Goal: Book appointment/travel/reservation

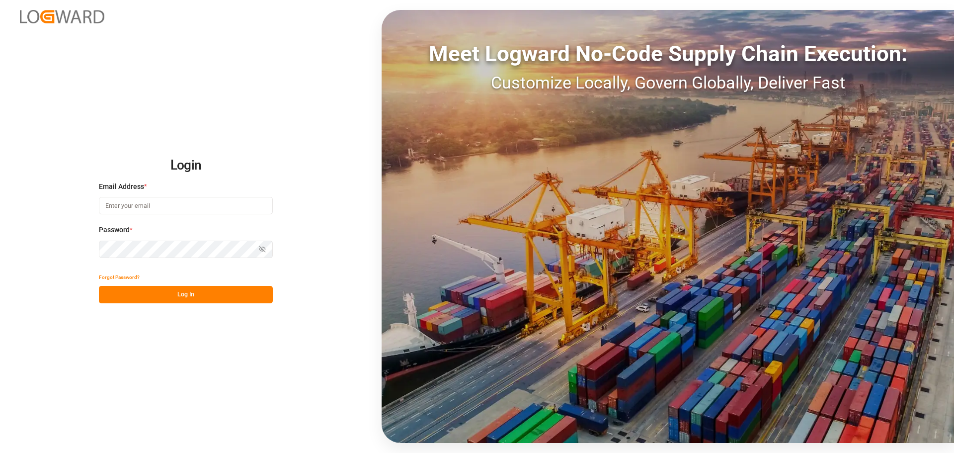
click at [195, 200] on input at bounding box center [186, 205] width 174 height 17
type input "[EMAIL_ADDRESS][DOMAIN_NAME]"
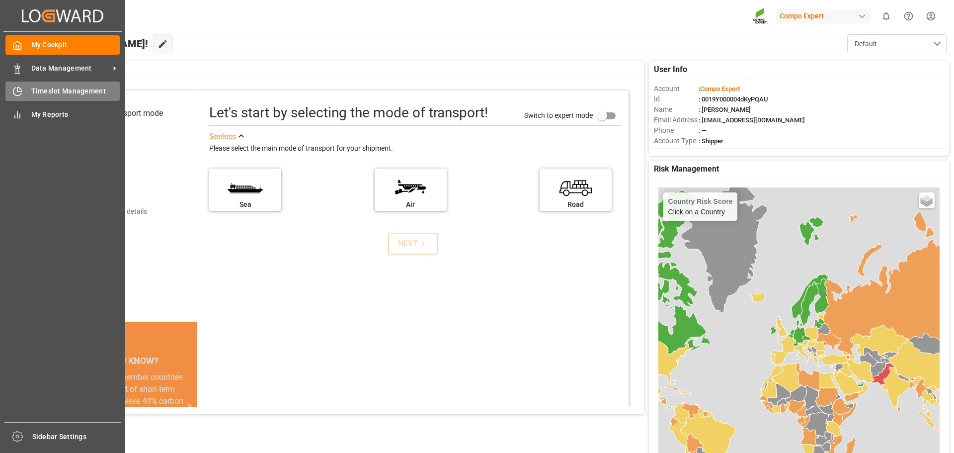
click at [18, 85] on div "Timeslot Management Timeslot Management" at bounding box center [62, 90] width 114 height 19
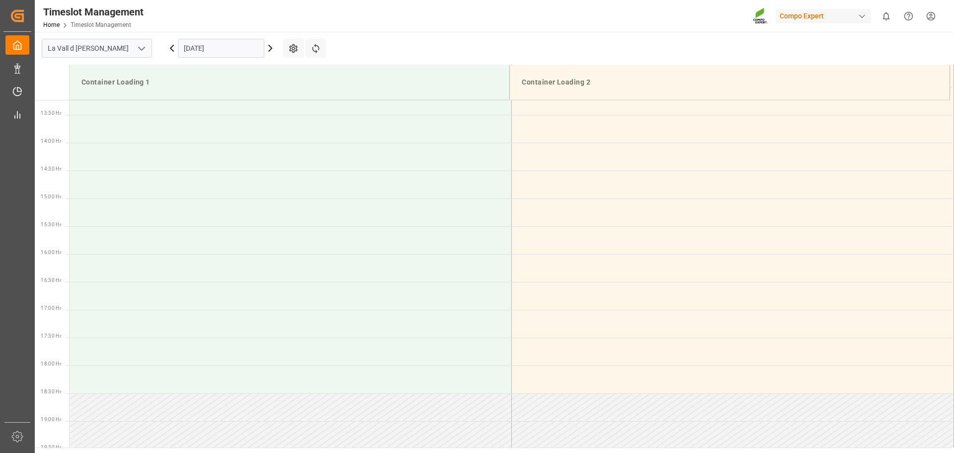
scroll to position [884, 0]
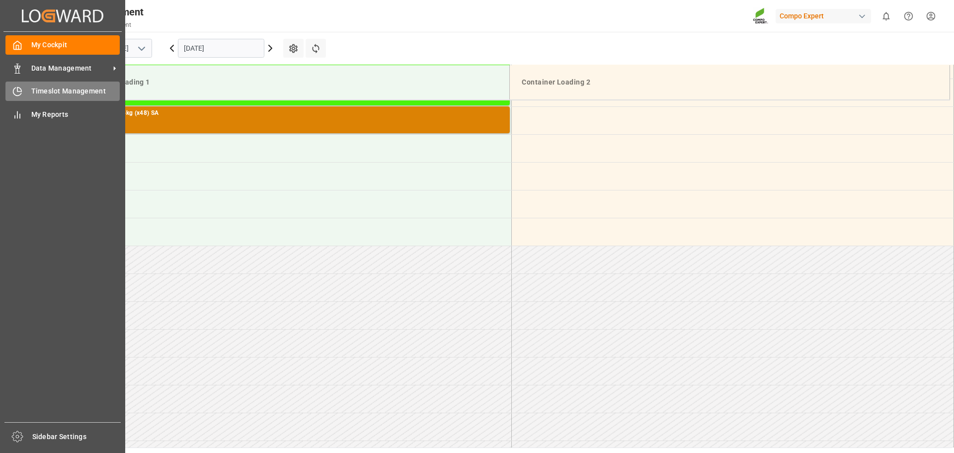
click at [25, 93] on div "Timeslot Management Timeslot Management" at bounding box center [62, 90] width 114 height 19
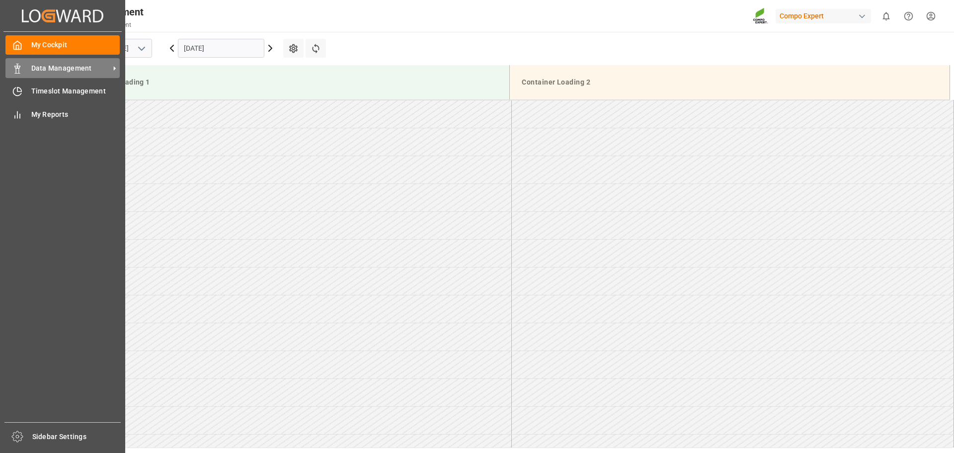
click at [73, 65] on span "Data Management" at bounding box center [70, 68] width 79 height 10
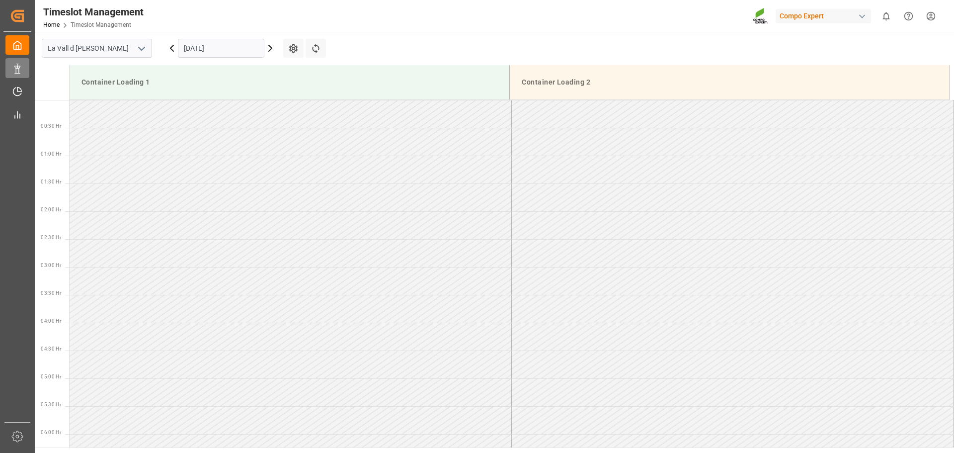
click at [12, 74] on div "Data Management Data Management" at bounding box center [17, 67] width 24 height 19
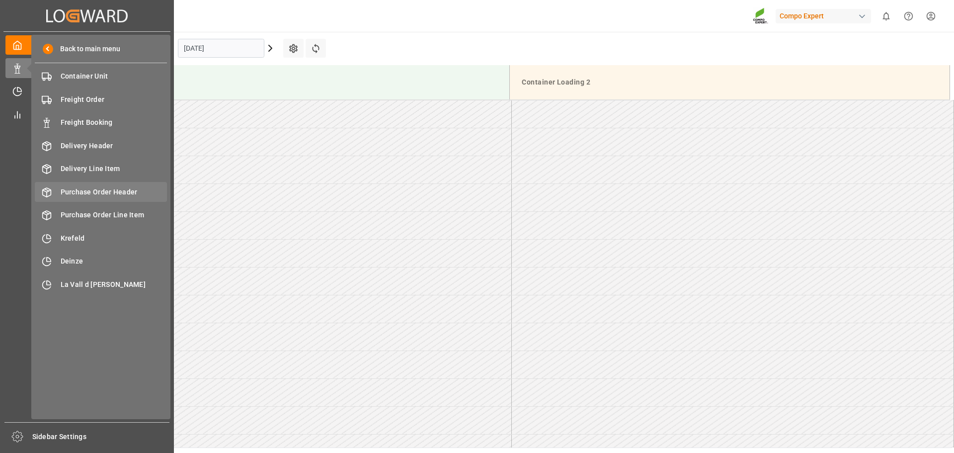
click at [90, 192] on span "Purchase Order Header" at bounding box center [114, 192] width 107 height 10
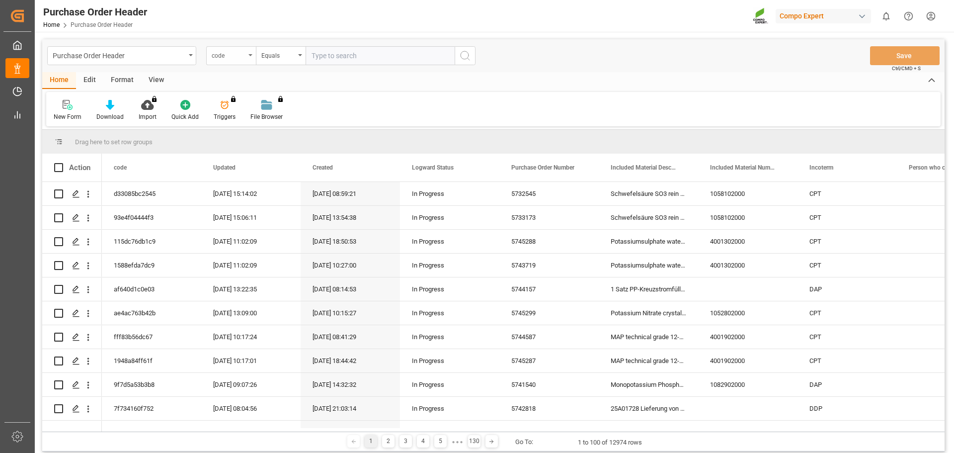
click at [243, 55] on div "code" at bounding box center [229, 54] width 34 height 11
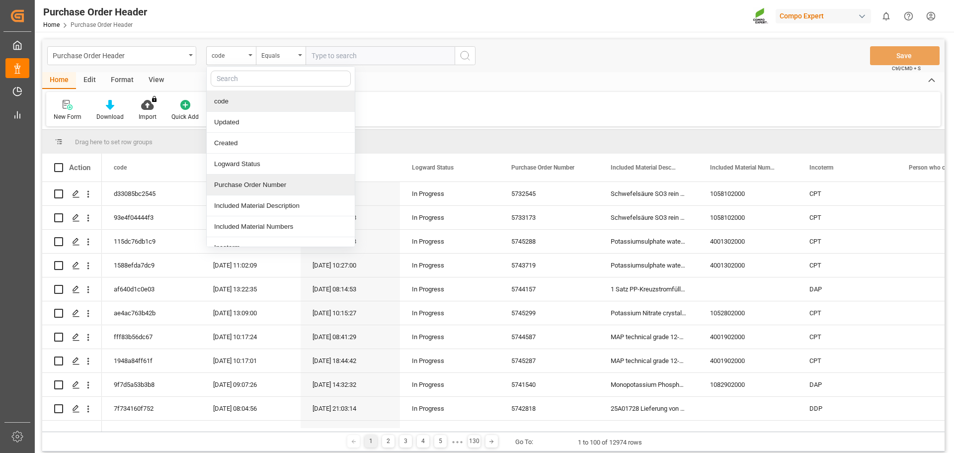
drag, startPoint x: 235, startPoint y: 184, endPoint x: 335, endPoint y: 66, distance: 155.1
click at [236, 184] on div "Purchase Order Number" at bounding box center [281, 184] width 148 height 21
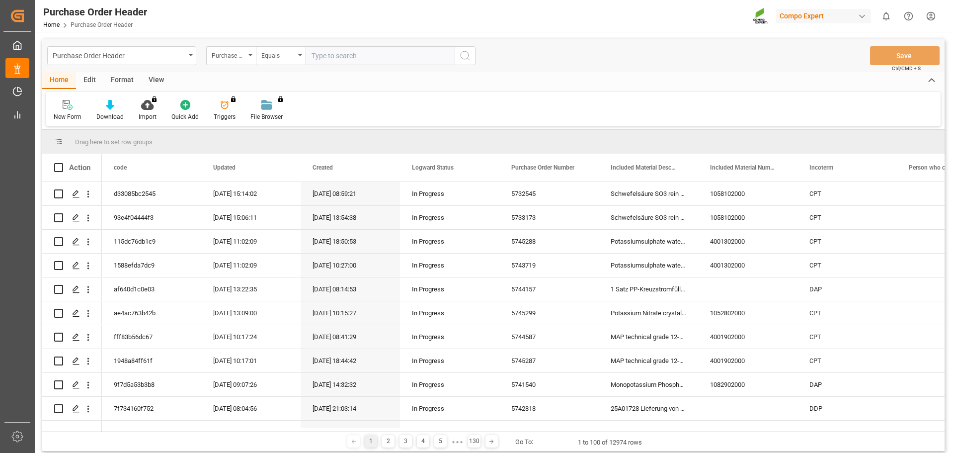
click at [340, 56] on input "text" at bounding box center [380, 55] width 149 height 19
paste input "5744587"
type input "5744587"
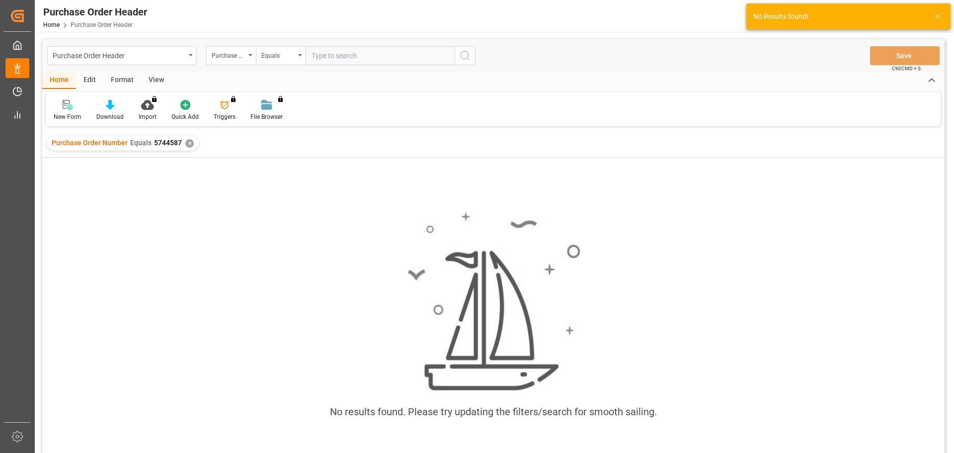
click at [347, 58] on input "text" at bounding box center [380, 55] width 149 height 19
type input "5744587"
click at [190, 141] on div "✕" at bounding box center [189, 143] width 8 height 8
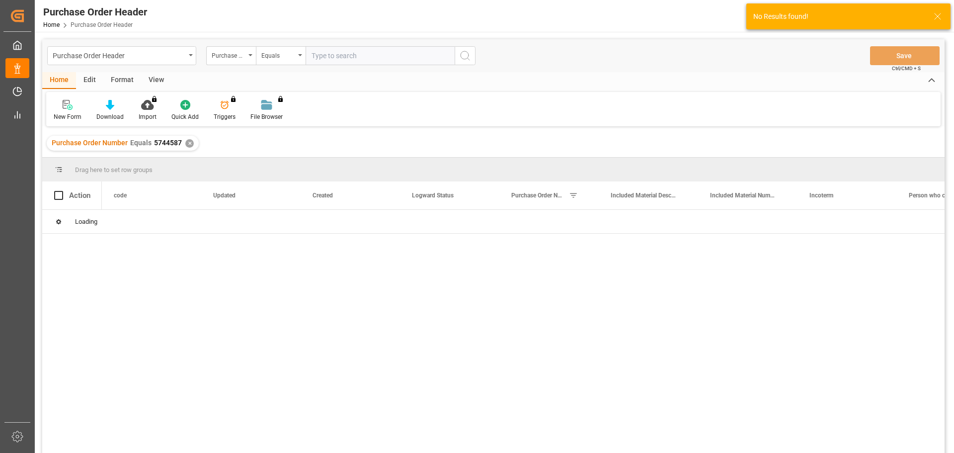
click at [190, 141] on div "✕" at bounding box center [189, 143] width 8 height 8
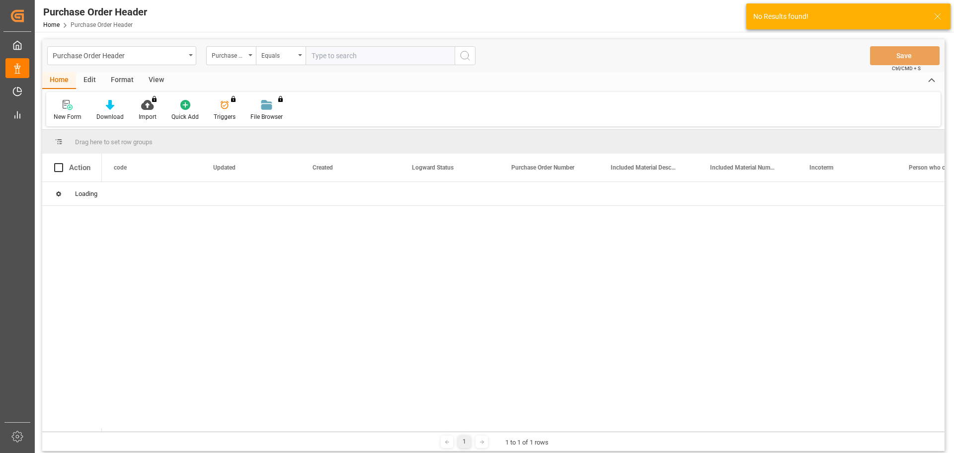
click at [325, 61] on input "text" at bounding box center [380, 55] width 149 height 19
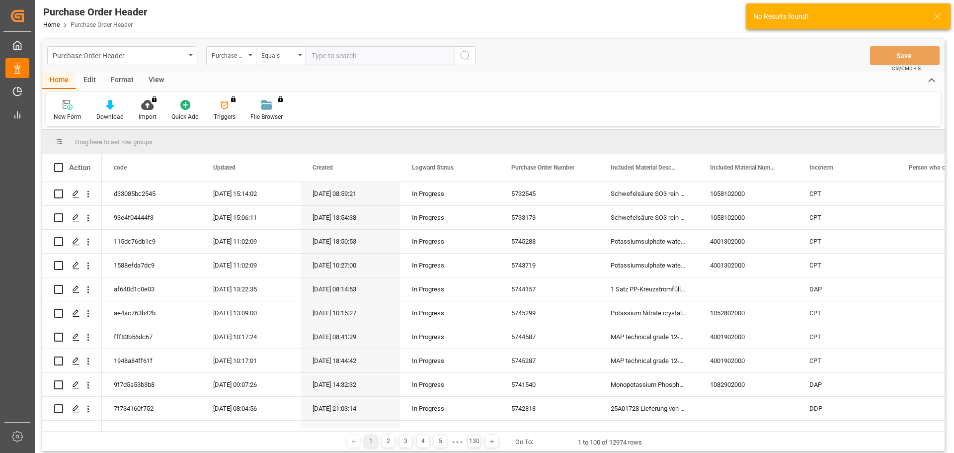
paste input "5744587"
type input "5744587"
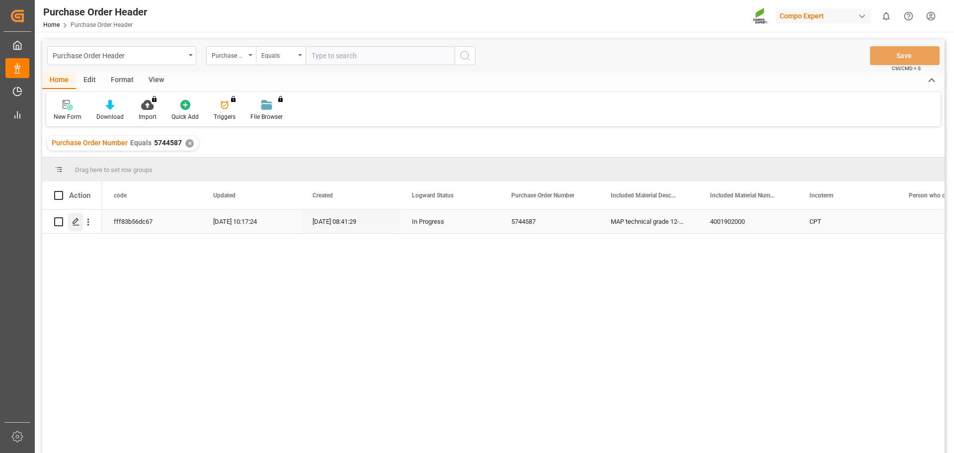
click at [73, 221] on icon "Press SPACE to select this row." at bounding box center [76, 222] width 8 height 8
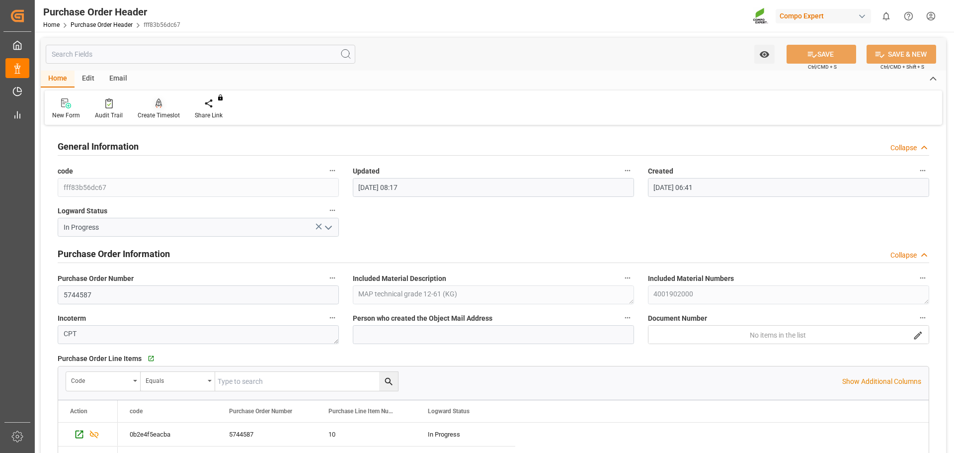
click at [160, 102] on div at bounding box center [159, 103] width 42 height 10
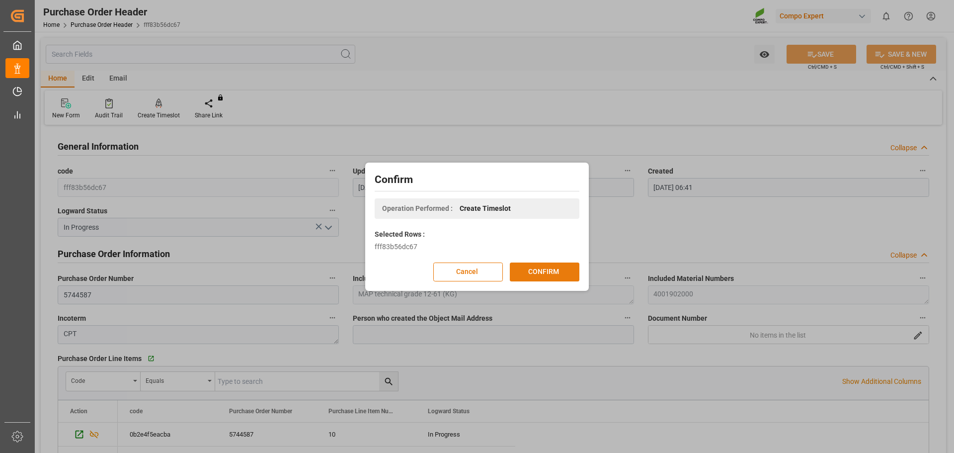
click at [558, 272] on button "CONFIRM" at bounding box center [545, 271] width 70 height 19
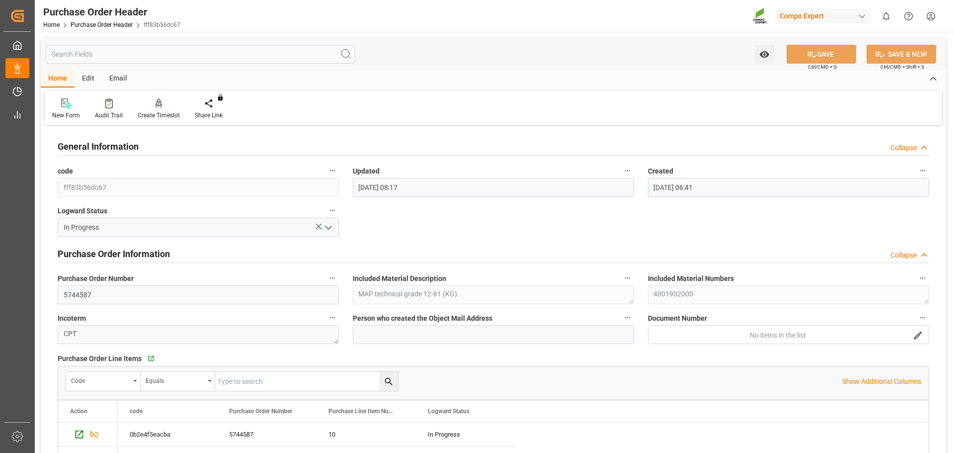
click at [151, 112] on div "Create Timeslot" at bounding box center [159, 115] width 42 height 9
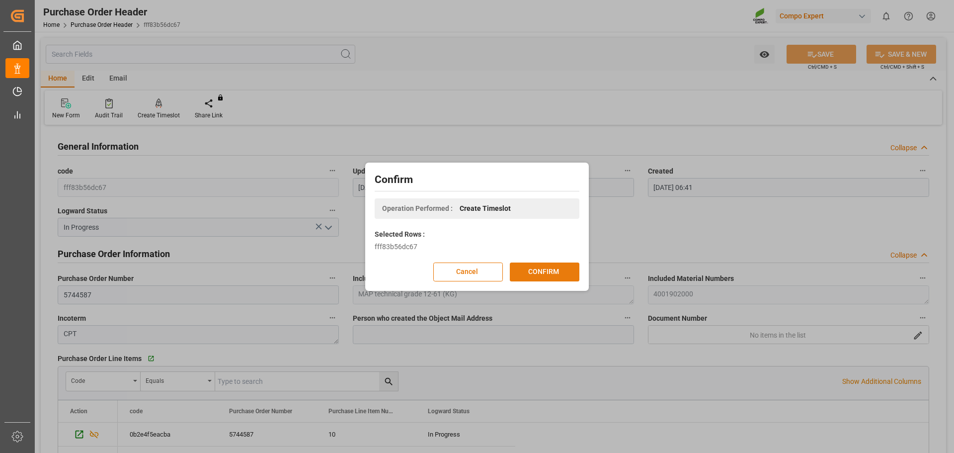
click at [549, 275] on button "CONFIRM" at bounding box center [545, 271] width 70 height 19
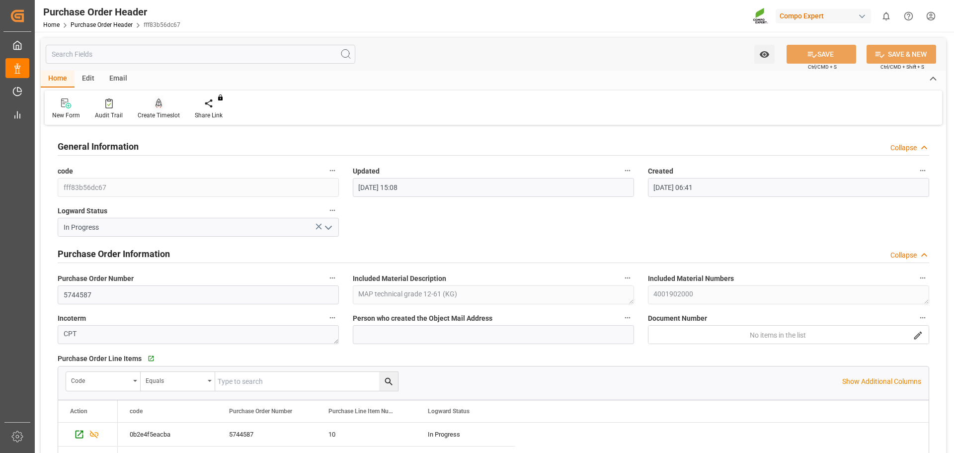
click at [162, 106] on div at bounding box center [159, 103] width 42 height 10
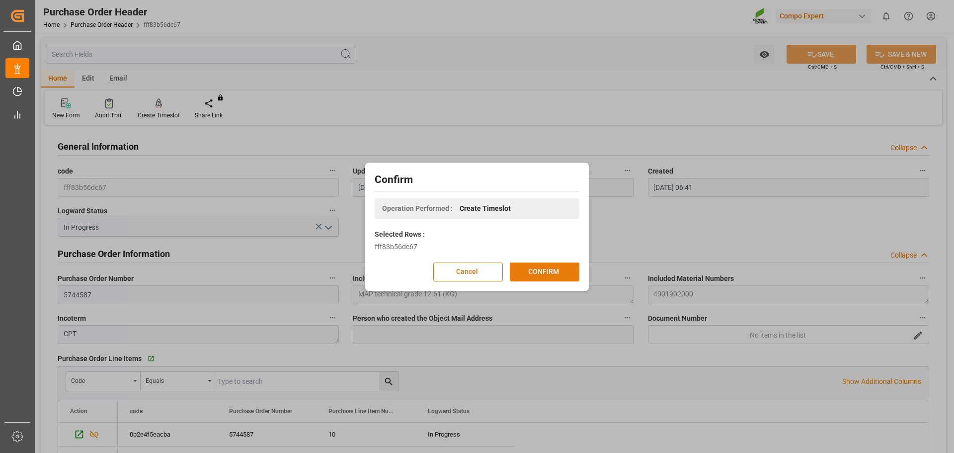
click at [564, 275] on button "CONFIRM" at bounding box center [545, 271] width 70 height 19
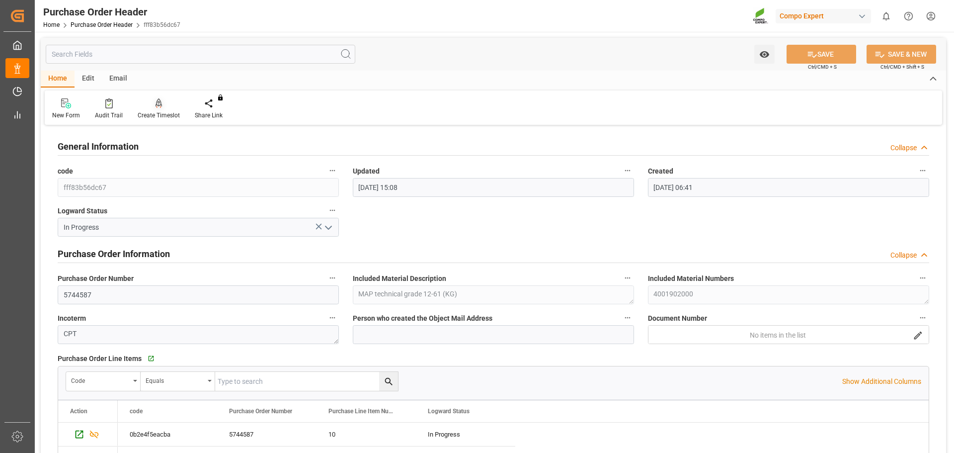
click at [158, 107] on icon at bounding box center [159, 103] width 7 height 10
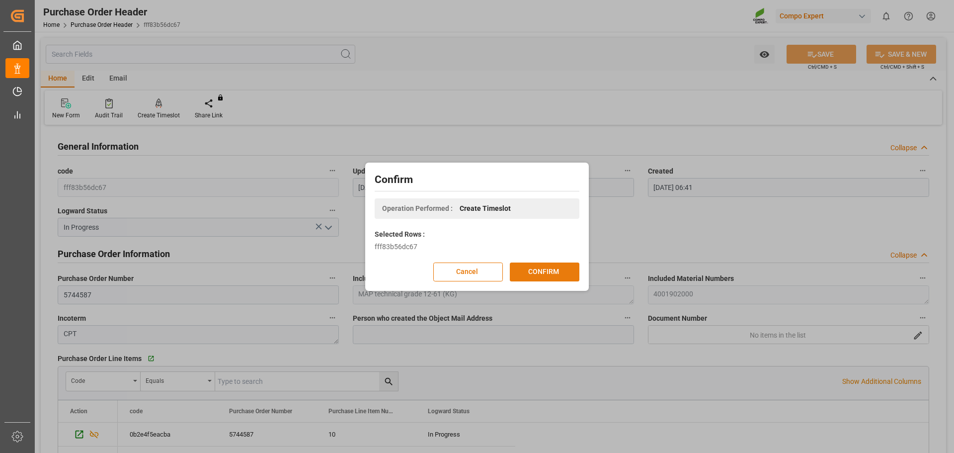
click at [559, 273] on button "CONFIRM" at bounding box center [545, 271] width 70 height 19
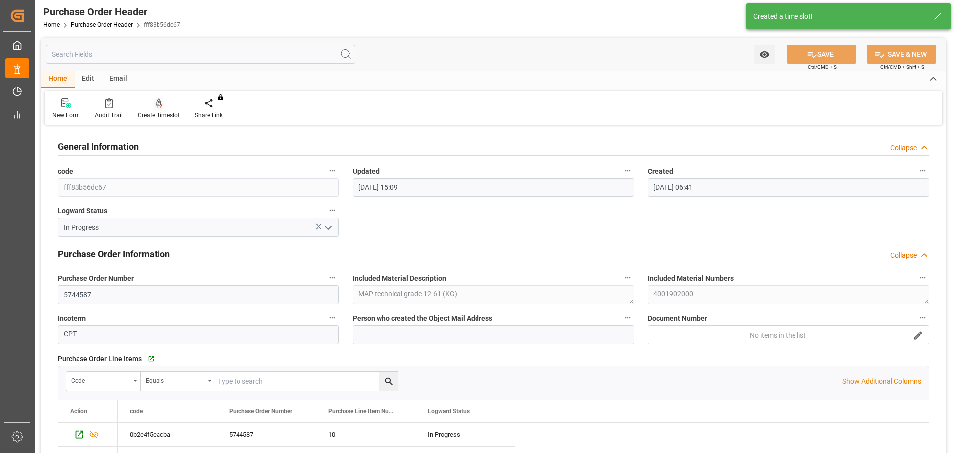
click at [160, 111] on div "Create Timeslot" at bounding box center [159, 115] width 42 height 9
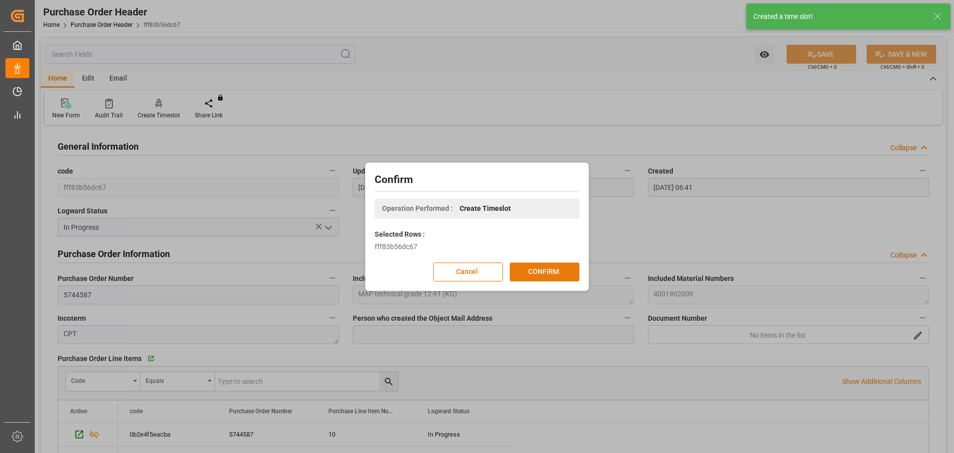
click at [522, 272] on button "CONFIRM" at bounding box center [545, 271] width 70 height 19
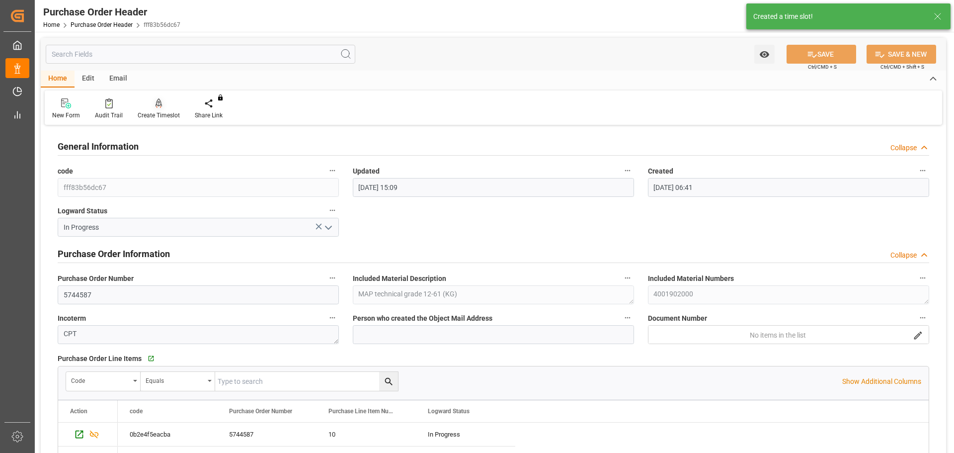
click at [158, 107] on icon at bounding box center [159, 103] width 7 height 10
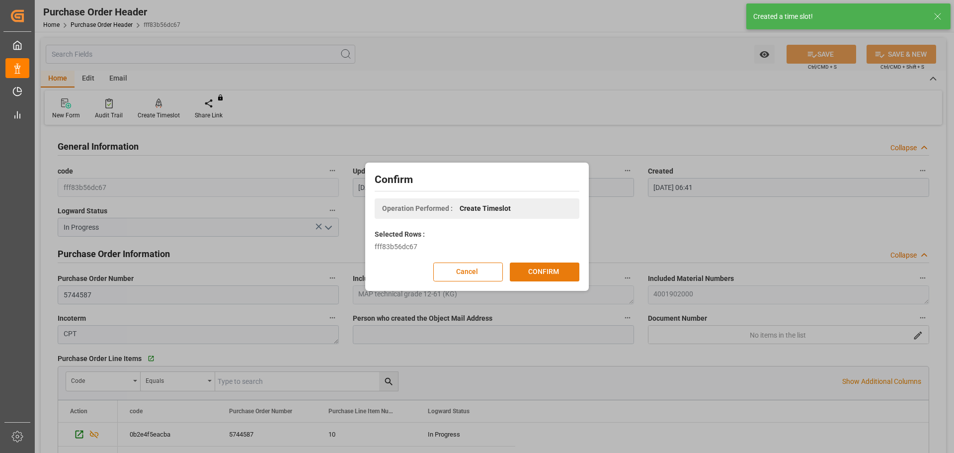
click at [517, 271] on button "CONFIRM" at bounding box center [545, 271] width 70 height 19
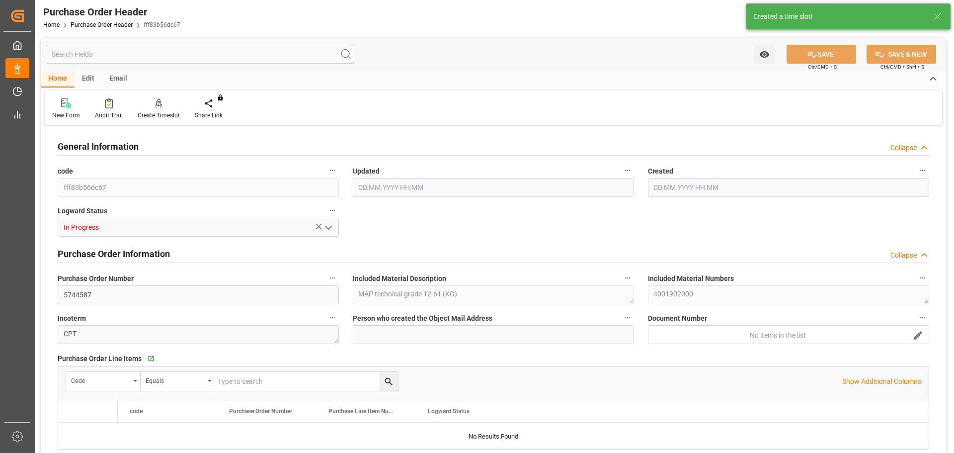
type input "308000"
type input "242000"
type input "66000"
type input "[DATE] 15:09"
type input "04.07.2025 06:41"
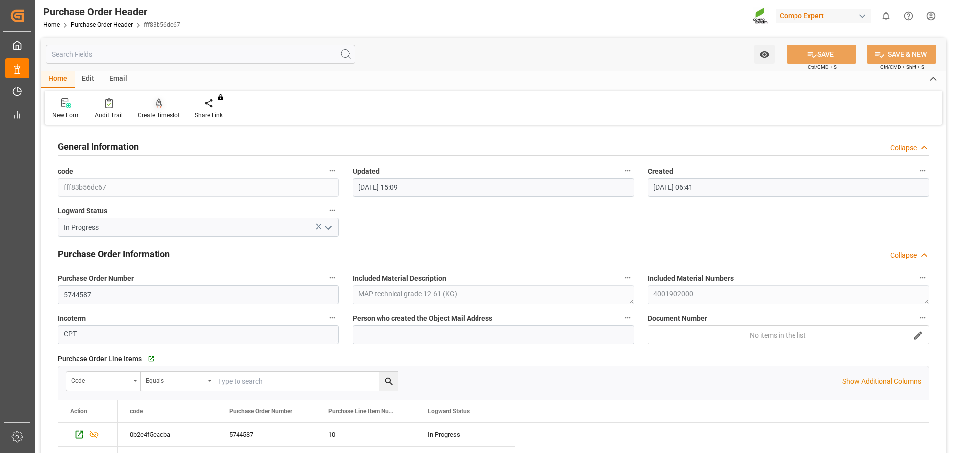
click at [157, 110] on div "Create Timeslot" at bounding box center [158, 109] width 57 height 22
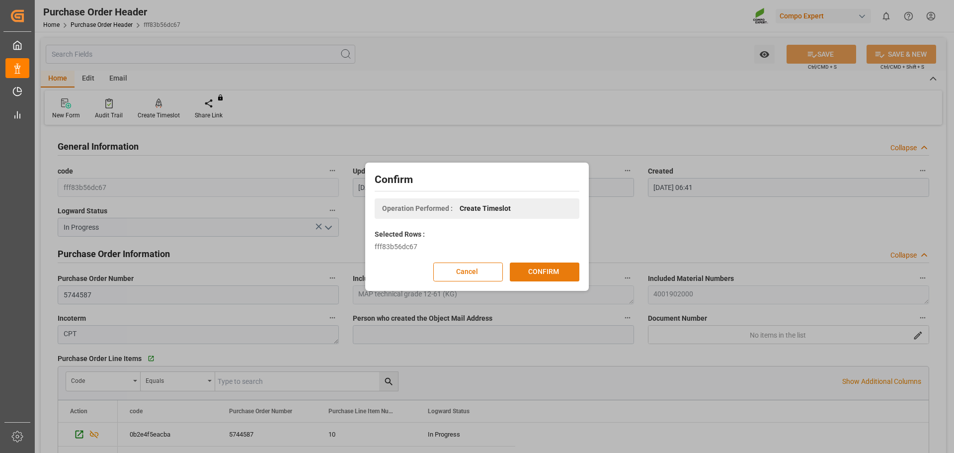
click at [520, 267] on button "CONFIRM" at bounding box center [545, 271] width 70 height 19
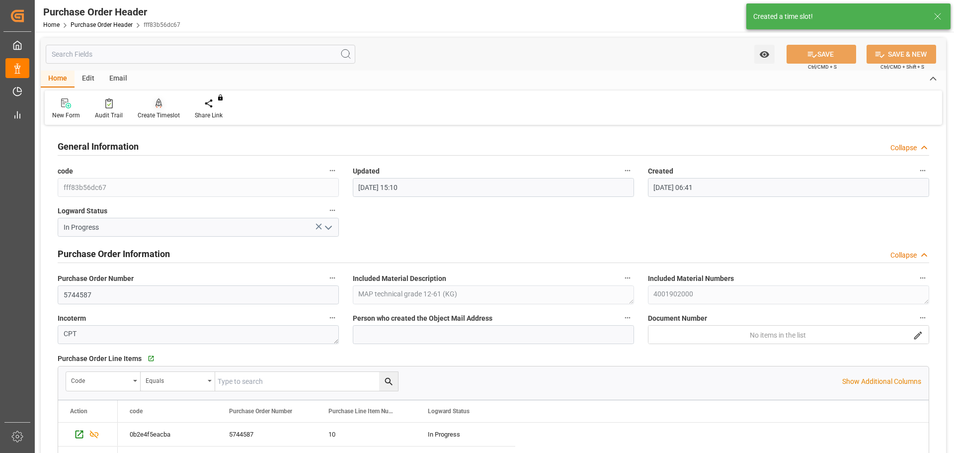
click at [171, 110] on div "Create Timeslot" at bounding box center [158, 109] width 57 height 22
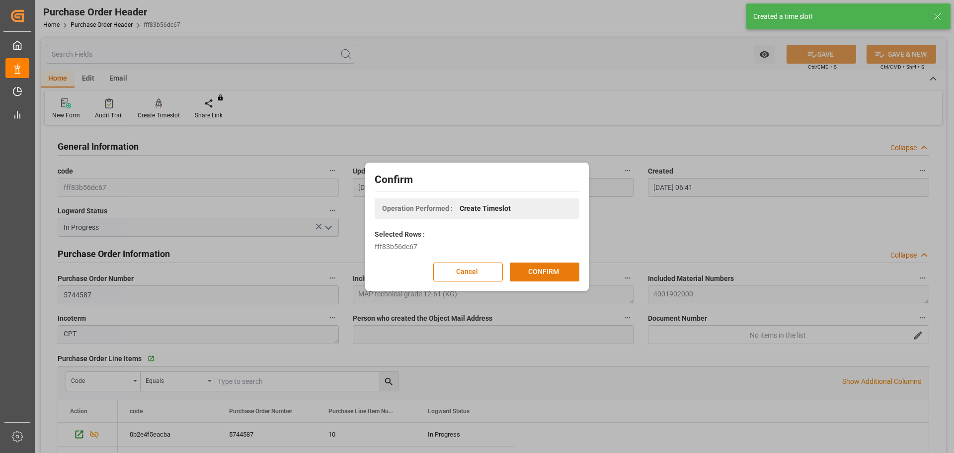
click at [548, 274] on button "CONFIRM" at bounding box center [545, 271] width 70 height 19
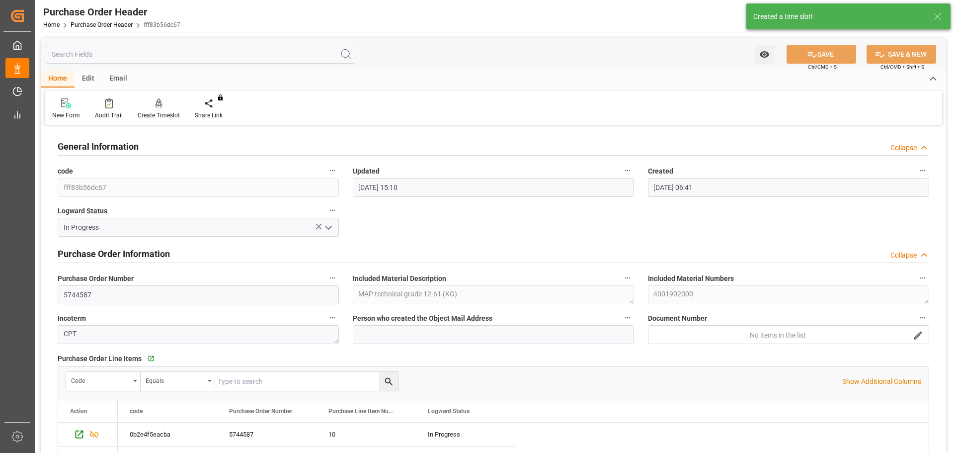
click at [156, 106] on icon at bounding box center [159, 103] width 7 height 10
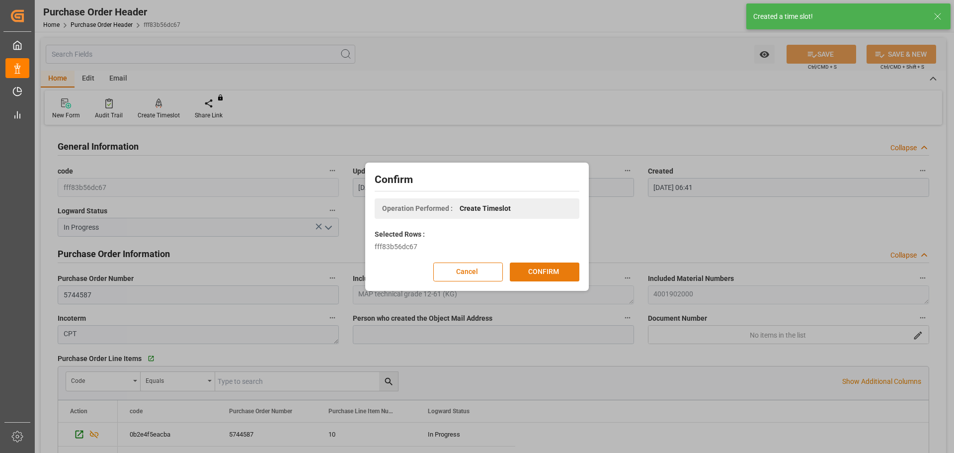
click at [531, 269] on button "CONFIRM" at bounding box center [545, 271] width 70 height 19
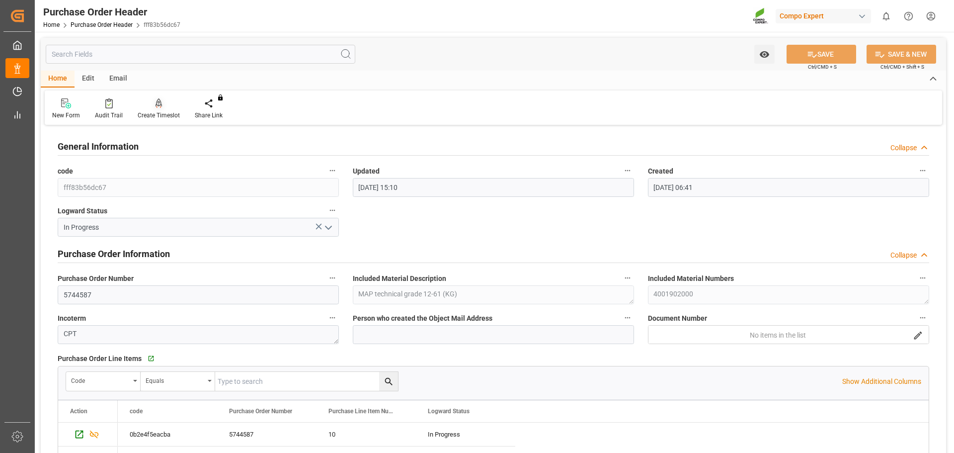
click at [159, 116] on div "Create Timeslot" at bounding box center [159, 115] width 42 height 9
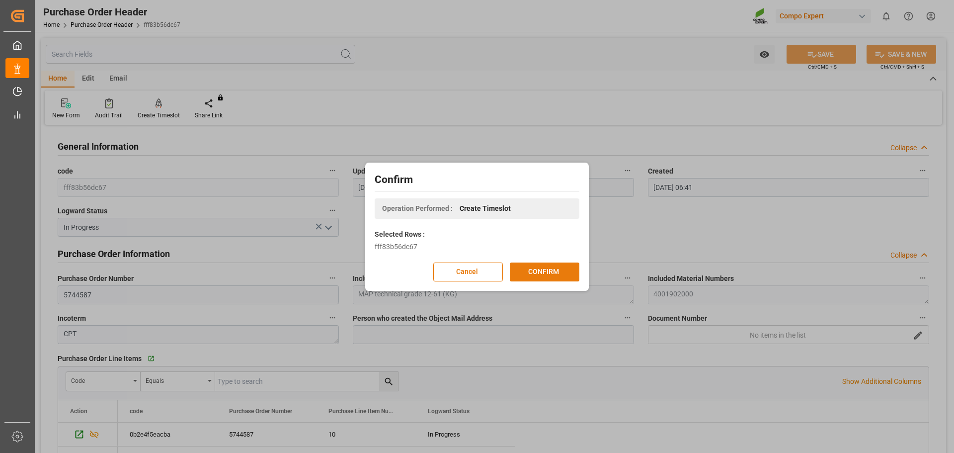
click at [540, 270] on button "CONFIRM" at bounding box center [545, 271] width 70 height 19
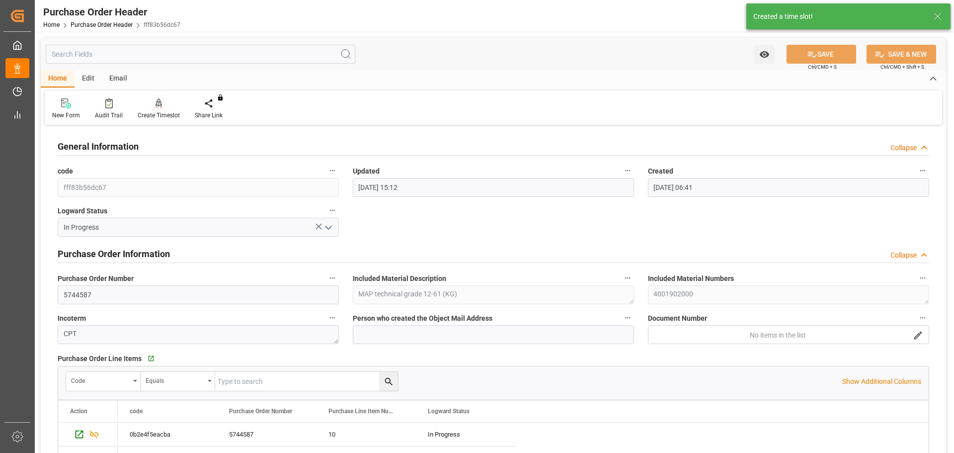
click at [166, 104] on div at bounding box center [159, 103] width 42 height 10
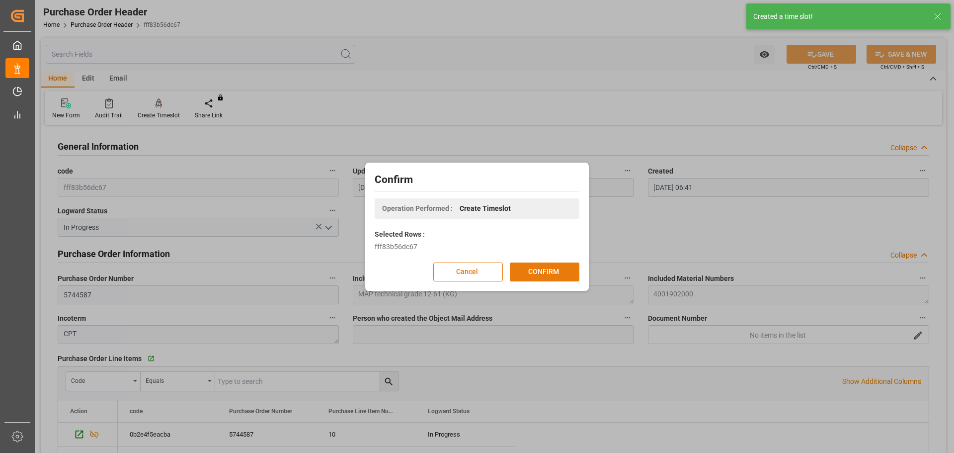
click at [557, 277] on button "CONFIRM" at bounding box center [545, 271] width 70 height 19
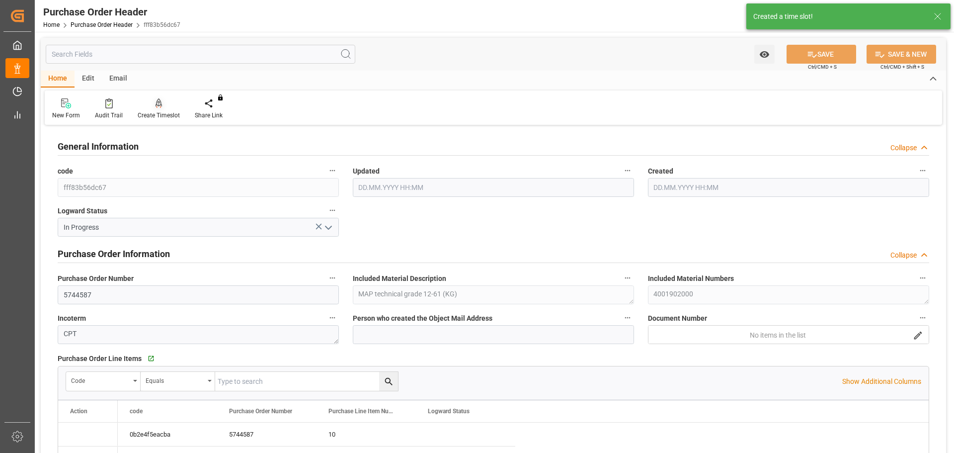
type input "04.09.2025 15:12"
type input "04.07.2025 06:41"
click at [150, 106] on div at bounding box center [159, 103] width 42 height 10
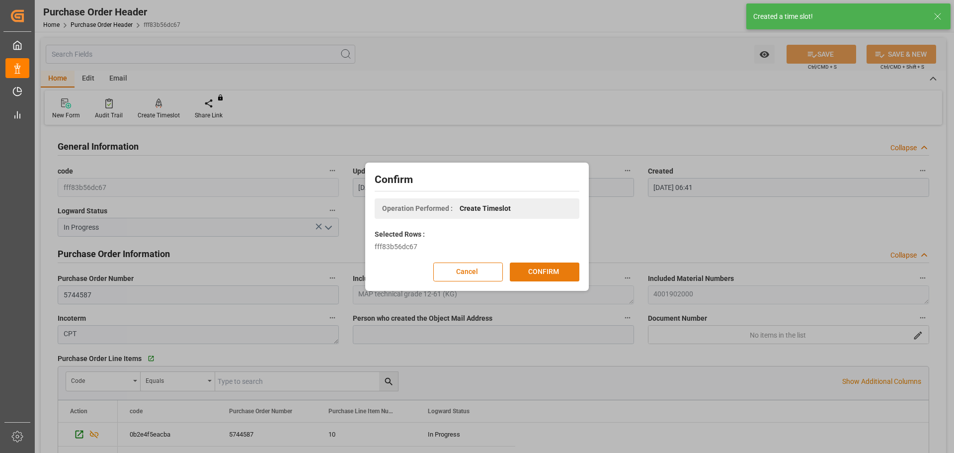
click at [542, 271] on button "CONFIRM" at bounding box center [545, 271] width 70 height 19
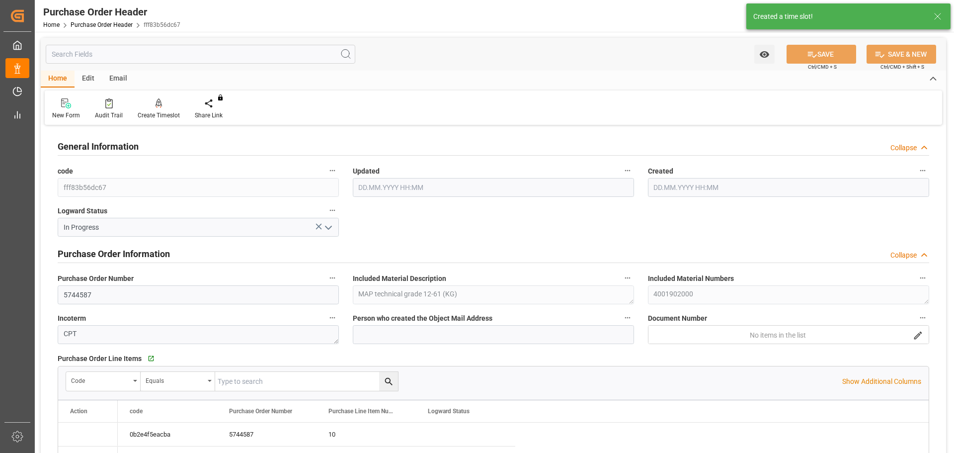
type input "04.09.2025 15:12"
type input "04.07.2025 06:41"
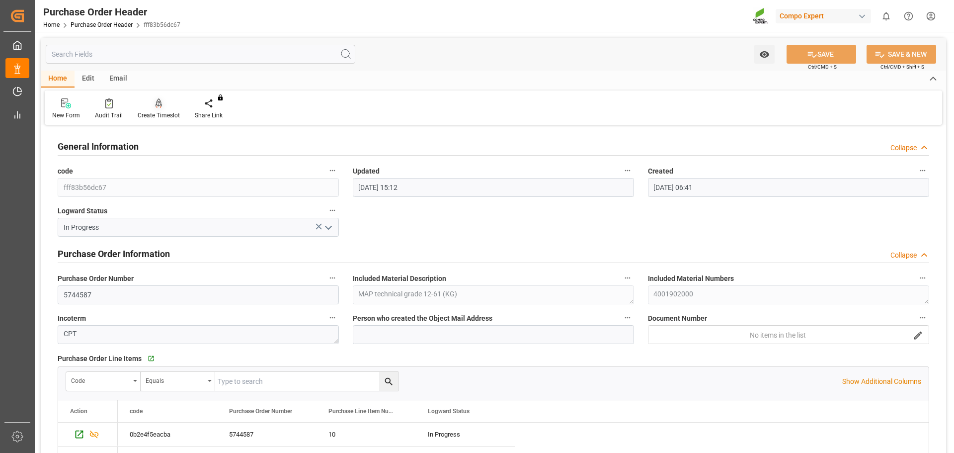
click at [153, 108] on div at bounding box center [159, 103] width 42 height 10
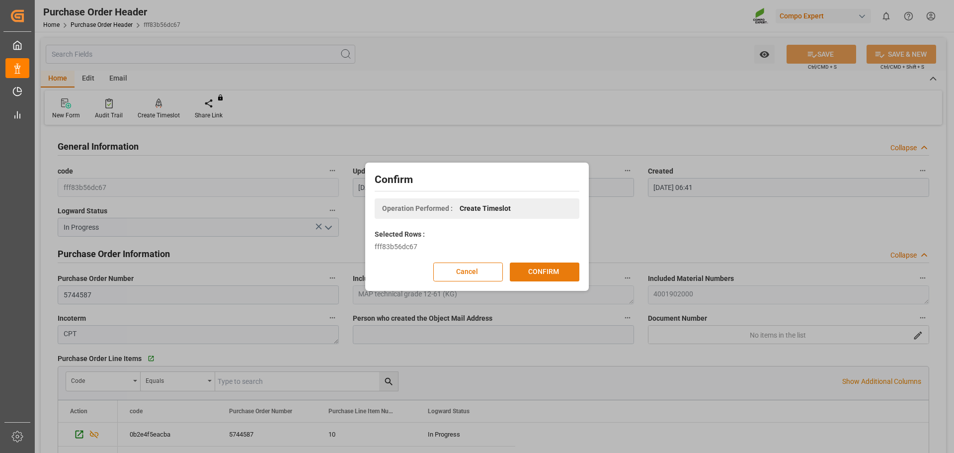
click at [541, 276] on button "CONFIRM" at bounding box center [545, 271] width 70 height 19
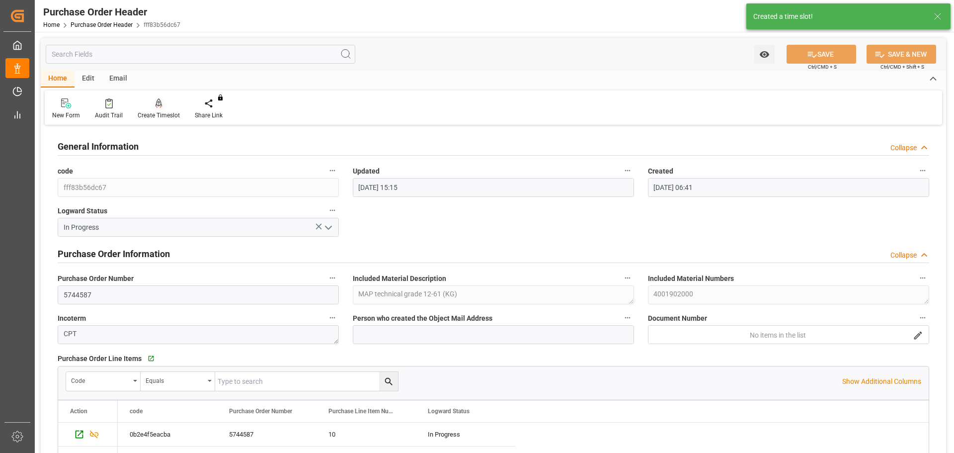
click at [156, 102] on icon at bounding box center [159, 103] width 7 height 10
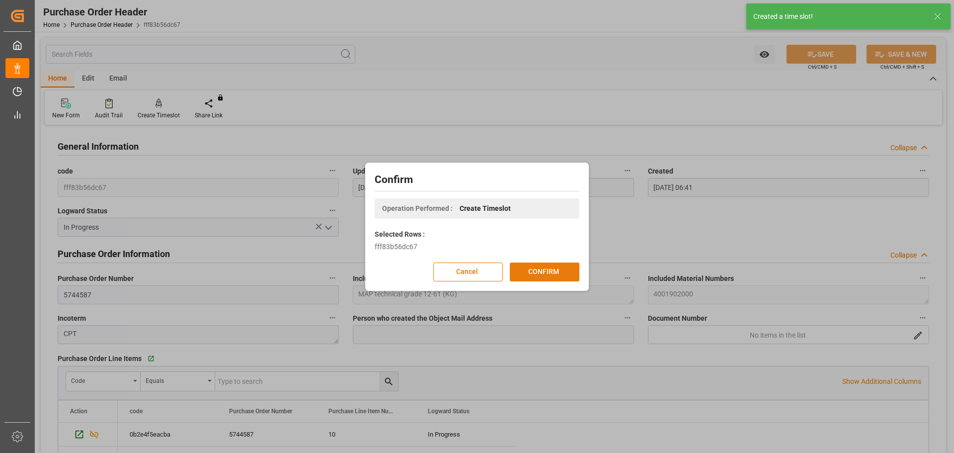
click at [571, 277] on button "CONFIRM" at bounding box center [545, 271] width 70 height 19
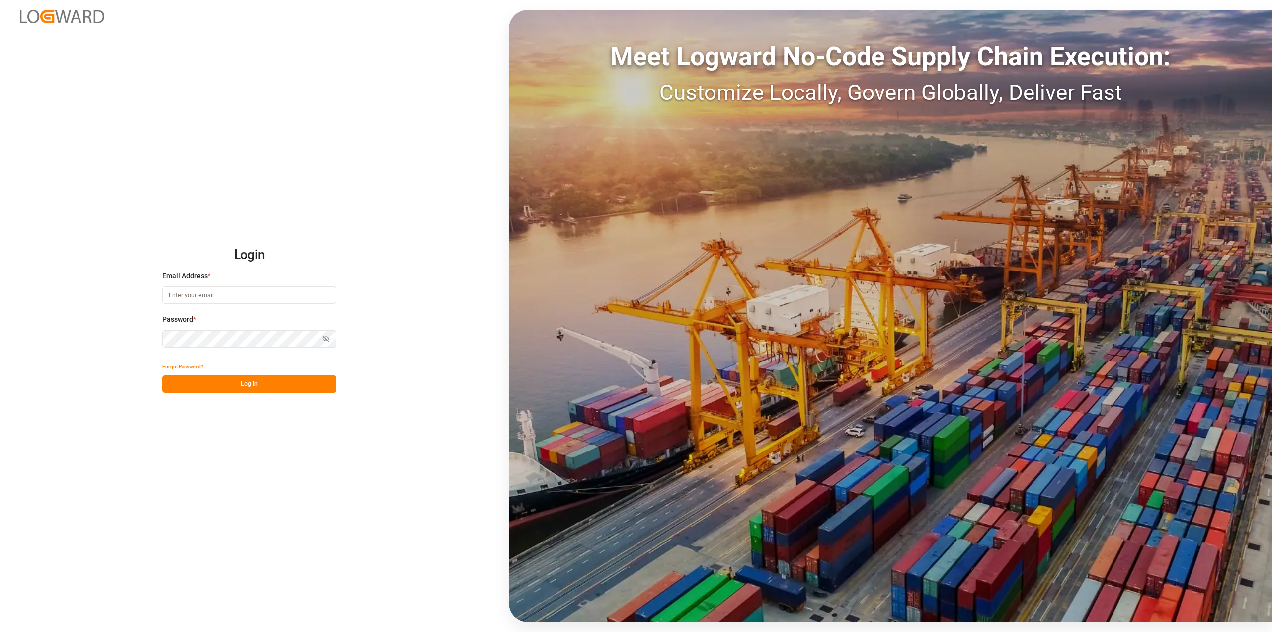
click at [195, 295] on input at bounding box center [249, 294] width 174 height 17
type input "[EMAIL_ADDRESS][DOMAIN_NAME]"
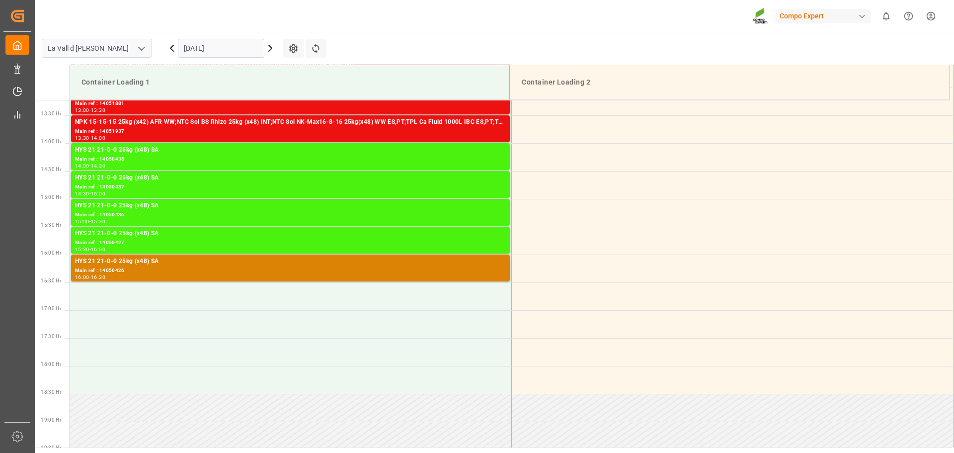
scroll to position [884, 0]
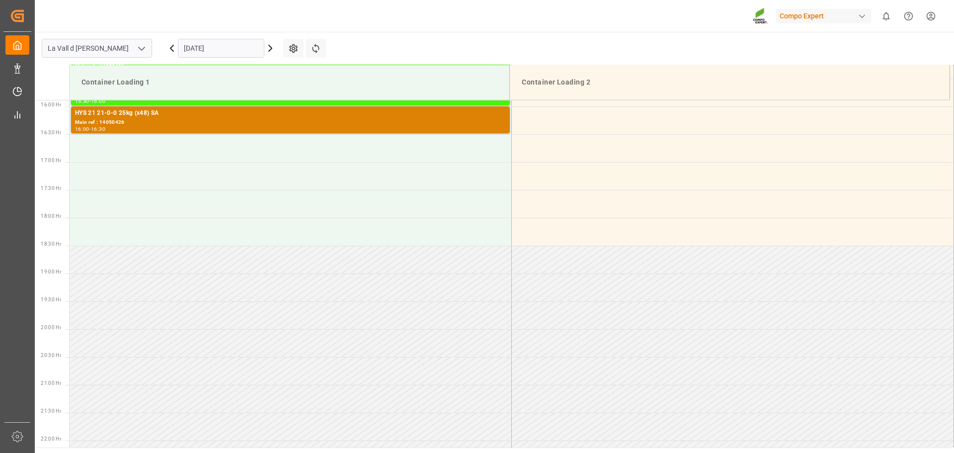
click at [214, 47] on input "[DATE]" at bounding box center [221, 48] width 86 height 19
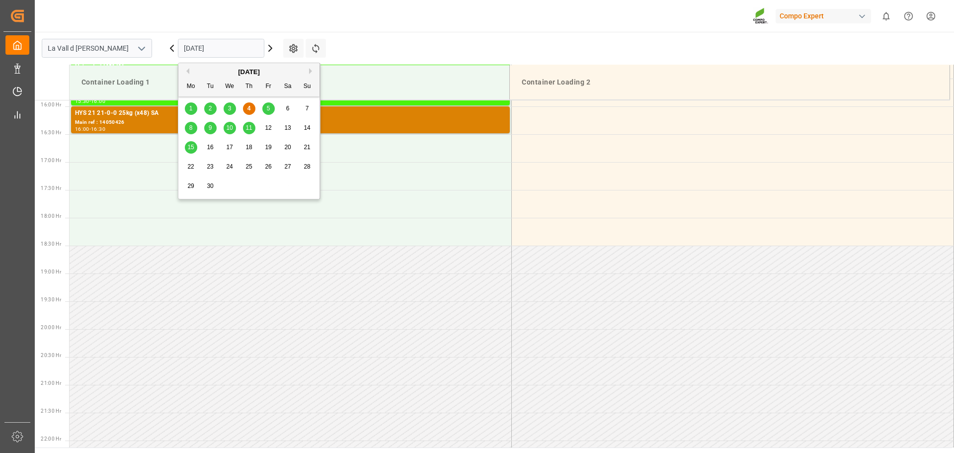
click at [189, 130] on span "8" at bounding box center [190, 127] width 3 height 7
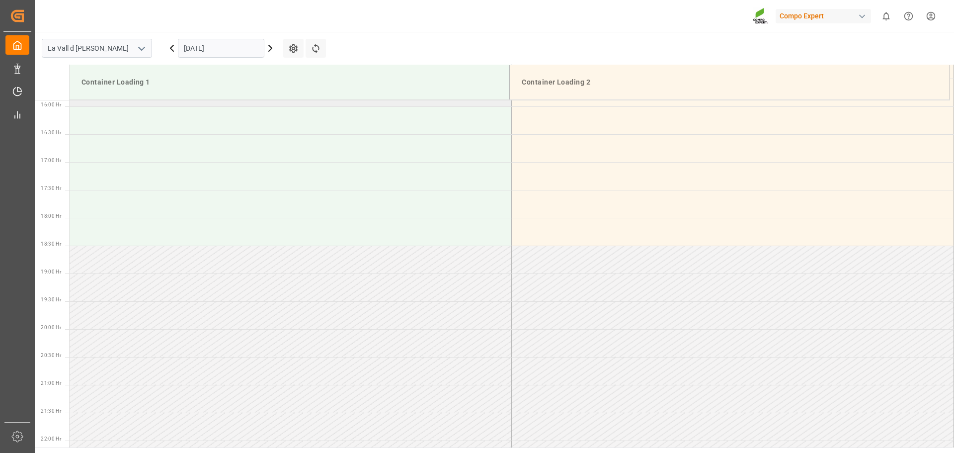
scroll to position [685, 0]
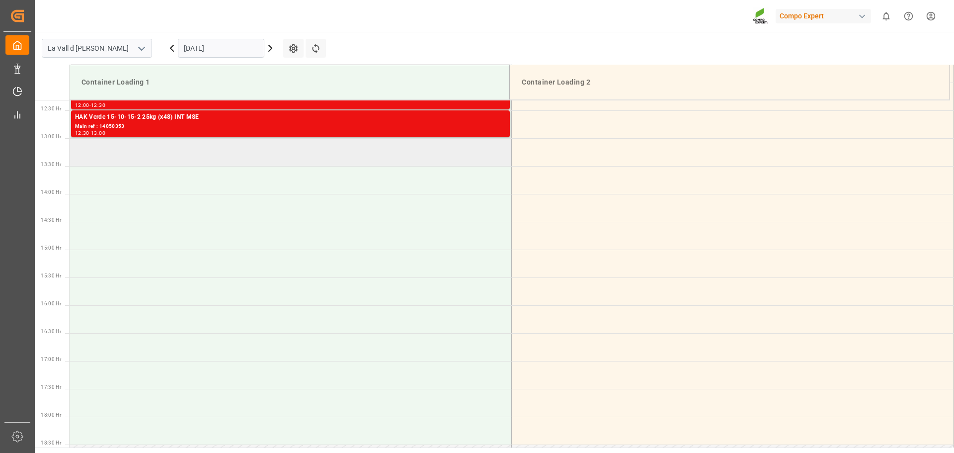
click at [132, 156] on td at bounding box center [291, 152] width 442 height 28
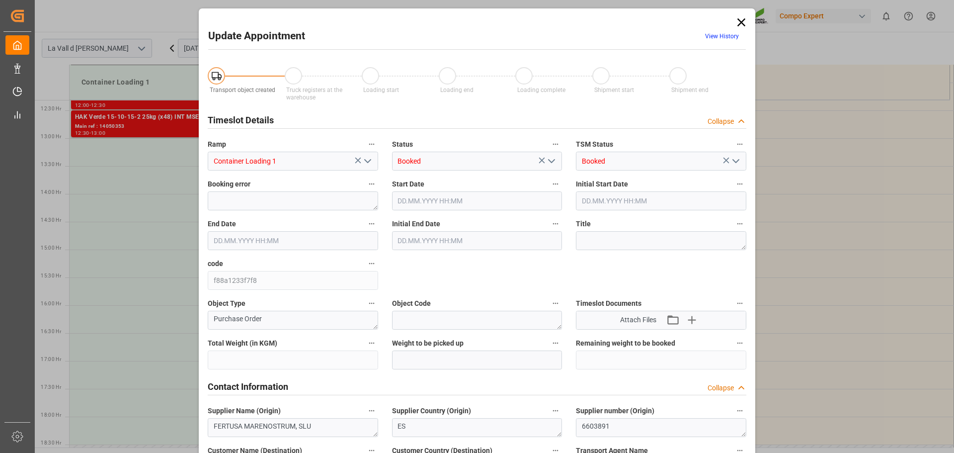
type input "308000"
type input "08.09.2025 13:00"
type input "08.09.2025 13:30"
type input "04.09.2025 15:07"
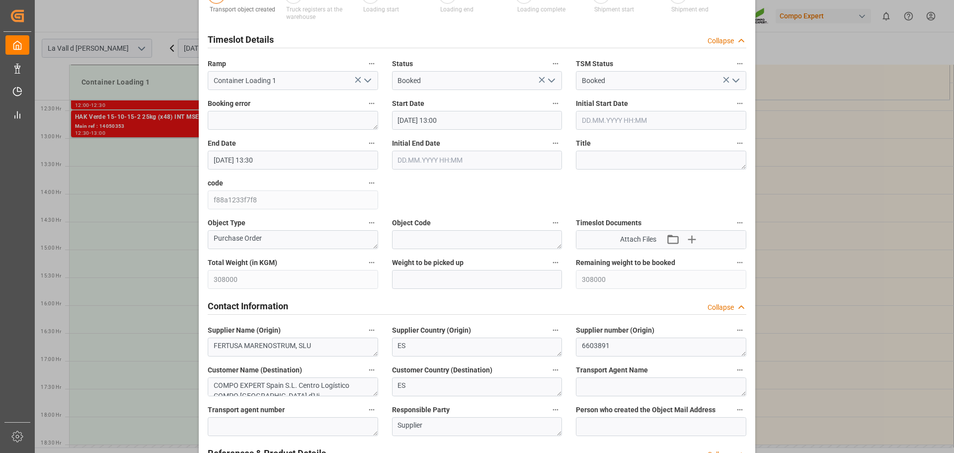
scroll to position [0, 0]
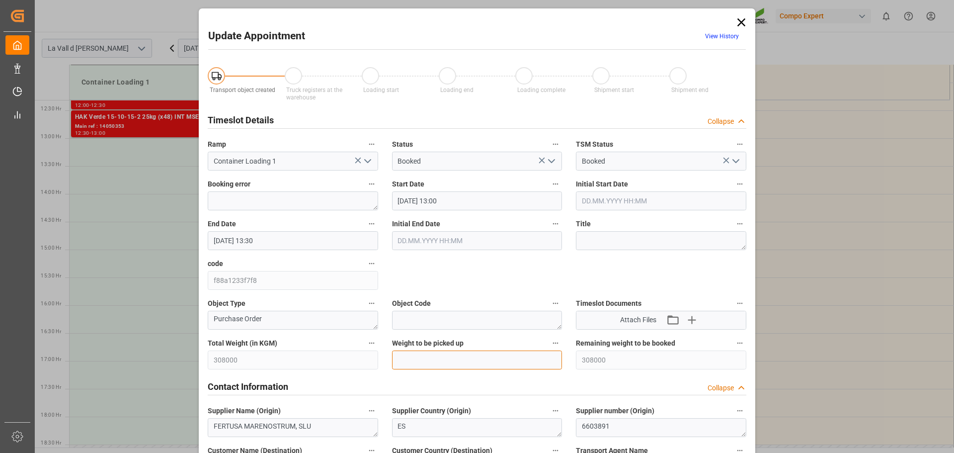
drag, startPoint x: 443, startPoint y: 361, endPoint x: 446, endPoint y: 353, distance: 8.3
click at [443, 361] on input "text" at bounding box center [477, 359] width 170 height 19
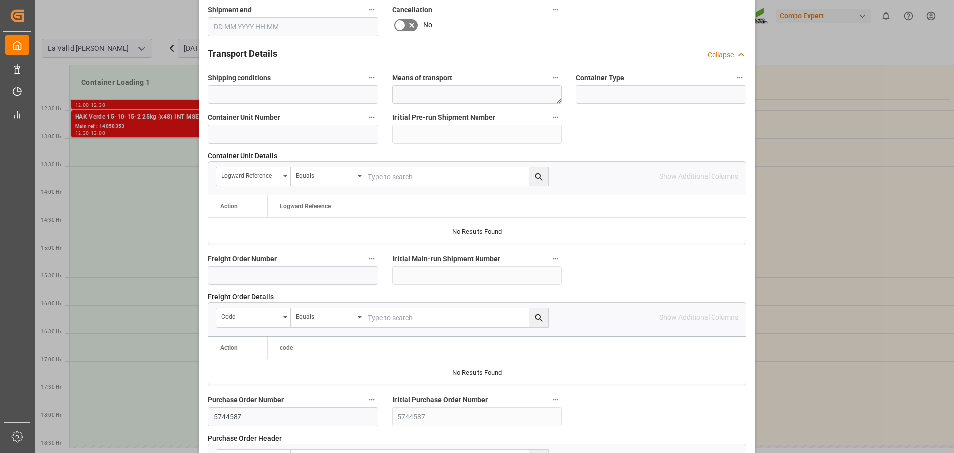
scroll to position [926, 0]
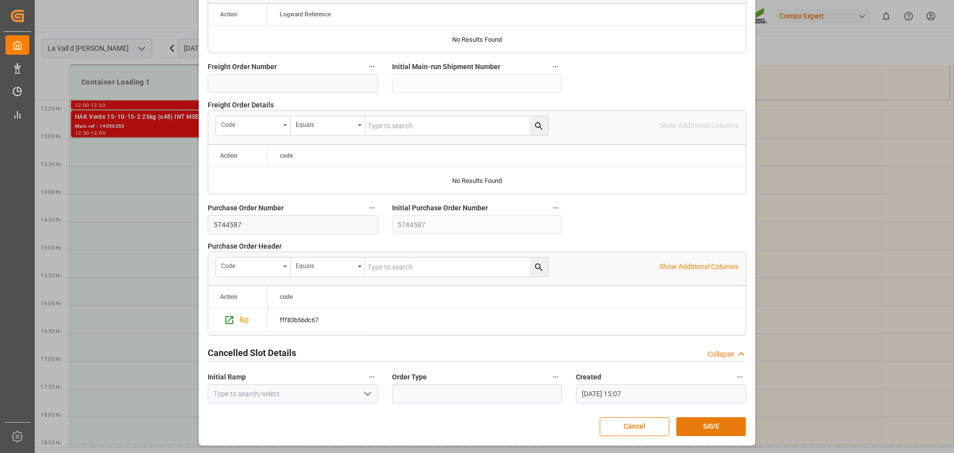
type input "22000"
click at [709, 425] on button "SAVE" at bounding box center [711, 426] width 70 height 19
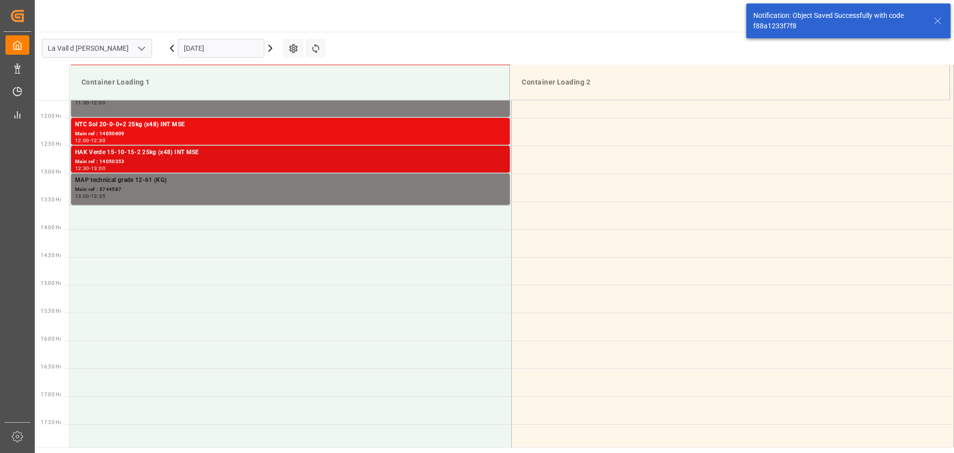
scroll to position [661, 0]
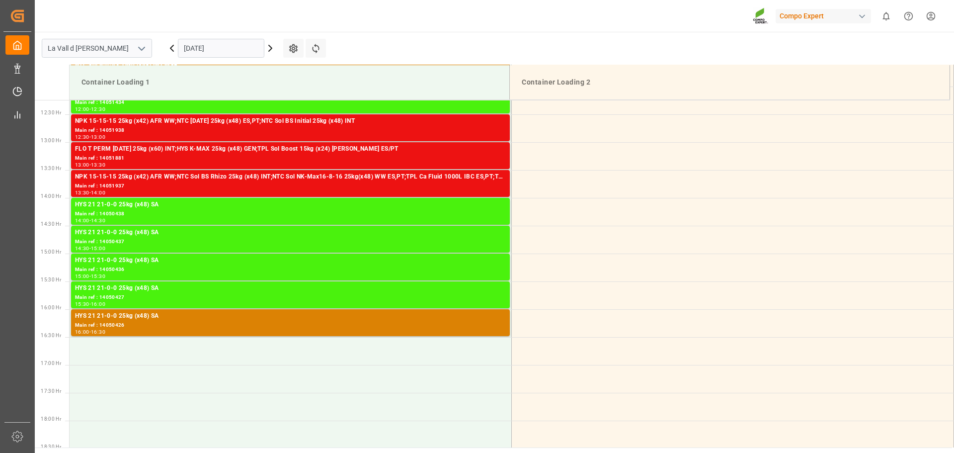
scroll to position [884, 0]
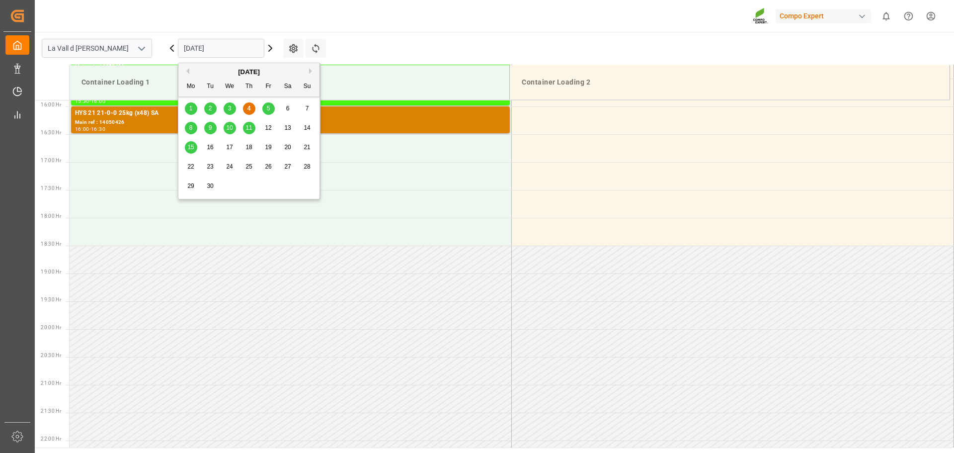
click at [220, 53] on input "04.09.2025" at bounding box center [221, 48] width 86 height 19
click at [197, 128] on div "8" at bounding box center [191, 128] width 12 height 12
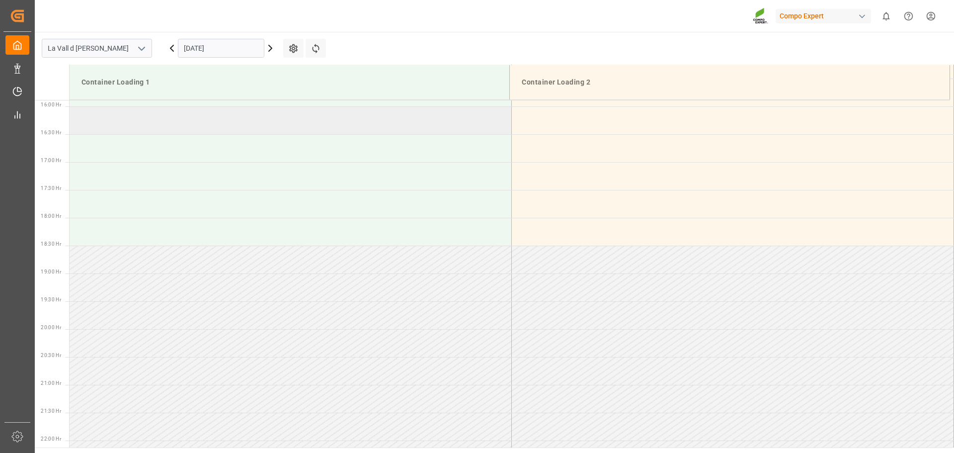
scroll to position [685, 0]
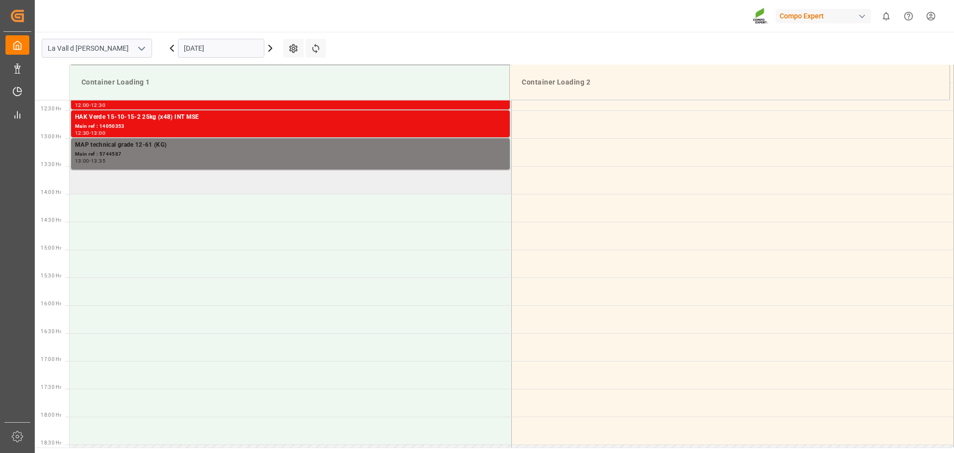
click at [138, 182] on td at bounding box center [291, 180] width 442 height 28
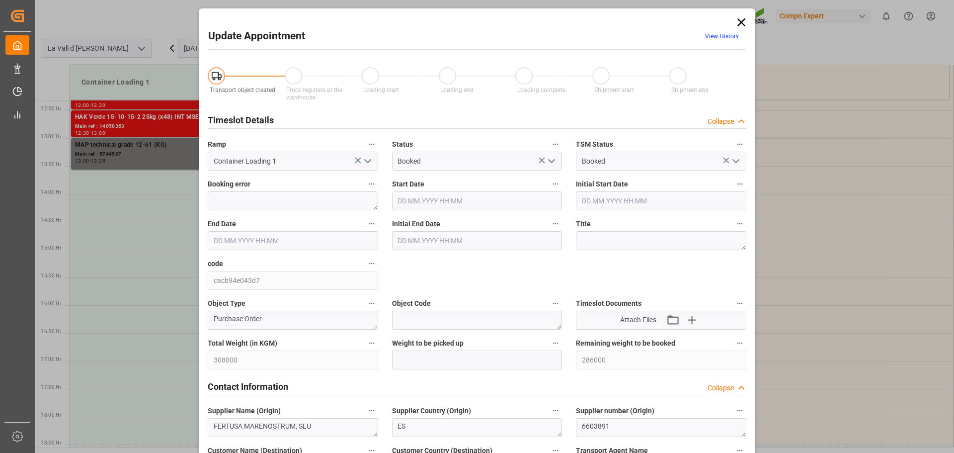
type input "08.09.2025 13:30"
type input "08.09.2025 14:00"
type input "04.09.2025 15:08"
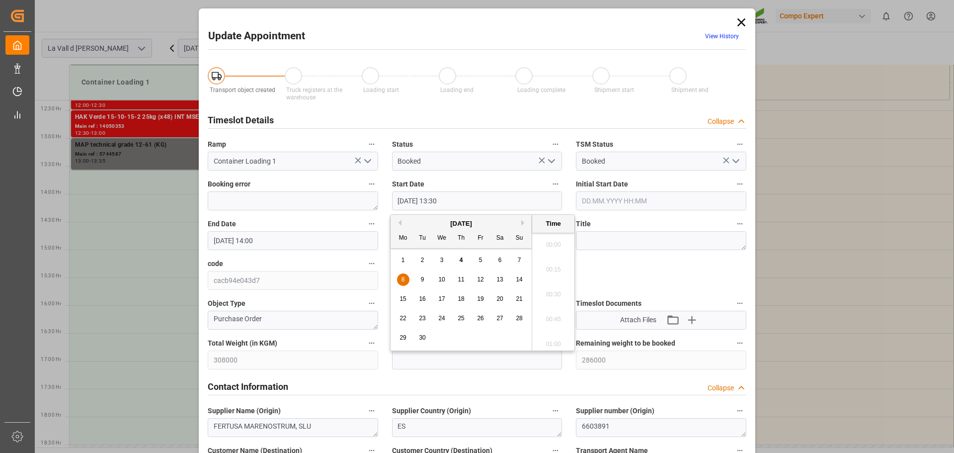
click at [463, 202] on input "08.09.2025 13:30" at bounding box center [477, 200] width 170 height 19
click at [463, 202] on input "08.09.2025 13:35" at bounding box center [477, 200] width 170 height 19
type input "08.09.2025 13:35"
click at [498, 382] on div "Contact Information Collapse" at bounding box center [477, 385] width 539 height 19
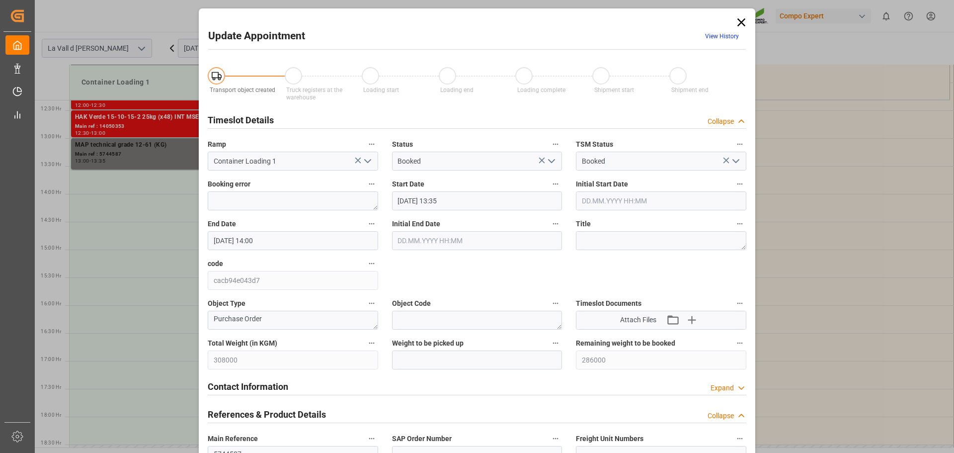
click at [482, 345] on label "Weight to be picked up" at bounding box center [477, 343] width 170 height 14
click at [549, 345] on button "Weight to be picked up" at bounding box center [555, 342] width 13 height 13
click at [480, 355] on div at bounding box center [477, 226] width 954 height 453
click at [478, 359] on input "text" at bounding box center [477, 359] width 170 height 19
paste input "22000"
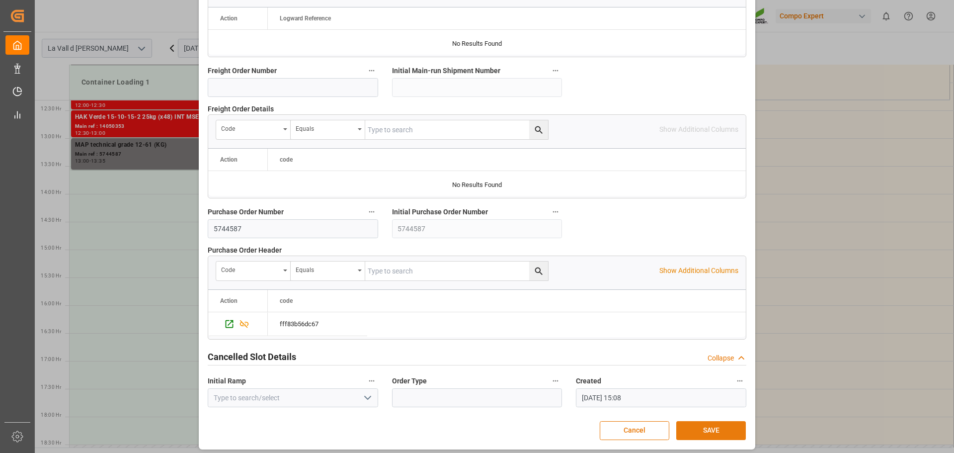
scroll to position [807, 0]
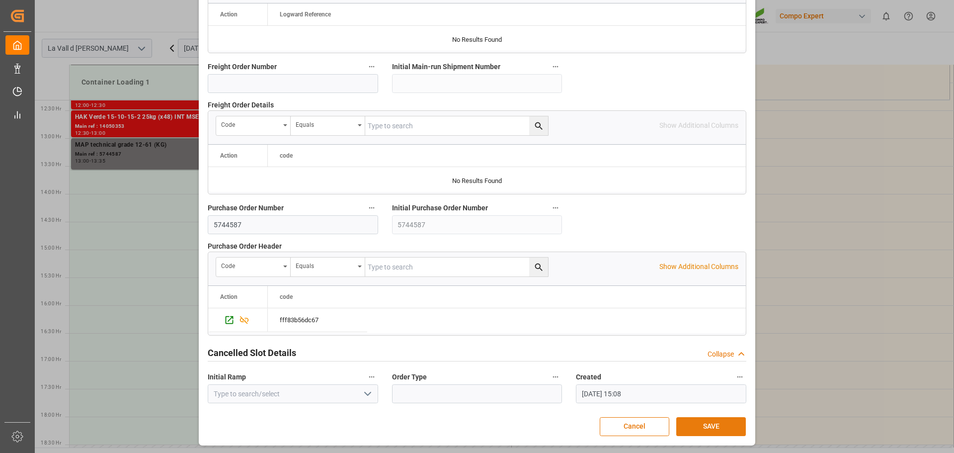
type input "22000"
click at [706, 424] on button "SAVE" at bounding box center [711, 426] width 70 height 19
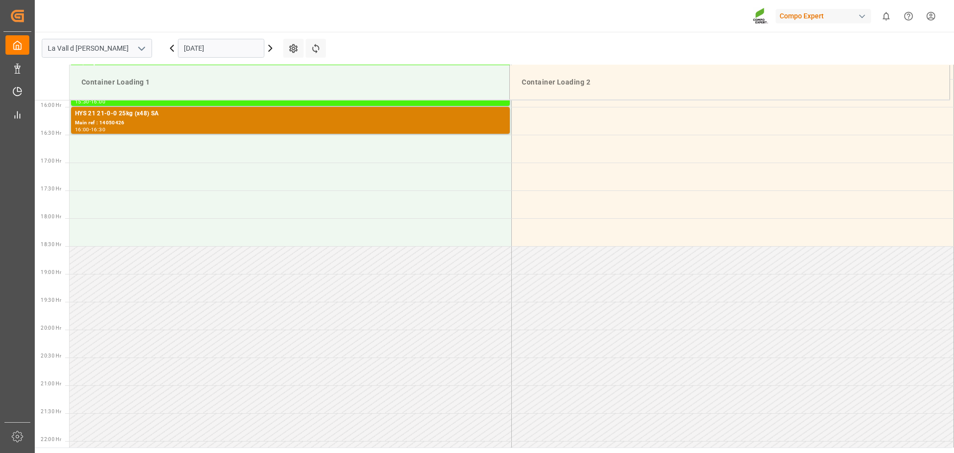
scroll to position [884, 0]
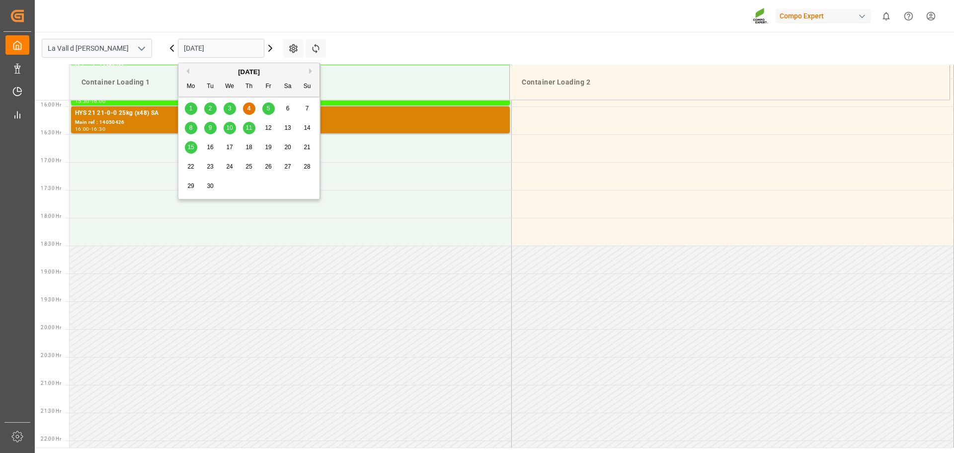
click at [218, 54] on input "[DATE]" at bounding box center [221, 48] width 86 height 19
click at [193, 130] on div "8" at bounding box center [191, 128] width 12 height 12
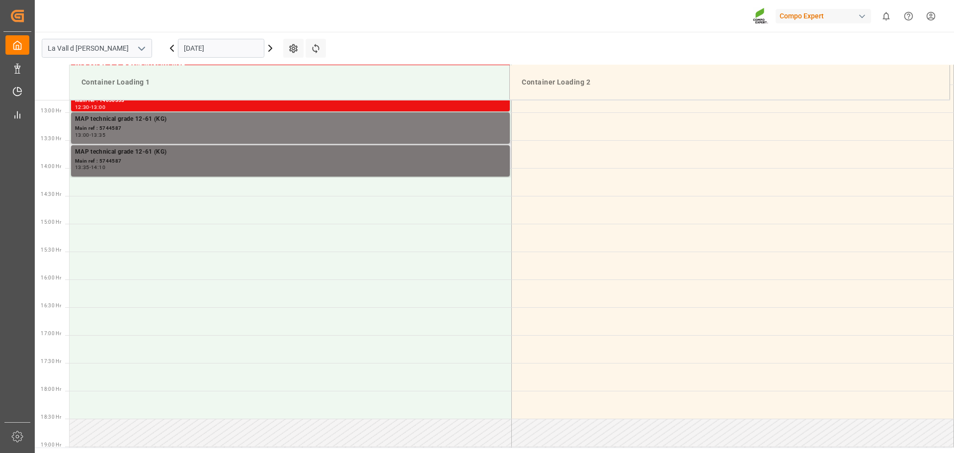
scroll to position [670, 0]
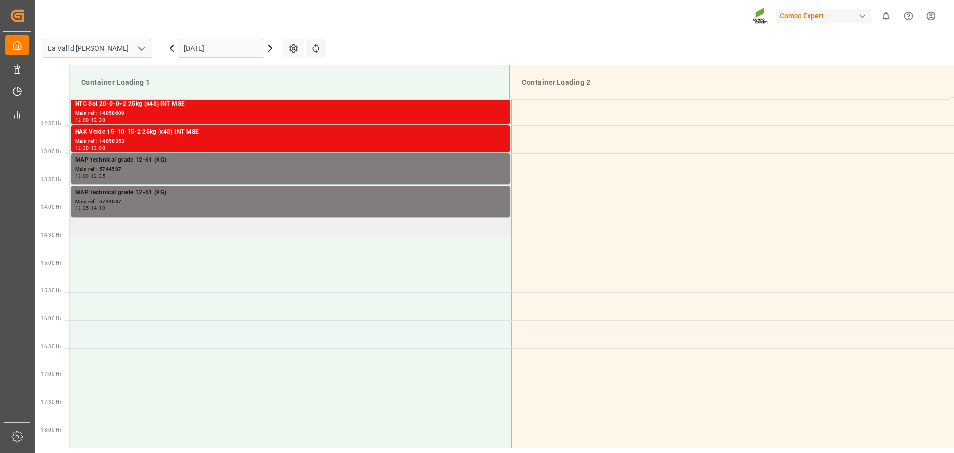
click at [131, 234] on td at bounding box center [291, 223] width 442 height 28
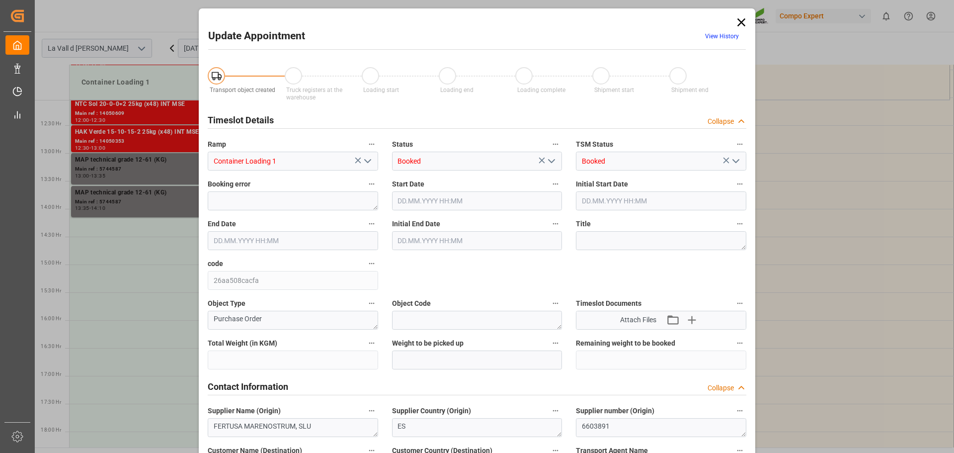
type input "308000"
type input "264000"
type input "08.09.2025 14:00"
type input "08.09.2025 14:30"
type input "04.09.2025 15:08"
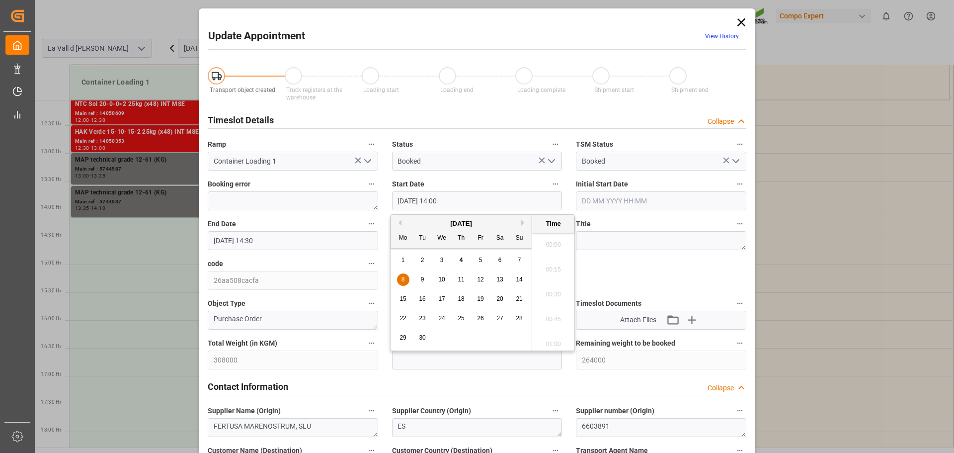
click at [454, 200] on input "08.09.2025 14:00" at bounding box center [477, 200] width 170 height 19
type input "08.09.2025 14:10"
click at [455, 182] on label "Start Date" at bounding box center [477, 184] width 170 height 14
click at [549, 182] on button "Start Date" at bounding box center [555, 183] width 13 height 13
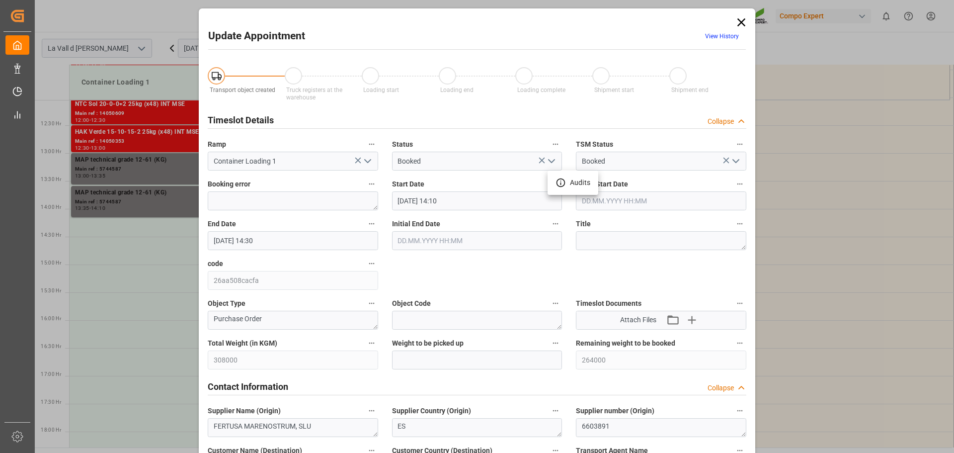
click at [447, 351] on div at bounding box center [477, 226] width 954 height 453
click at [448, 361] on body "Created by potrace 1.15, written by Peter Selinger 2001-2017 Created by potrace…" at bounding box center [477, 226] width 954 height 453
click at [448, 361] on input "text" at bounding box center [477, 359] width 170 height 19
paste input "22000"
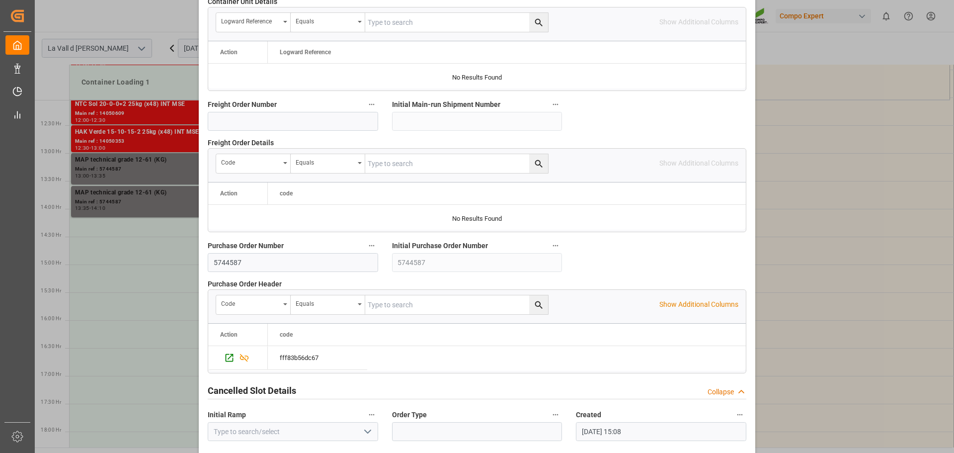
scroll to position [926, 0]
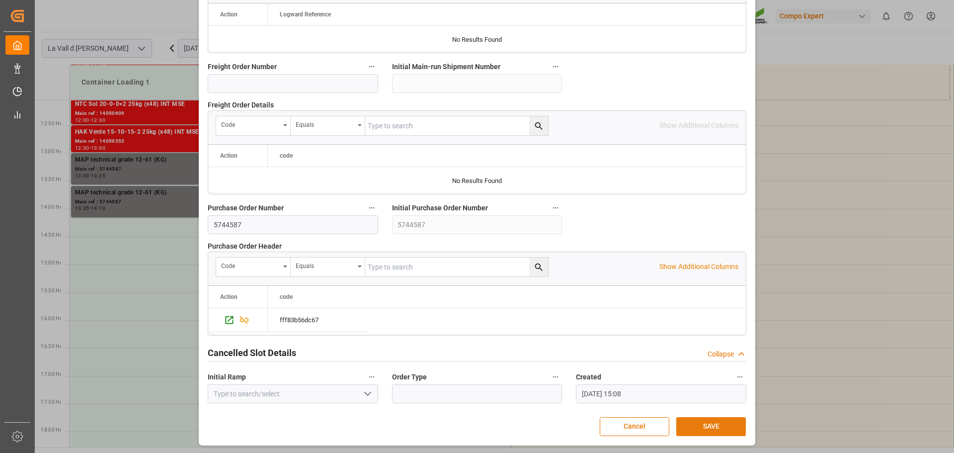
type input "22000"
click at [730, 426] on button "SAVE" at bounding box center [711, 426] width 70 height 19
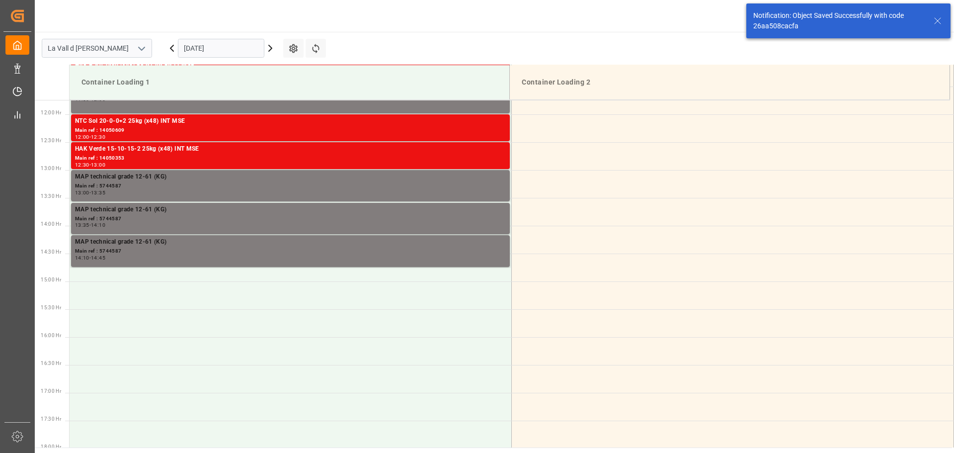
scroll to position [717, 0]
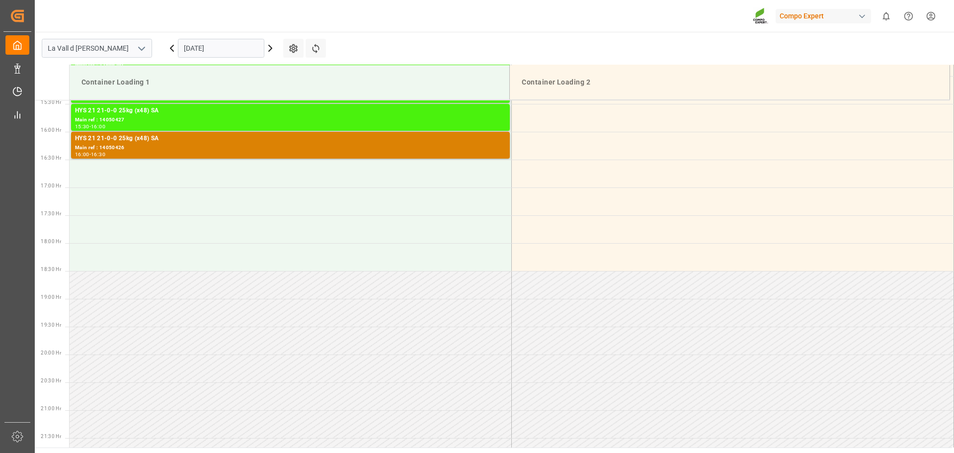
scroll to position [884, 0]
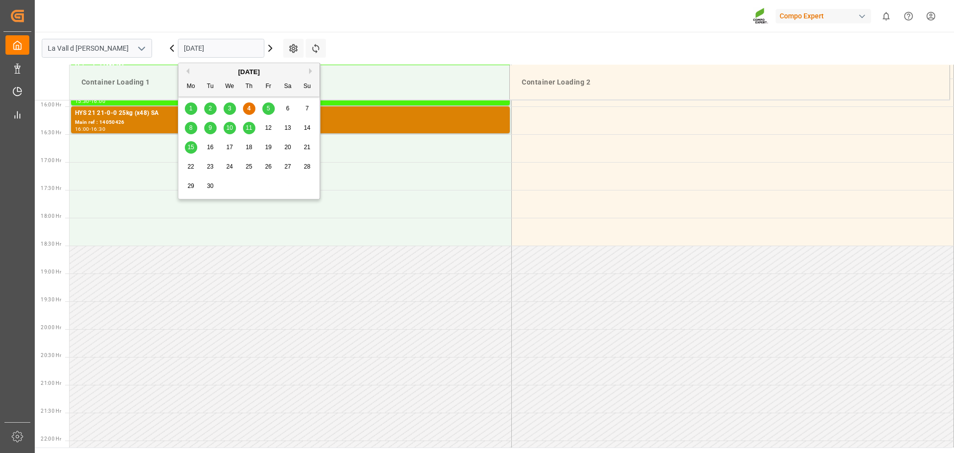
click at [203, 50] on input "[DATE]" at bounding box center [221, 48] width 86 height 19
click at [212, 127] on div "9" at bounding box center [210, 128] width 12 height 12
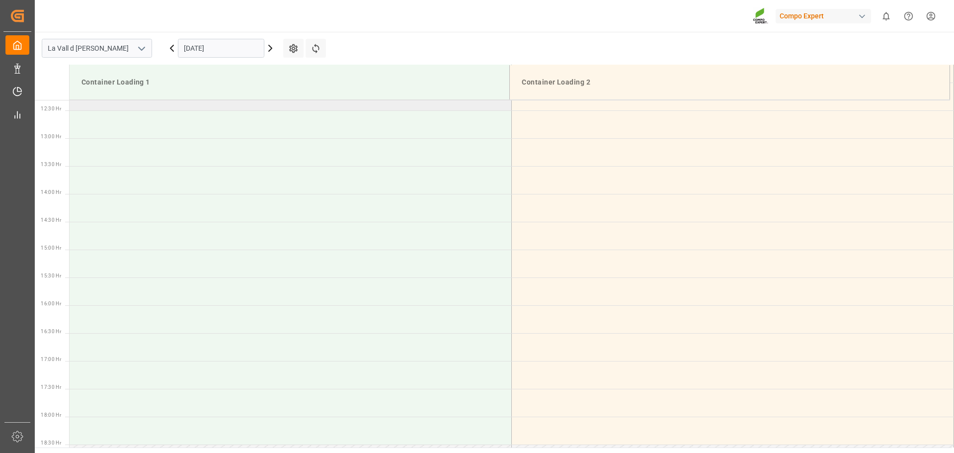
scroll to position [387, 0]
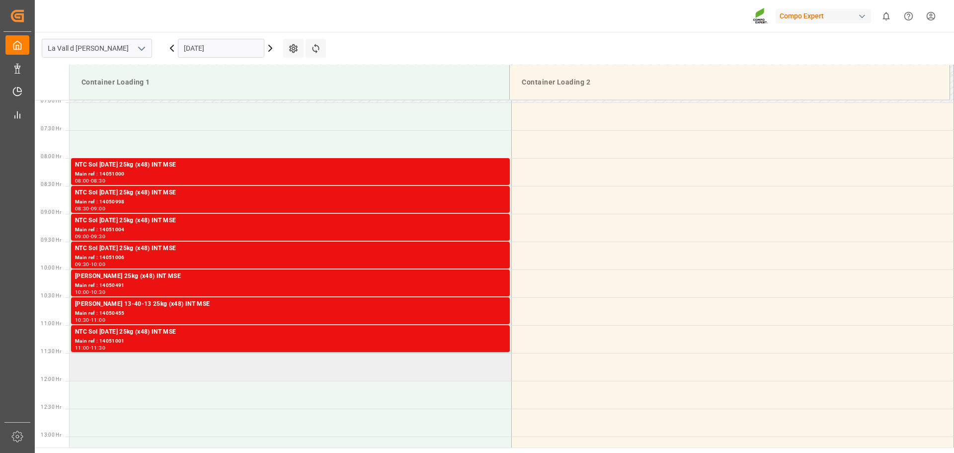
click at [120, 366] on td at bounding box center [291, 367] width 442 height 28
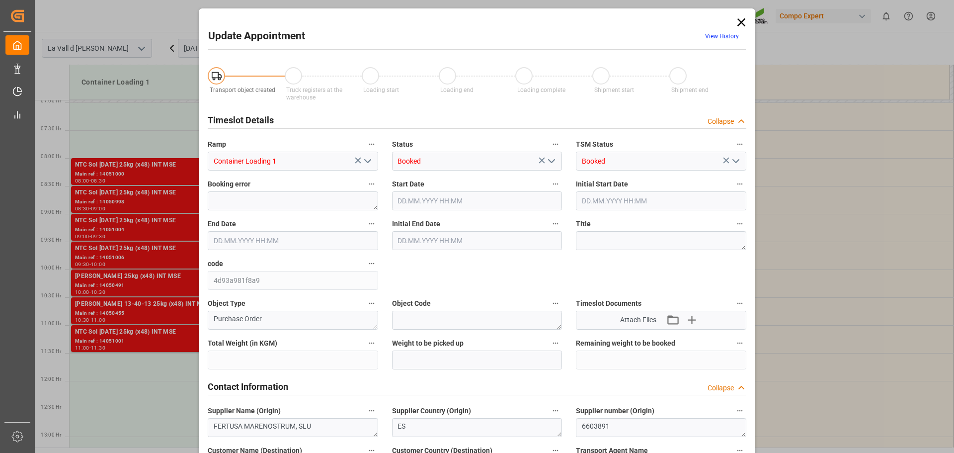
type input "308000"
type input "242000"
type input "09.09.2025 11:30"
type input "09.09.2025 12:00"
type input "04.09.2025 15:09"
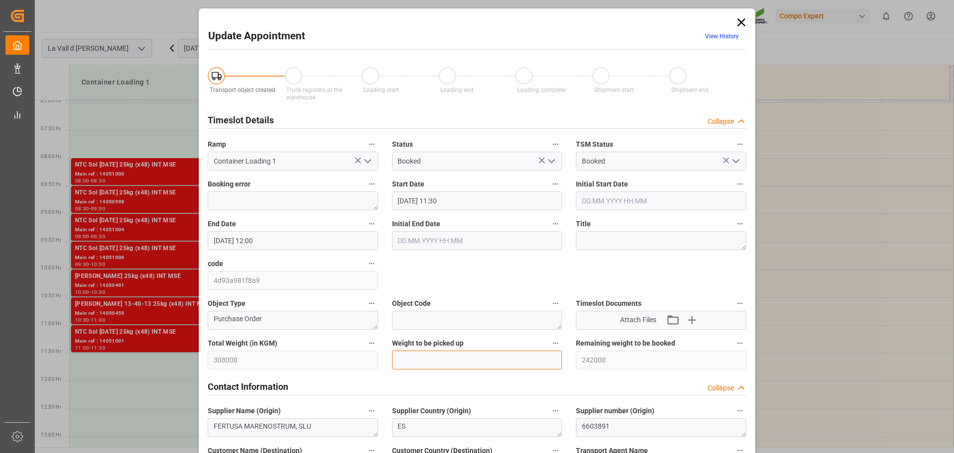
click at [447, 359] on input "text" at bounding box center [477, 359] width 170 height 19
type input "22000"
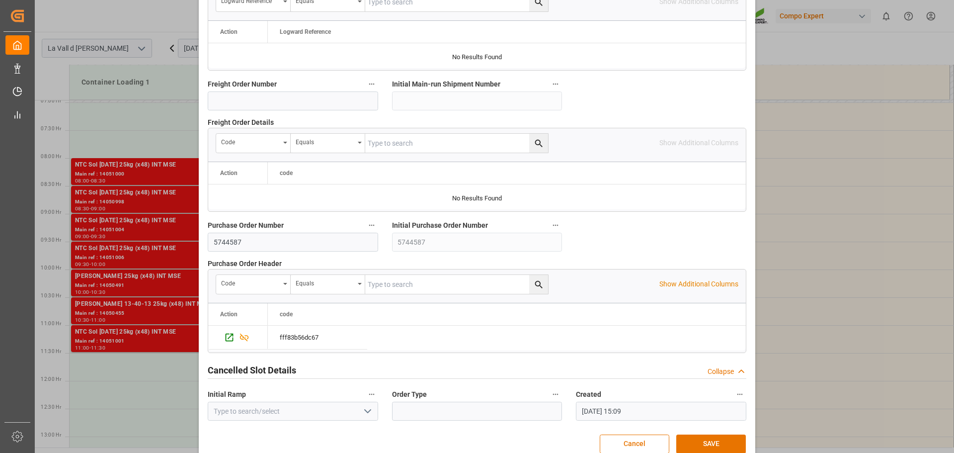
scroll to position [926, 0]
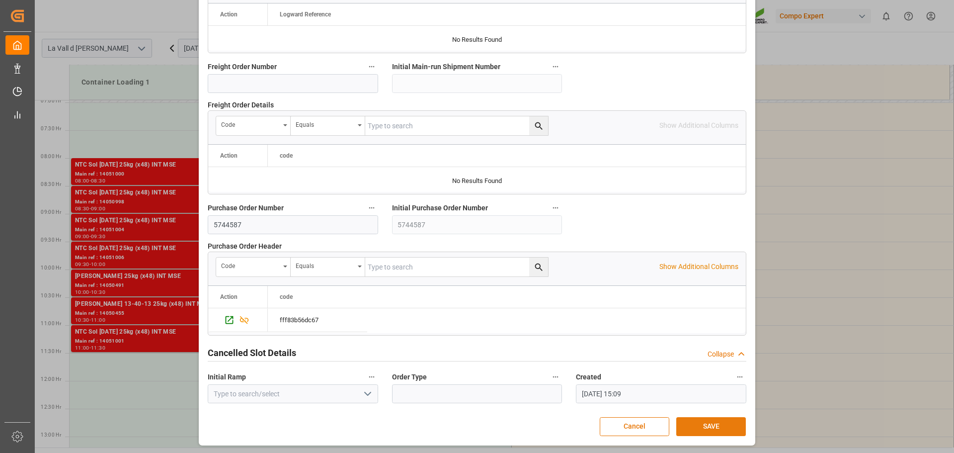
click at [696, 420] on button "SAVE" at bounding box center [711, 426] width 70 height 19
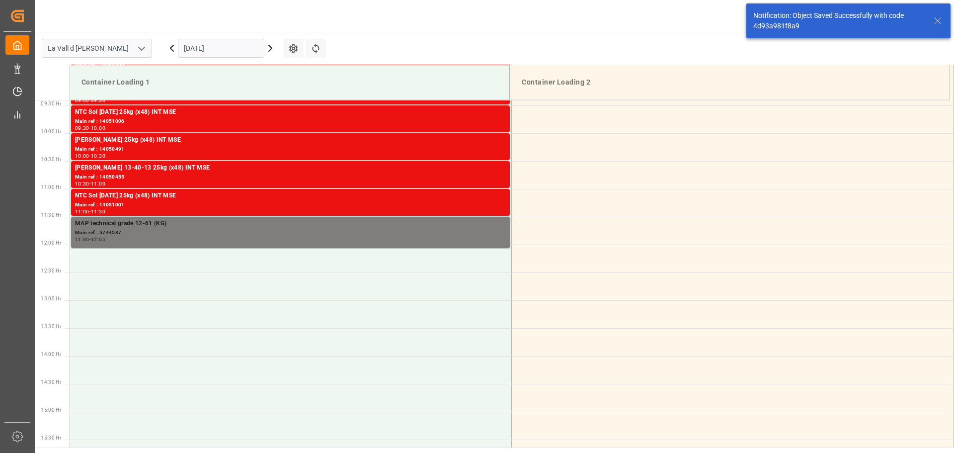
scroll to position [550, 0]
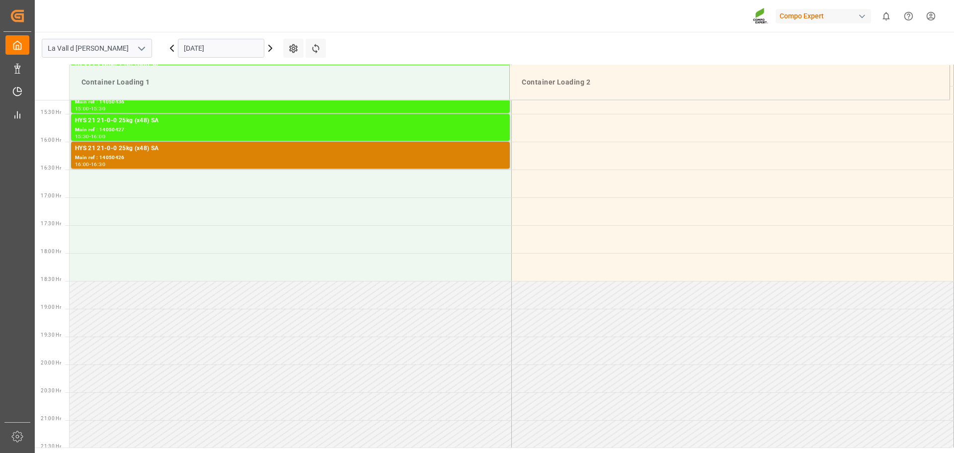
scroll to position [884, 0]
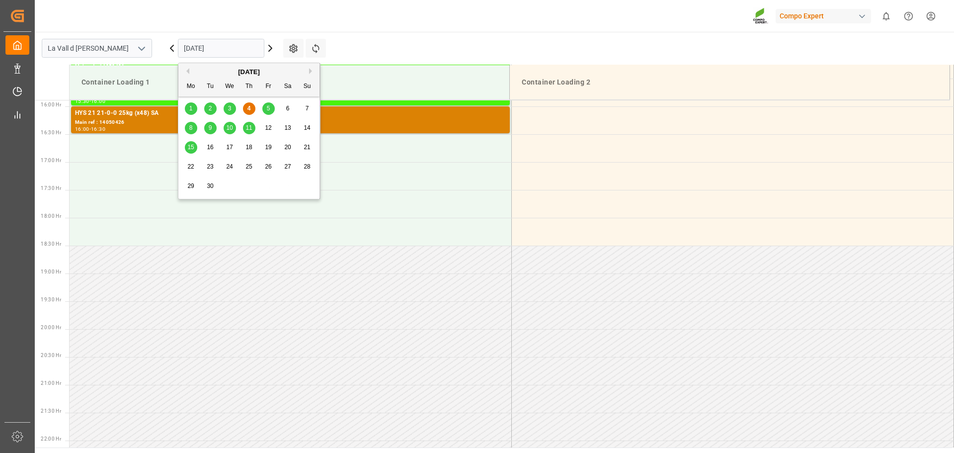
click at [204, 44] on input "[DATE]" at bounding box center [221, 48] width 86 height 19
click at [208, 125] on div "9" at bounding box center [210, 128] width 12 height 12
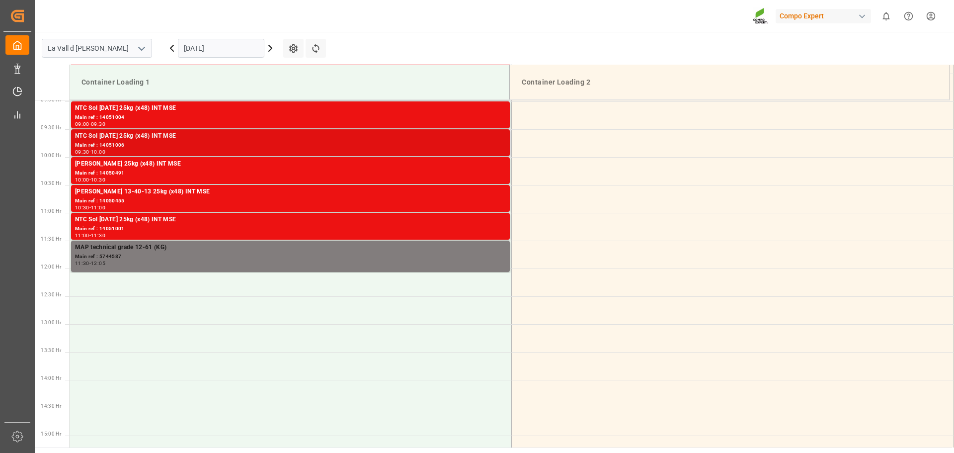
scroll to position [486, 0]
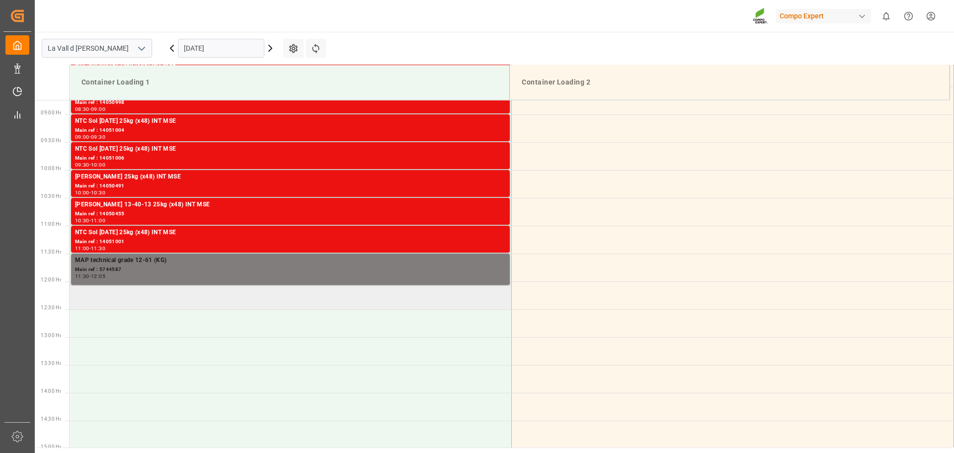
click at [154, 301] on td at bounding box center [291, 295] width 442 height 28
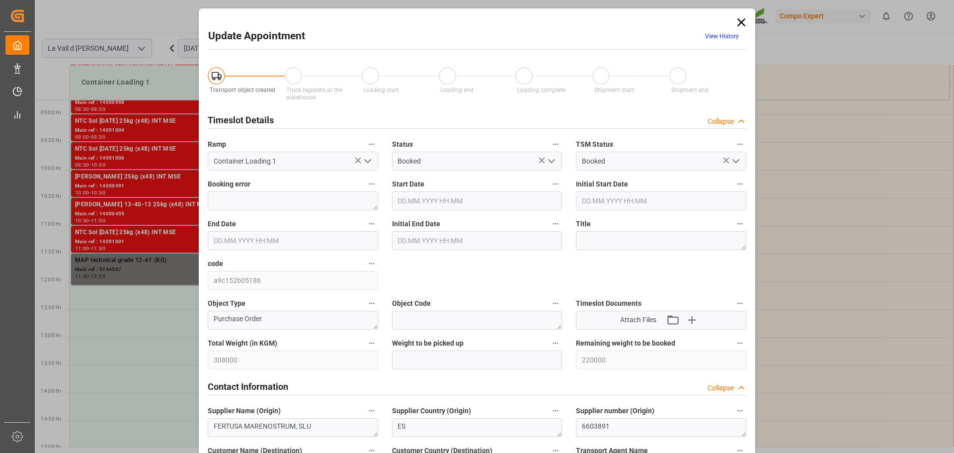
type input "[DATE] 12:00"
type input "[DATE] 12:30"
type input "[DATE] 15:09"
drag, startPoint x: 455, startPoint y: 187, endPoint x: 455, endPoint y: 193, distance: 6.0
click at [455, 191] on div "Start Date [DATE] 12:00" at bounding box center [477, 194] width 184 height 40
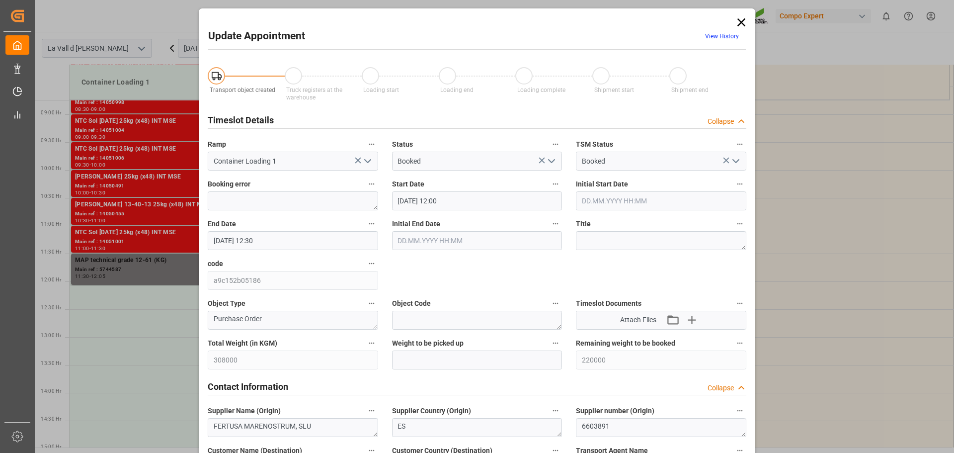
click at [455, 196] on input "[DATE] 12:00" at bounding box center [477, 200] width 170 height 19
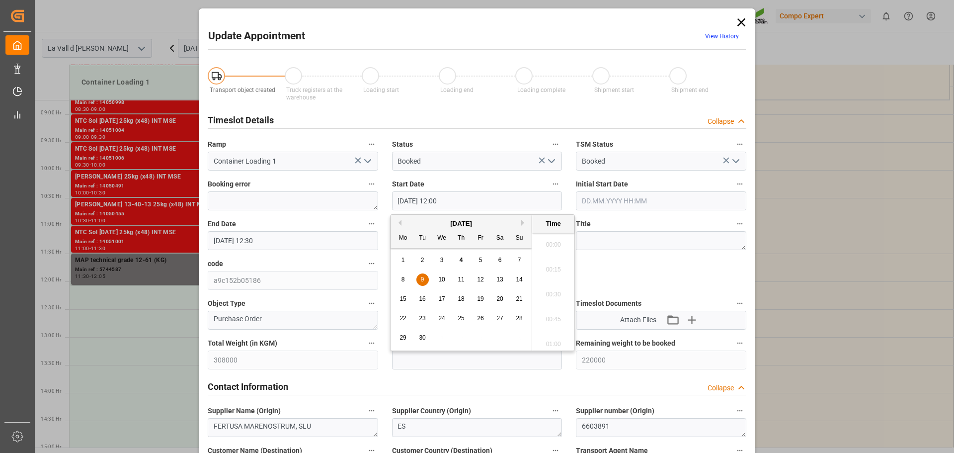
scroll to position [1146, 0]
type input "[DATE] 12:05"
click at [479, 178] on label "Start Date" at bounding box center [477, 184] width 170 height 14
click at [549, 178] on button "Start Date" at bounding box center [555, 183] width 13 height 13
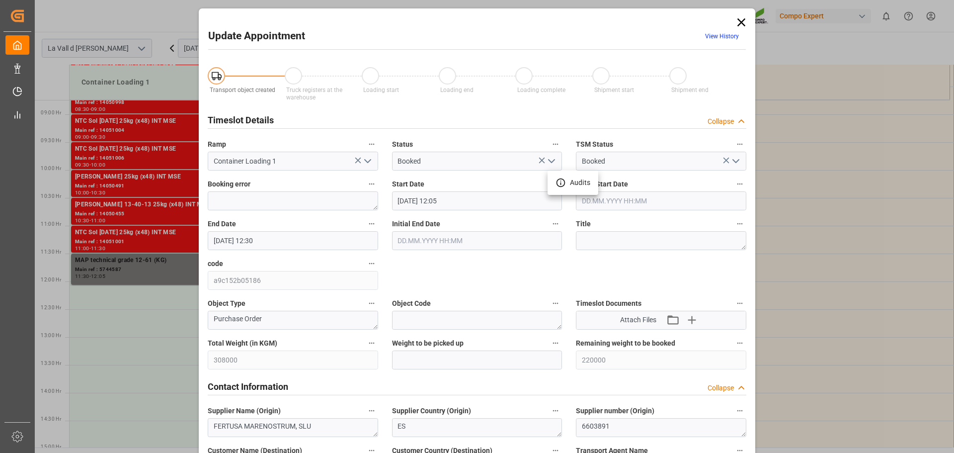
click at [473, 358] on div at bounding box center [477, 226] width 954 height 453
click at [447, 361] on input "text" at bounding box center [477, 359] width 170 height 19
paste input "22000"
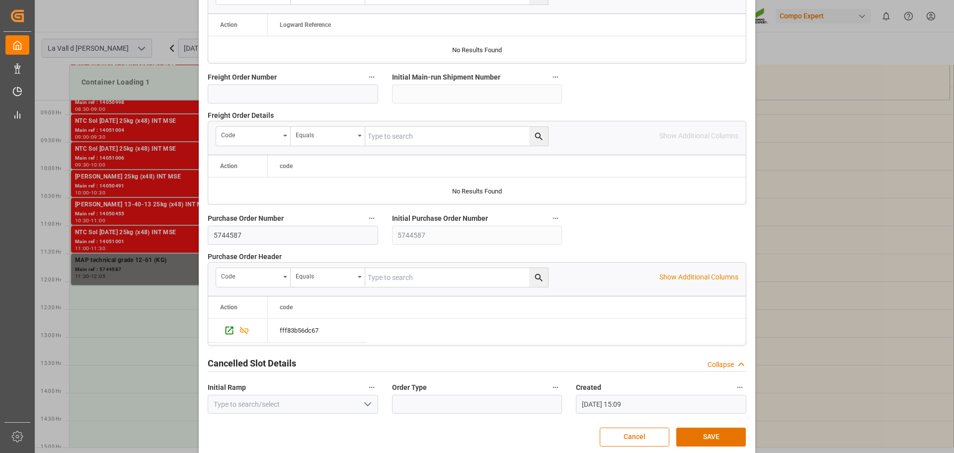
scroll to position [926, 0]
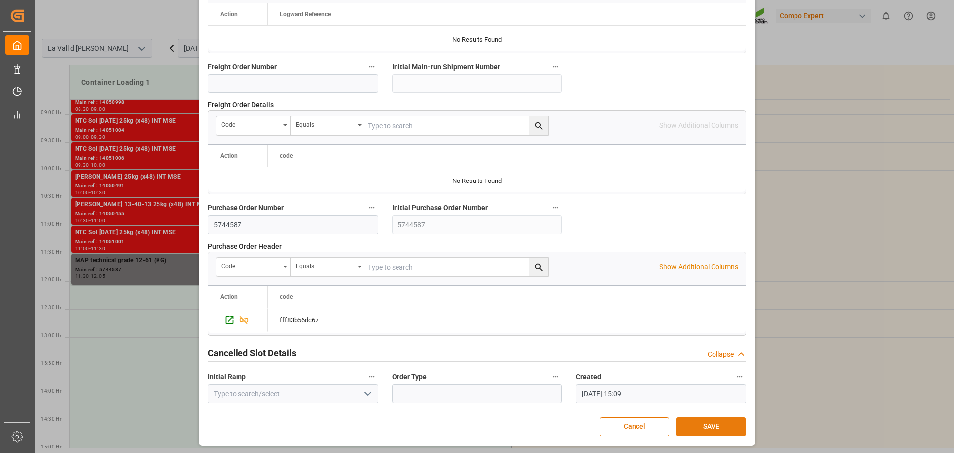
type input "22000"
click at [704, 429] on button "SAVE" at bounding box center [711, 426] width 70 height 19
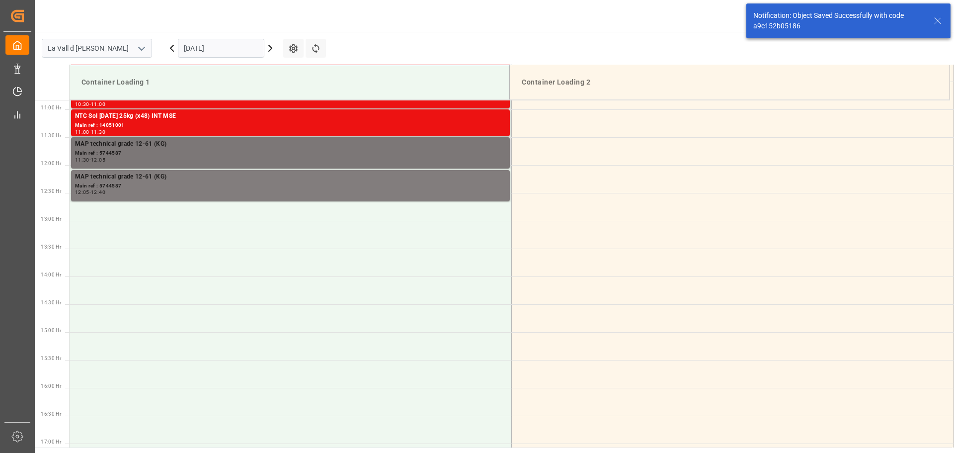
scroll to position [606, 0]
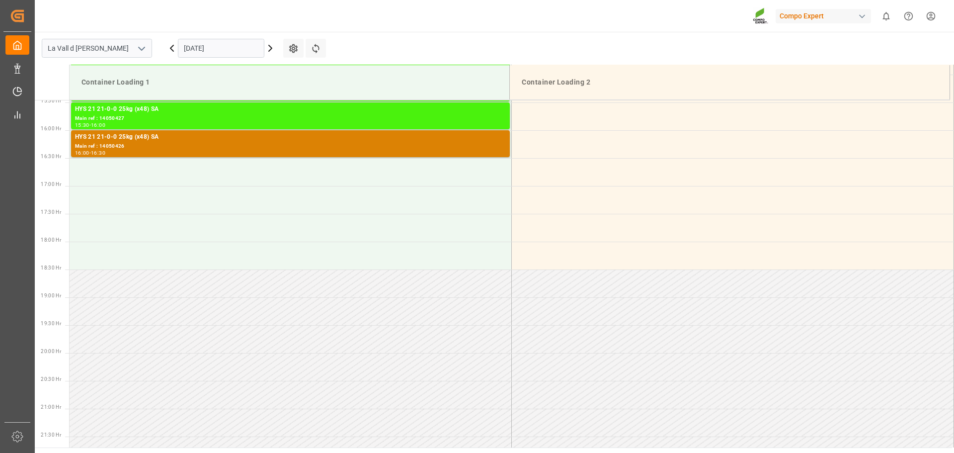
scroll to position [884, 0]
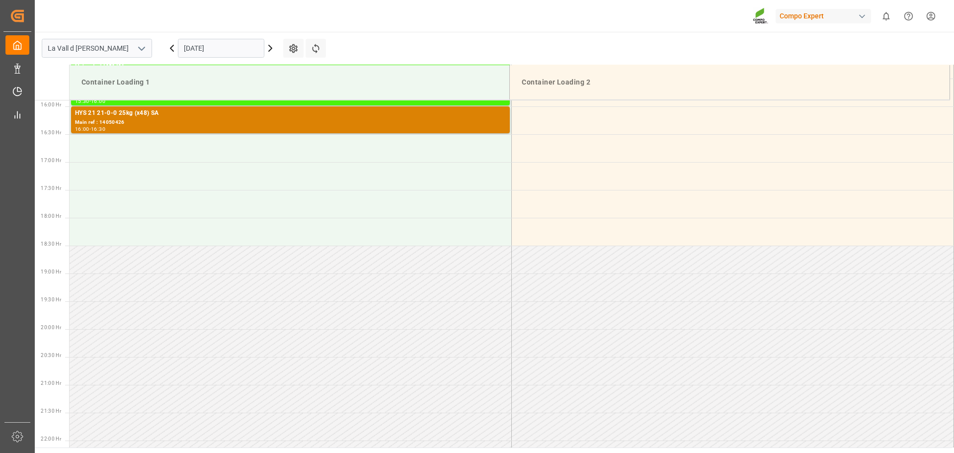
click at [206, 49] on input "[DATE]" at bounding box center [221, 48] width 86 height 19
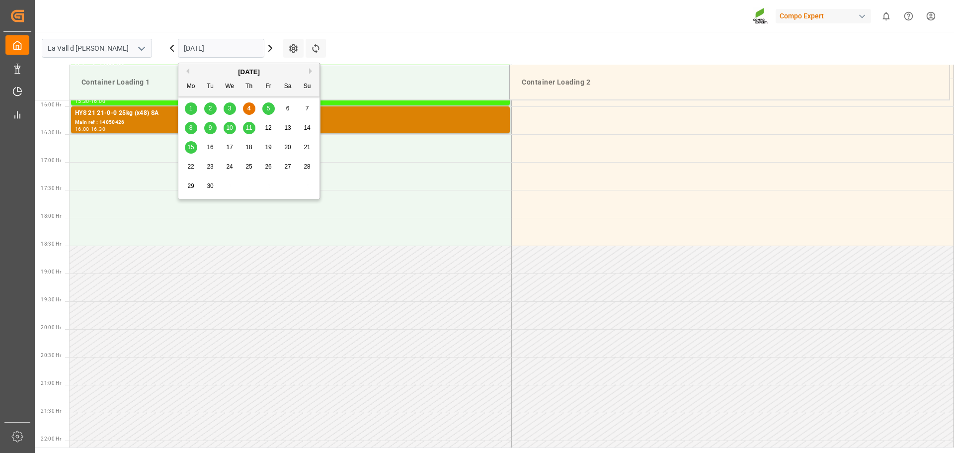
click at [209, 129] on span "9" at bounding box center [210, 127] width 3 height 7
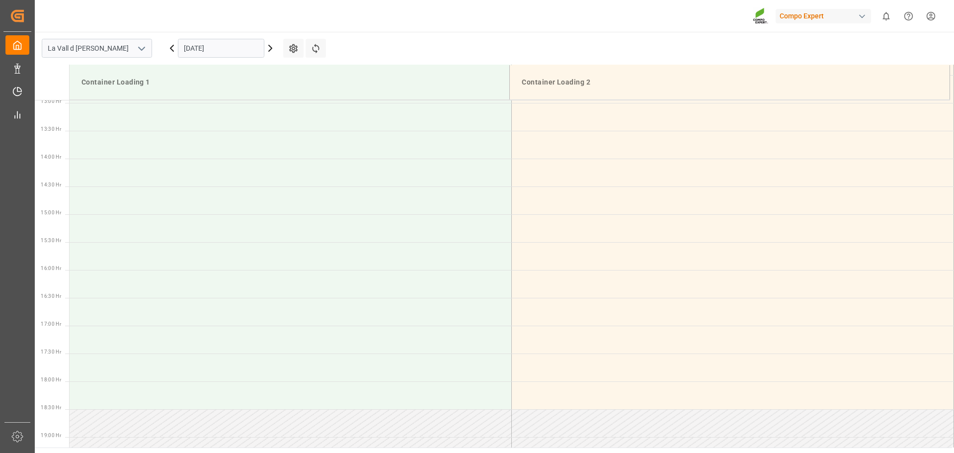
scroll to position [636, 0]
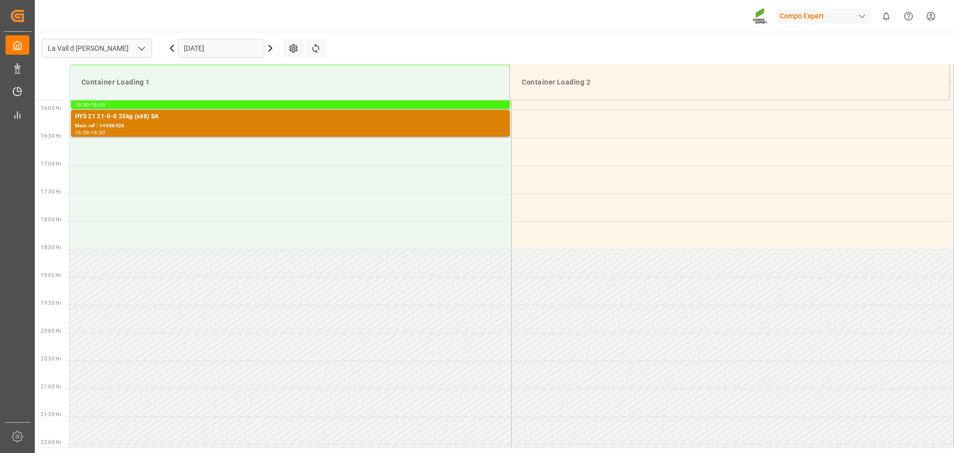
scroll to position [884, 0]
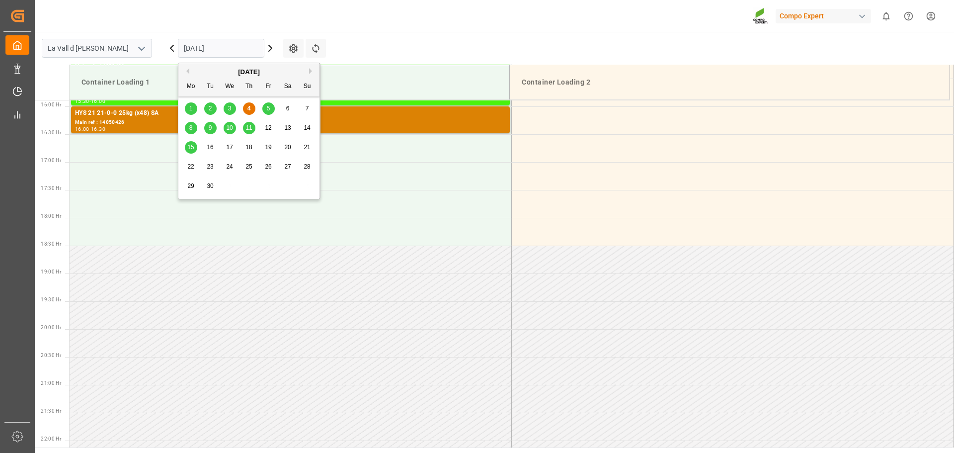
click at [212, 44] on input "[DATE]" at bounding box center [221, 48] width 86 height 19
click at [210, 127] on span "9" at bounding box center [210, 127] width 3 height 7
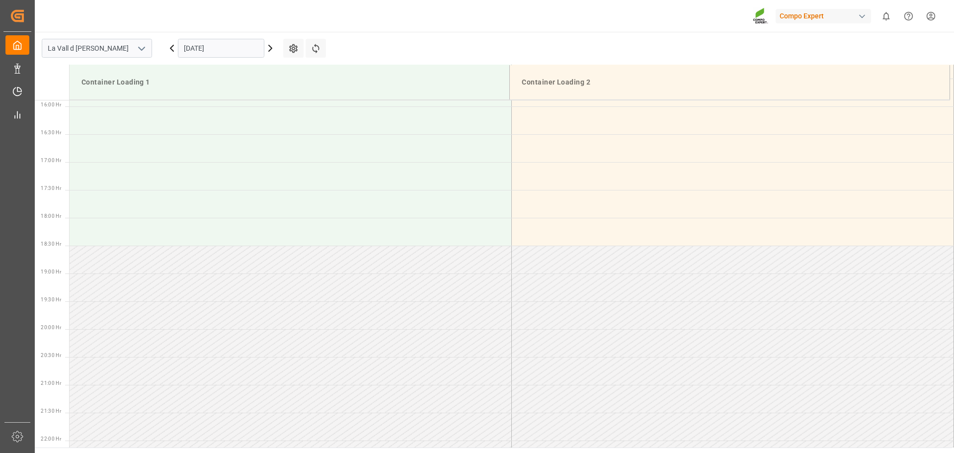
scroll to position [601, 0]
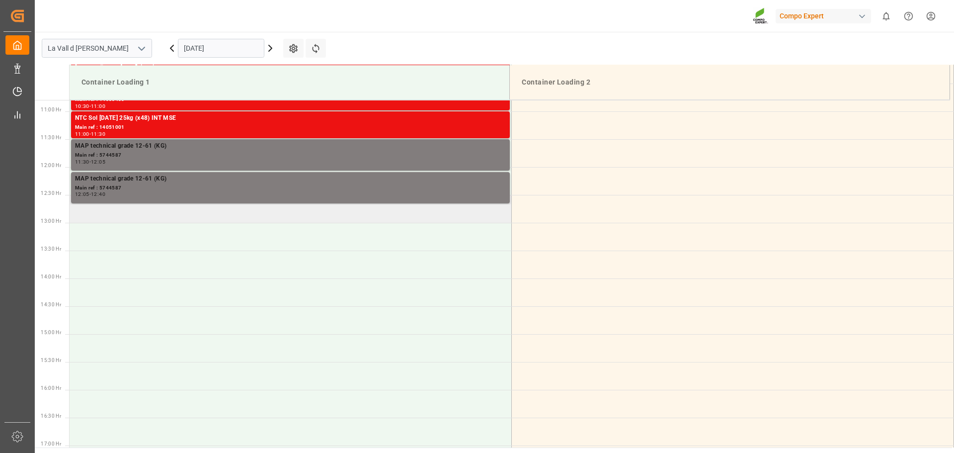
click at [164, 219] on td at bounding box center [291, 209] width 442 height 28
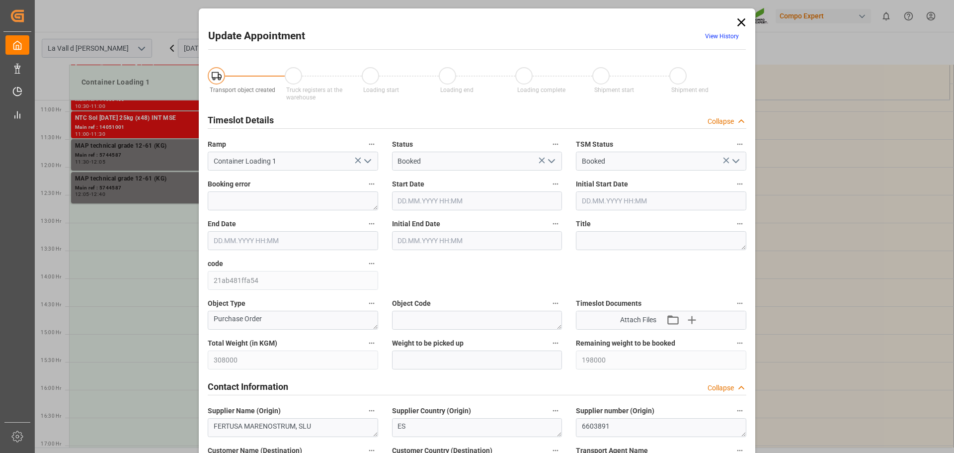
type input "308000"
type input "198000"
type input "[DATE] 12:30"
type input "[DATE] 13:00"
type input "[DATE] 15:09"
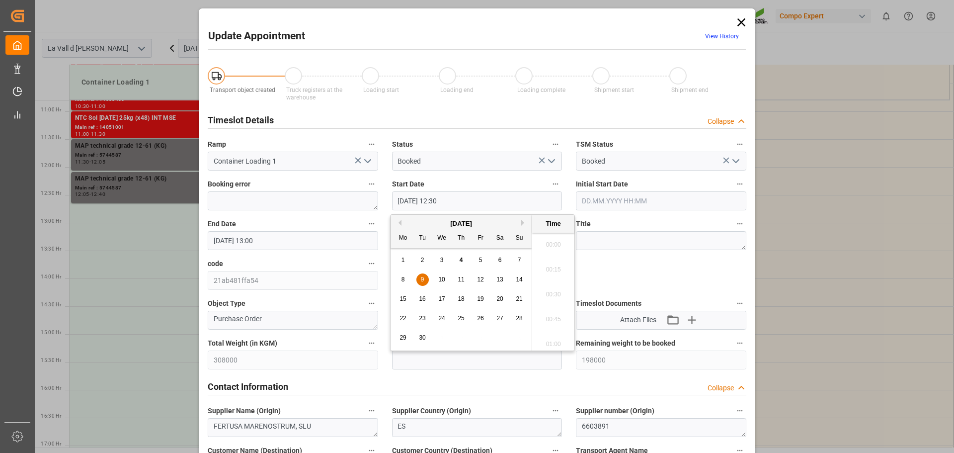
click at [465, 197] on input "[DATE] 12:30" at bounding box center [477, 200] width 170 height 19
click at [447, 199] on input "[DATE] 12:30" at bounding box center [477, 200] width 170 height 19
type input "[DATE] 12:40"
click at [468, 376] on div "Contact Information Collapse" at bounding box center [477, 385] width 539 height 19
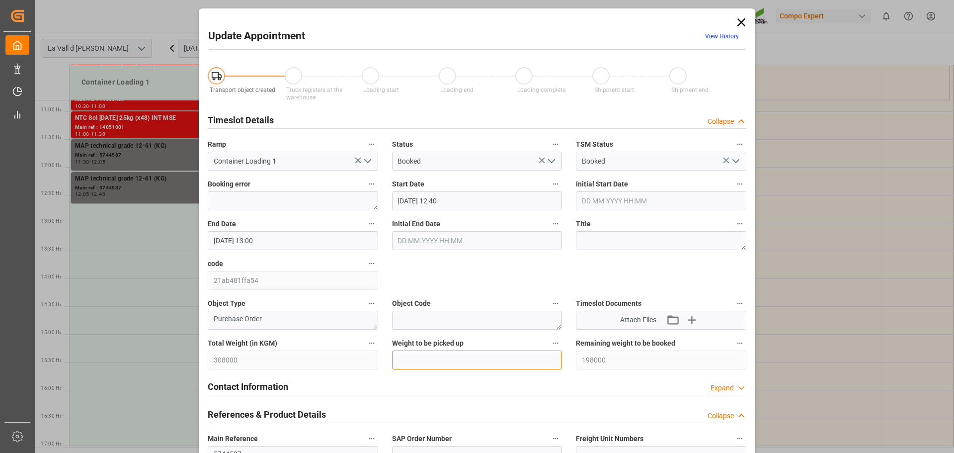
click at [463, 355] on input "text" at bounding box center [477, 359] width 170 height 19
paste input "22000"
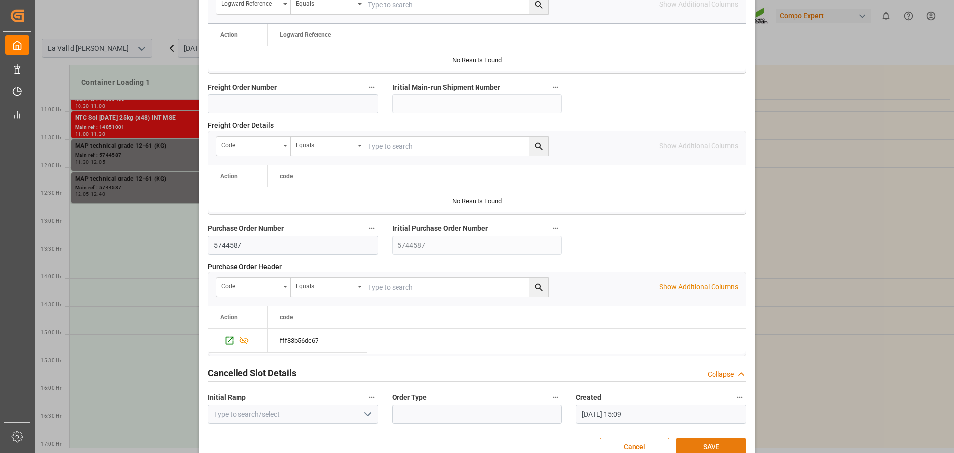
scroll to position [807, 0]
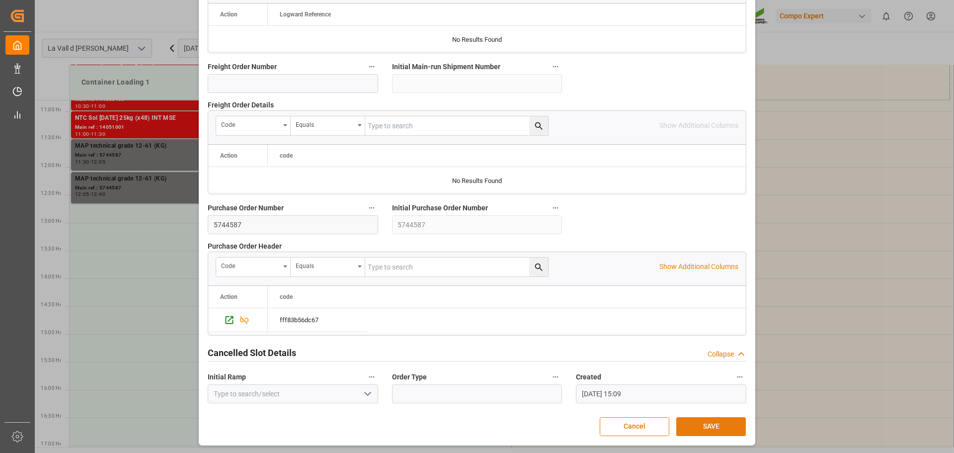
type input "22000"
click at [698, 422] on button "SAVE" at bounding box center [711, 426] width 70 height 19
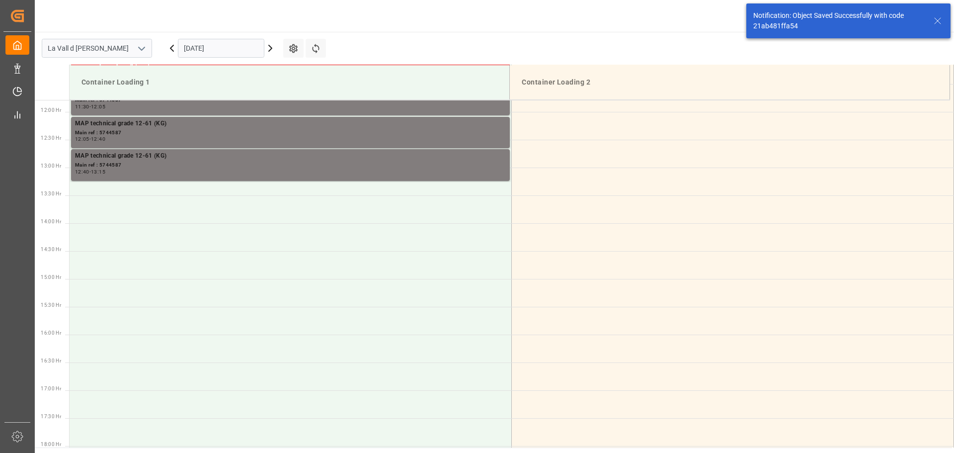
scroll to position [661, 0]
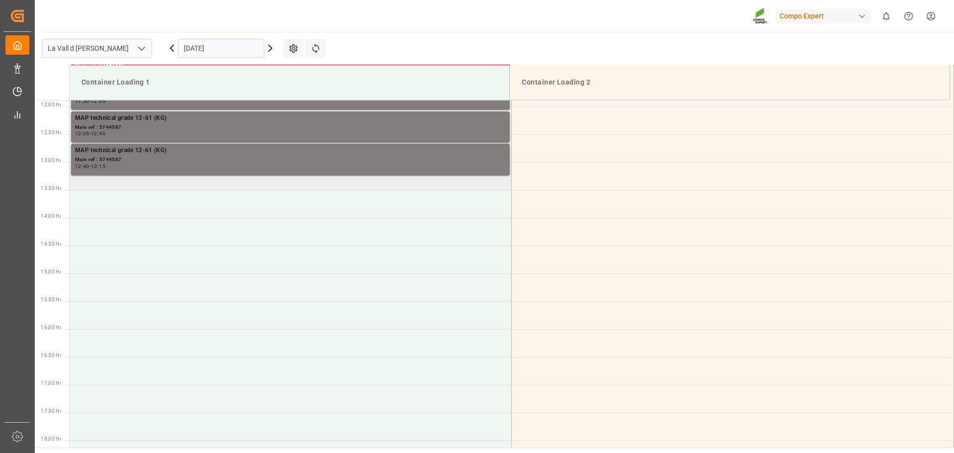
click at [151, 189] on td at bounding box center [291, 176] width 442 height 28
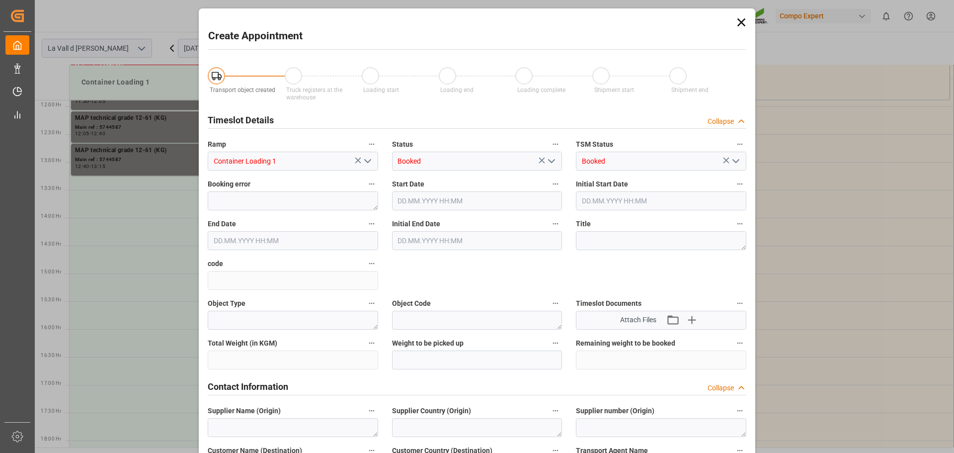
type input "09.09.2025 13:00"
type input "09.09.2025 13:30"
click at [737, 25] on icon at bounding box center [741, 22] width 14 height 14
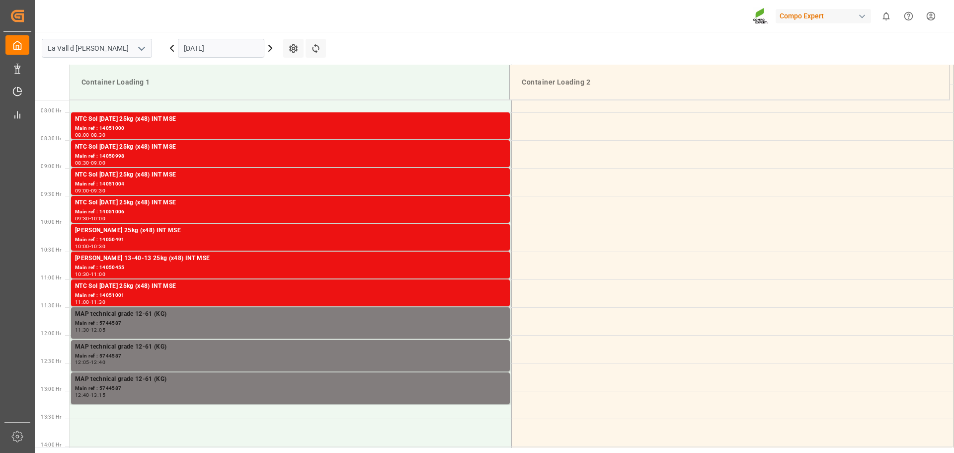
scroll to position [463, 0]
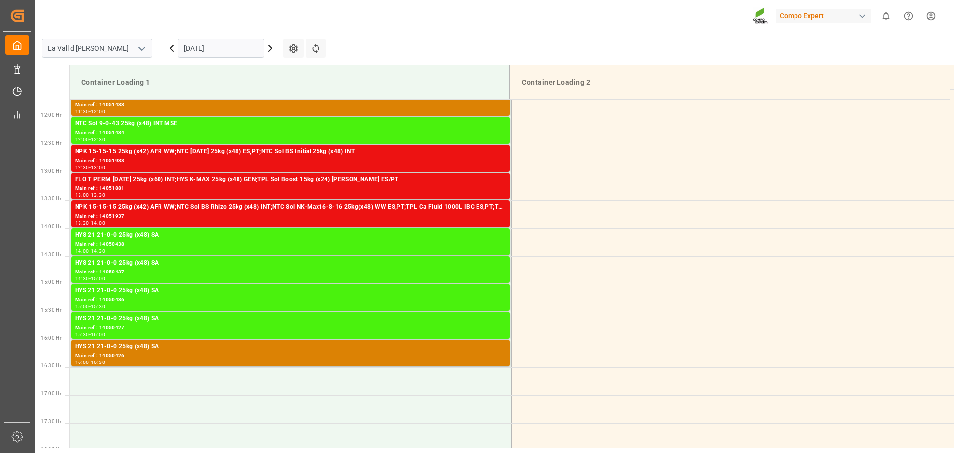
scroll to position [884, 0]
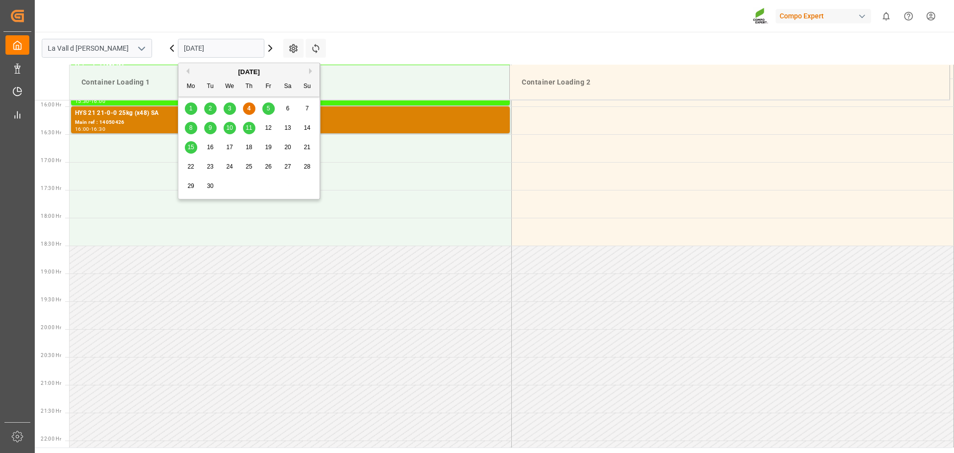
click at [211, 45] on input "[DATE]" at bounding box center [221, 48] width 86 height 19
click at [229, 130] on span "10" at bounding box center [229, 127] width 6 height 7
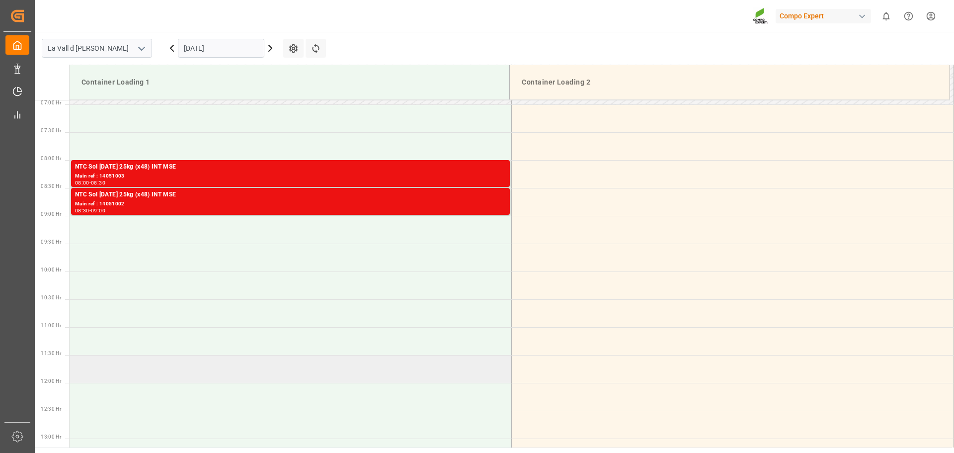
scroll to position [288, 0]
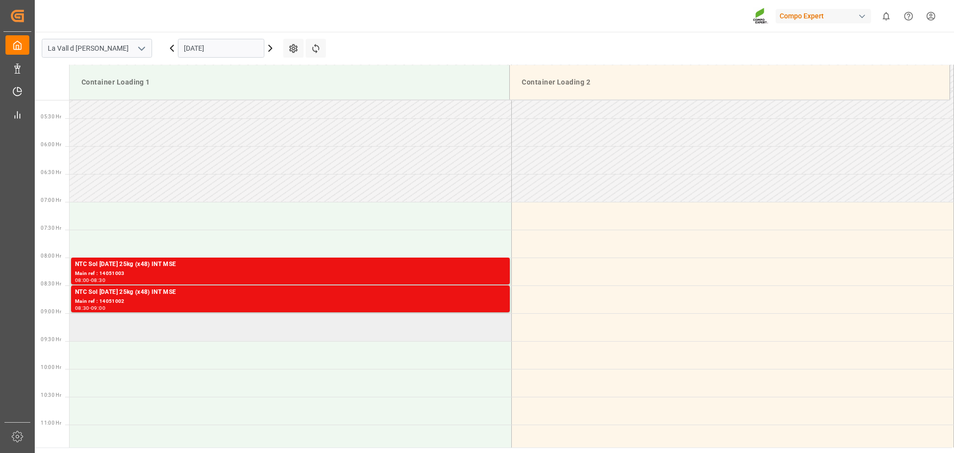
click at [125, 326] on td at bounding box center [291, 327] width 442 height 28
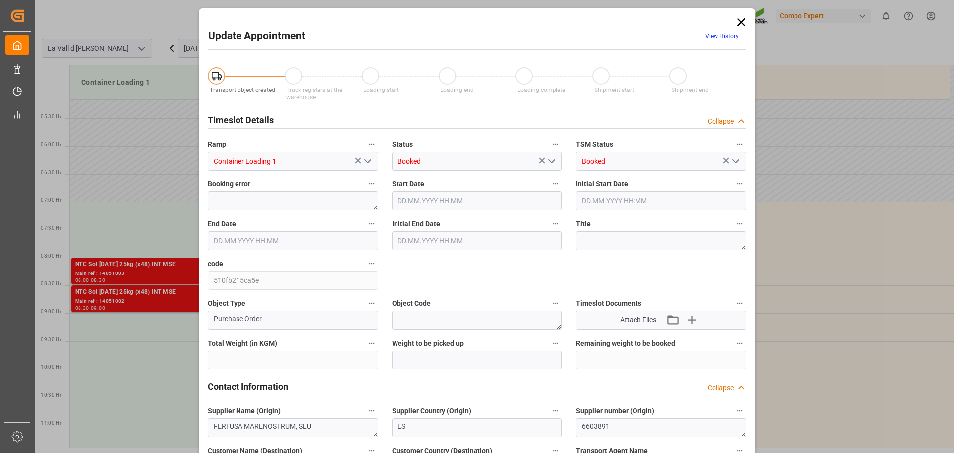
type input "308000"
type input "176000"
type input "[DATE] 09:00"
type input "[DATE] 09:30"
type input "[DATE] 15:11"
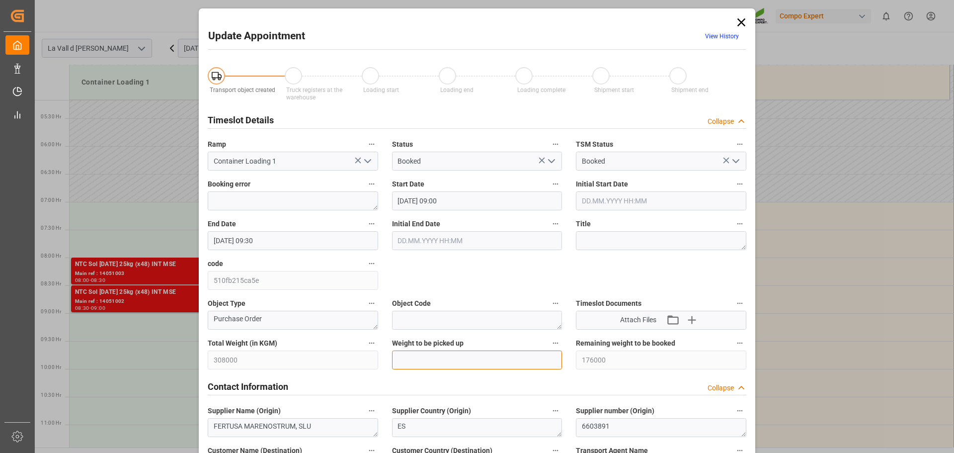
click at [419, 354] on input "text" at bounding box center [477, 359] width 170 height 19
type input "22000"
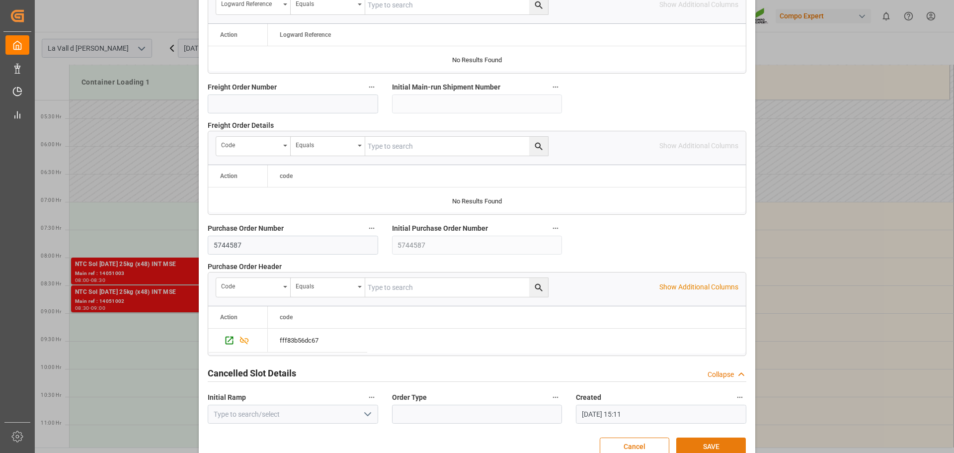
scroll to position [926, 0]
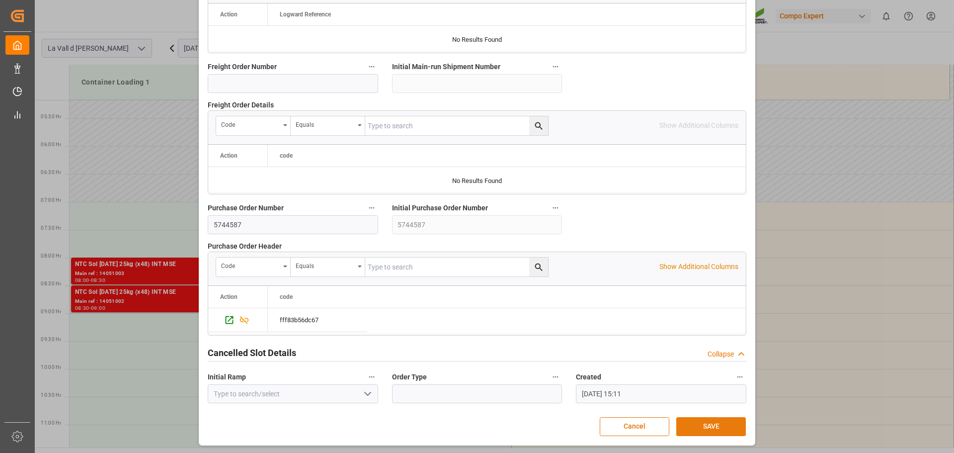
click at [718, 425] on button "SAVE" at bounding box center [711, 426] width 70 height 19
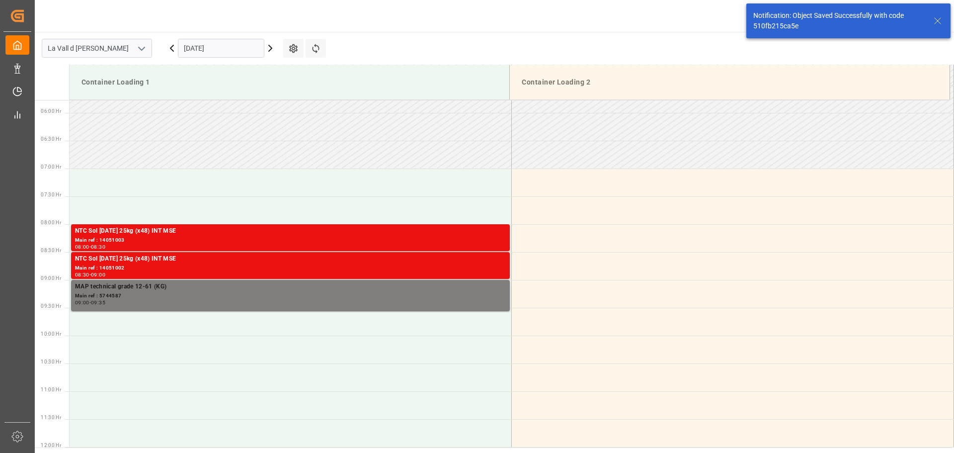
scroll to position [439, 0]
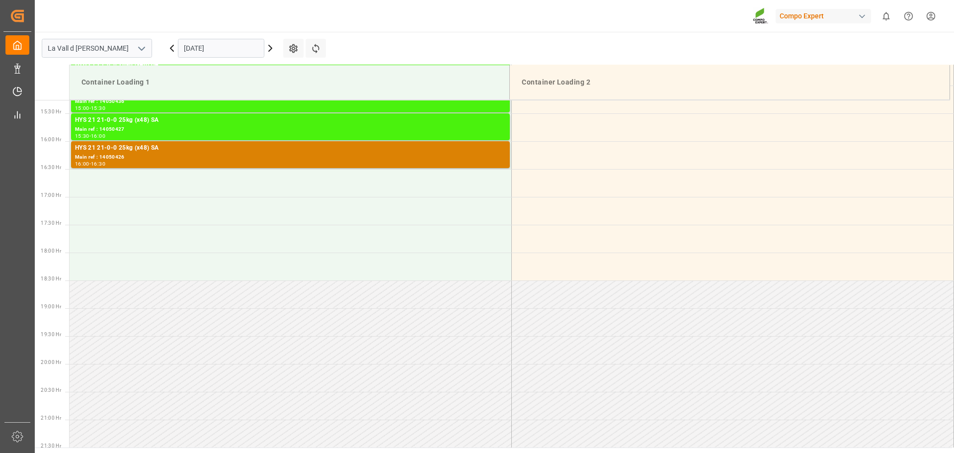
scroll to position [884, 0]
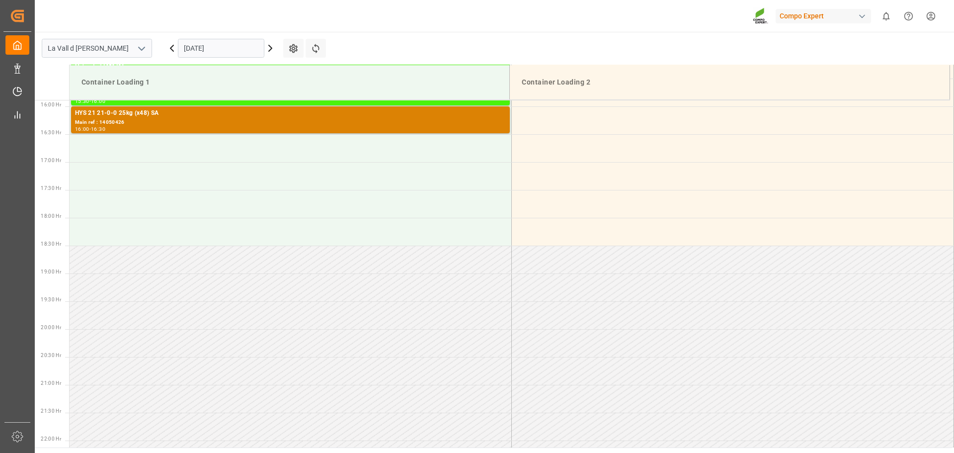
click at [188, 63] on div "[DATE]" at bounding box center [221, 48] width 124 height 33
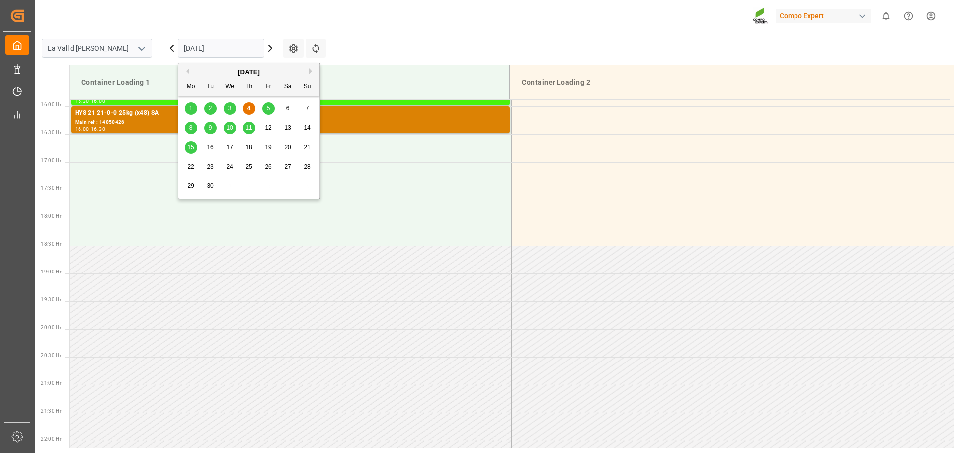
click at [194, 46] on input "[DATE]" at bounding box center [221, 48] width 86 height 19
click at [226, 128] on div "10" at bounding box center [230, 128] width 12 height 12
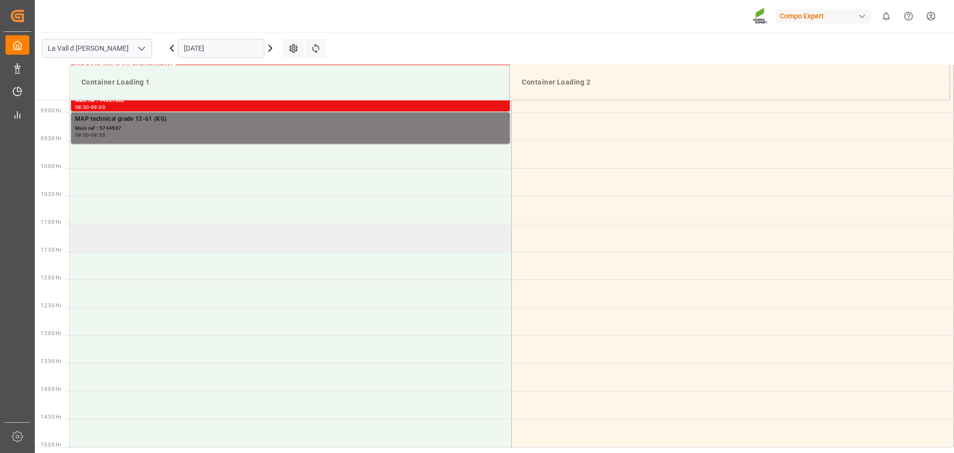
scroll to position [387, 0]
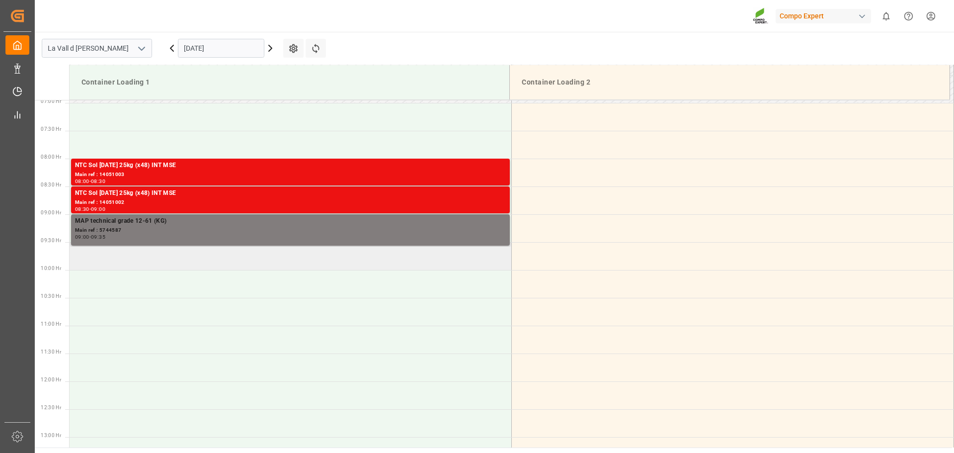
click at [151, 266] on td at bounding box center [291, 256] width 442 height 28
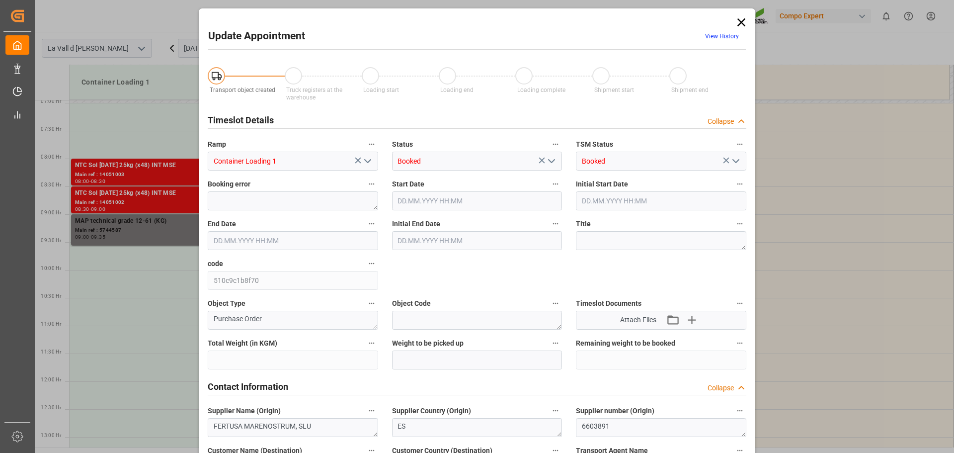
type input "308000"
type input "154000"
type input "[DATE] 09:30"
type input "[DATE] 10:00"
type input "[DATE] 15:11"
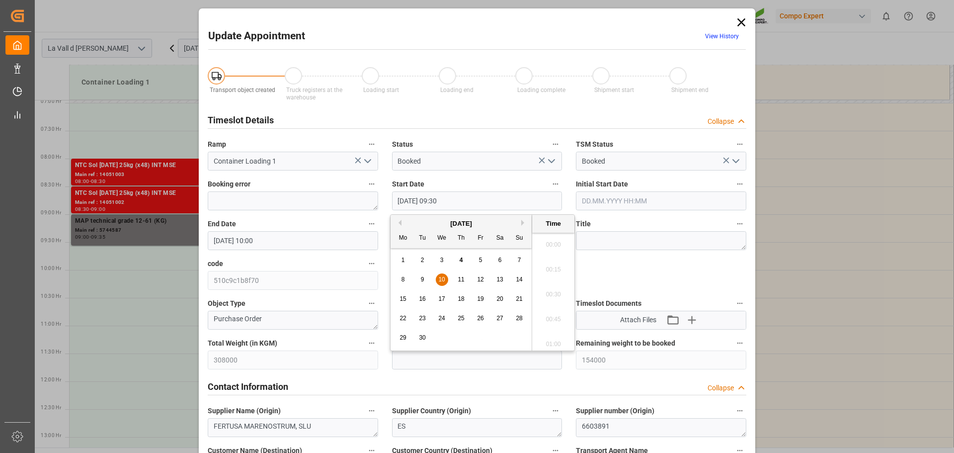
scroll to position [898, 0]
drag, startPoint x: 446, startPoint y: 201, endPoint x: 452, endPoint y: 200, distance: 5.5
click at [452, 200] on input "[DATE] 09:30" at bounding box center [477, 200] width 170 height 19
type input "[DATE] 09:35"
click at [468, 361] on input "text" at bounding box center [477, 359] width 170 height 19
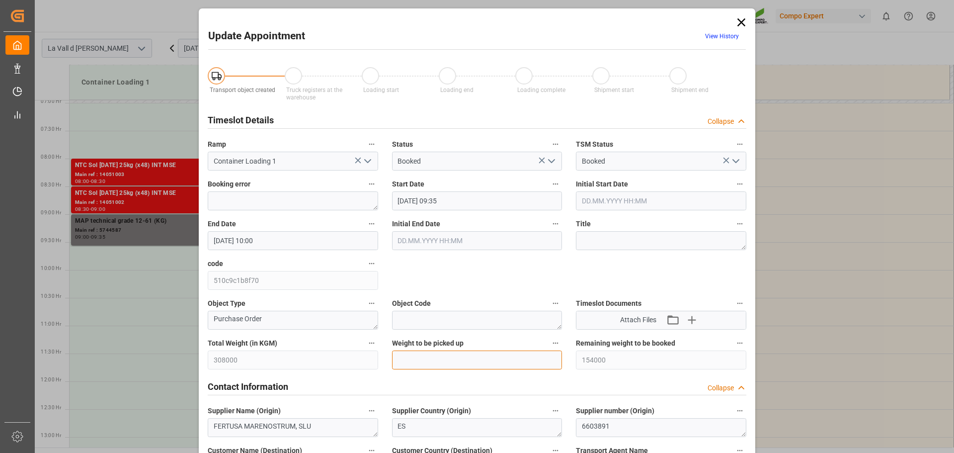
type input "22000"
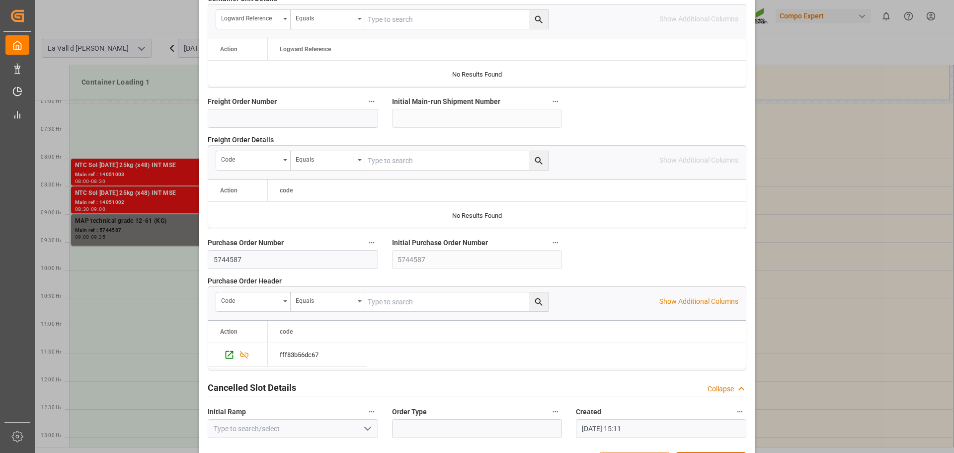
scroll to position [926, 0]
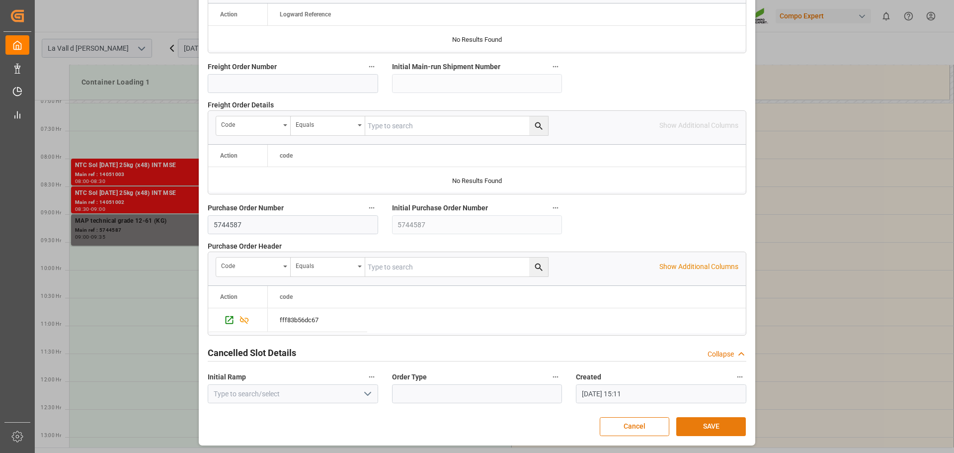
click at [713, 428] on button "SAVE" at bounding box center [711, 426] width 70 height 19
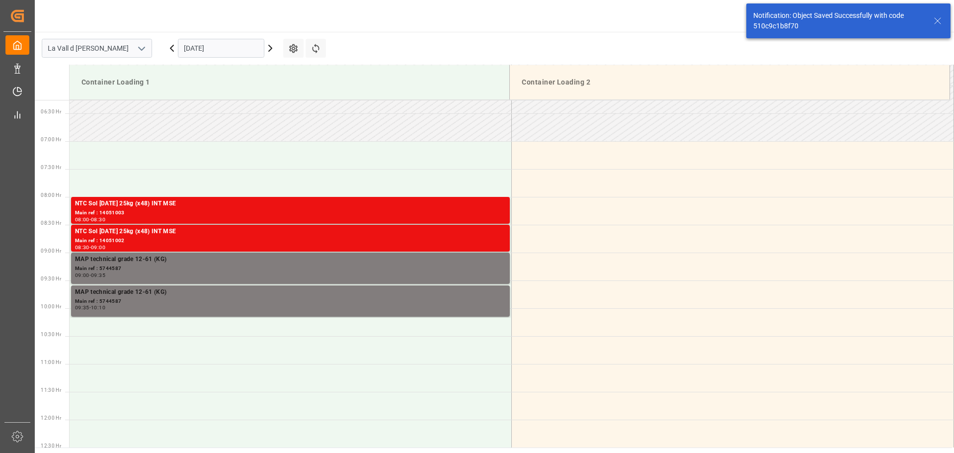
scroll to position [460, 0]
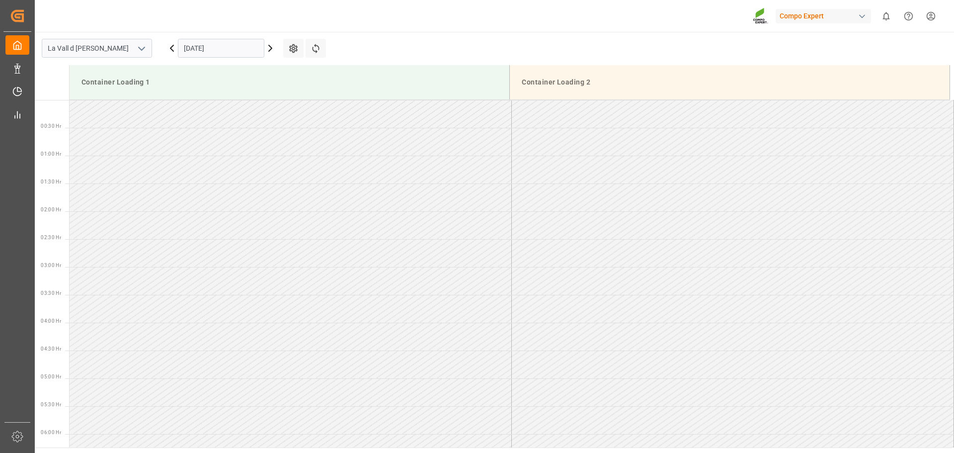
scroll to position [884, 0]
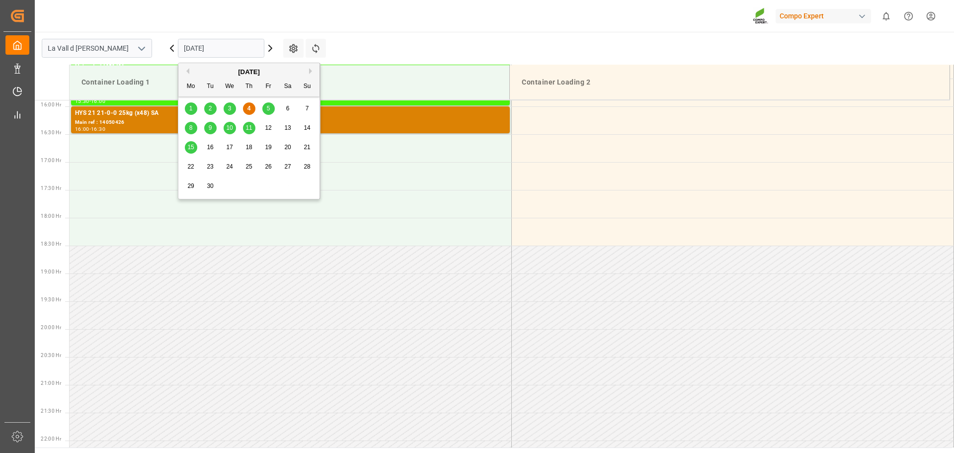
click at [218, 47] on input "[DATE]" at bounding box center [221, 48] width 86 height 19
click at [231, 129] on span "10" at bounding box center [229, 127] width 6 height 7
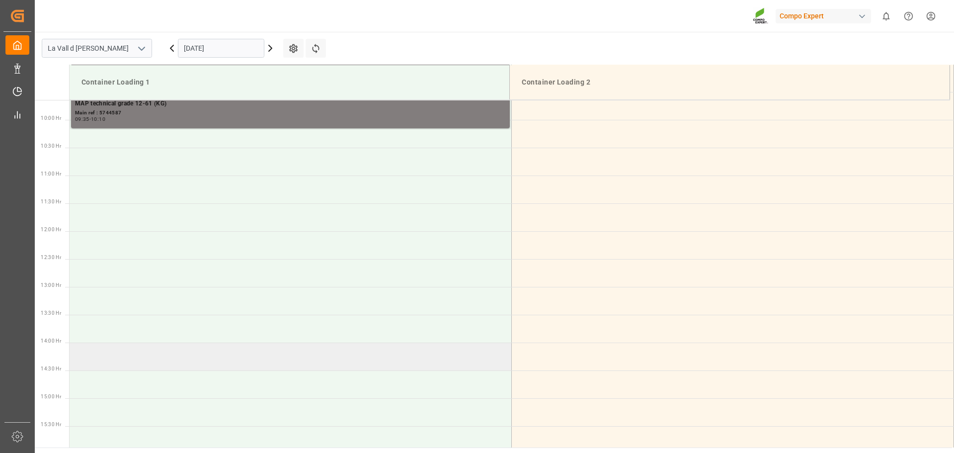
scroll to position [536, 0]
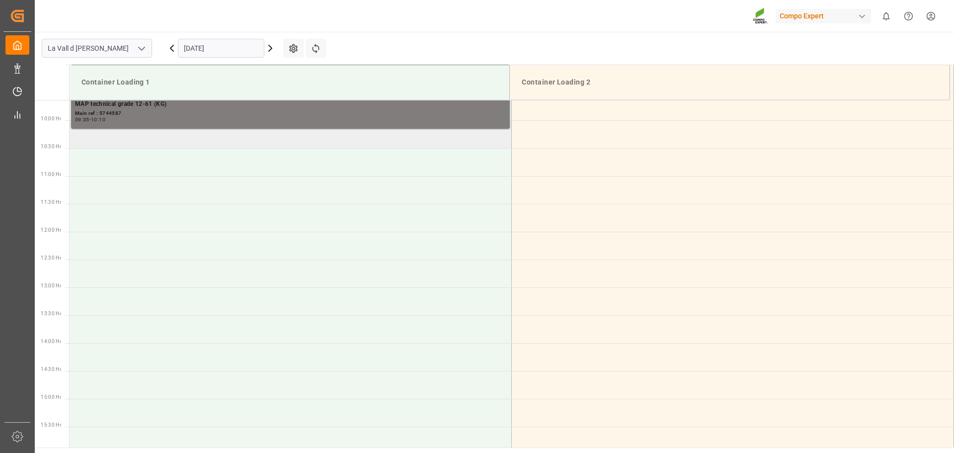
click at [205, 139] on td at bounding box center [291, 134] width 442 height 28
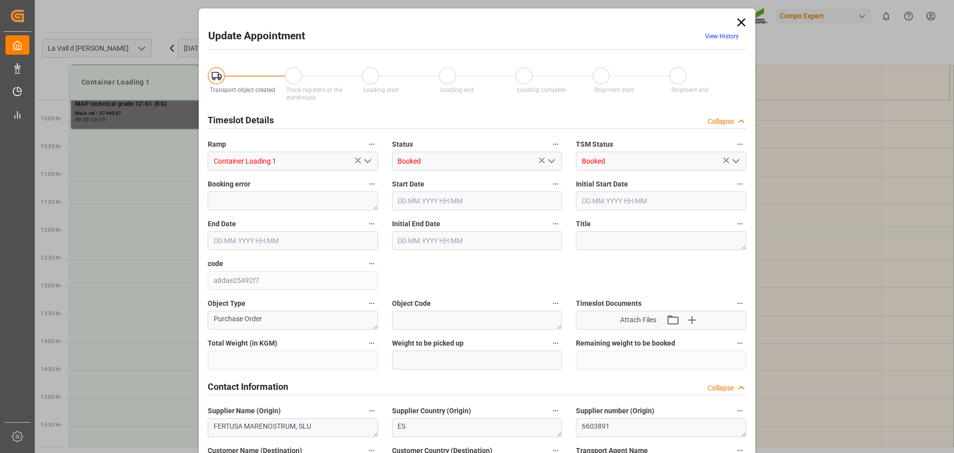
type input "308000"
type input "132000"
type input "[DATE] 10:00"
type input "[DATE] 10:30"
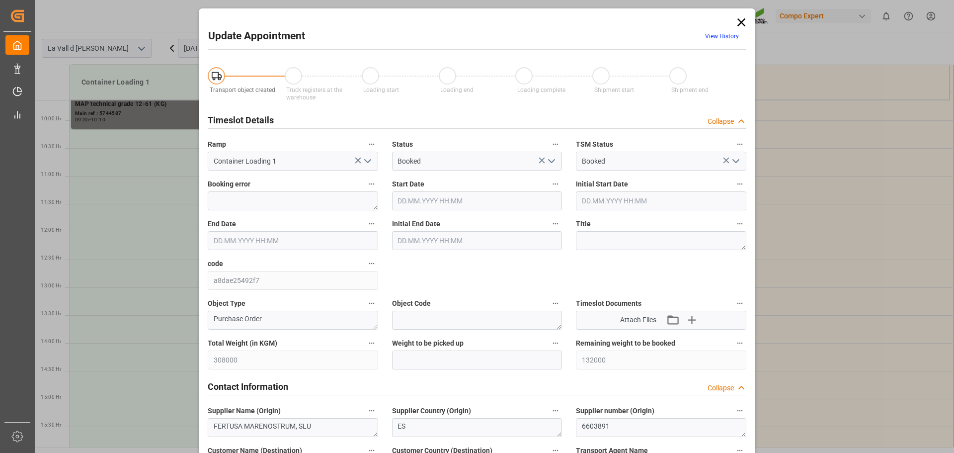
type input "[DATE] 15:11"
click at [449, 200] on input "[DATE] 10:00" at bounding box center [477, 200] width 170 height 19
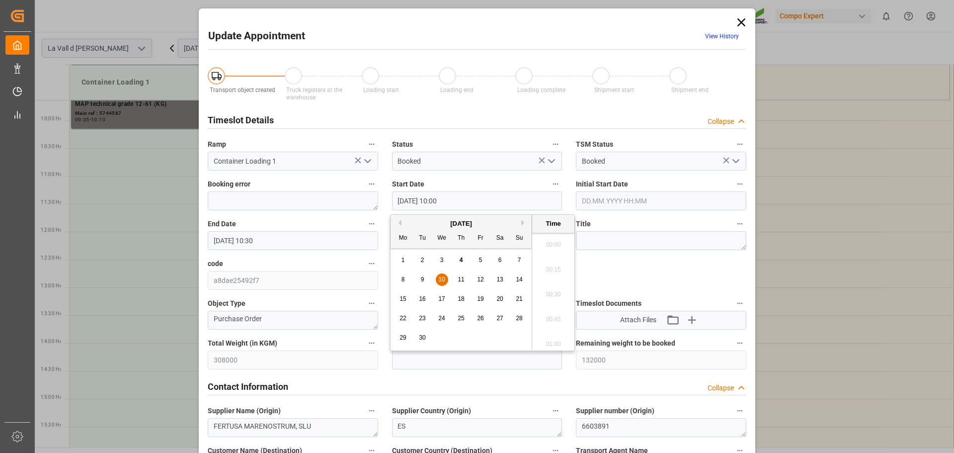
scroll to position [948, 0]
click at [442, 198] on input "[DATE] 10:00" at bounding box center [477, 200] width 170 height 19
type input "[DATE] 10:10"
click at [487, 183] on label "Start Date" at bounding box center [477, 184] width 170 height 14
click at [549, 183] on button "Start Date" at bounding box center [555, 183] width 13 height 13
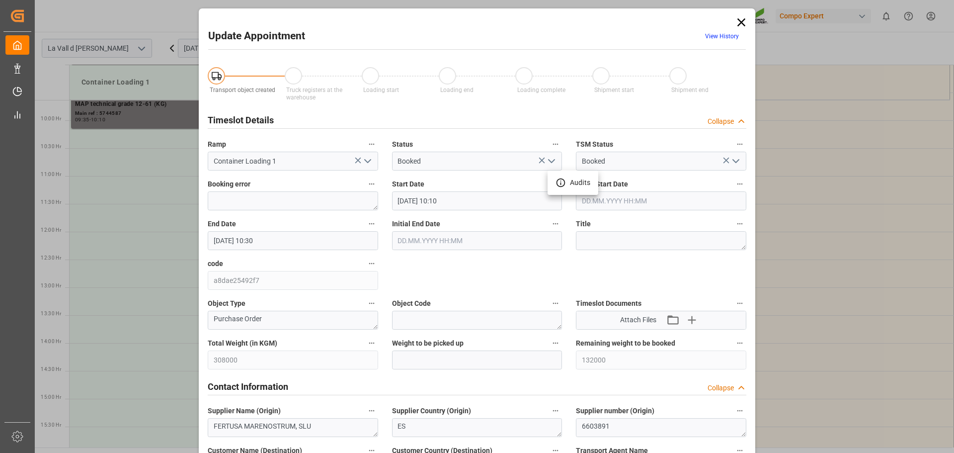
click at [507, 278] on div at bounding box center [477, 226] width 954 height 453
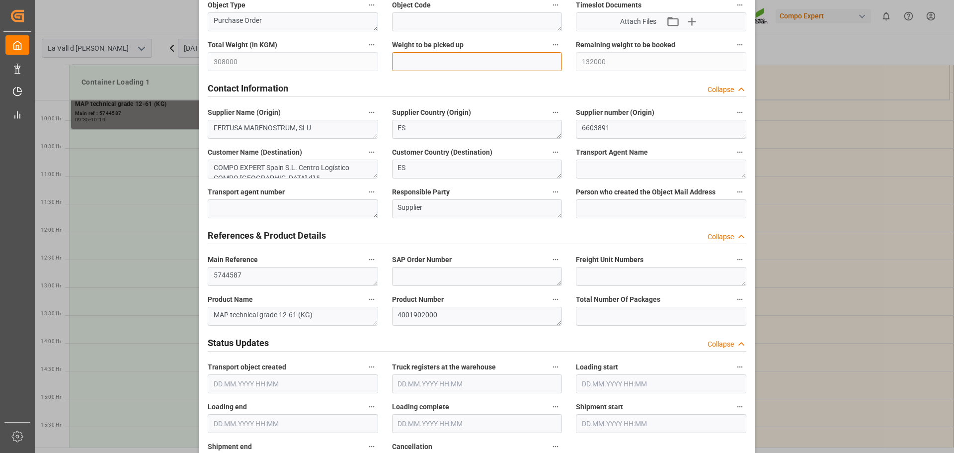
click at [452, 67] on input "text" at bounding box center [477, 61] width 170 height 19
type input "22000"
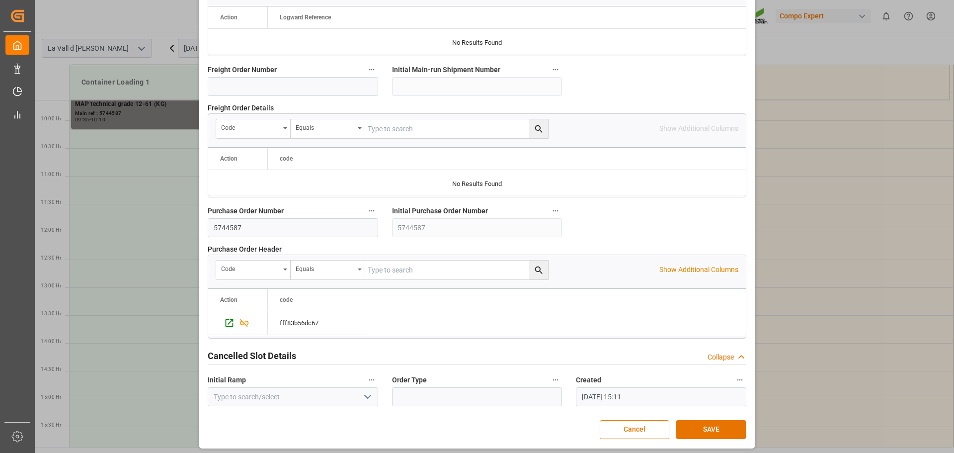
scroll to position [926, 0]
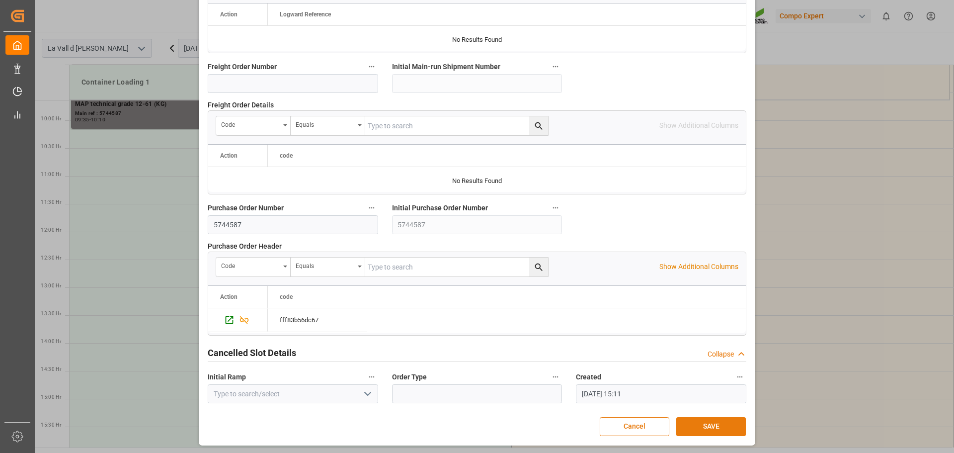
click at [697, 419] on button "SAVE" at bounding box center [711, 426] width 70 height 19
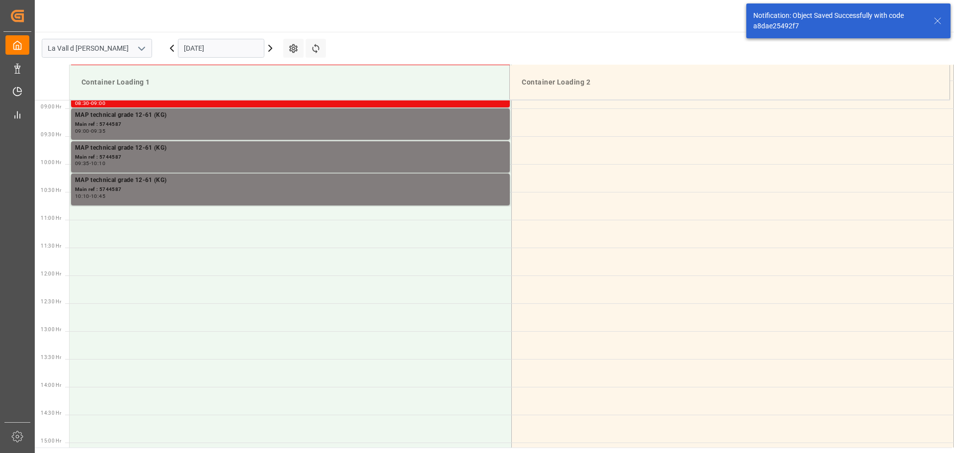
scroll to position [494, 0]
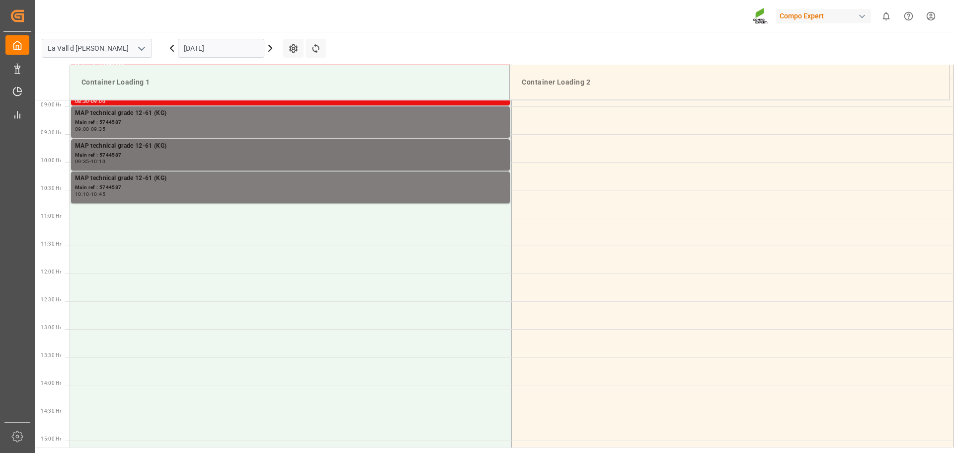
click at [229, 152] on div "Main ref : 5744587" at bounding box center [290, 155] width 431 height 8
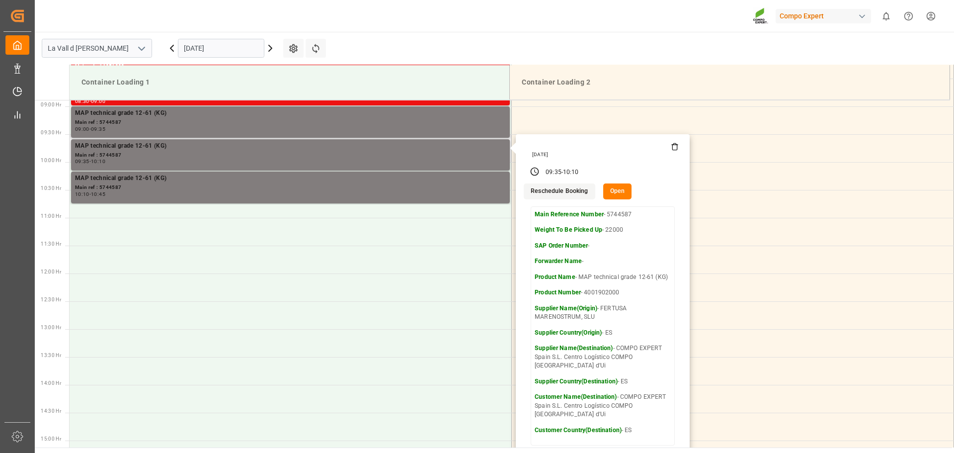
click at [605, 189] on button "Open" at bounding box center [617, 191] width 29 height 16
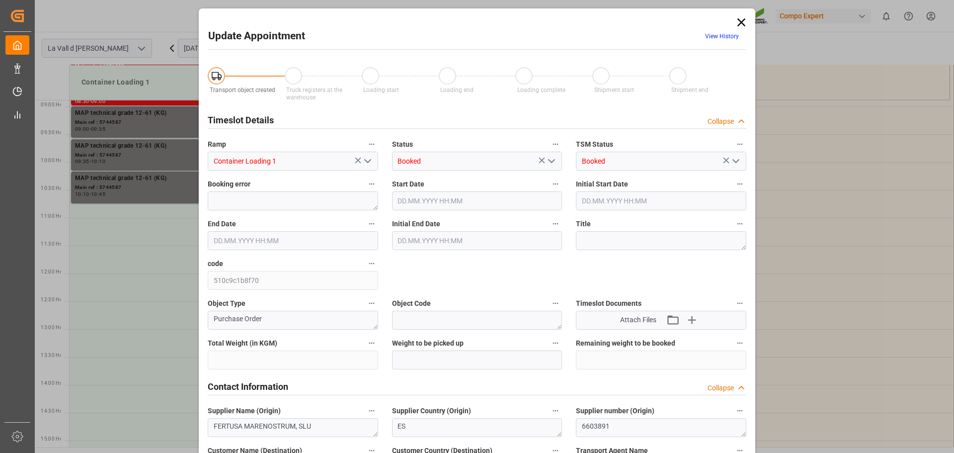
type input "308000"
type input "22000"
type input "110000"
type input "[DATE] 09:35"
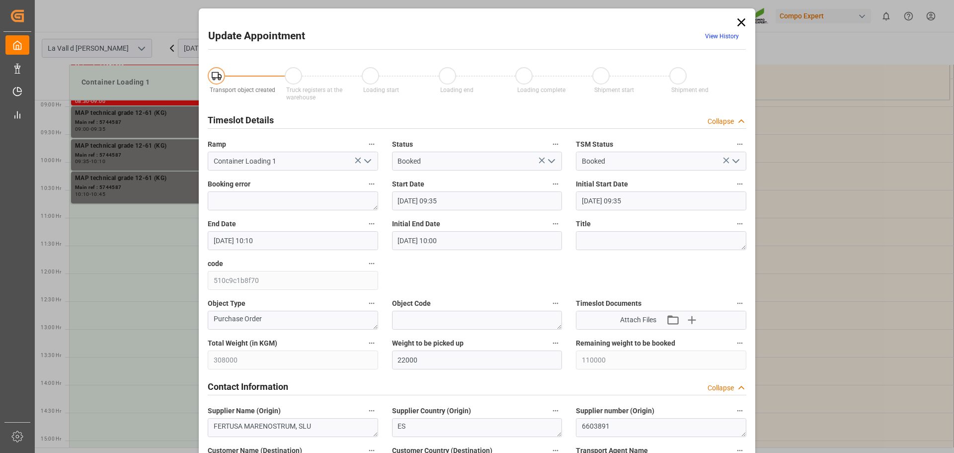
type input "[DATE] 10:10"
type input "[DATE] 10:00"
type input "[DATE] 15:11"
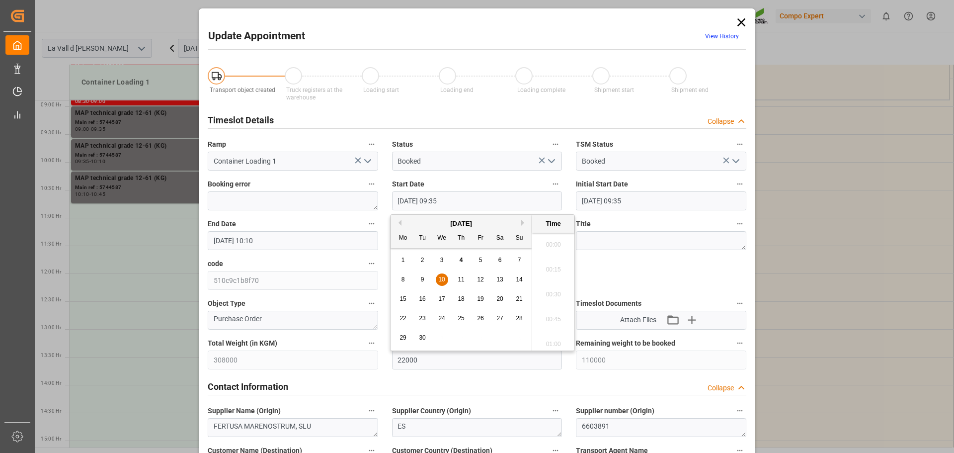
click at [461, 194] on input "10.09.2025 09:35" at bounding box center [477, 200] width 170 height 19
type input "10.09.2025 09:30"
click at [368, 160] on polyline "open menu" at bounding box center [368, 161] width 6 height 3
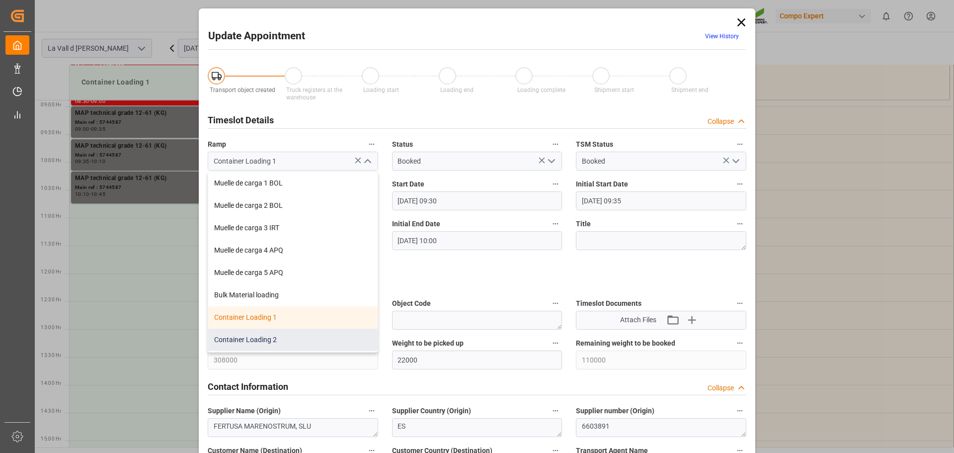
click at [264, 337] on div "Container Loading 2" at bounding box center [292, 339] width 169 height 22
type input "Container Loading 2"
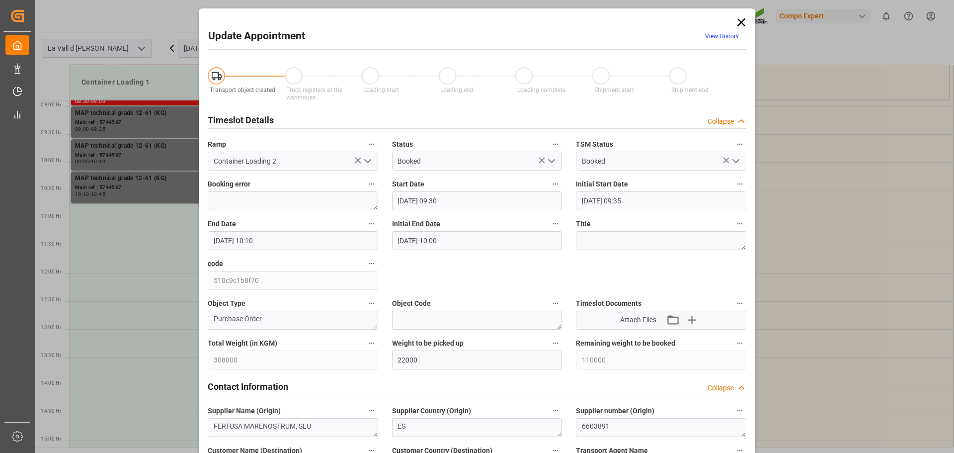
click at [298, 238] on input "10.09.2025 10:10" at bounding box center [293, 240] width 170 height 19
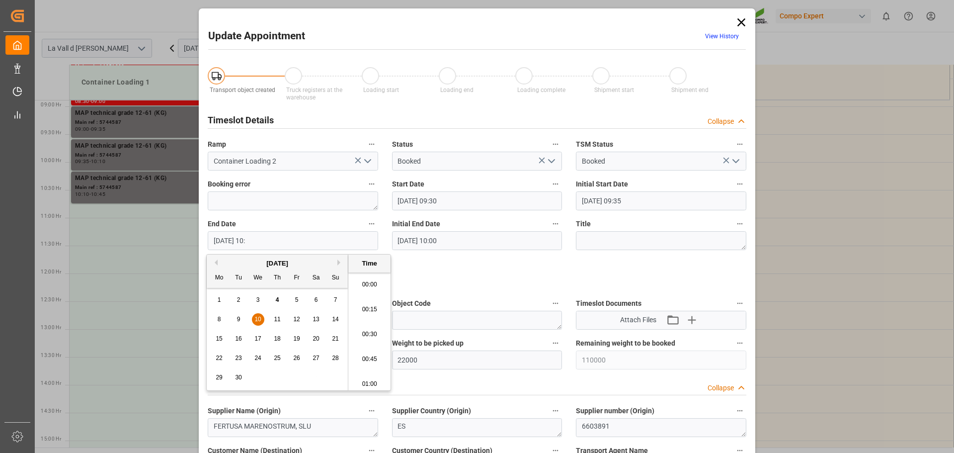
scroll to position [948, 0]
type input "10.09.2025 10:00"
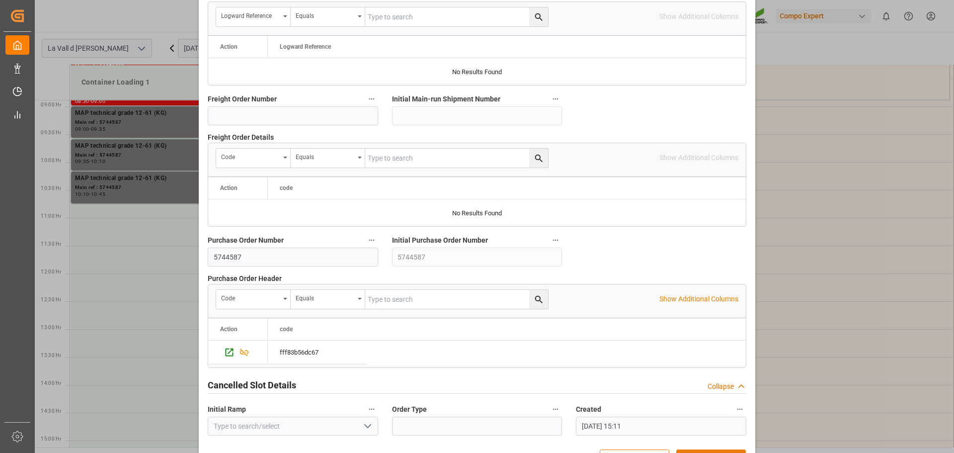
scroll to position [926, 0]
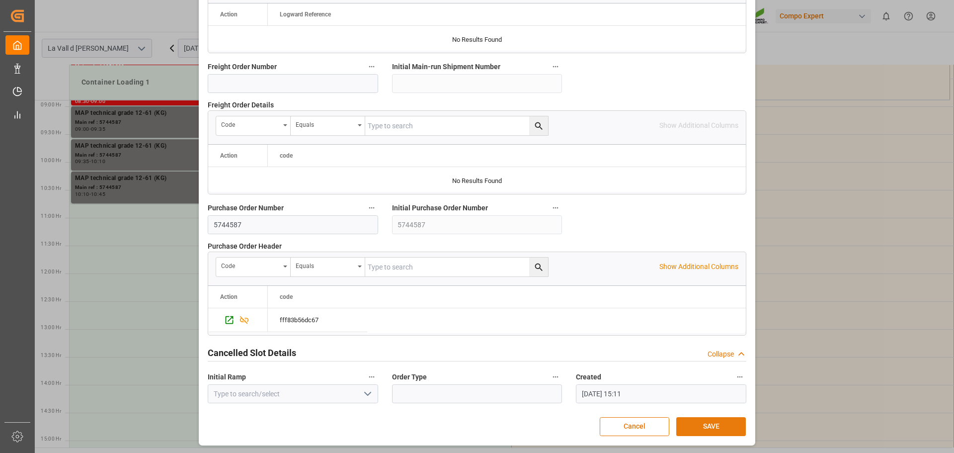
click at [716, 423] on button "SAVE" at bounding box center [711, 426] width 70 height 19
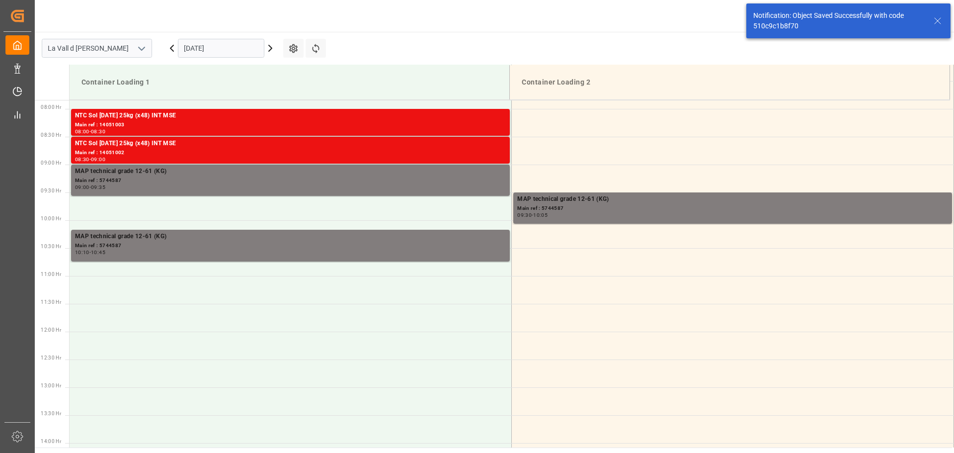
scroll to position [439, 0]
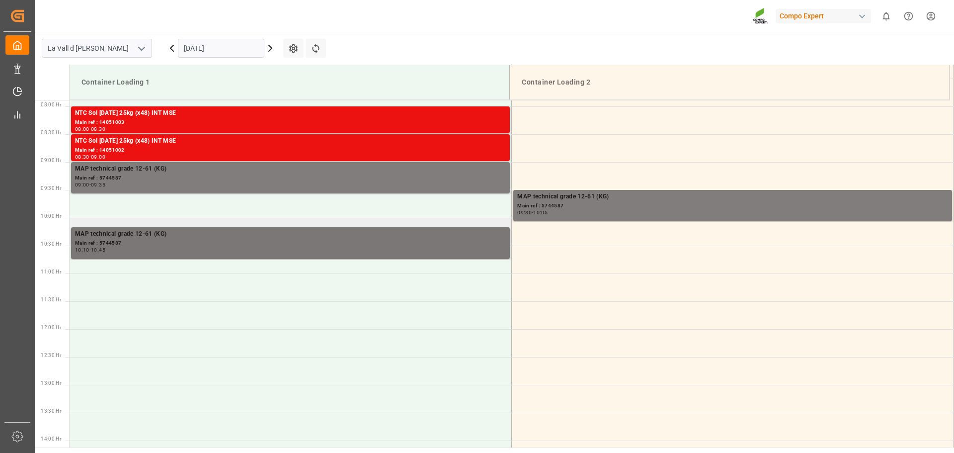
click at [444, 239] on div "Main ref : 5744587" at bounding box center [290, 243] width 431 height 8
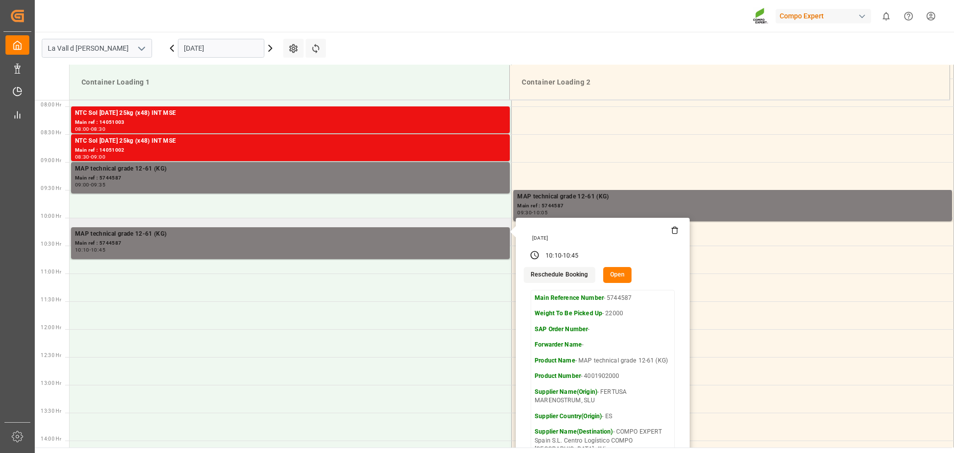
click at [620, 267] on button "Open" at bounding box center [617, 275] width 29 height 16
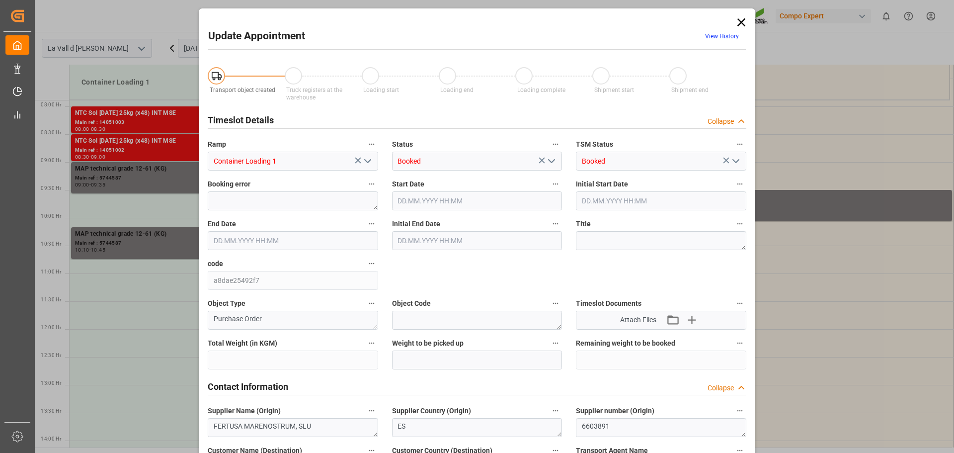
type input "308000"
type input "22000"
type input "110000"
type input "10.09.2025 10:10"
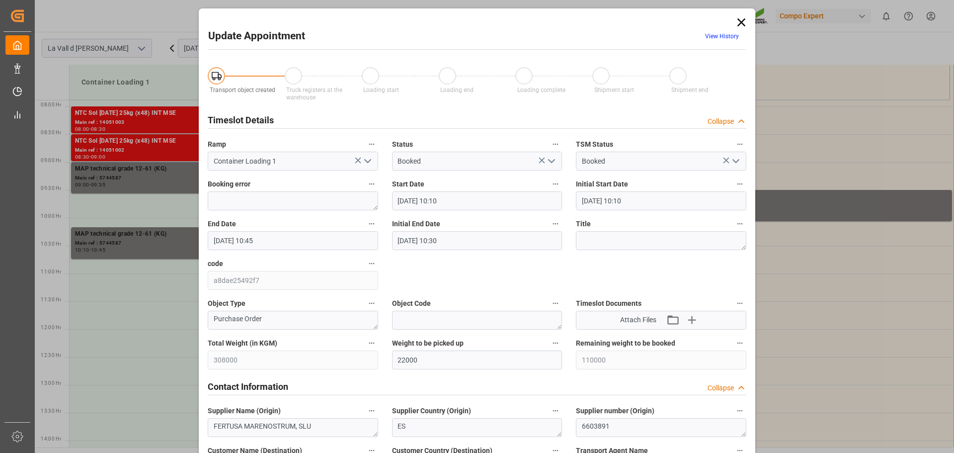
type input "10.09.2025 10:45"
type input "10.09.2025 10:30"
type input "04.09.2025 15:11"
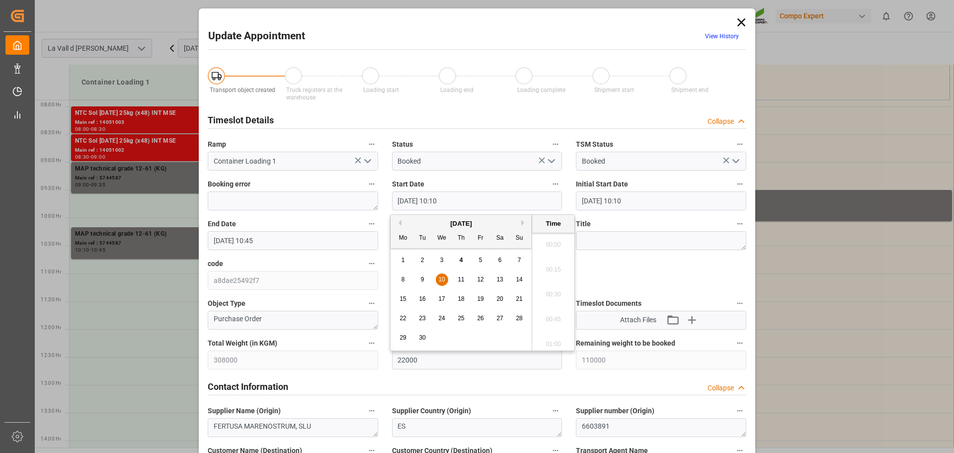
click at [450, 197] on input "10.09.2025 10:10" at bounding box center [477, 200] width 170 height 19
click at [445, 200] on input "10.09.2025 10:10" at bounding box center [477, 200] width 170 height 19
type input "10.09.2025 10:00"
click at [331, 231] on input "10.09.2025 10:45" at bounding box center [293, 240] width 170 height 19
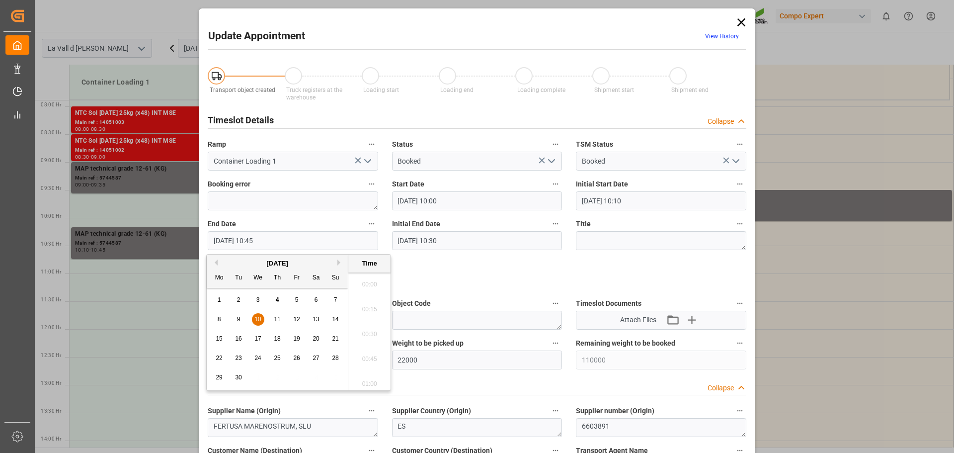
scroll to position [1022, 0]
click at [323, 244] on input "10.09.2025 10:45" at bounding box center [293, 240] width 170 height 19
type input "10.09.2025 10:30"
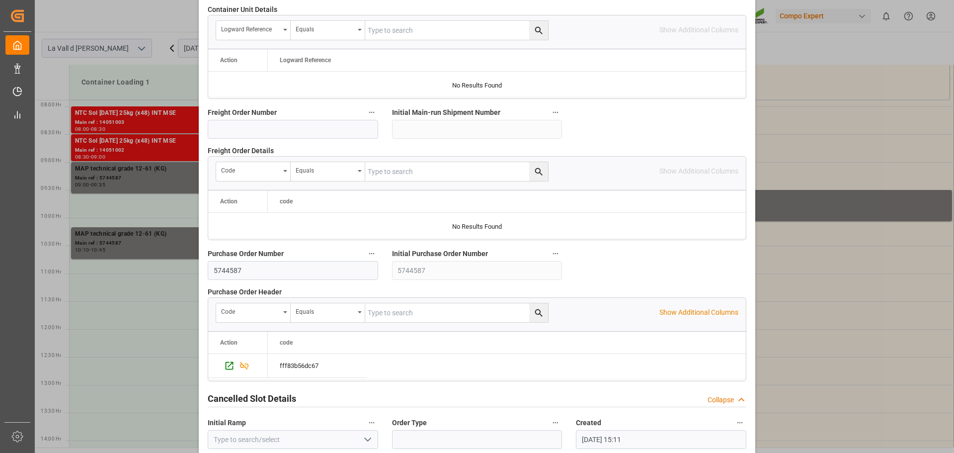
scroll to position [926, 0]
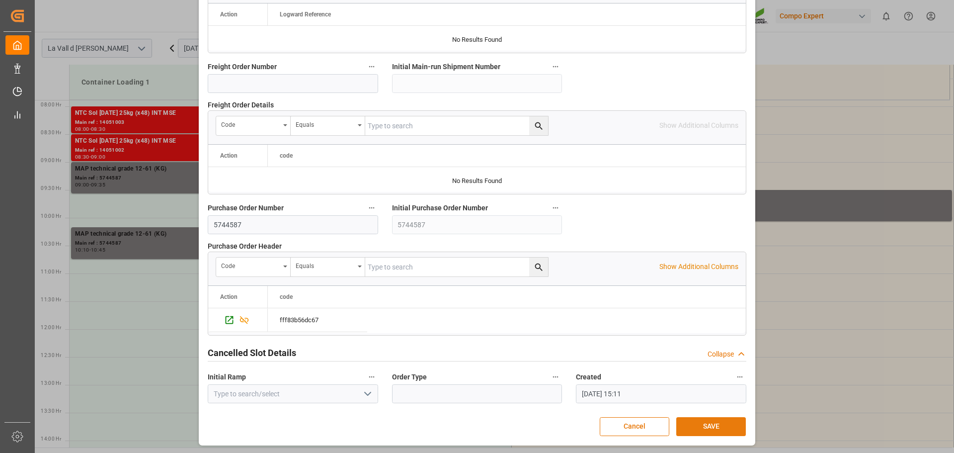
click at [688, 430] on button "SAVE" at bounding box center [711, 426] width 70 height 19
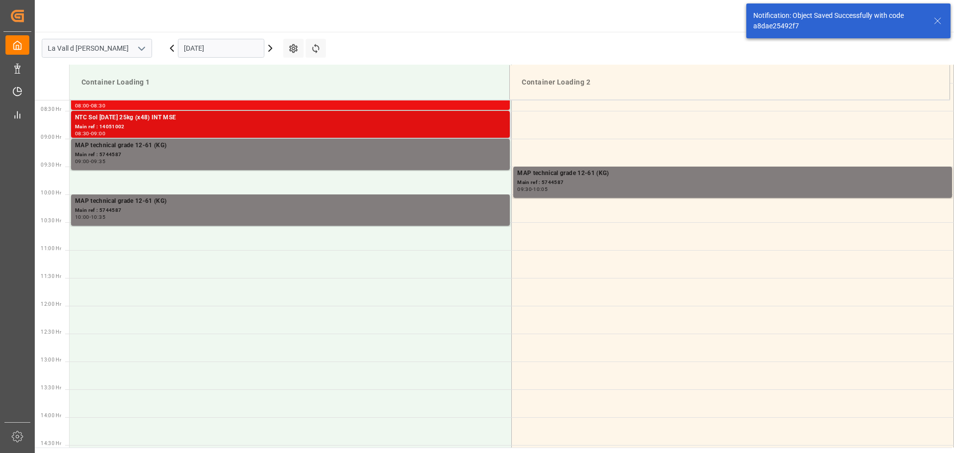
scroll to position [445, 0]
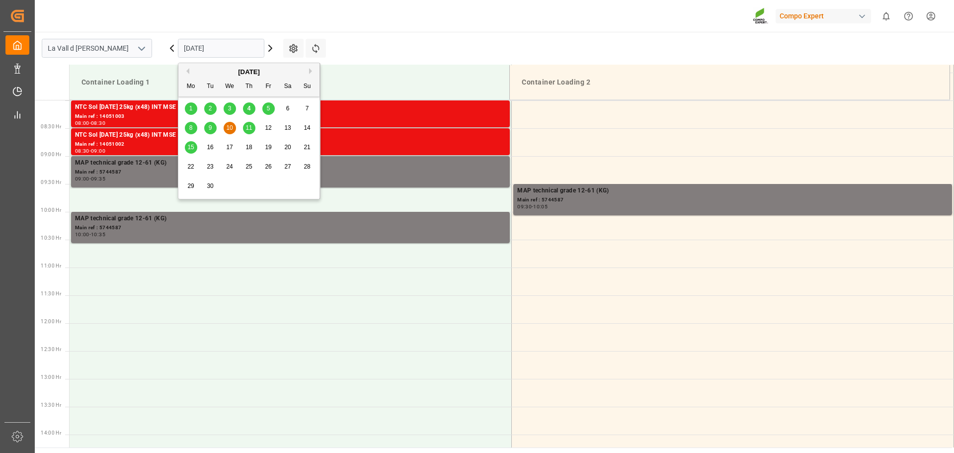
click at [219, 49] on input "10.09.2025" at bounding box center [221, 48] width 86 height 19
click at [213, 129] on div "9" at bounding box center [210, 128] width 12 height 12
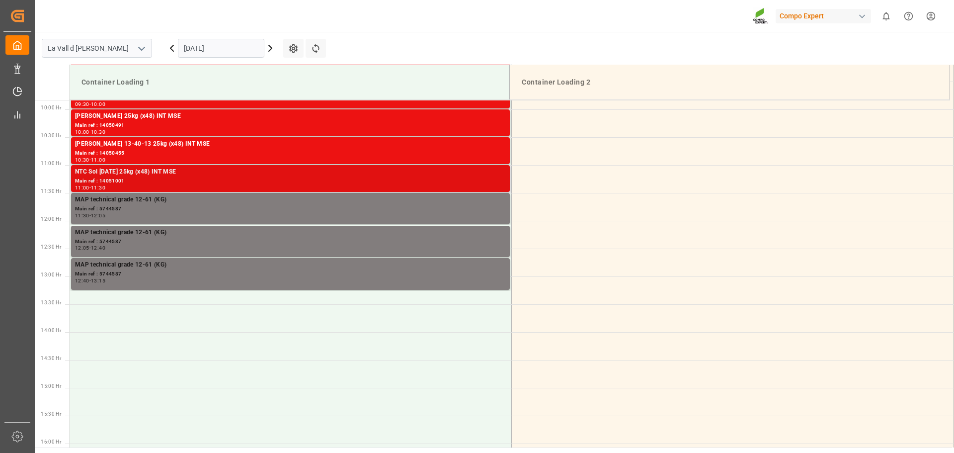
scroll to position [538, 0]
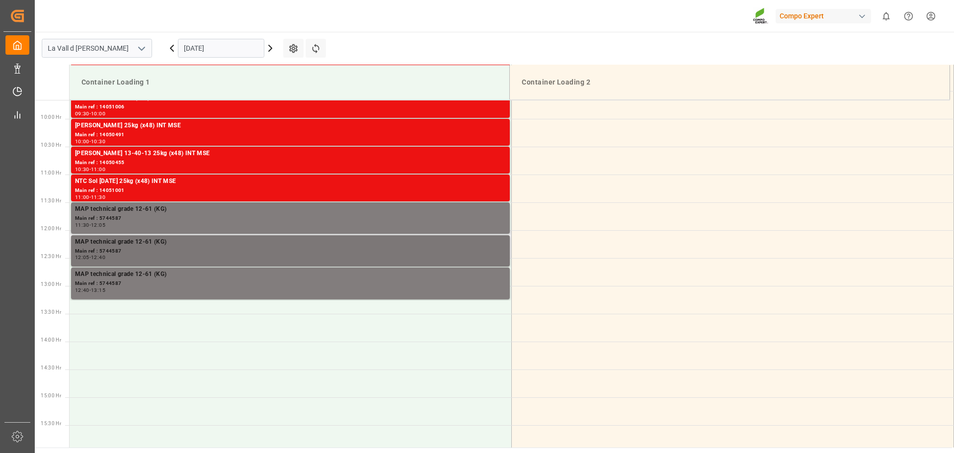
click at [215, 247] on div "Main ref : 5744587" at bounding box center [290, 251] width 431 height 8
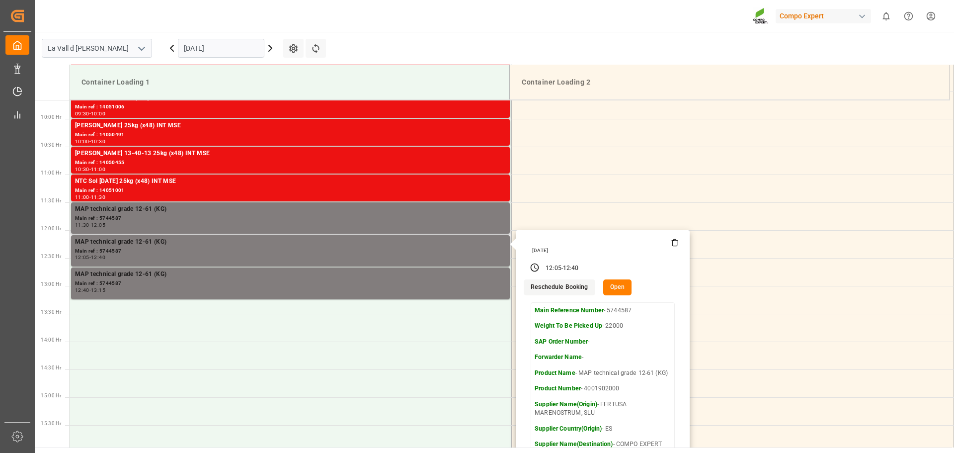
click at [610, 287] on button "Open" at bounding box center [617, 287] width 29 height 16
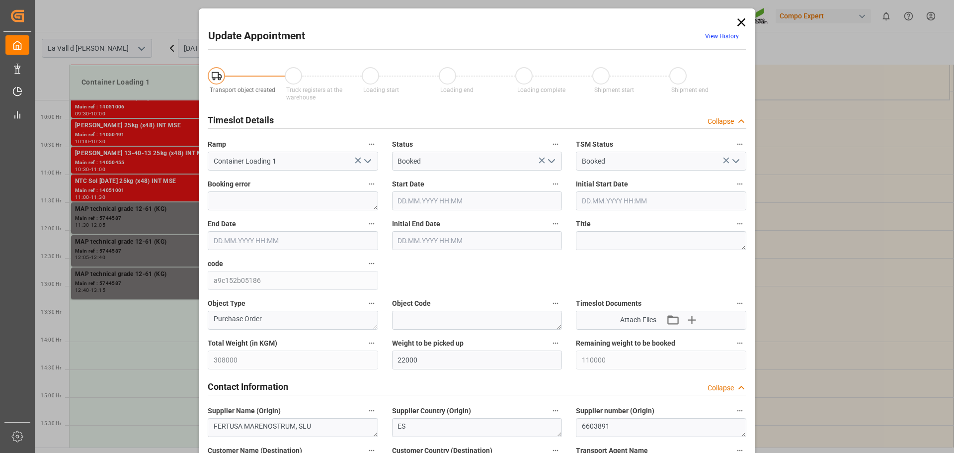
type input "09.09.2025 12:05"
type input "09.09.2025 12:40"
type input "09.09.2025 12:30"
type input "04.09.2025 15:09"
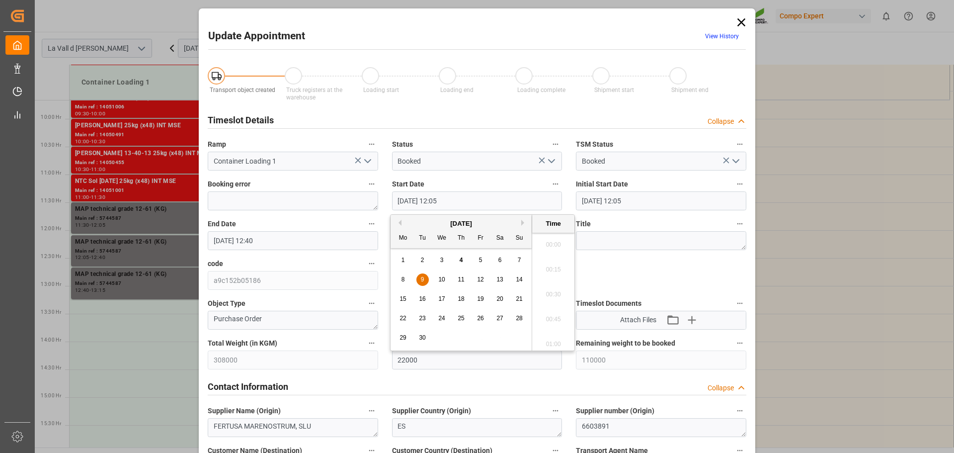
click at [470, 202] on input "09.09.2025 12:05" at bounding box center [477, 200] width 170 height 19
type input "09.09.2025 12:00"
click at [291, 239] on input "09.09.2025 12:40" at bounding box center [293, 240] width 170 height 19
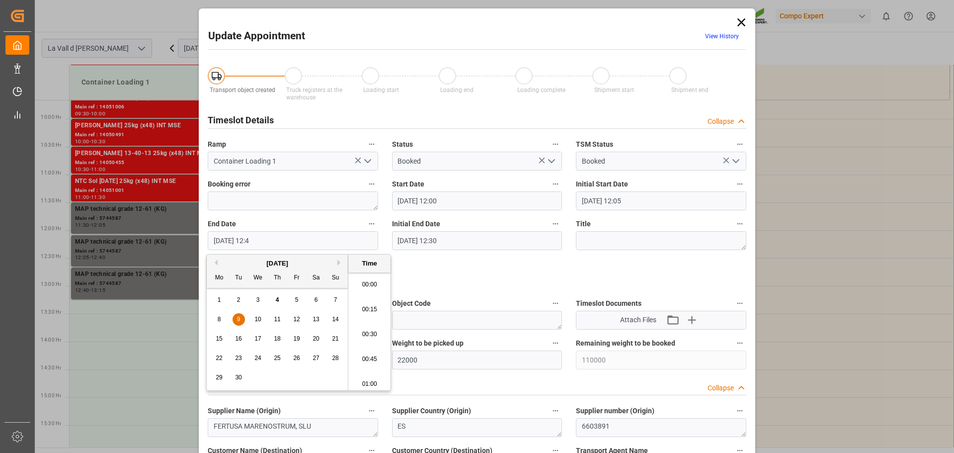
scroll to position [1196, 0]
type input "09.09.2025 12:30"
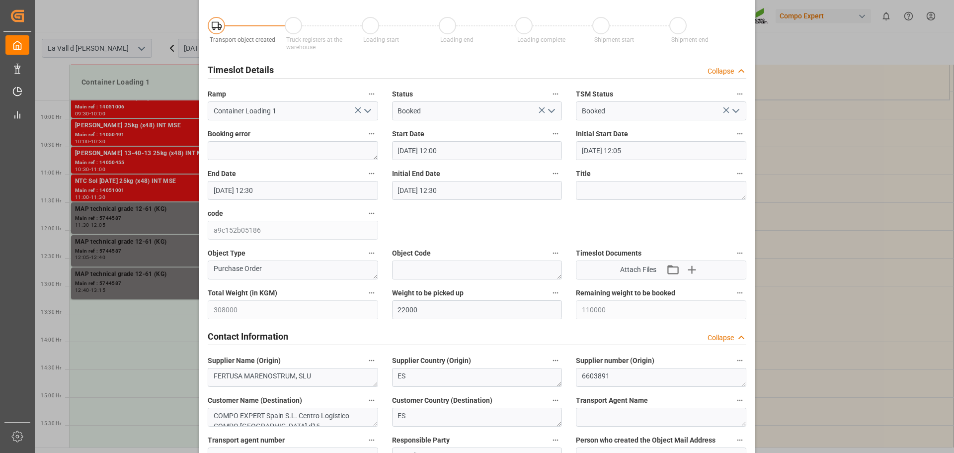
scroll to position [0, 0]
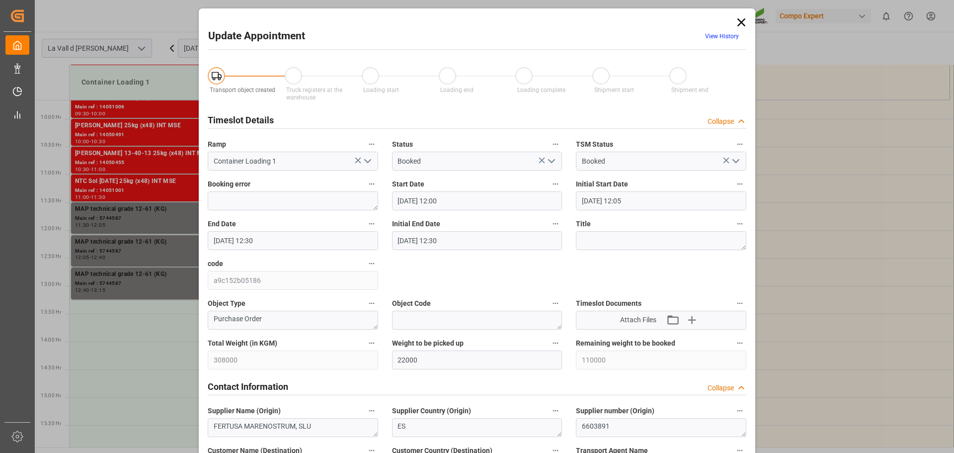
click at [367, 158] on icon "open menu" at bounding box center [368, 161] width 12 height 12
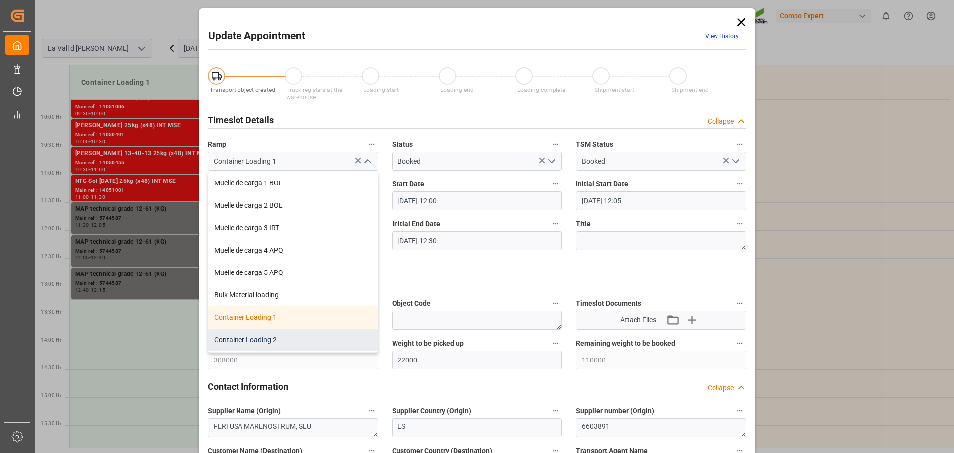
click at [267, 331] on div "Container Loading 2" at bounding box center [292, 339] width 169 height 22
type input "Container Loading 2"
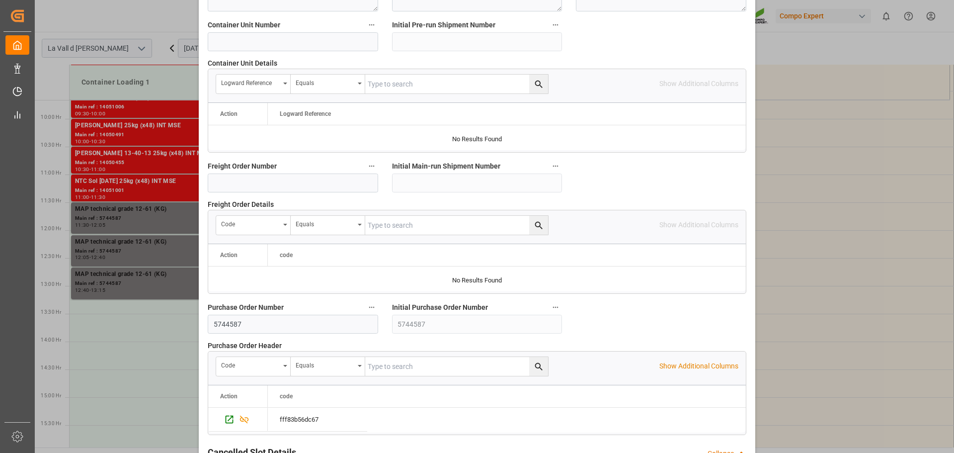
scroll to position [926, 0]
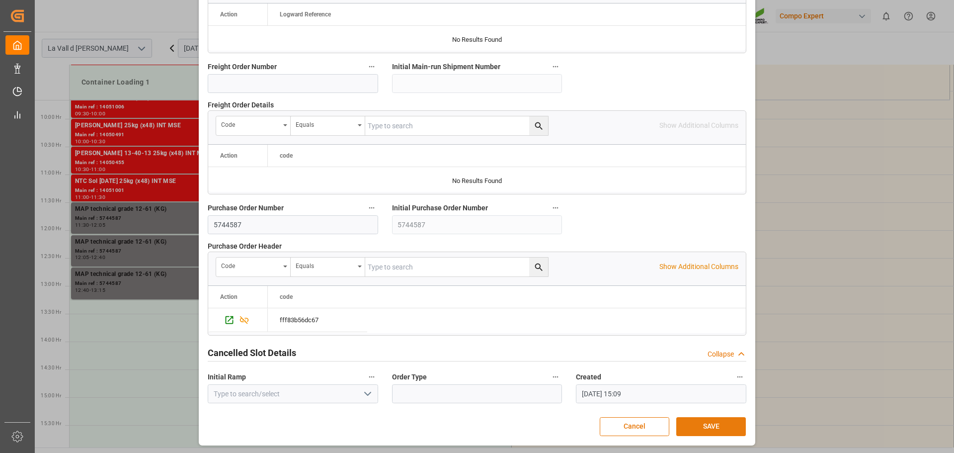
click at [701, 422] on button "SAVE" at bounding box center [711, 426] width 70 height 19
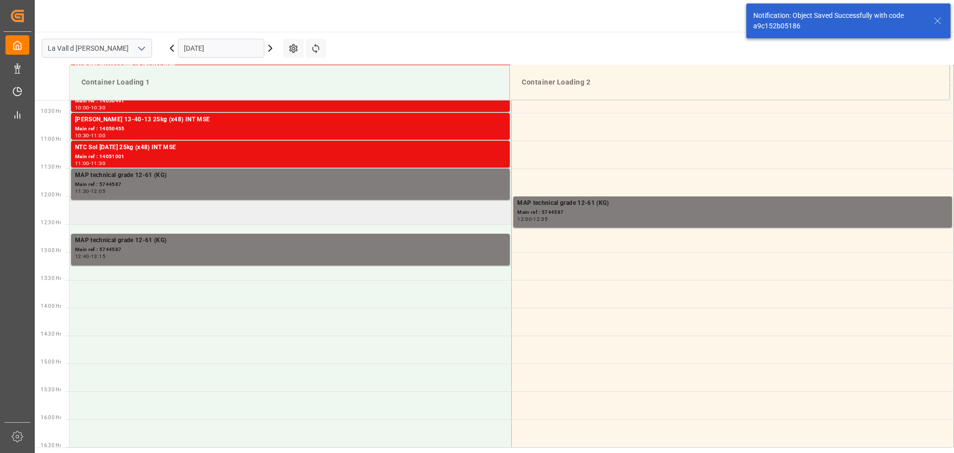
scroll to position [606, 0]
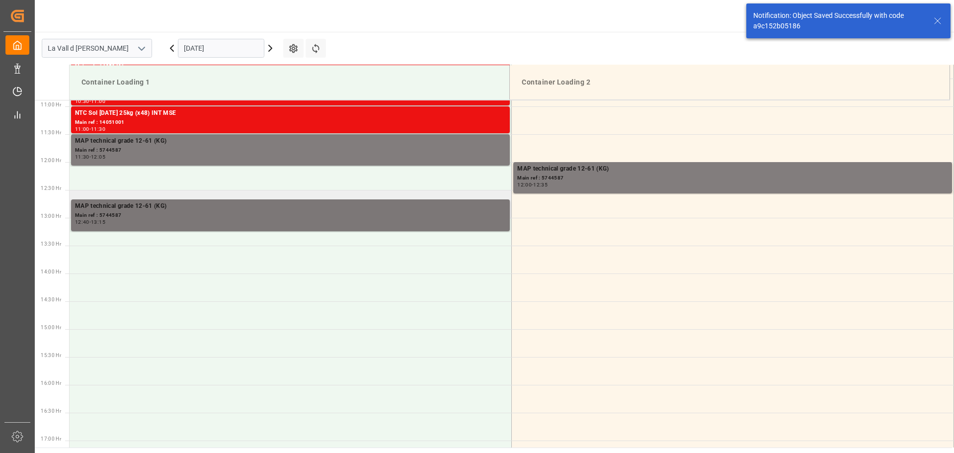
click at [346, 222] on div "12:40 - 13:15" at bounding box center [290, 222] width 431 height 5
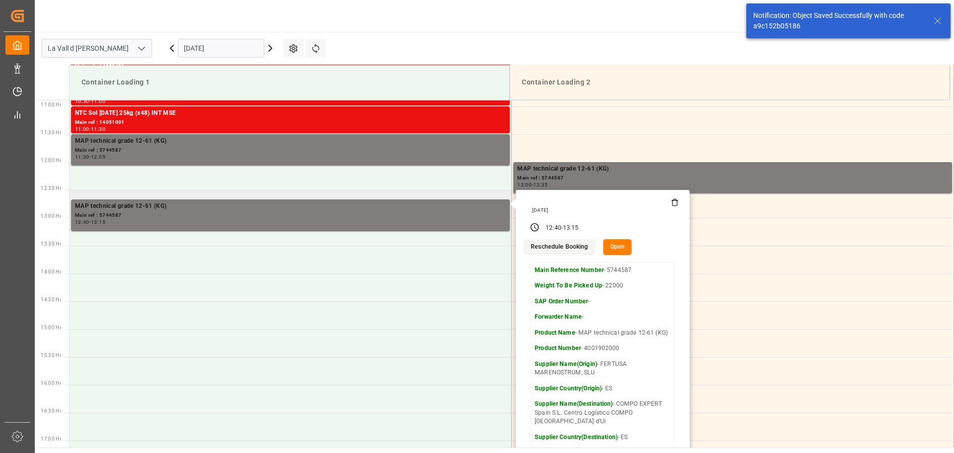
click at [618, 249] on button "Open" at bounding box center [617, 247] width 29 height 16
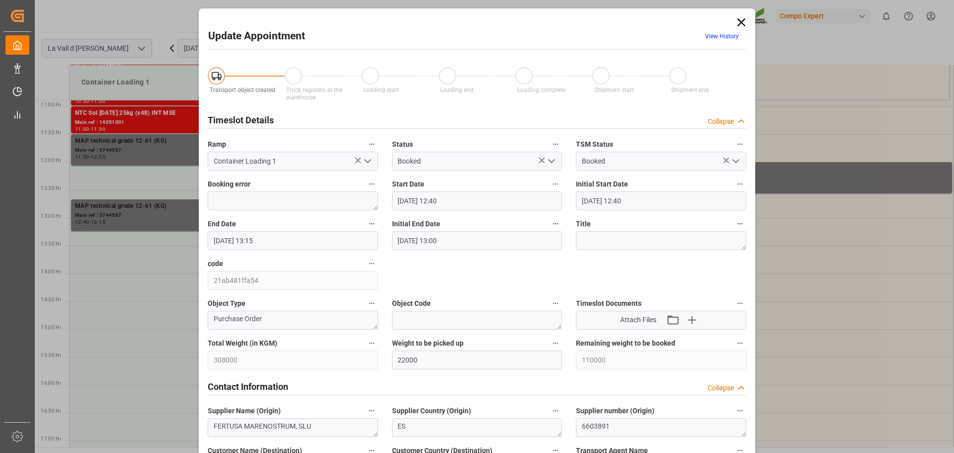
click at [451, 198] on input "09.09.2025 12:40" at bounding box center [477, 200] width 170 height 19
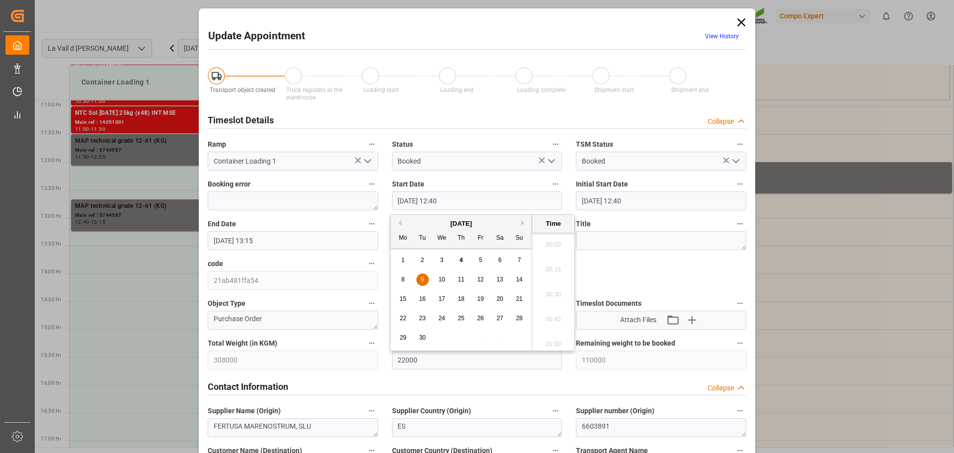
scroll to position [1196, 0]
type input "09.09.2025 12:30"
click at [288, 238] on input "09.09.2025 13:15" at bounding box center [293, 240] width 170 height 19
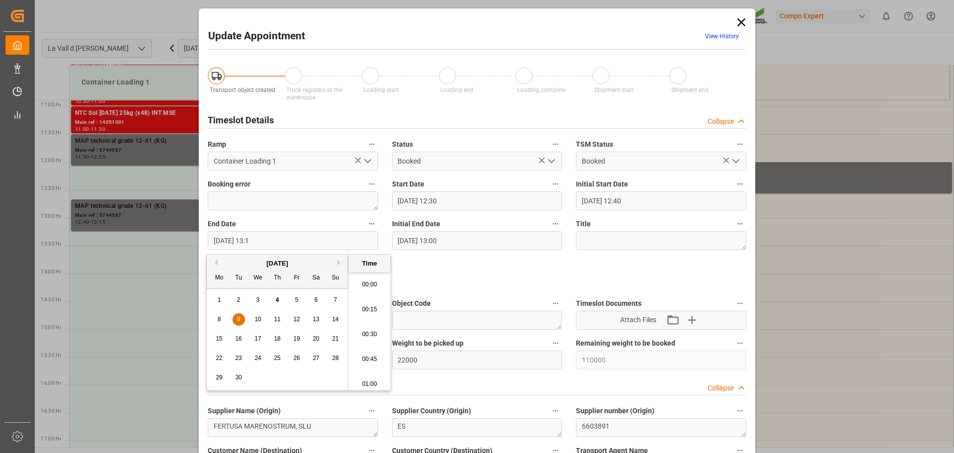
scroll to position [1271, 0]
type input "09.09.2025 13:05"
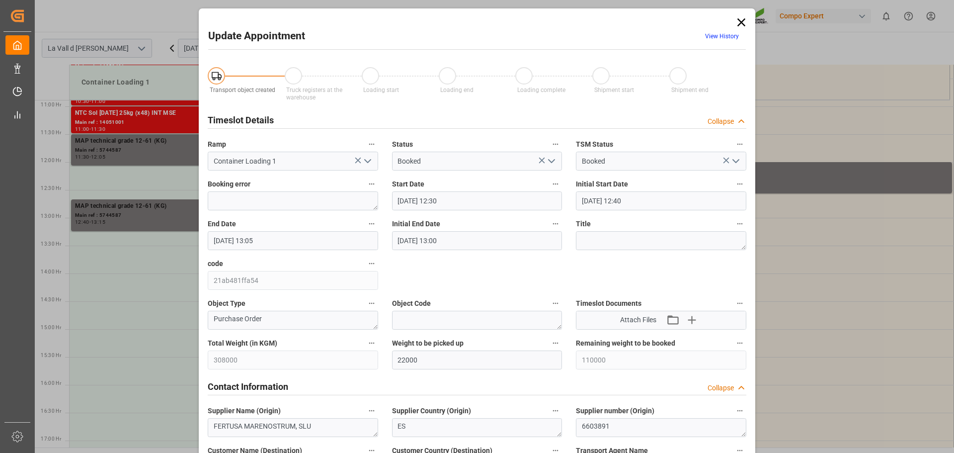
click at [366, 166] on icon "open menu" at bounding box center [368, 161] width 12 height 12
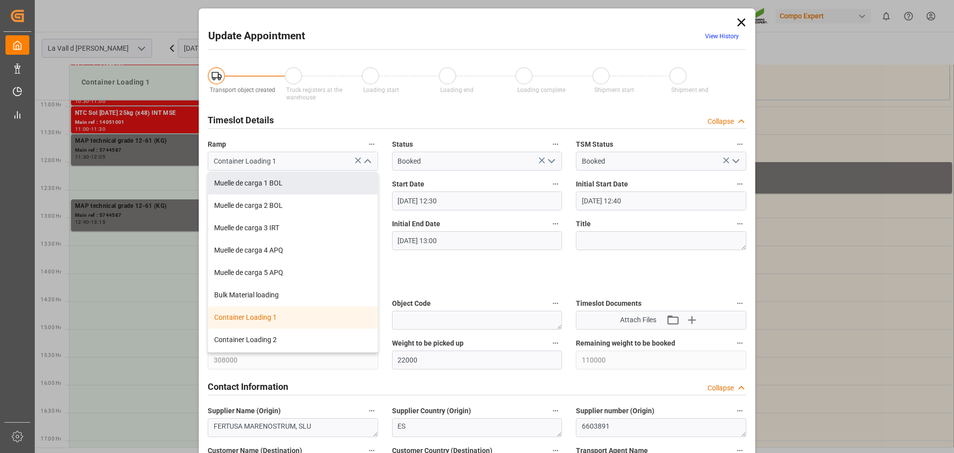
click at [503, 304] on label "Object Code" at bounding box center [477, 304] width 170 height 14
click at [549, 304] on button "Object Code" at bounding box center [555, 303] width 13 height 13
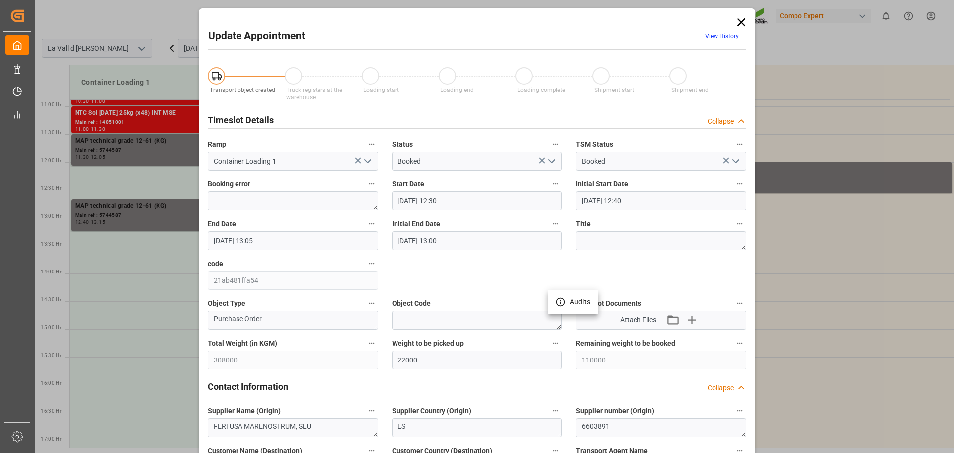
click at [605, 274] on div at bounding box center [477, 226] width 954 height 453
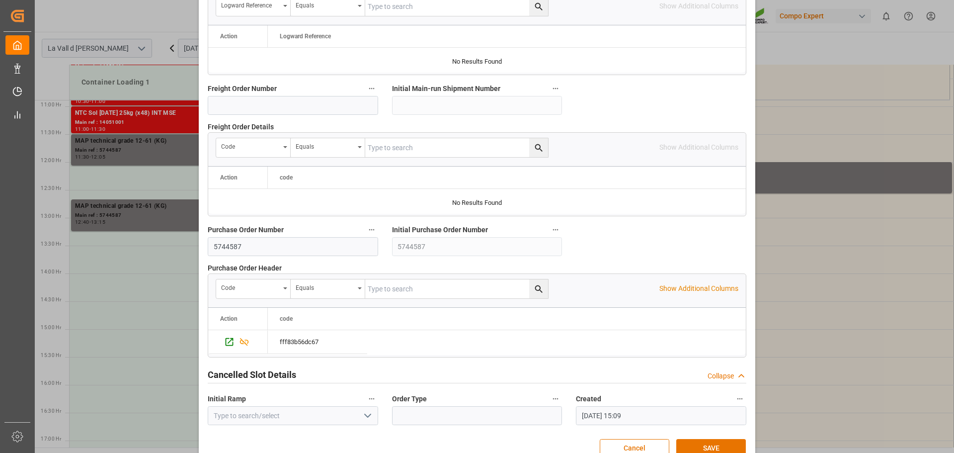
scroll to position [926, 0]
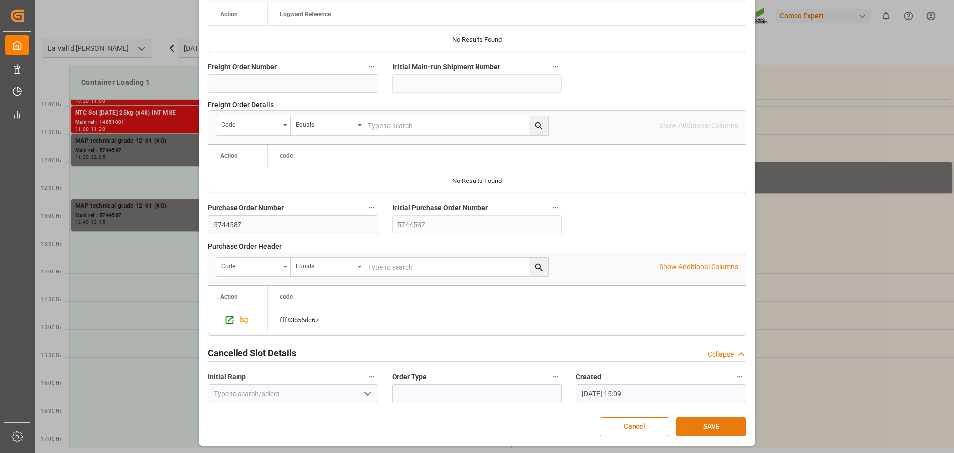
click at [719, 421] on button "SAVE" at bounding box center [711, 426] width 70 height 19
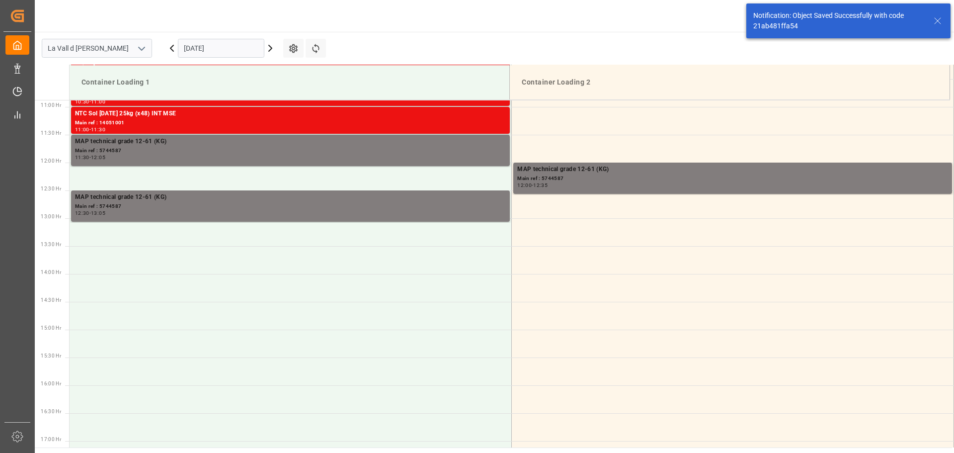
scroll to position [606, 0]
click at [208, 50] on input "09.09.2025" at bounding box center [221, 48] width 86 height 19
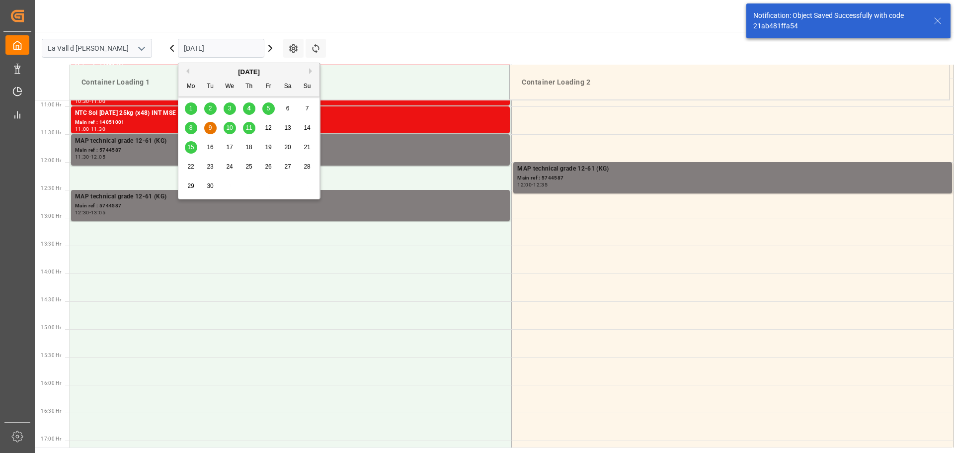
click at [193, 132] on div "8" at bounding box center [191, 128] width 12 height 12
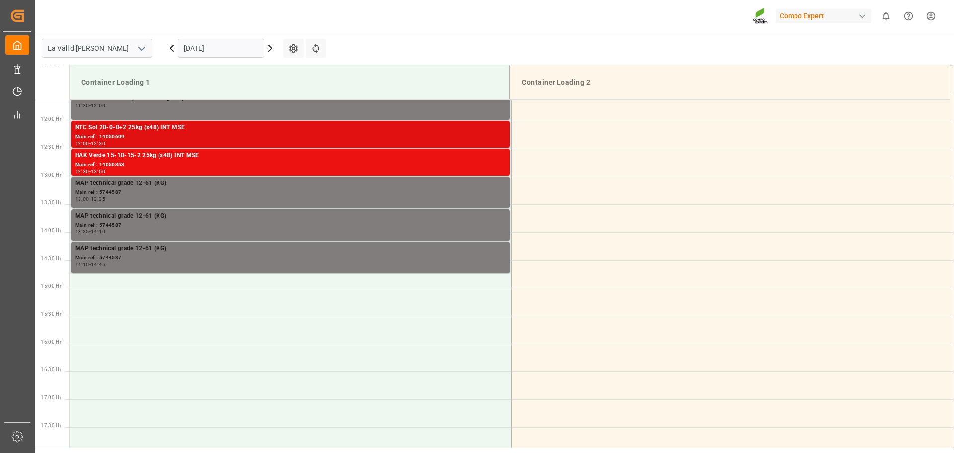
scroll to position [586, 0]
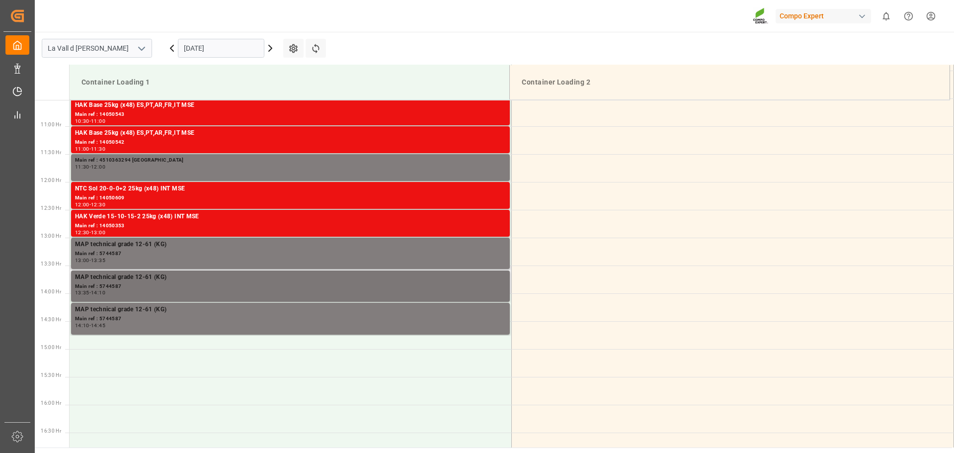
click at [248, 287] on div "Main ref : 5744587" at bounding box center [290, 286] width 431 height 8
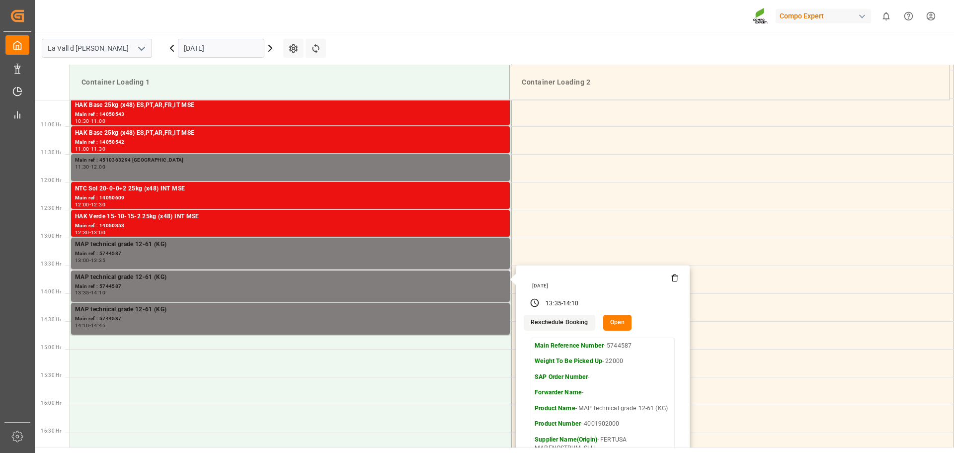
click at [621, 325] on button "Open" at bounding box center [617, 323] width 29 height 16
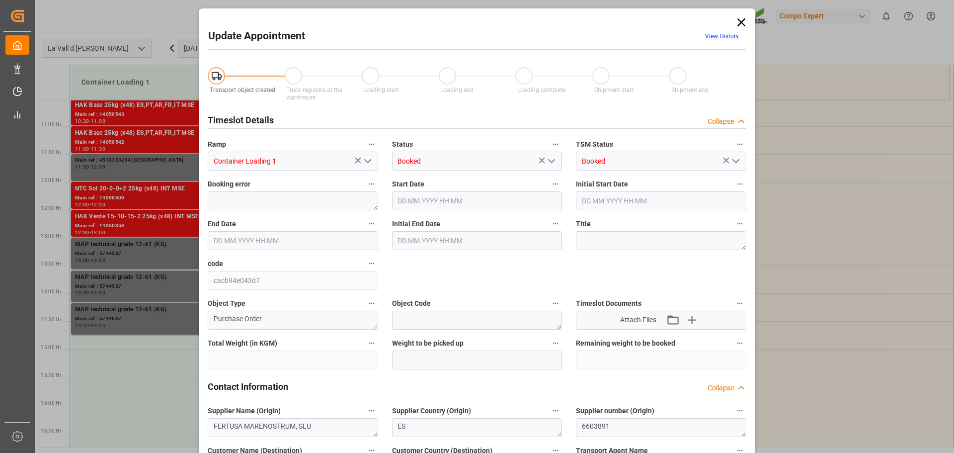
type input "308000"
type input "22000"
type input "110000"
type input "08.09.2025 13:35"
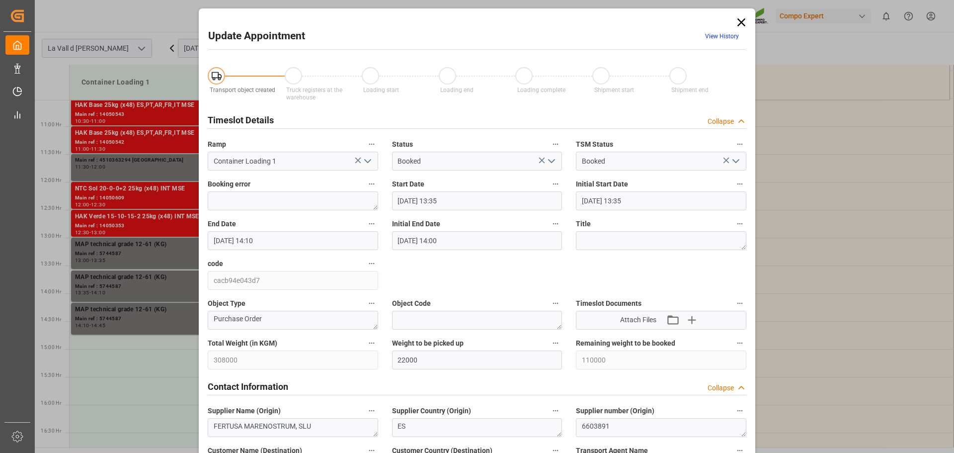
type input "08.09.2025 14:10"
type input "08.09.2025 14:00"
type input "04.09.2025 15:08"
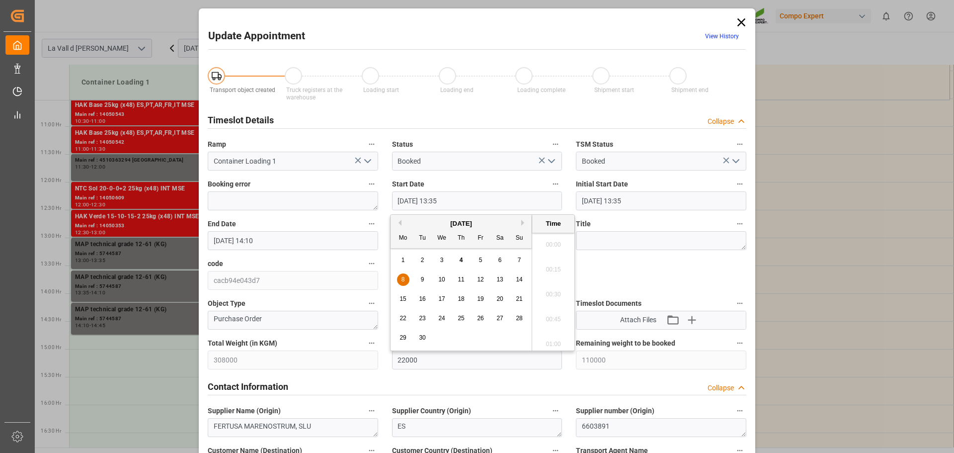
scroll to position [1295, 0]
drag, startPoint x: 452, startPoint y: 200, endPoint x: 447, endPoint y: 198, distance: 5.8
click at [447, 198] on input "08.09.2025 13:35" at bounding box center [477, 200] width 170 height 19
type input "08.09.2025 13:30"
click at [368, 159] on icon "open menu" at bounding box center [368, 161] width 12 height 12
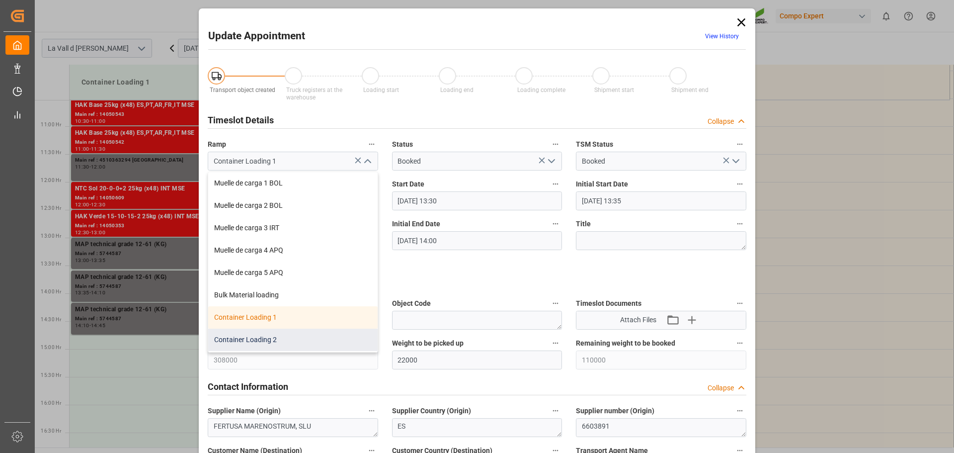
click at [254, 338] on div "Container Loading 2" at bounding box center [292, 339] width 169 height 22
type input "Container Loading 2"
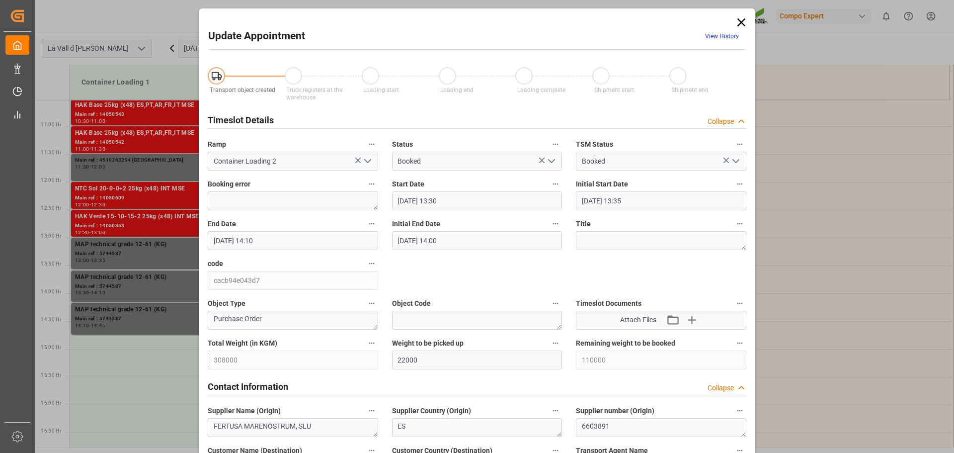
click at [252, 241] on input "08.09.2025 14:10" at bounding box center [293, 240] width 170 height 19
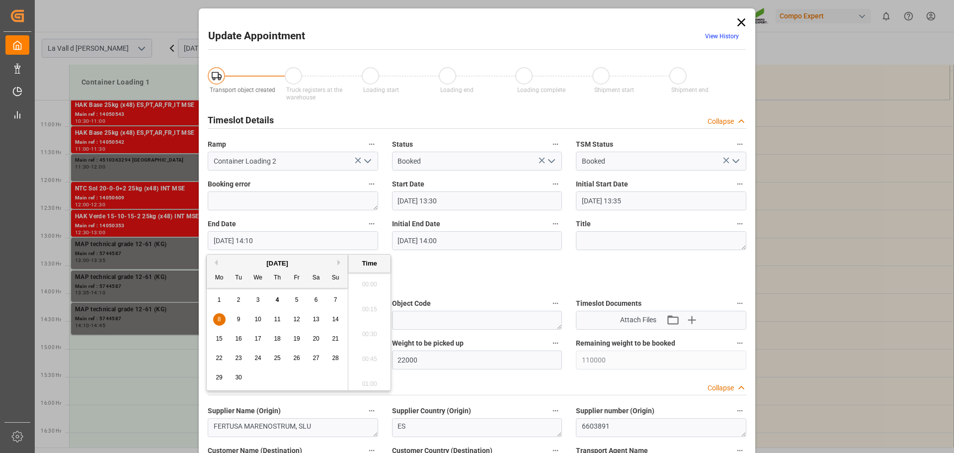
scroll to position [1345, 0]
click at [259, 240] on input "08.09.2025 14:10" at bounding box center [293, 240] width 170 height 19
click at [260, 239] on input "08.09.2025 14:10" at bounding box center [293, 240] width 170 height 19
type input "08.09.2025 14:00"
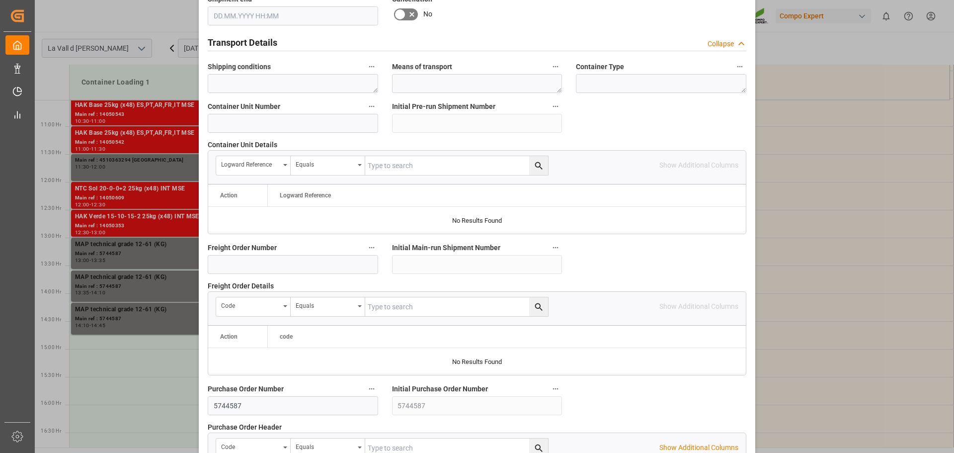
scroll to position [926, 0]
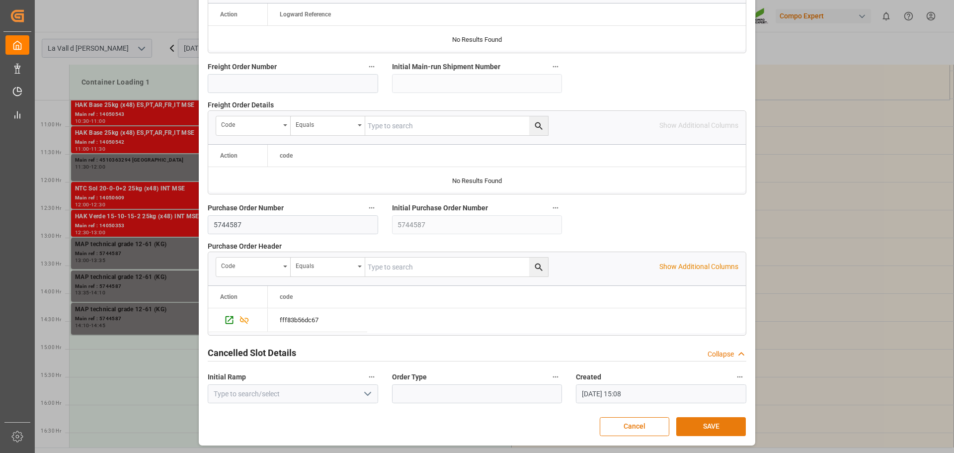
click at [699, 421] on button "SAVE" at bounding box center [711, 426] width 70 height 19
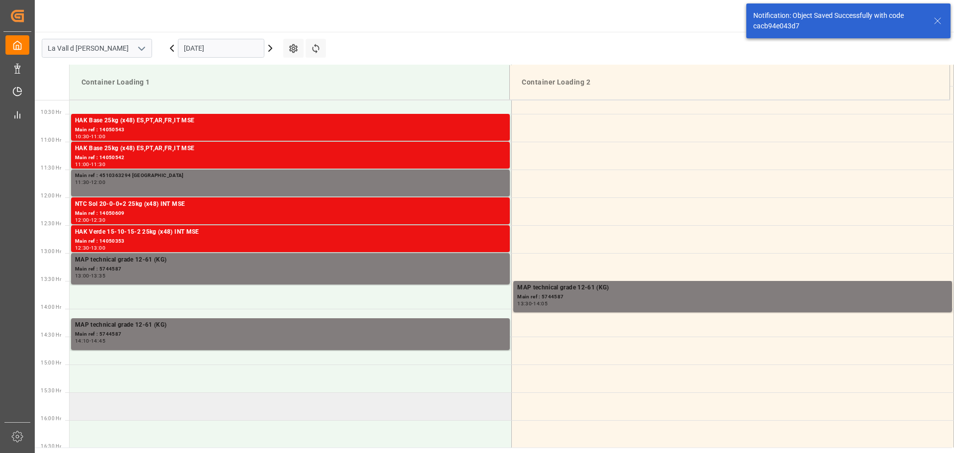
scroll to position [661, 0]
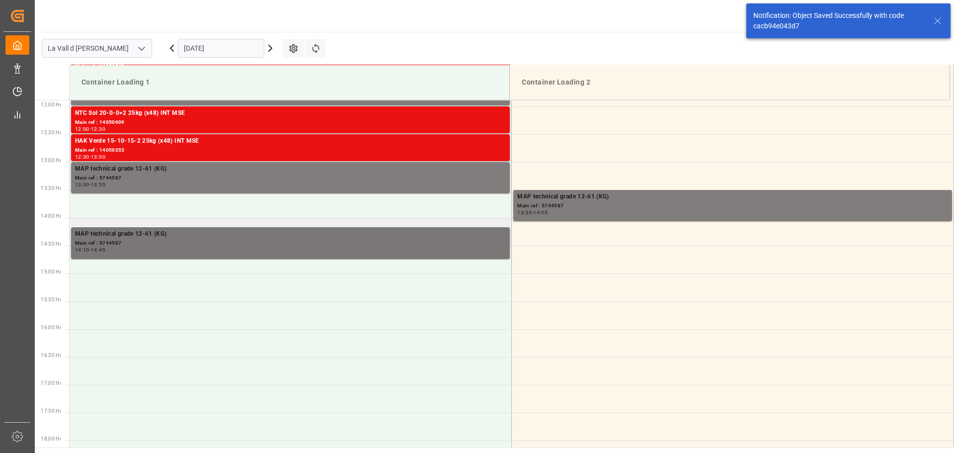
click at [395, 239] on div "Main ref : 5744587" at bounding box center [290, 243] width 431 height 8
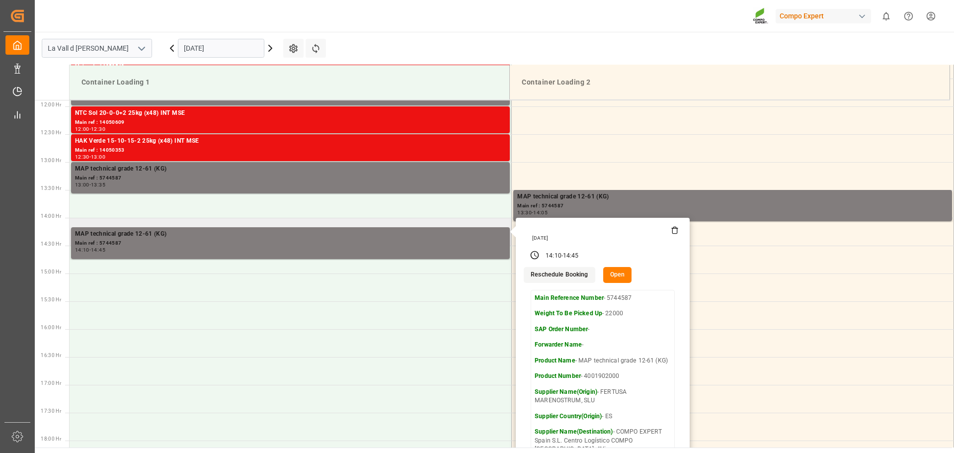
click at [609, 275] on button "Open" at bounding box center [617, 275] width 29 height 16
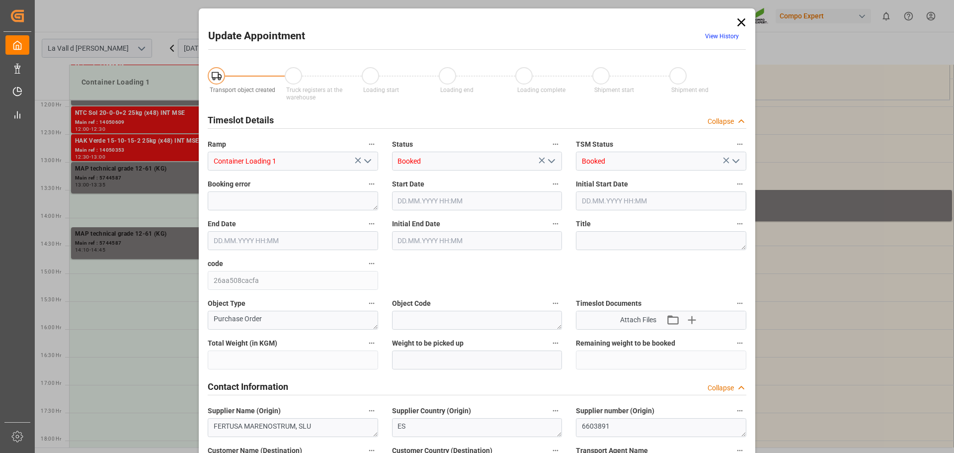
type input "308000"
type input "22000"
type input "110000"
type input "08.09.2025 14:10"
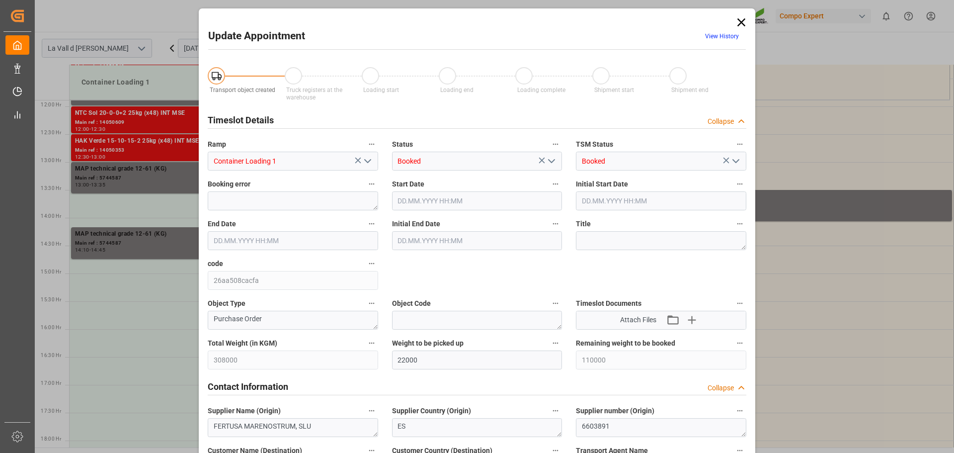
type input "08.09.2025 14:45"
type input "08.09.2025 14:30"
type input "04.09.2025 15:08"
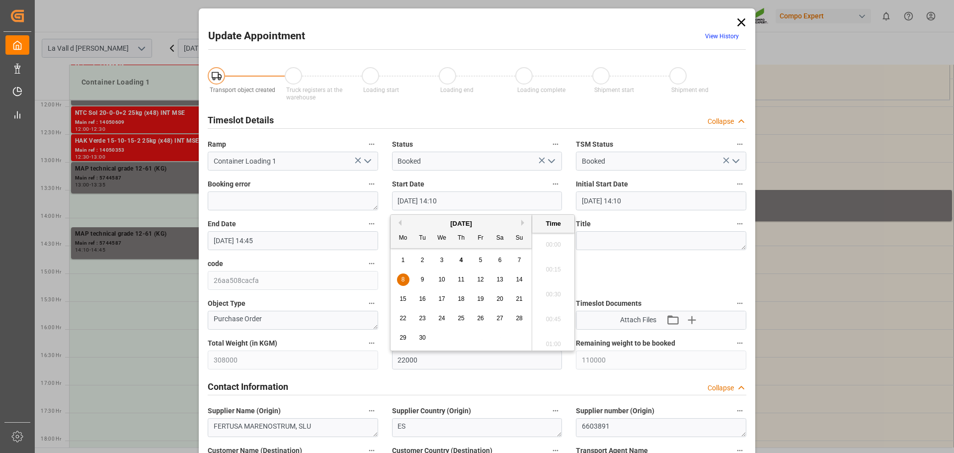
scroll to position [1345, 0]
click at [446, 201] on input "08.09.2025 14:10" at bounding box center [477, 200] width 170 height 19
type input "08.09.2025 14:00"
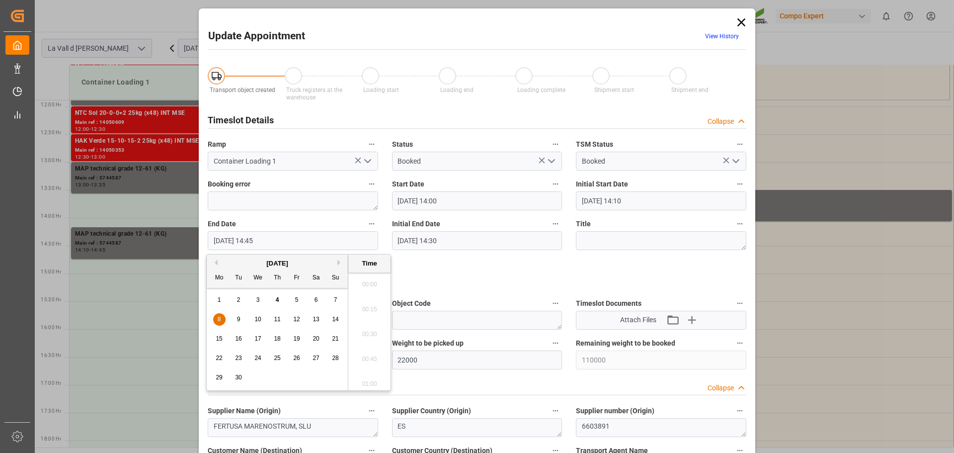
drag, startPoint x: 270, startPoint y: 240, endPoint x: 276, endPoint y: 240, distance: 6.5
click at [276, 240] on input "08.09.2025 14:45" at bounding box center [293, 240] width 170 height 19
type input "08.09.2025 14:30"
drag, startPoint x: 362, startPoint y: 304, endPoint x: 507, endPoint y: 259, distance: 151.2
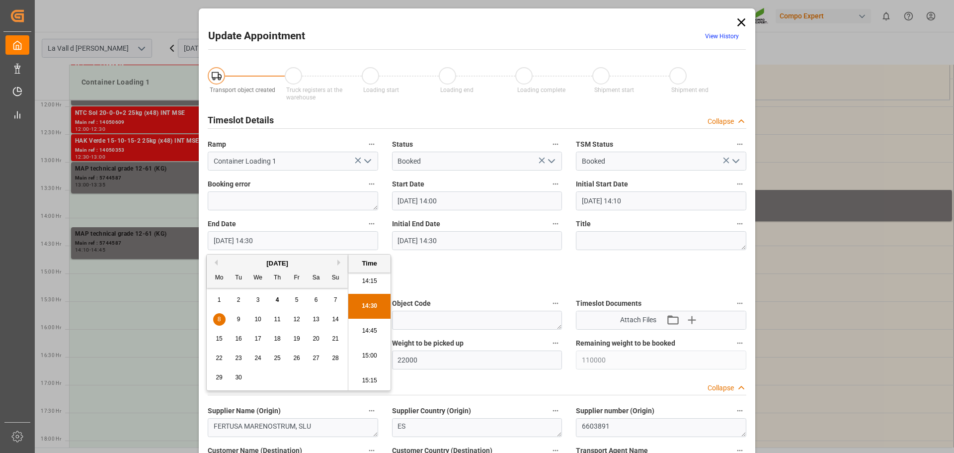
click at [365, 304] on li "14:30" at bounding box center [369, 306] width 42 height 25
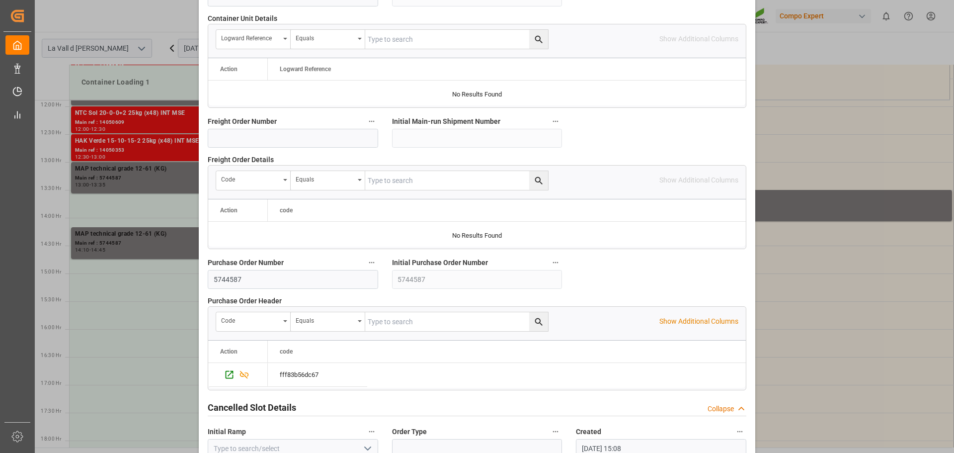
scroll to position [926, 0]
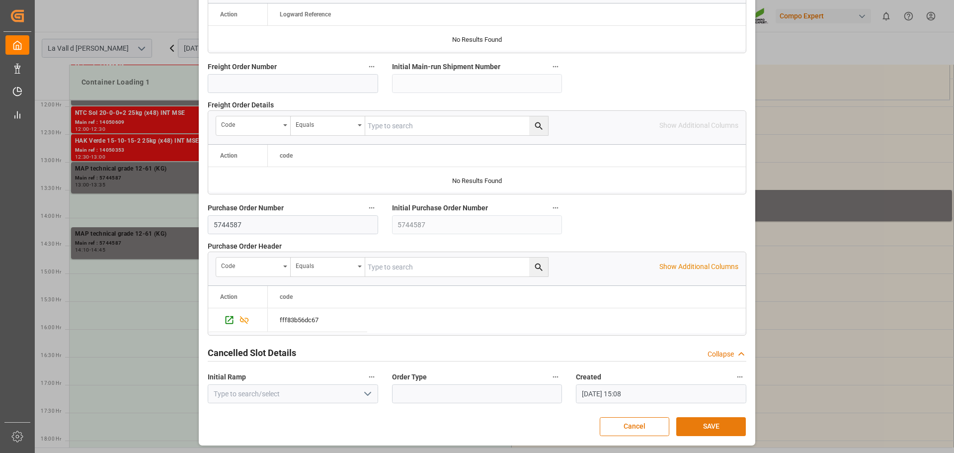
click at [708, 430] on button "SAVE" at bounding box center [711, 426] width 70 height 19
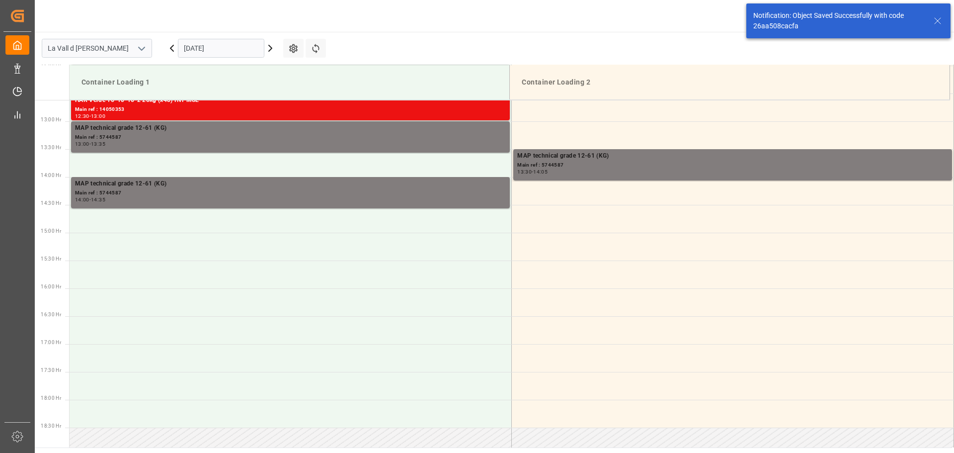
scroll to position [717, 0]
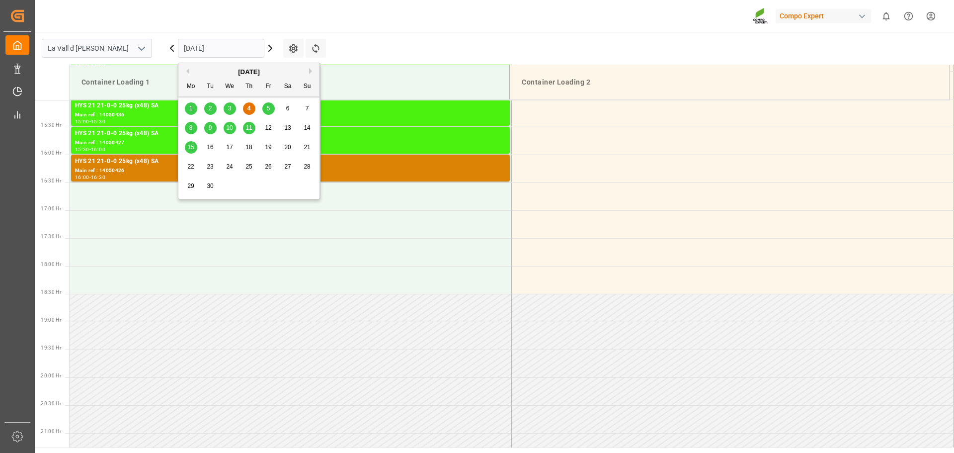
click at [231, 53] on input "[DATE]" at bounding box center [221, 48] width 86 height 19
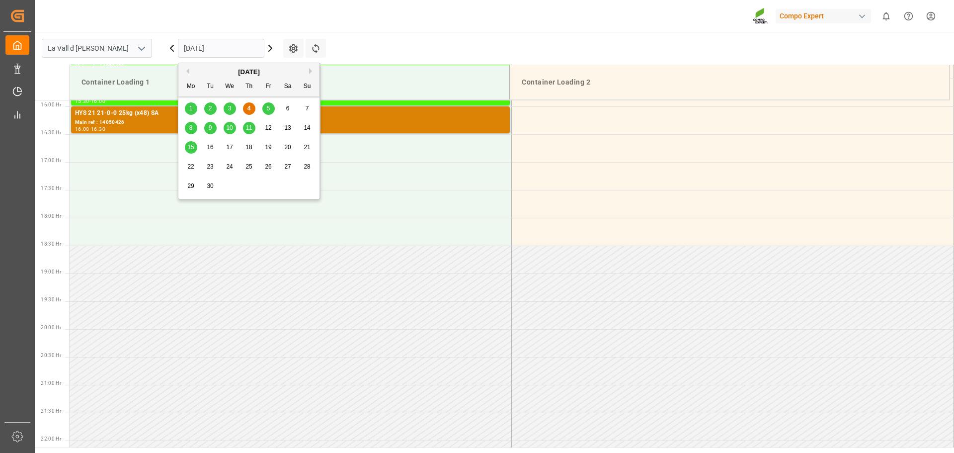
click at [247, 131] on span "11" at bounding box center [248, 127] width 6 height 7
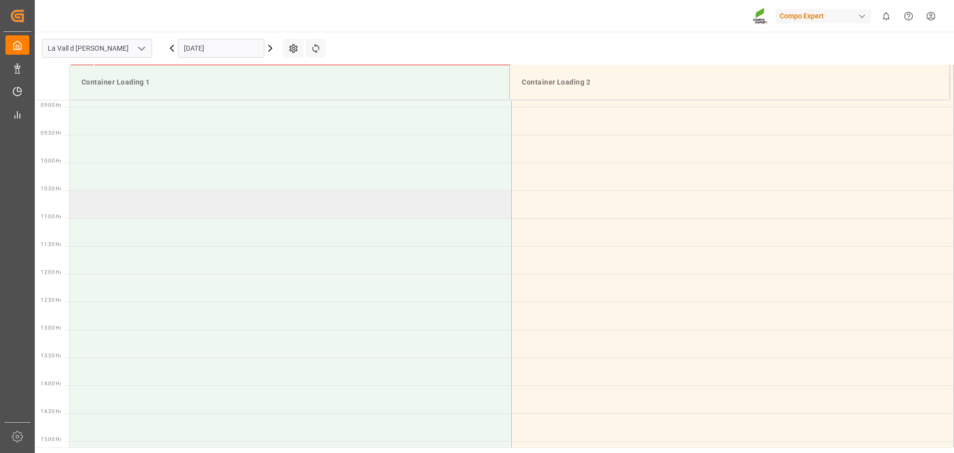
scroll to position [387, 0]
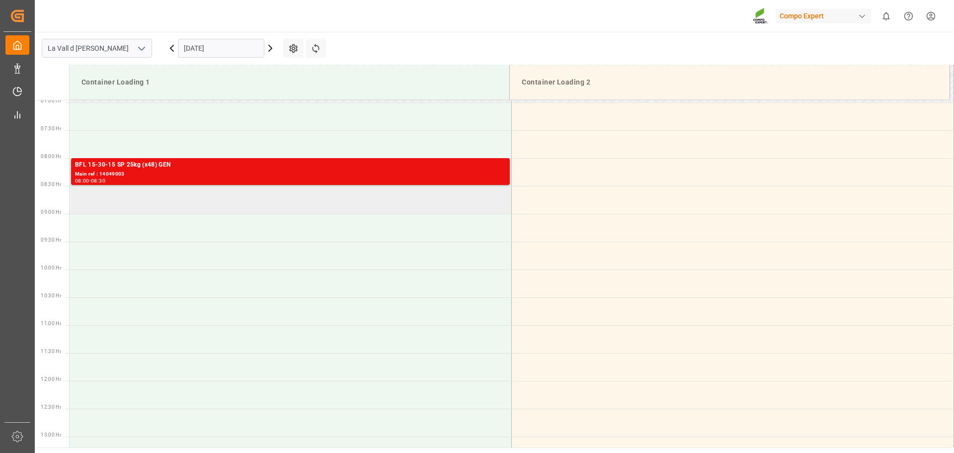
click at [180, 197] on td at bounding box center [291, 200] width 442 height 28
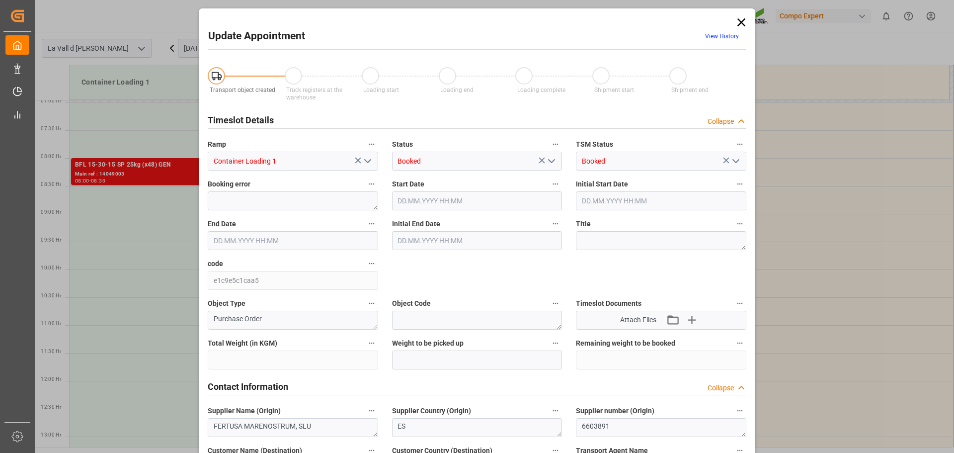
type input "308000"
type input "110000"
type input "11.09.2025 08:30"
type input "[DATE] 09:00"
type input "[DATE] 15:14"
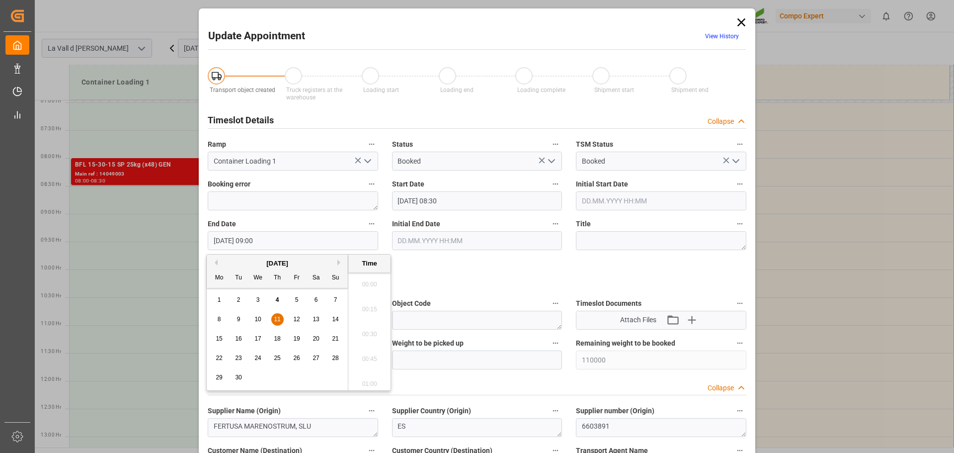
click at [274, 239] on input "11.09.2025 09:00" at bounding box center [293, 240] width 170 height 19
click at [453, 370] on div "Weight to be picked up" at bounding box center [477, 353] width 184 height 40
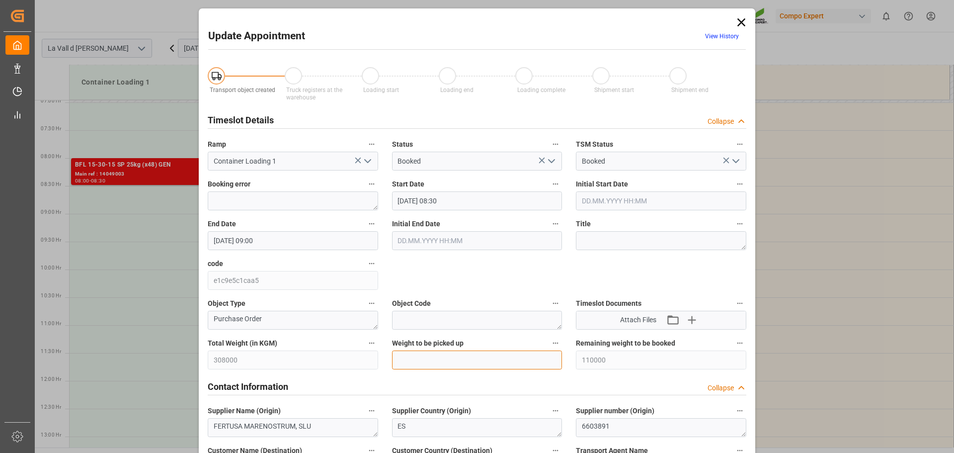
click at [453, 365] on input "text" at bounding box center [477, 359] width 170 height 19
type input "22000"
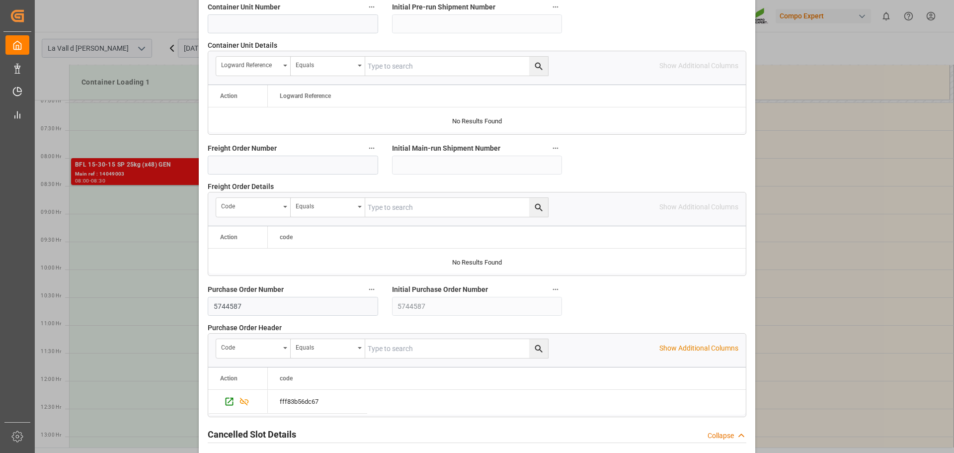
scroll to position [926, 0]
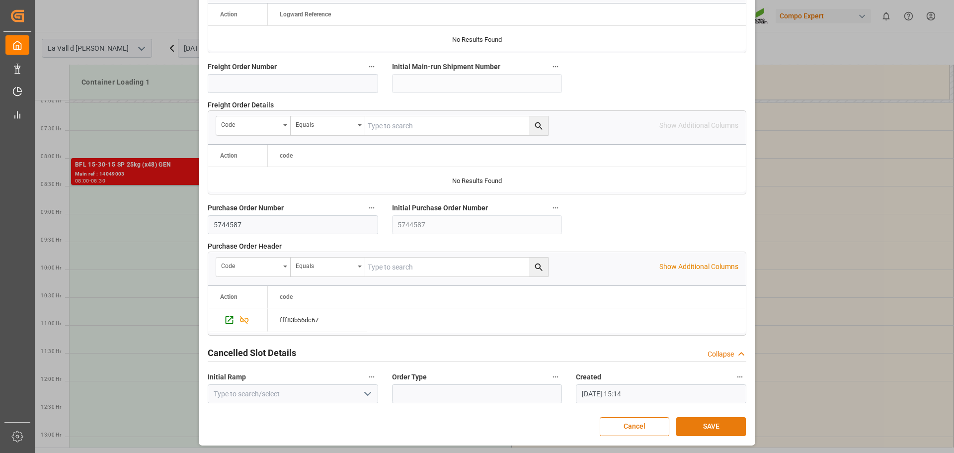
click at [711, 425] on button "SAVE" at bounding box center [711, 426] width 70 height 19
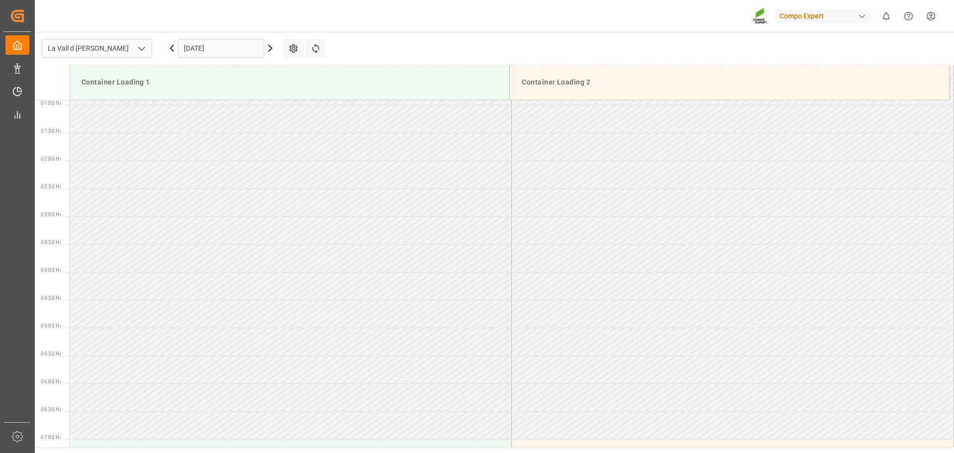
scroll to position [383, 0]
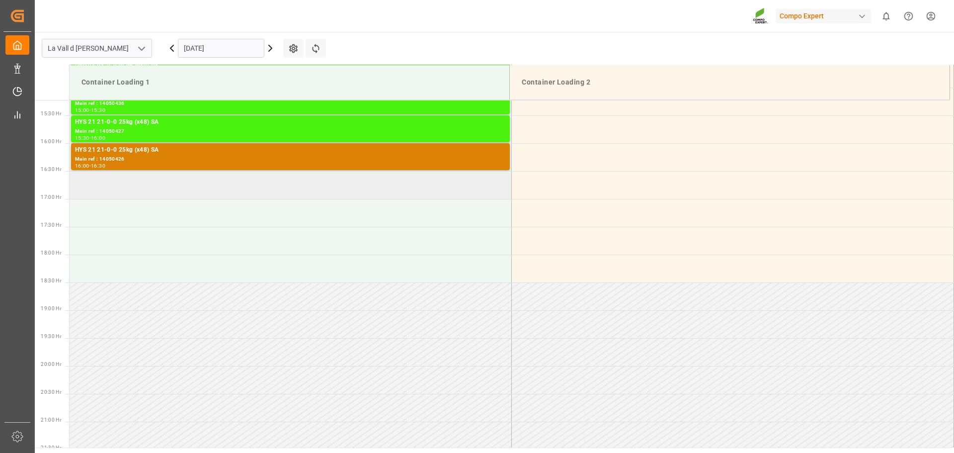
scroll to position [884, 0]
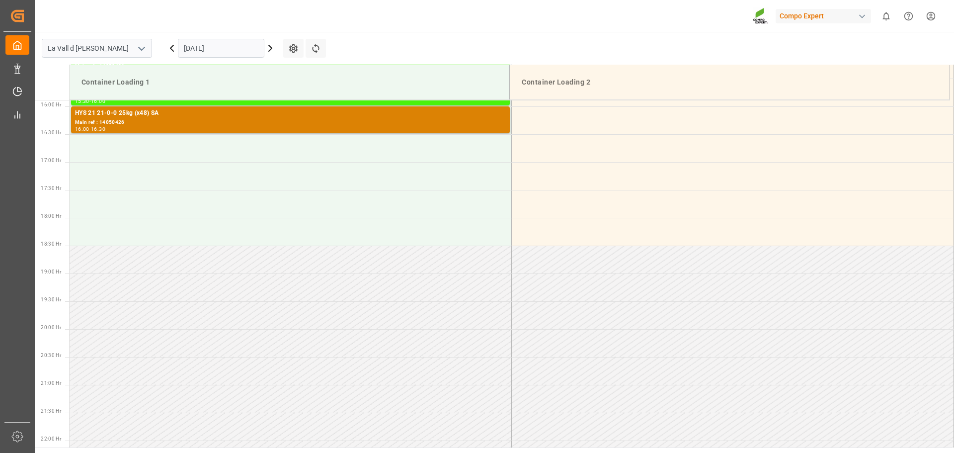
click at [228, 51] on input "[DATE]" at bounding box center [221, 48] width 86 height 19
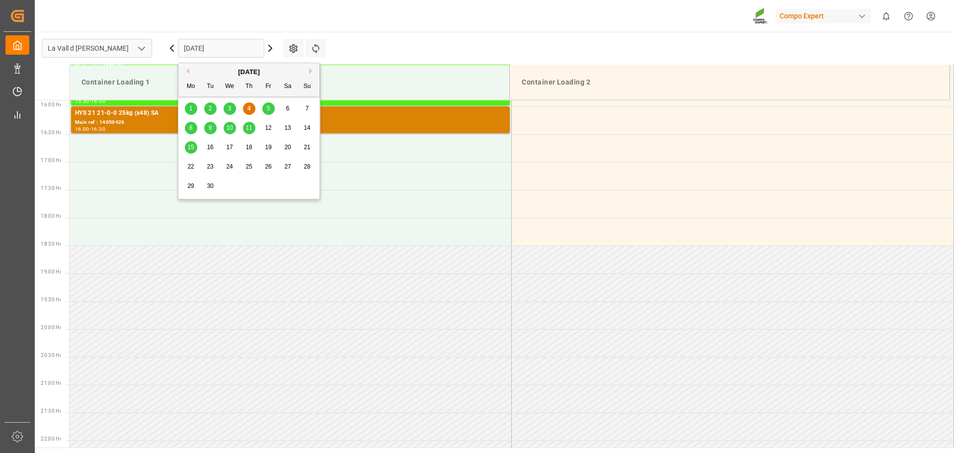
click at [248, 126] on span "11" at bounding box center [248, 127] width 6 height 7
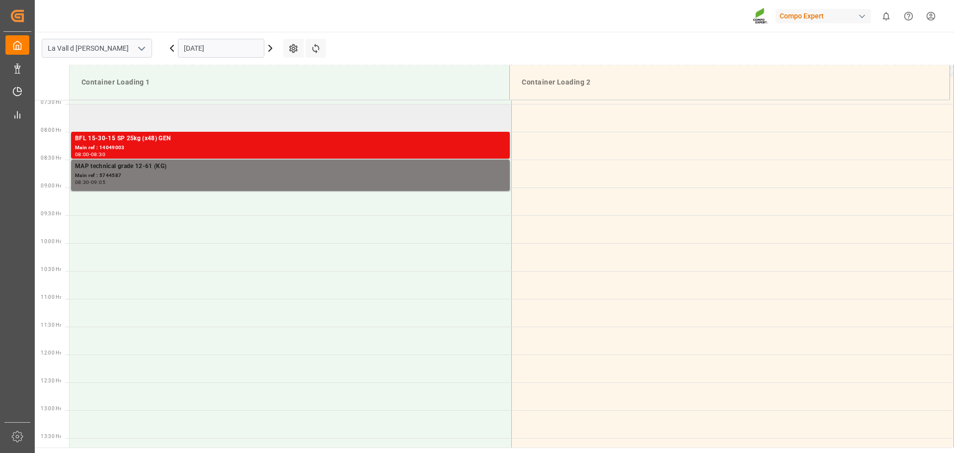
scroll to position [355, 0]
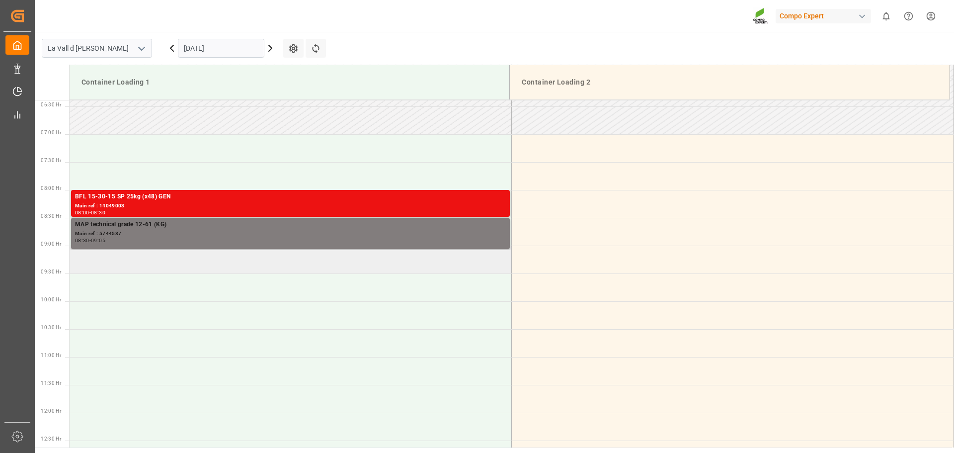
click at [447, 263] on td at bounding box center [291, 259] width 442 height 28
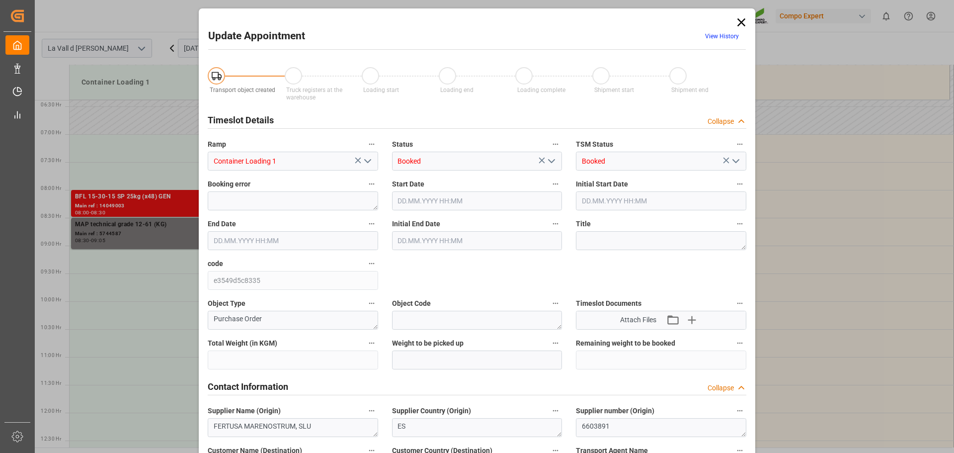
type input "308000"
type input "88000"
type input "[DATE] 09:00"
type input "[DATE] 09:30"
type input "[DATE] 15:14"
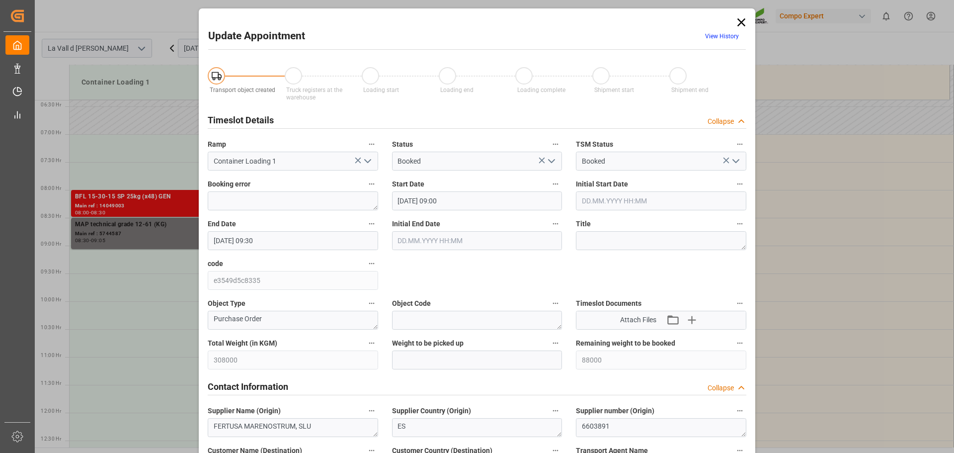
click at [363, 161] on icon "open menu" at bounding box center [368, 161] width 12 height 12
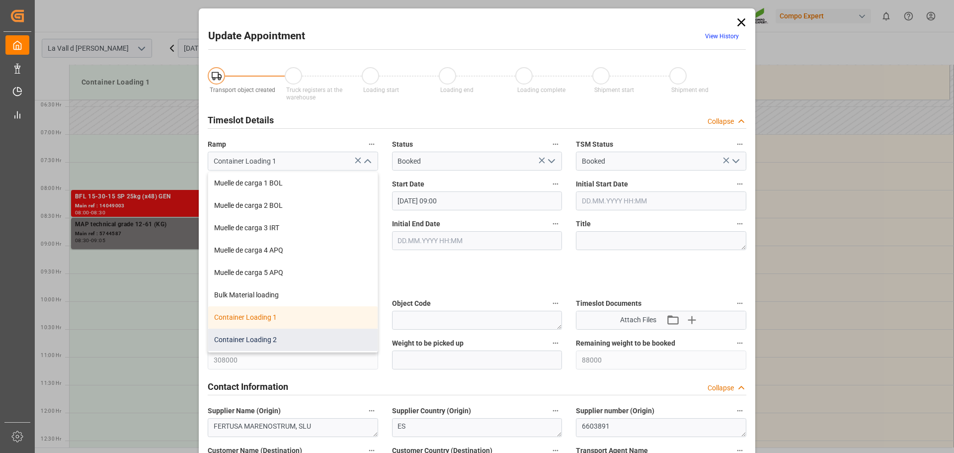
click at [245, 331] on div "Container Loading 2" at bounding box center [292, 339] width 169 height 22
type input "Container Loading 2"
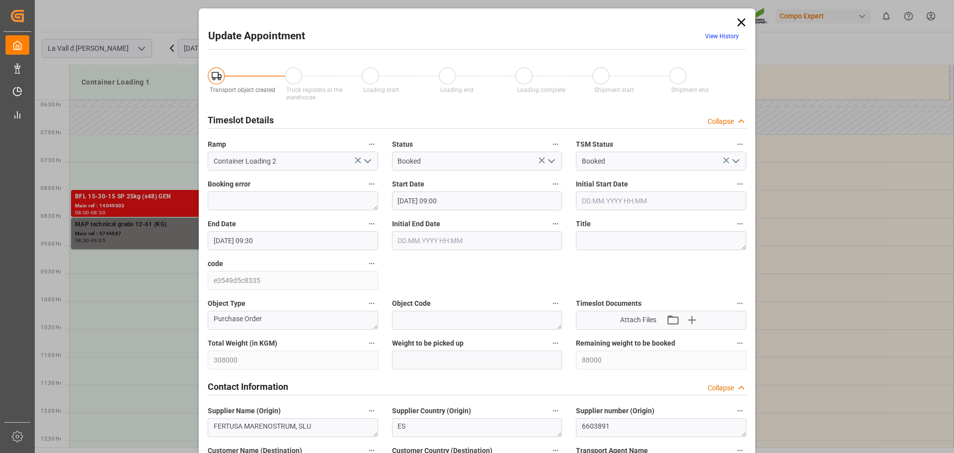
click at [469, 197] on input "[DATE] 09:00" at bounding box center [477, 200] width 170 height 19
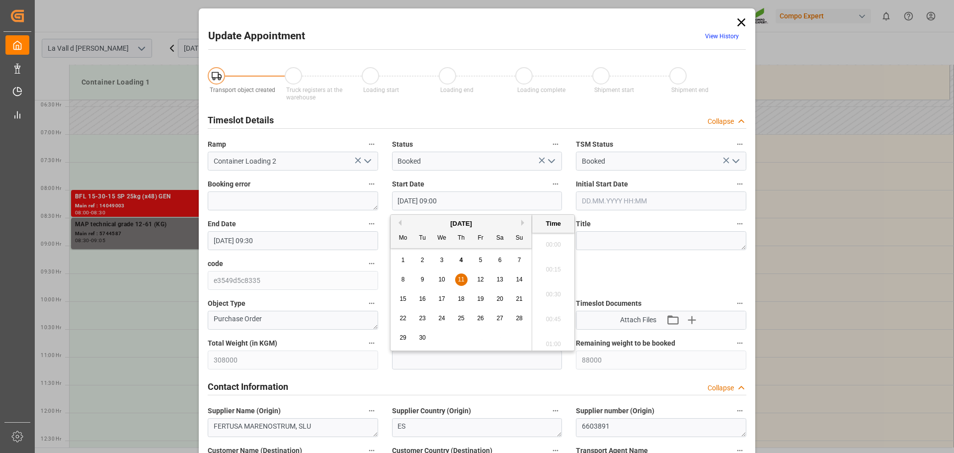
scroll to position [848, 0]
click at [347, 258] on label "code" at bounding box center [293, 264] width 170 height 14
click at [365, 258] on button "code" at bounding box center [371, 263] width 13 height 13
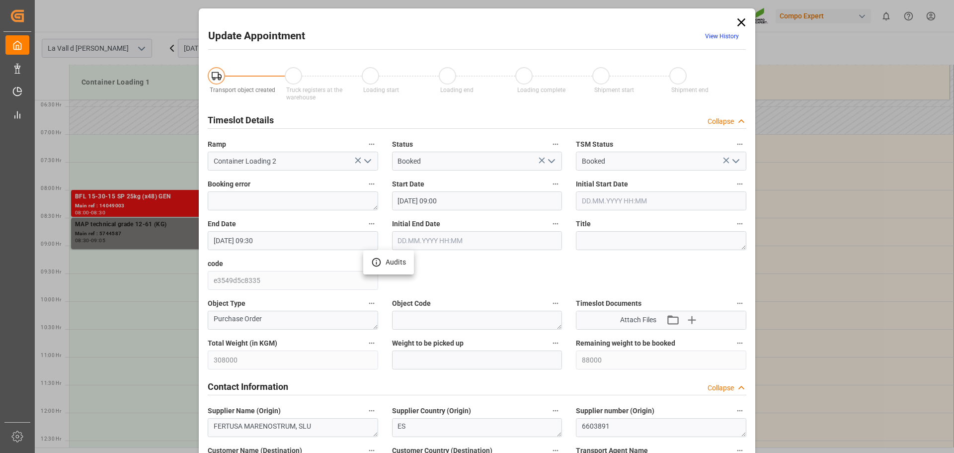
click at [431, 353] on div at bounding box center [477, 226] width 954 height 453
click at [431, 362] on input "text" at bounding box center [477, 359] width 170 height 19
type input "22000"
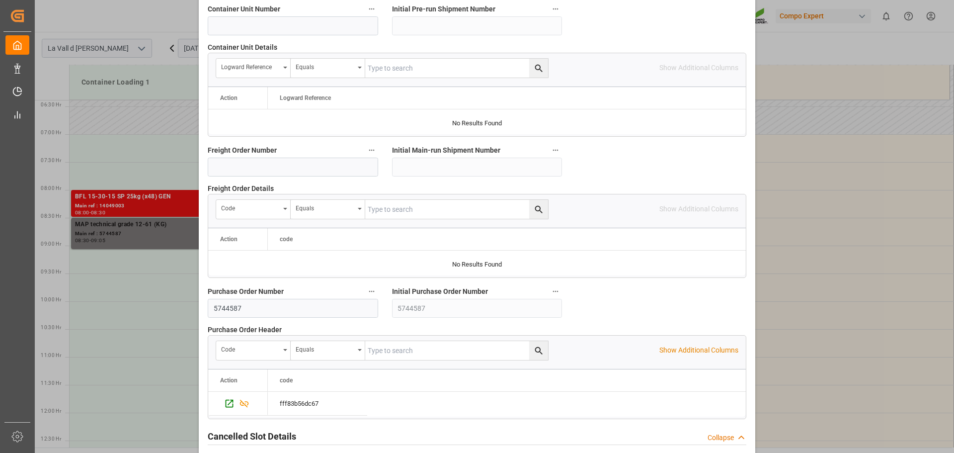
scroll to position [926, 0]
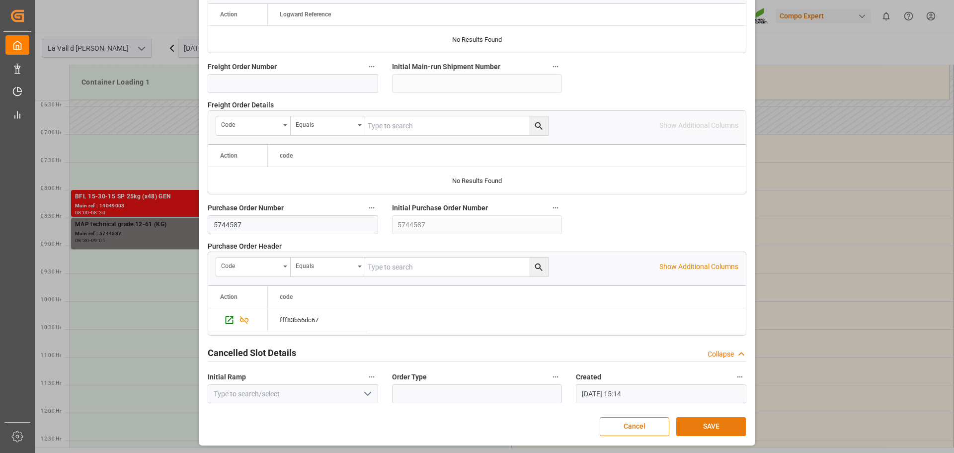
click at [701, 428] on button "SAVE" at bounding box center [711, 426] width 70 height 19
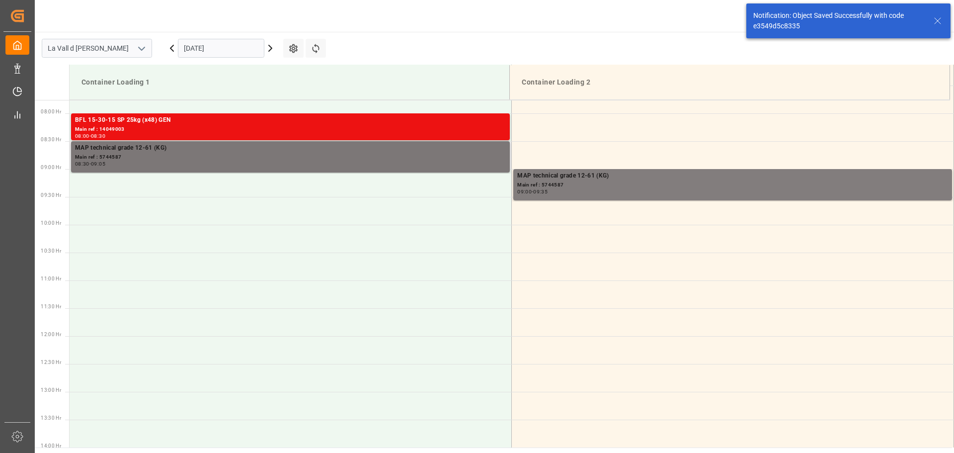
scroll to position [439, 0]
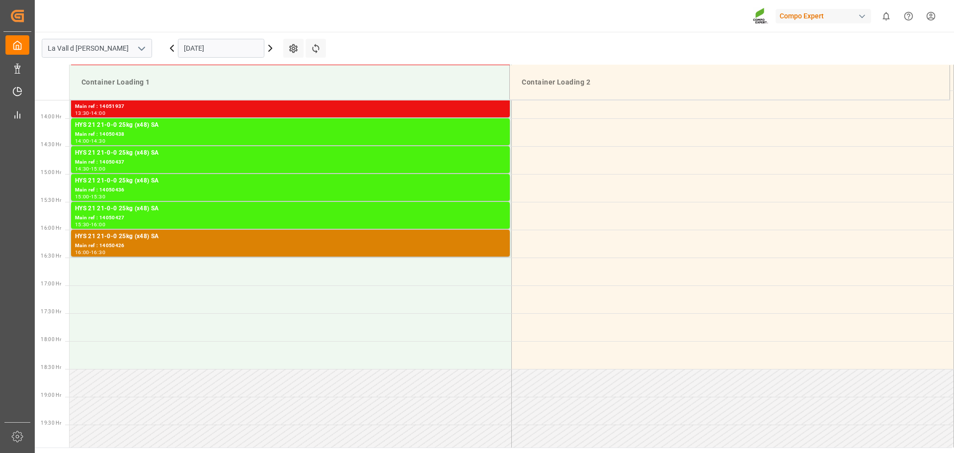
scroll to position [884, 0]
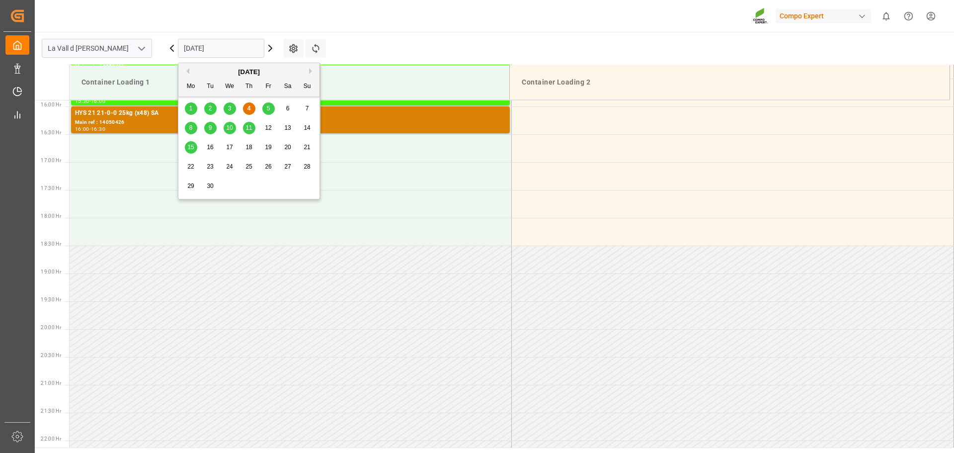
click at [243, 41] on input "[DATE]" at bounding box center [221, 48] width 86 height 19
click at [244, 130] on div "11" at bounding box center [249, 128] width 12 height 12
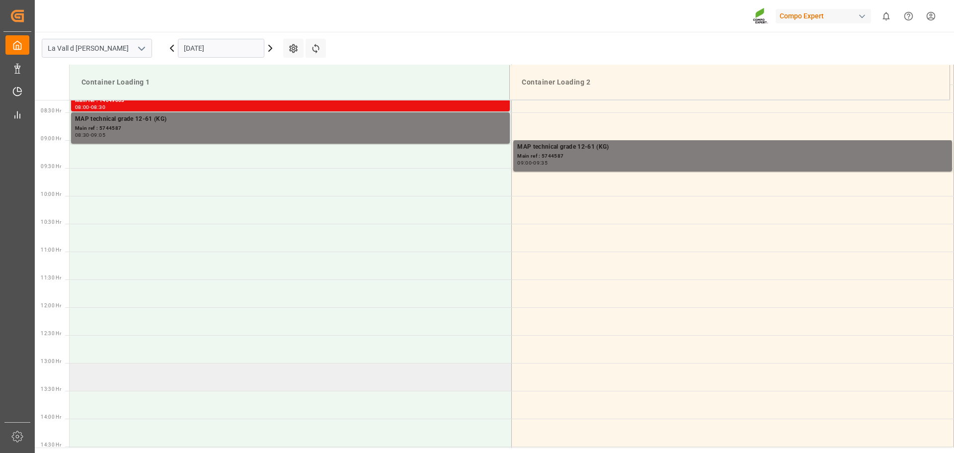
scroll to position [379, 0]
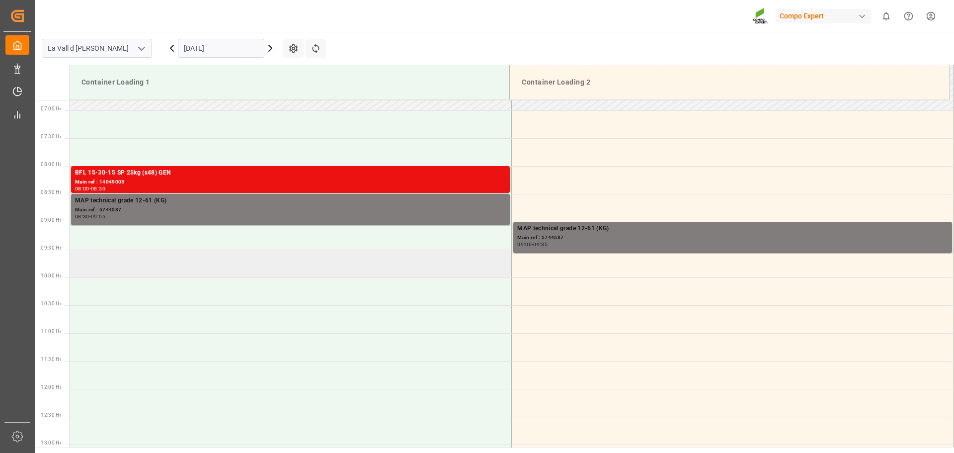
click at [262, 262] on td at bounding box center [291, 263] width 442 height 28
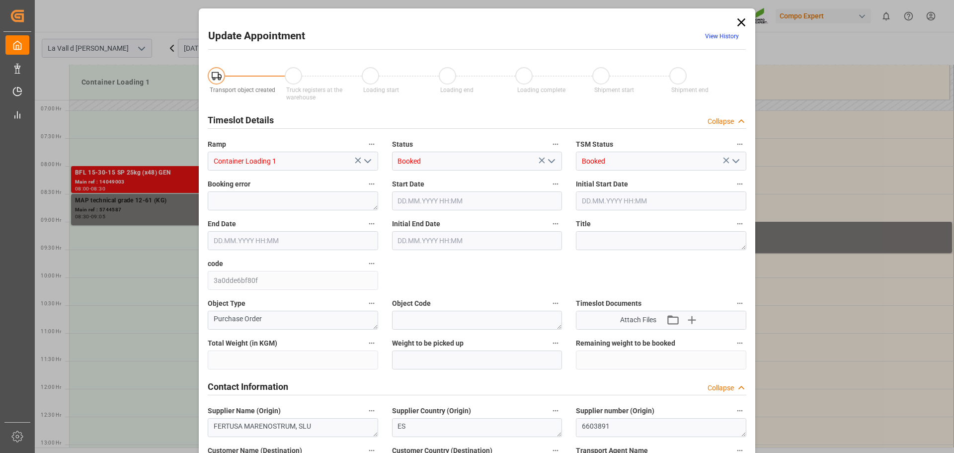
type input "308000"
type input "66000"
type input "[DATE] 09:30"
type input "[DATE] 10:00"
type input "[DATE] 15:14"
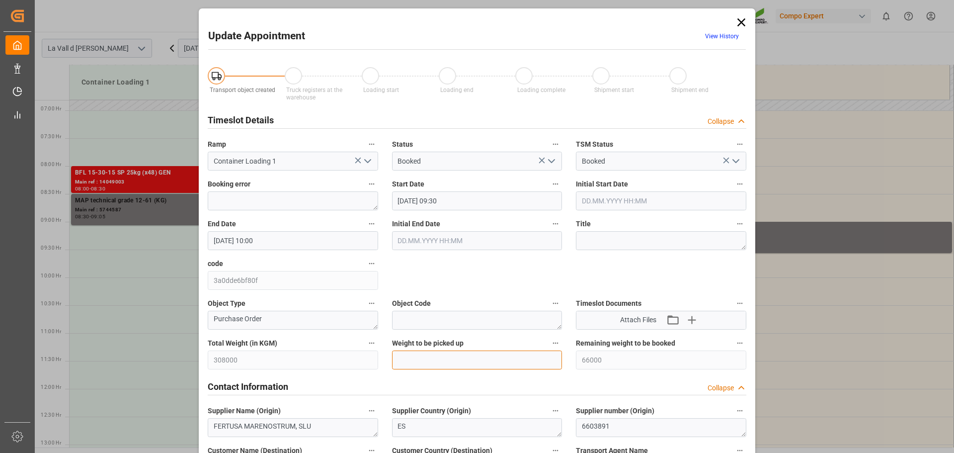
click at [447, 352] on input "text" at bounding box center [477, 359] width 170 height 19
type input "22000"
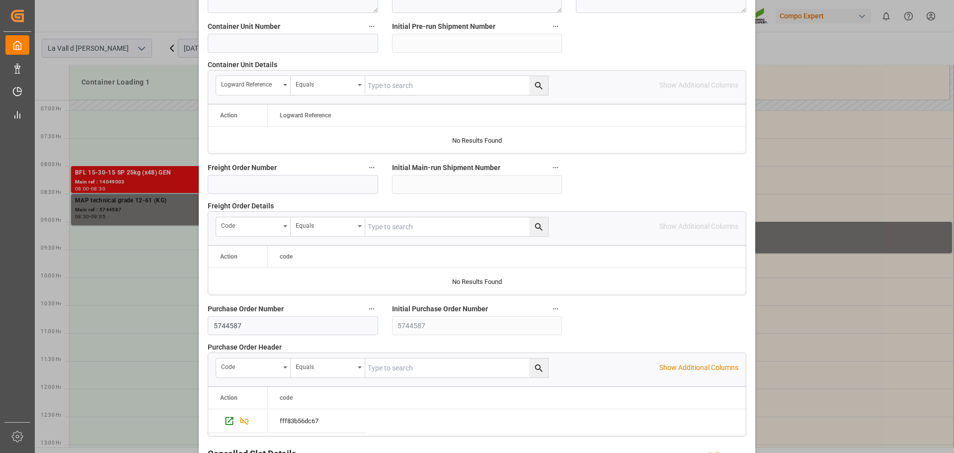
scroll to position [926, 0]
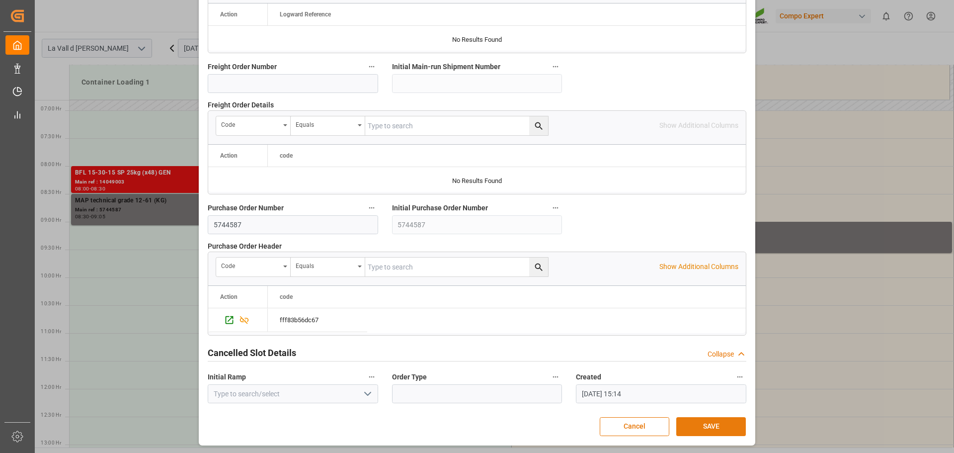
click at [707, 425] on button "SAVE" at bounding box center [711, 426] width 70 height 19
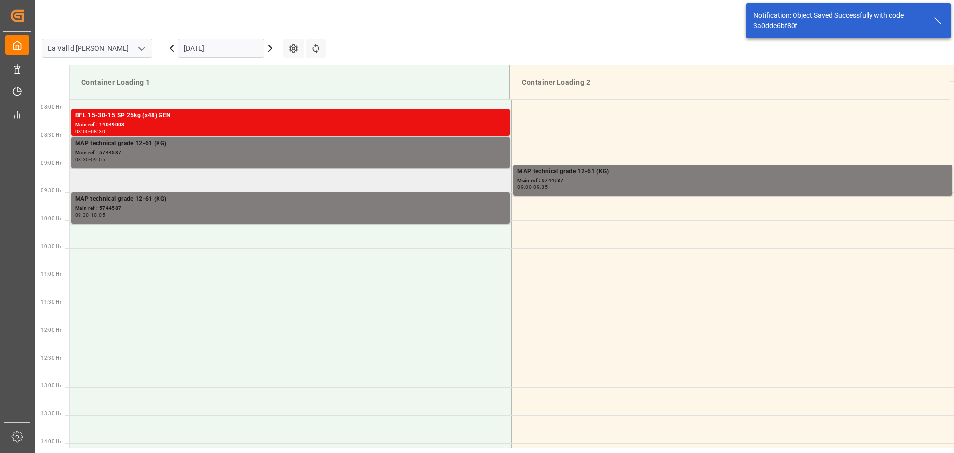
scroll to position [439, 0]
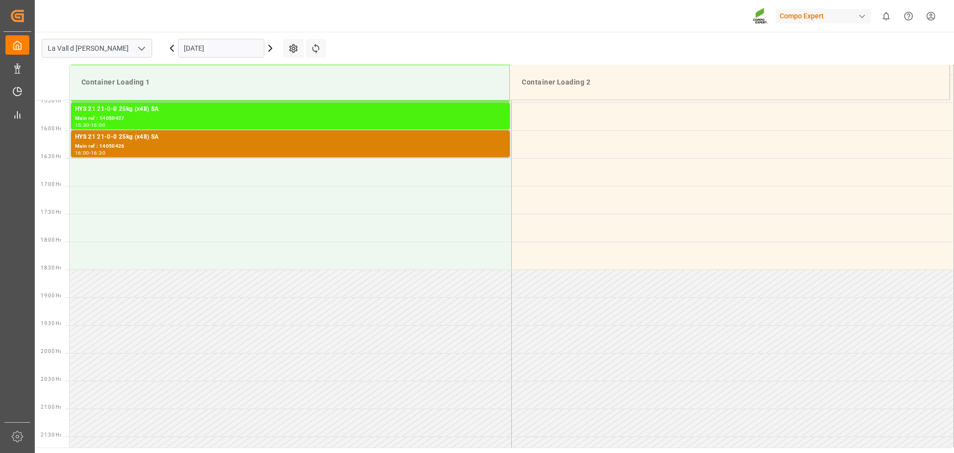
scroll to position [884, 0]
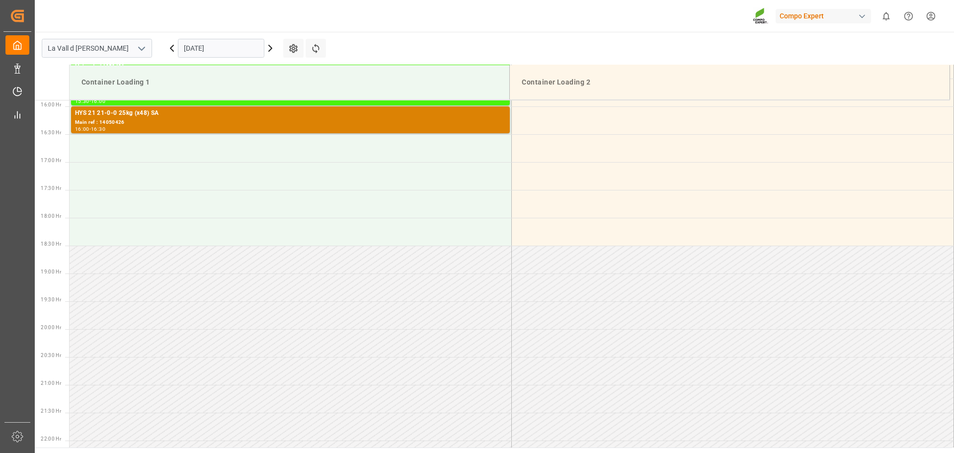
click at [209, 51] on input "[DATE]" at bounding box center [221, 48] width 86 height 19
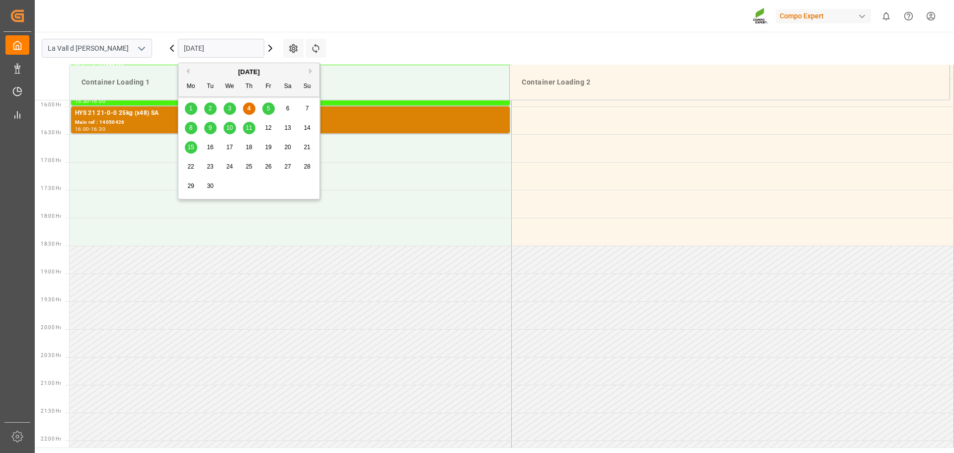
click at [267, 127] on span "12" at bounding box center [268, 127] width 6 height 7
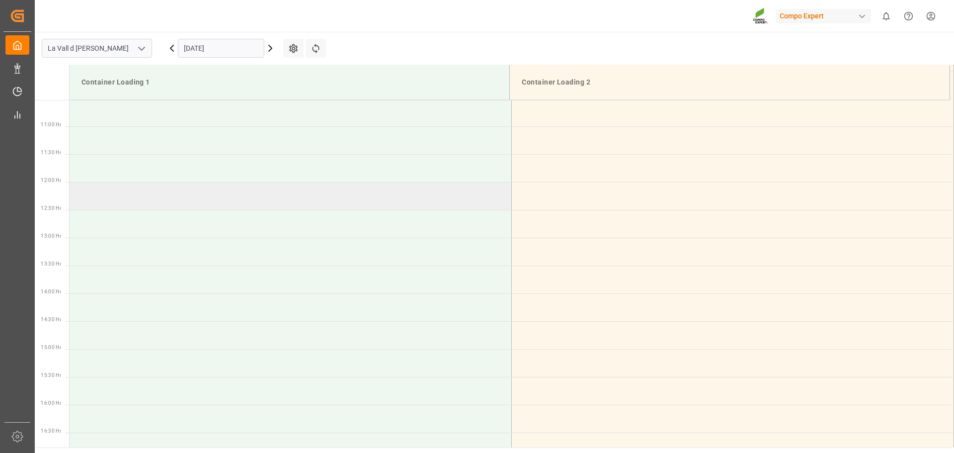
scroll to position [337, 0]
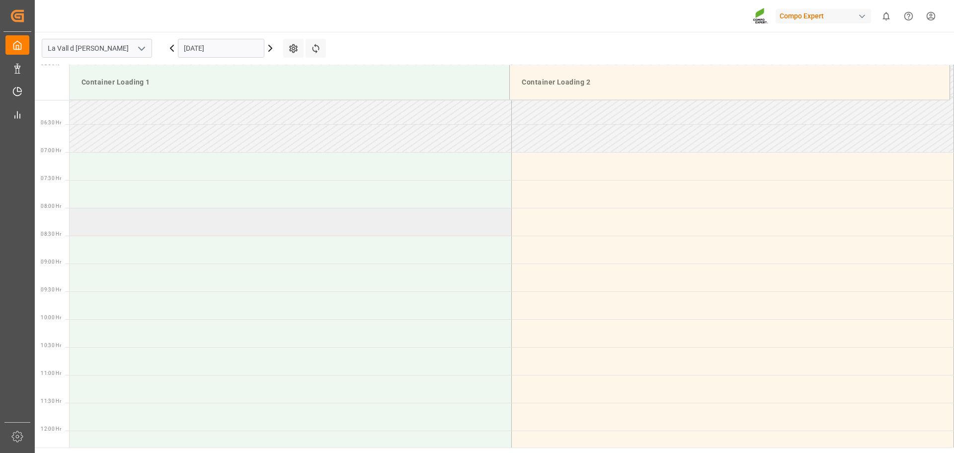
click at [153, 220] on td at bounding box center [291, 222] width 442 height 28
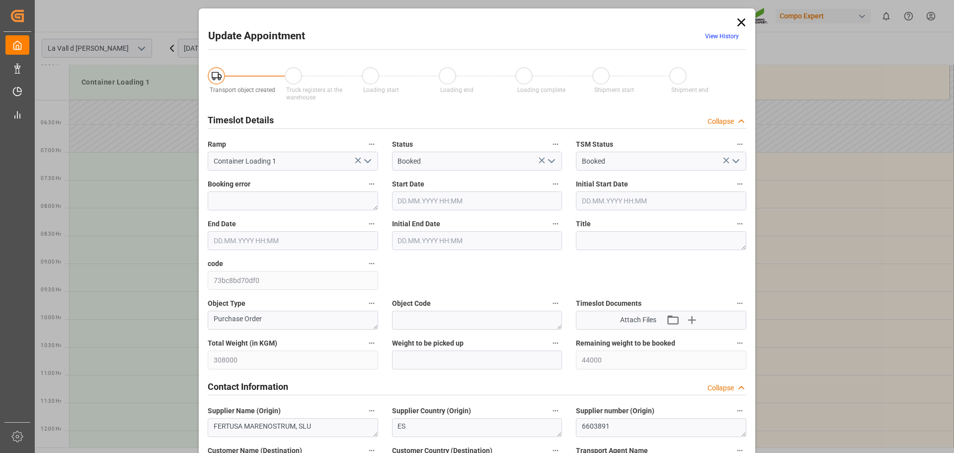
type input "[DATE] 08:00"
type input "[DATE] 08:30"
type input "[DATE] 15:16"
click at [431, 350] on input "text" at bounding box center [477, 359] width 170 height 19
type input "22000"
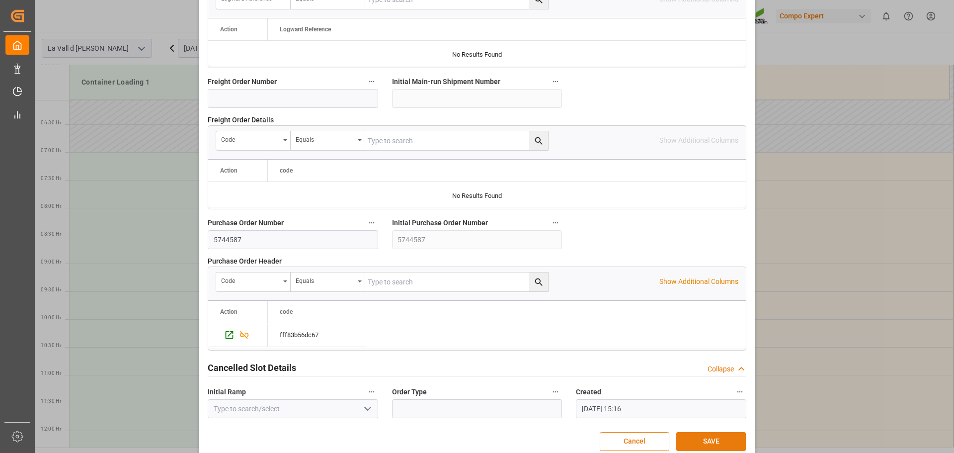
scroll to position [926, 0]
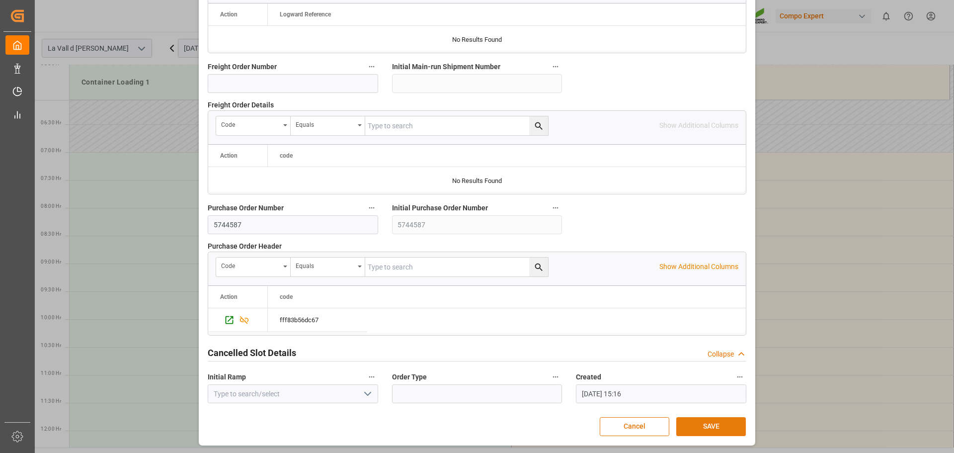
click at [699, 425] on button "SAVE" at bounding box center [711, 426] width 70 height 19
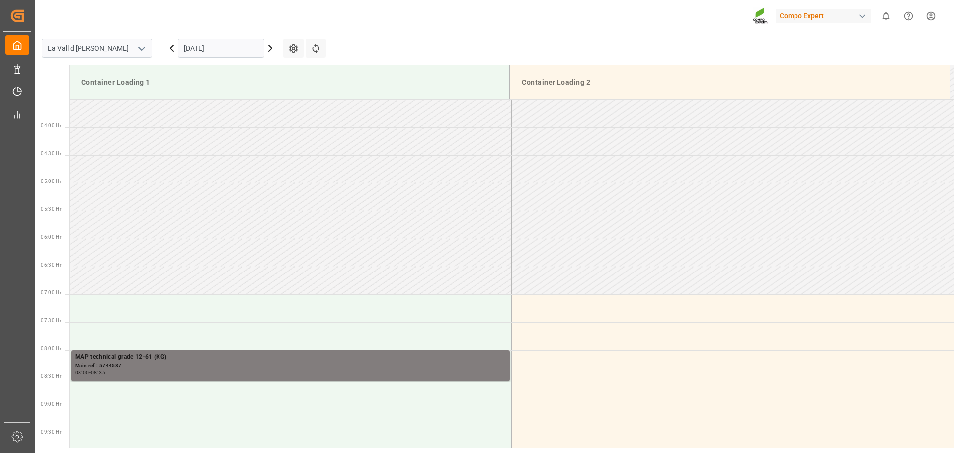
scroll to position [383, 0]
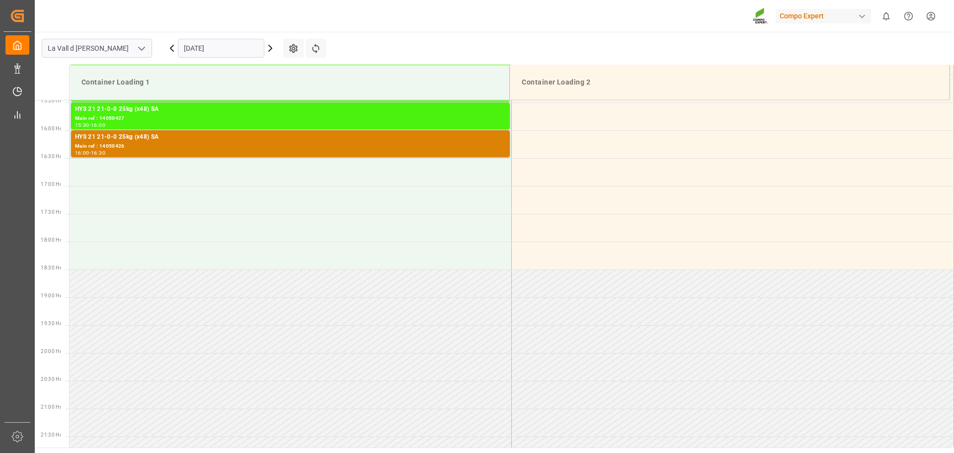
scroll to position [884, 0]
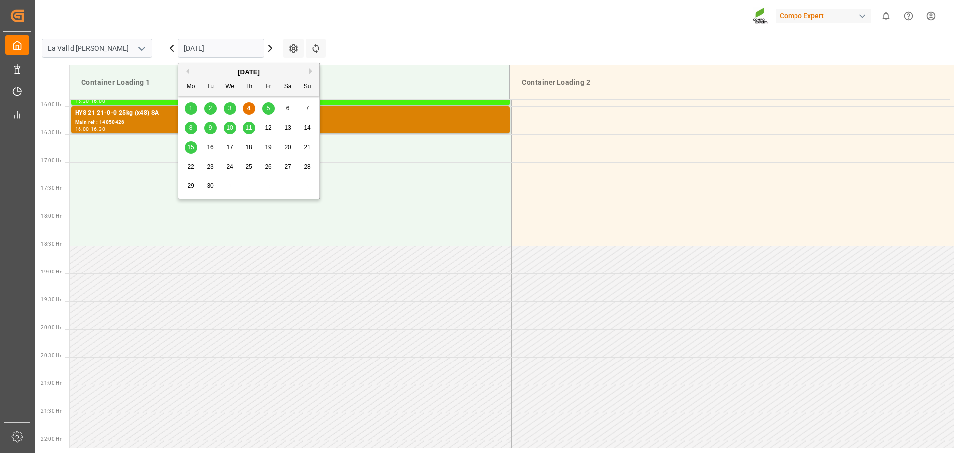
click at [193, 51] on input "[DATE]" at bounding box center [221, 48] width 86 height 19
click at [265, 126] on span "12" at bounding box center [268, 127] width 6 height 7
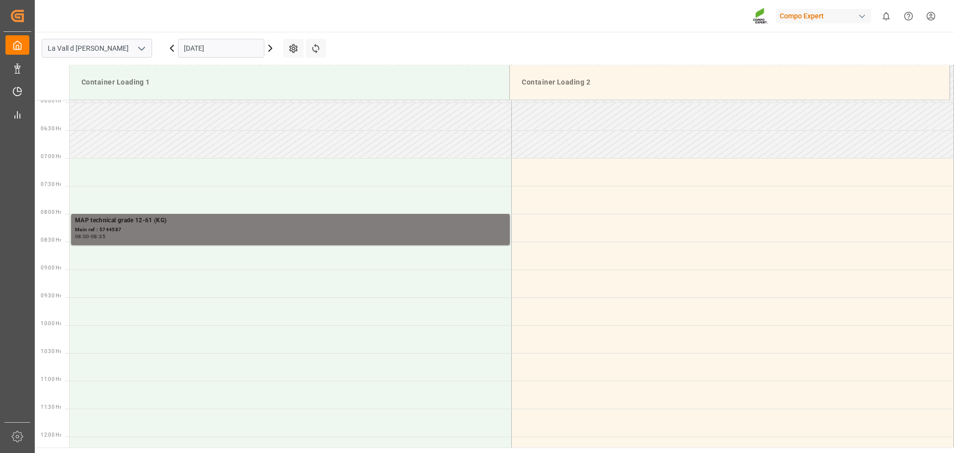
scroll to position [253, 0]
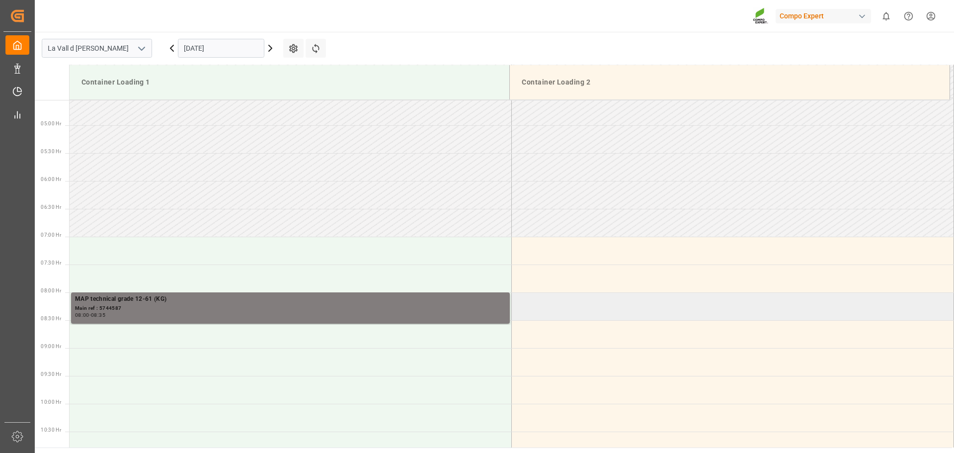
click at [564, 319] on td at bounding box center [733, 306] width 442 height 28
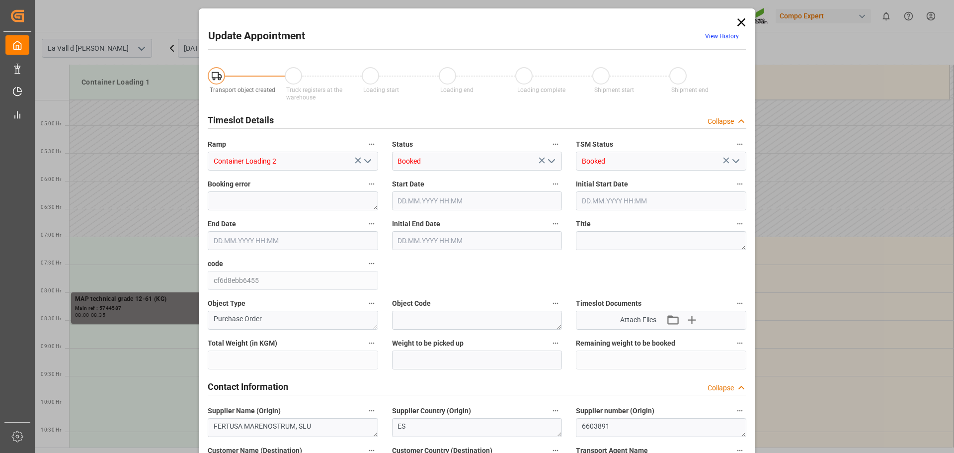
type input "308000"
type input "22000"
type input "[DATE] 08:00"
type input "[DATE] 08:30"
type input "[DATE] 15:16"
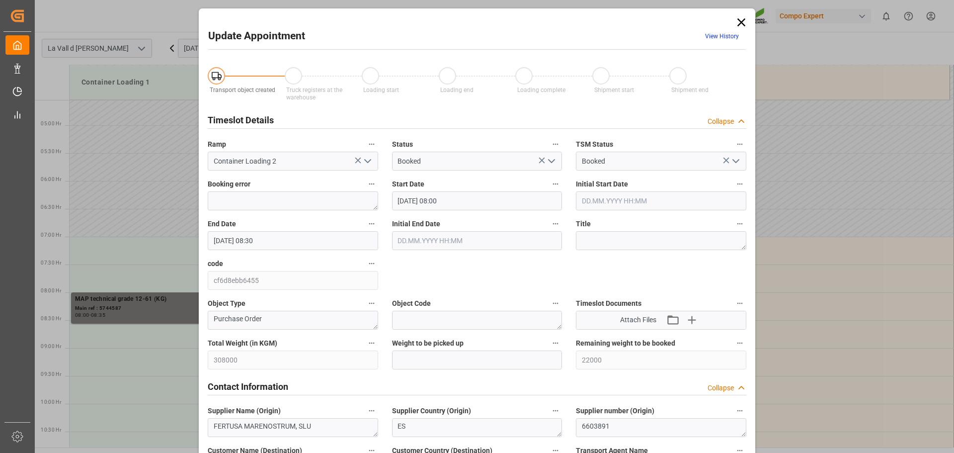
click at [561, 328] on div "Object Code" at bounding box center [477, 313] width 184 height 40
click at [472, 200] on input "[DATE] 08:00" at bounding box center [477, 200] width 170 height 19
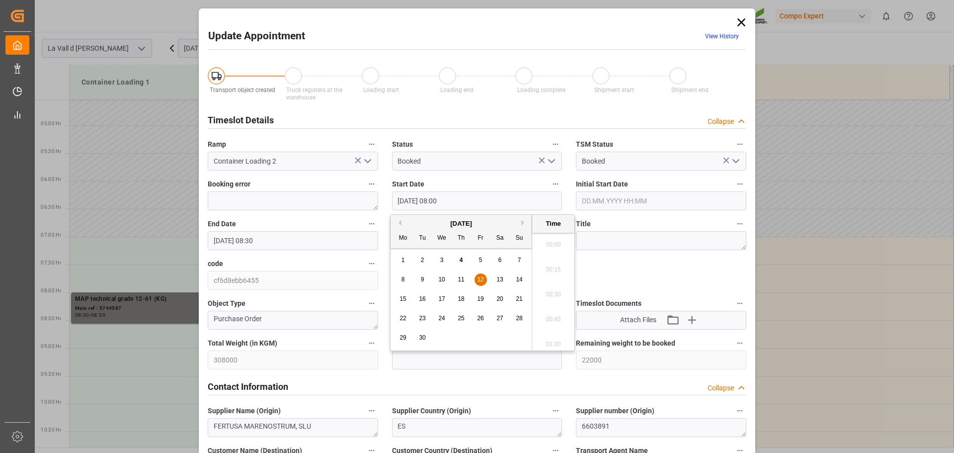
scroll to position [749, 0]
click at [446, 197] on input "[DATE] 08:00" at bounding box center [477, 200] width 170 height 19
click at [444, 197] on input "[DATE] 08:00" at bounding box center [477, 200] width 170 height 19
type input "[DATE] 08:30"
click at [486, 181] on label "Start Date" at bounding box center [477, 184] width 170 height 14
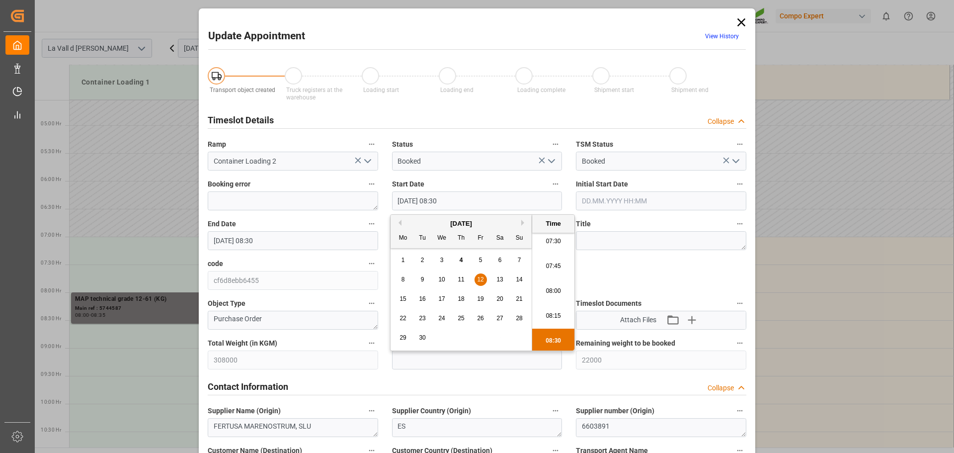
click at [549, 181] on button "Start Date" at bounding box center [555, 183] width 13 height 13
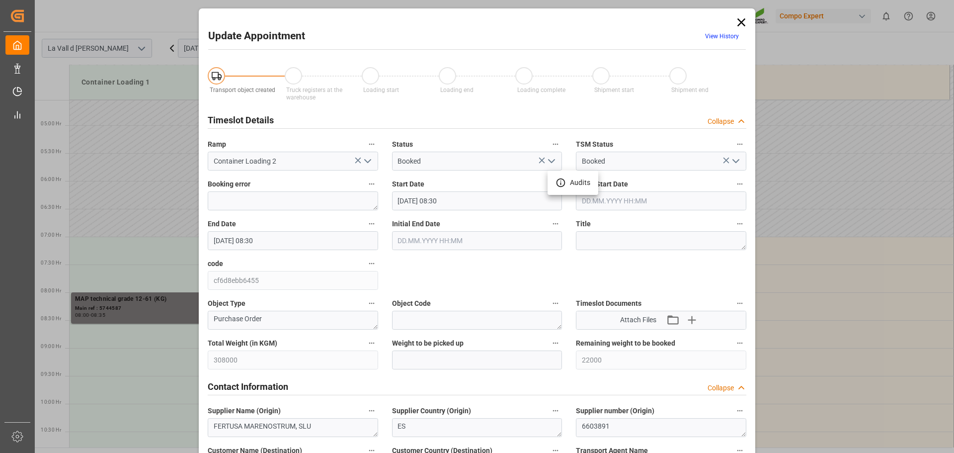
click at [418, 358] on div at bounding box center [477, 226] width 954 height 453
click at [417, 355] on input "text" at bounding box center [477, 359] width 170 height 19
type input "22000"
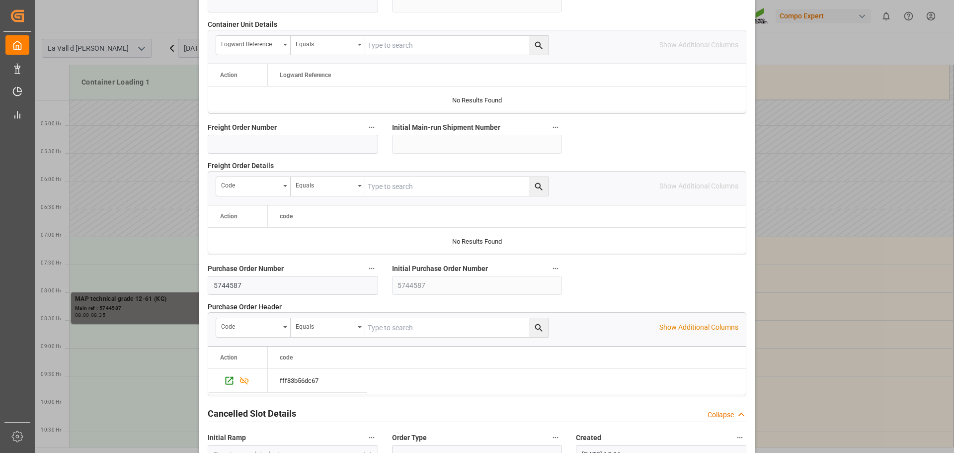
scroll to position [926, 0]
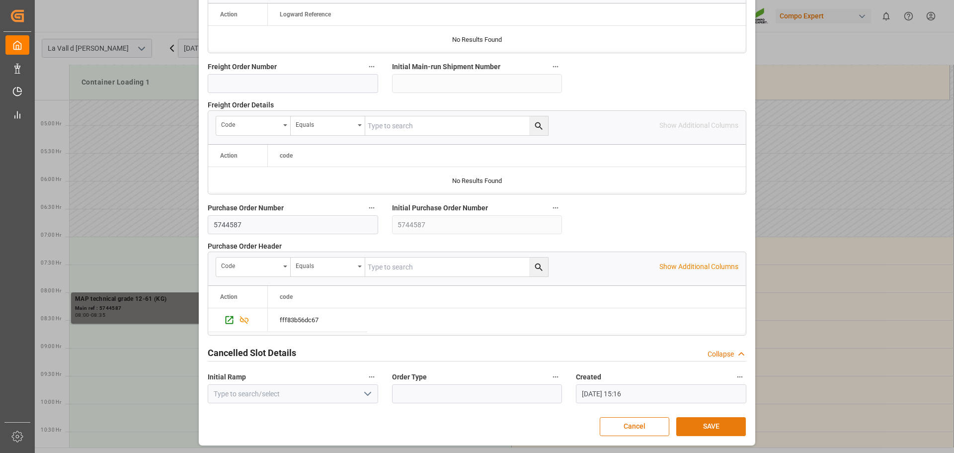
click at [720, 423] on button "SAVE" at bounding box center [711, 426] width 70 height 19
click at [718, 421] on button "SAVE" at bounding box center [711, 426] width 70 height 19
click at [723, 431] on button "SAVE" at bounding box center [711, 426] width 70 height 19
click at [697, 424] on button "SAVE" at bounding box center [711, 426] width 70 height 19
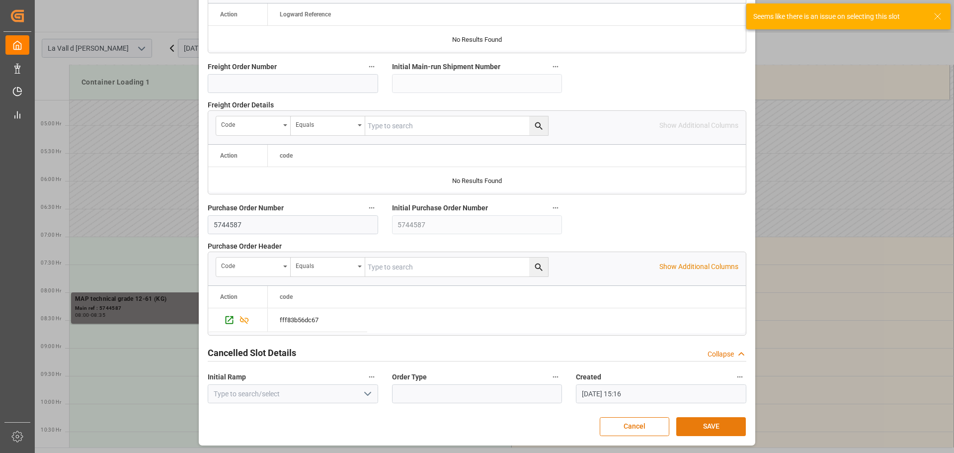
click at [698, 428] on button "SAVE" at bounding box center [711, 426] width 70 height 19
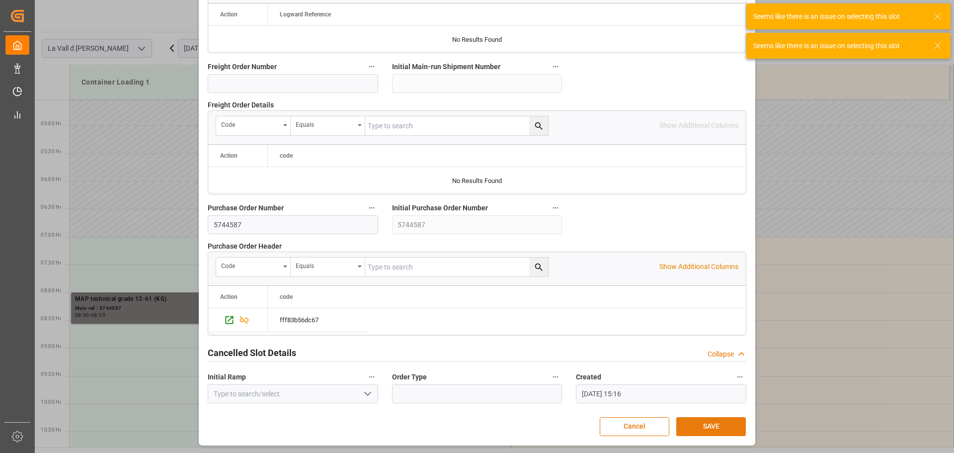
click at [698, 428] on button "SAVE" at bounding box center [711, 426] width 70 height 19
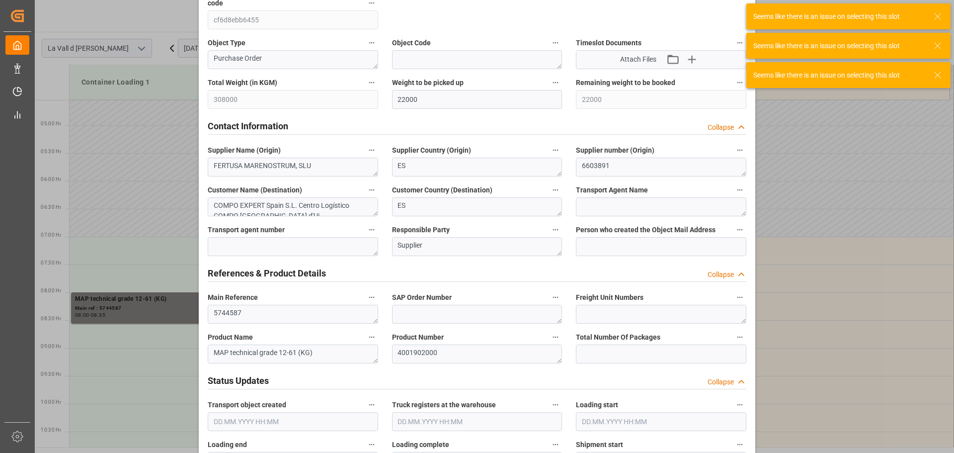
scroll to position [181, 0]
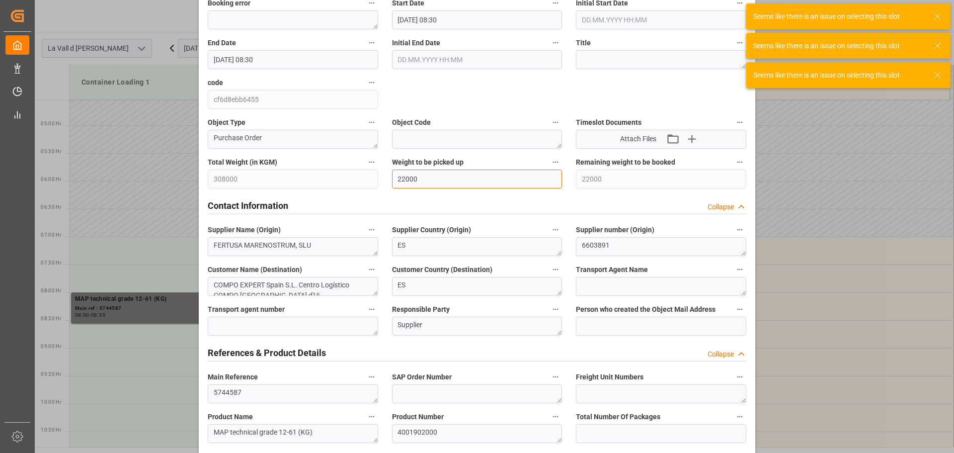
click at [467, 170] on input "22000" at bounding box center [477, 178] width 170 height 19
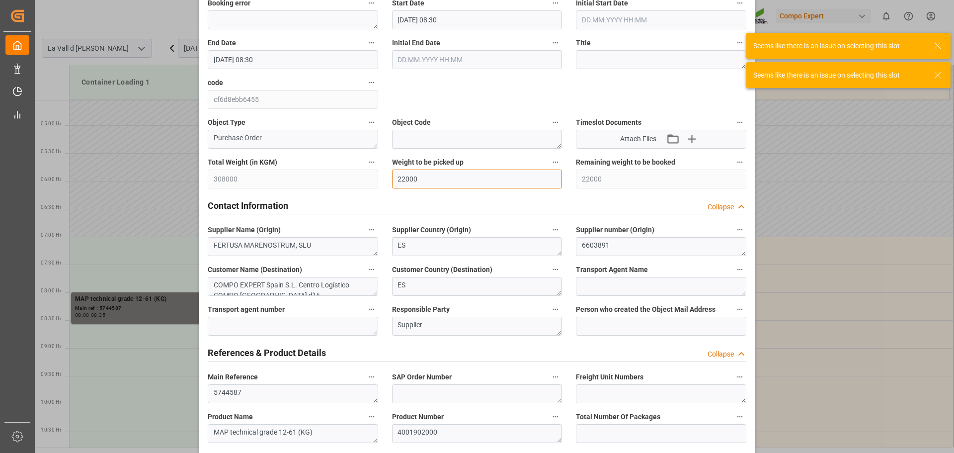
scroll to position [0, 0]
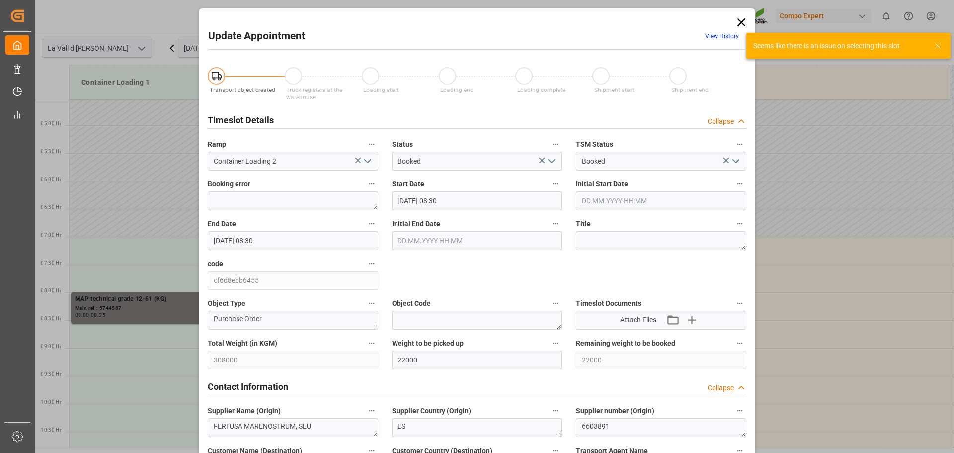
click at [478, 223] on label "Initial End Date" at bounding box center [477, 224] width 170 height 14
click at [549, 223] on button "Initial End Date" at bounding box center [555, 223] width 13 height 13
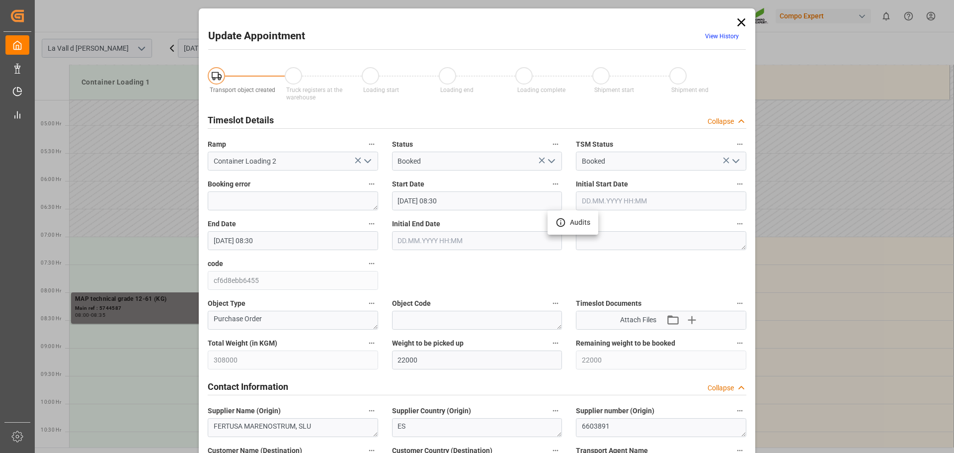
click at [479, 201] on div at bounding box center [477, 226] width 954 height 453
click at [485, 198] on input "[DATE] 08:30" at bounding box center [477, 200] width 170 height 19
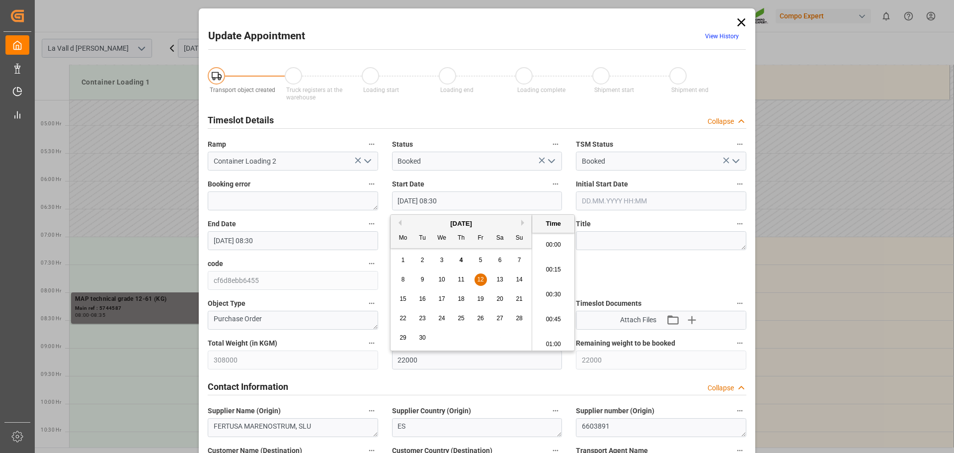
scroll to position [798, 0]
click at [549, 292] on li "08:30" at bounding box center [553, 291] width 42 height 25
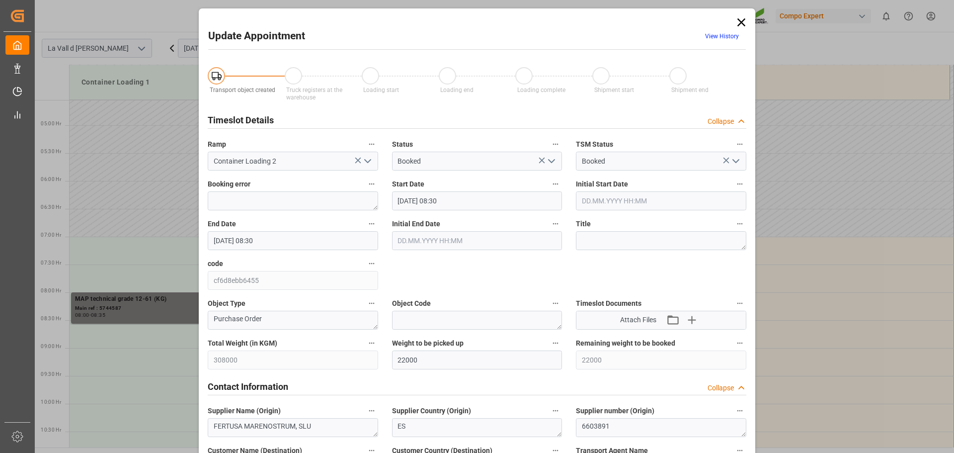
click at [366, 160] on icon "open menu" at bounding box center [368, 161] width 12 height 12
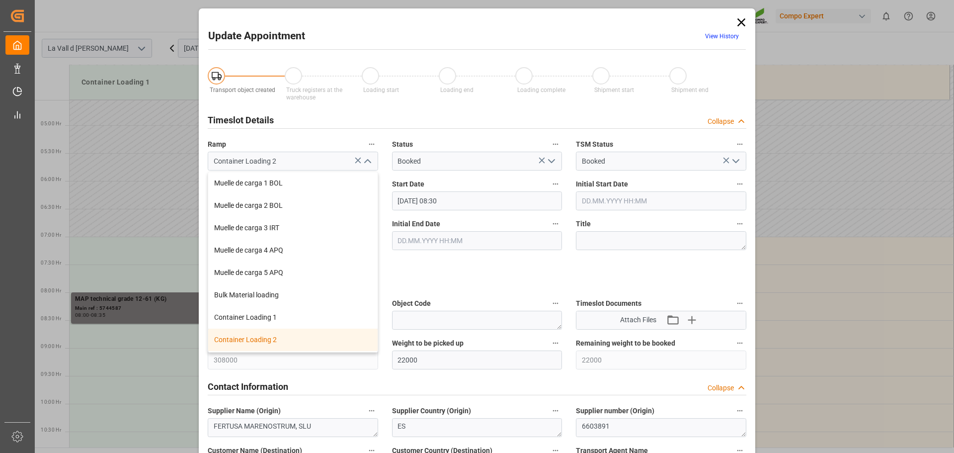
click at [247, 341] on div "Container Loading 2" at bounding box center [292, 339] width 169 height 22
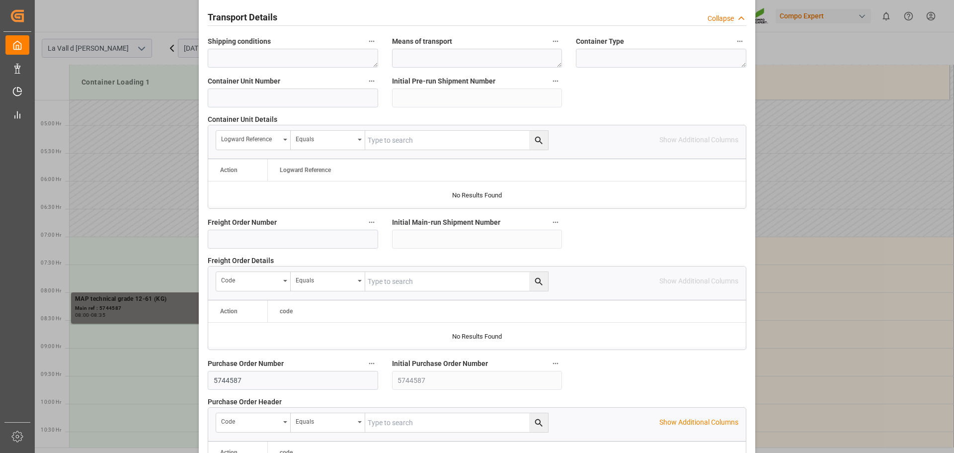
scroll to position [926, 0]
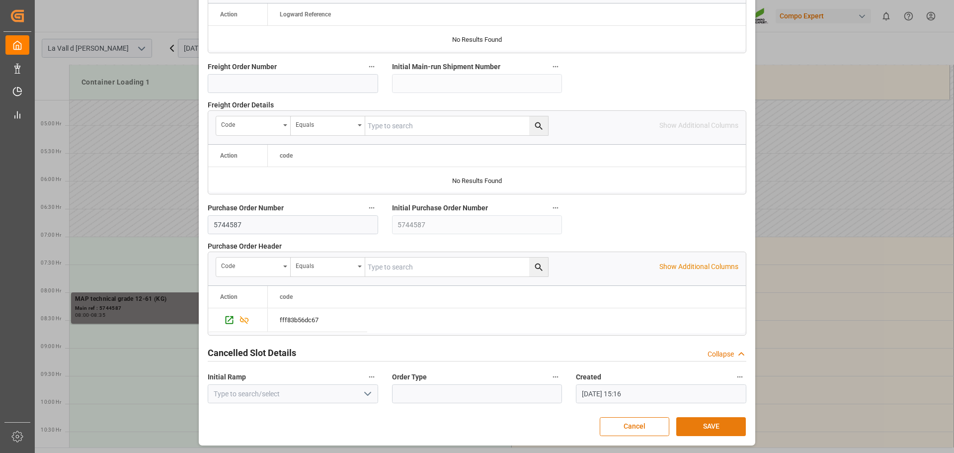
click at [705, 420] on button "SAVE" at bounding box center [711, 426] width 70 height 19
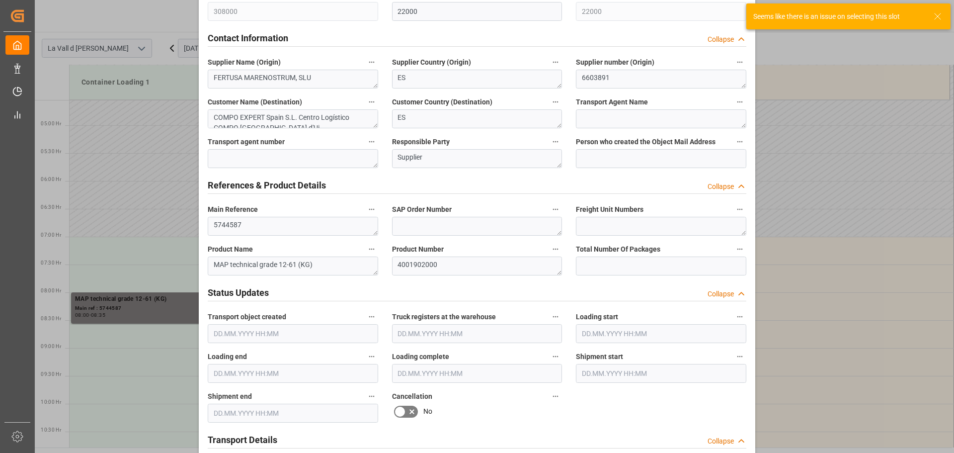
scroll to position [280, 0]
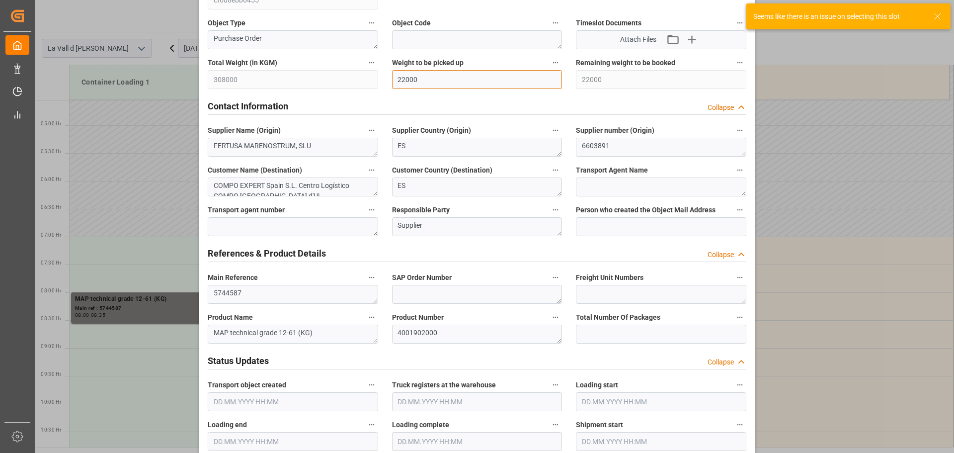
click at [304, 79] on div "Transport object created Truck registers at the warehouse Loading start Loading…" at bounding box center [477, 414] width 553 height 1276
type input "0"
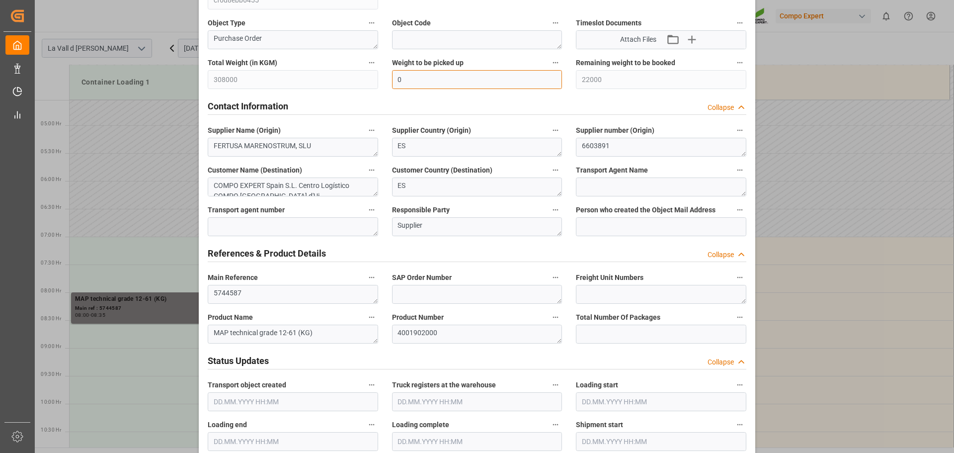
click at [443, 80] on input "0" at bounding box center [477, 79] width 170 height 19
click at [446, 96] on div "Contact Information Collapse" at bounding box center [477, 105] width 539 height 19
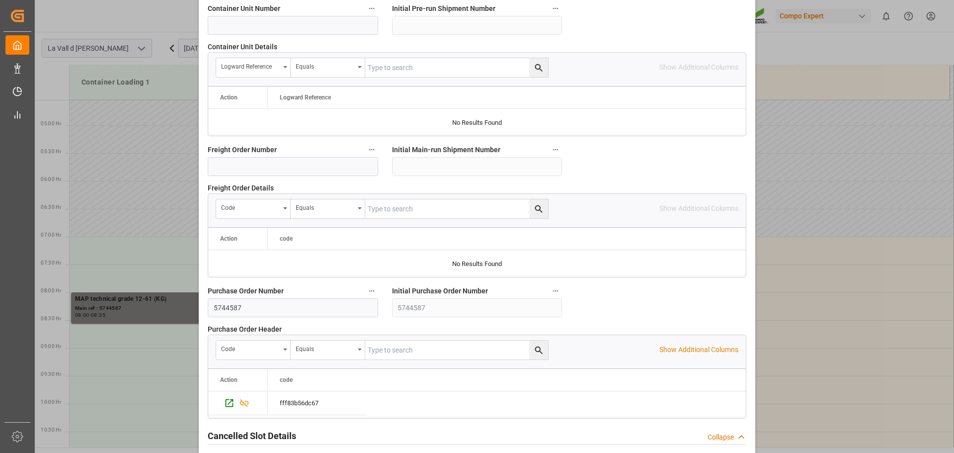
scroll to position [807, 0]
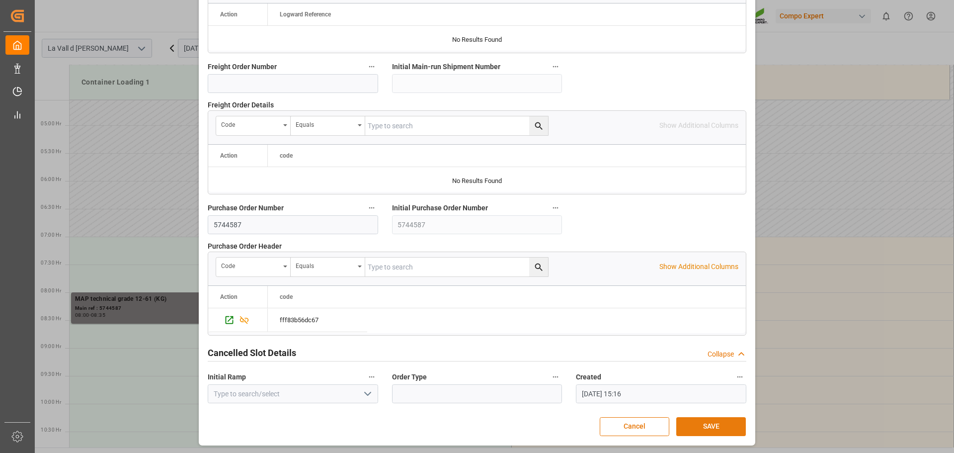
click at [704, 427] on button "SAVE" at bounding box center [711, 426] width 70 height 19
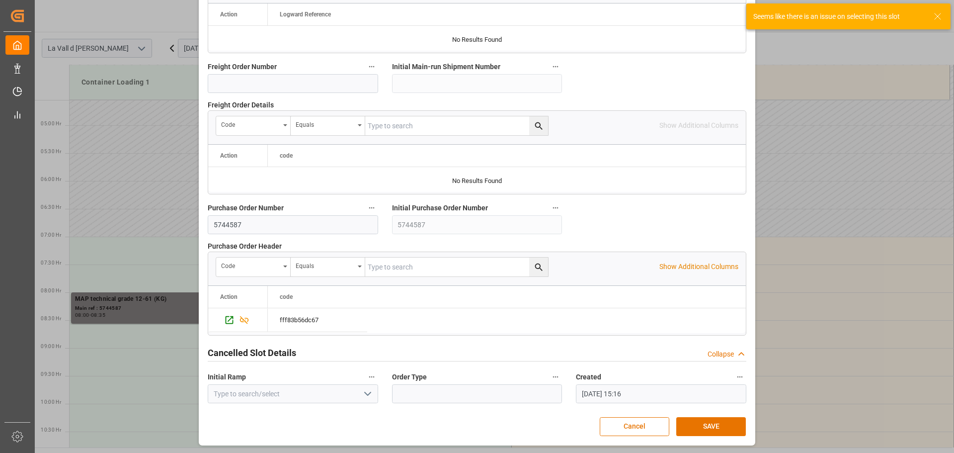
click at [939, 15] on icon at bounding box center [938, 16] width 12 height 12
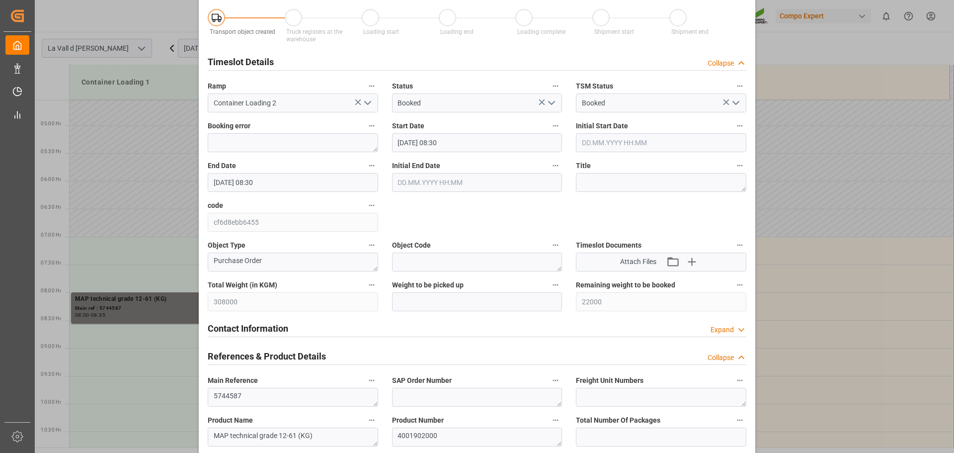
scroll to position [0, 0]
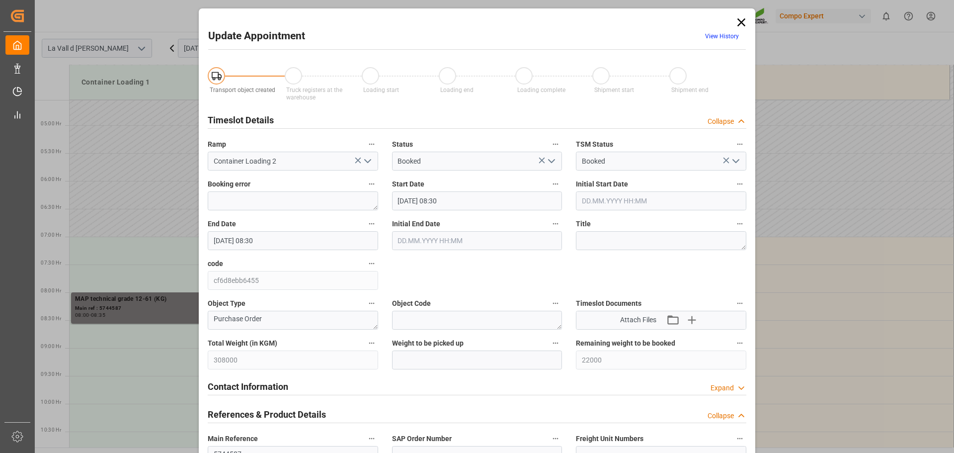
click at [737, 22] on icon at bounding box center [741, 22] width 14 height 14
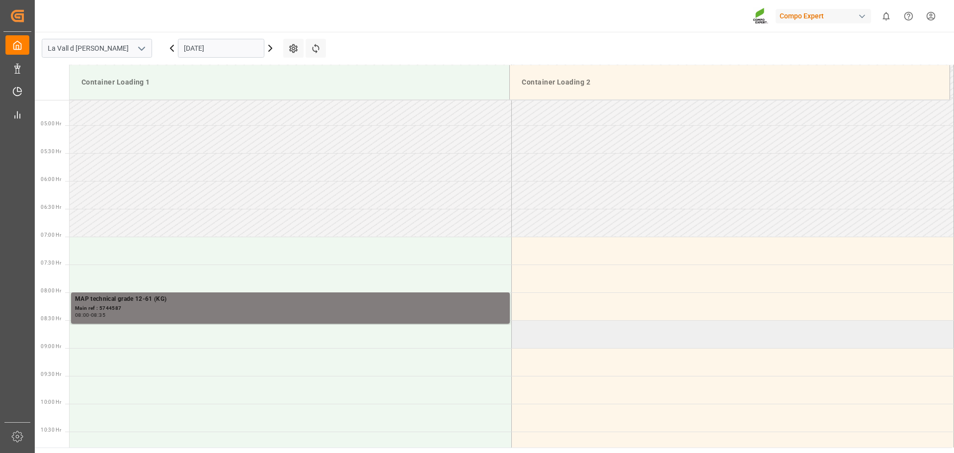
click at [559, 332] on td at bounding box center [733, 334] width 442 height 28
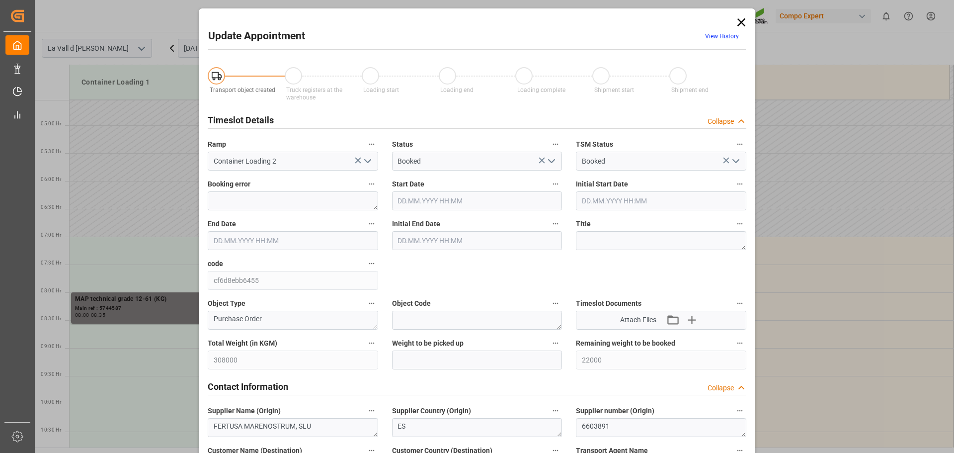
type input "[DATE] 08:30"
type input "[DATE] 09:00"
type input "[DATE] 15:16"
click at [431, 361] on input "text" at bounding box center [477, 359] width 170 height 19
type input "22000"
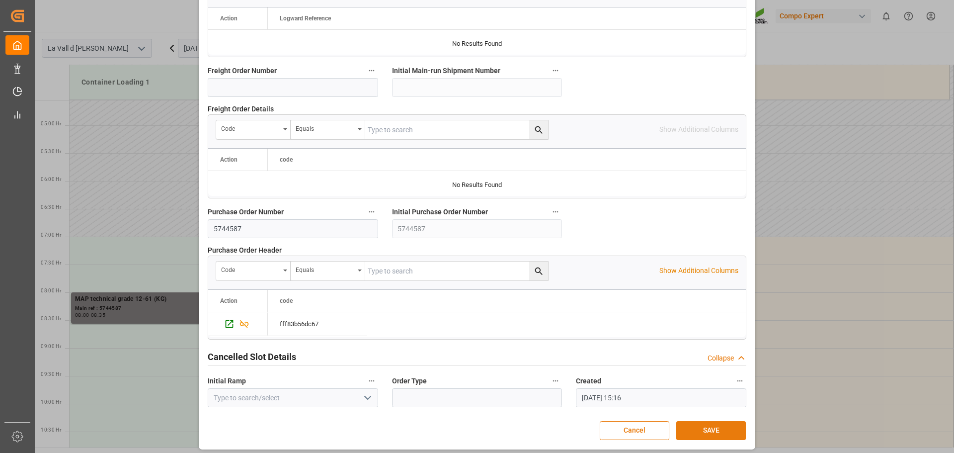
scroll to position [926, 0]
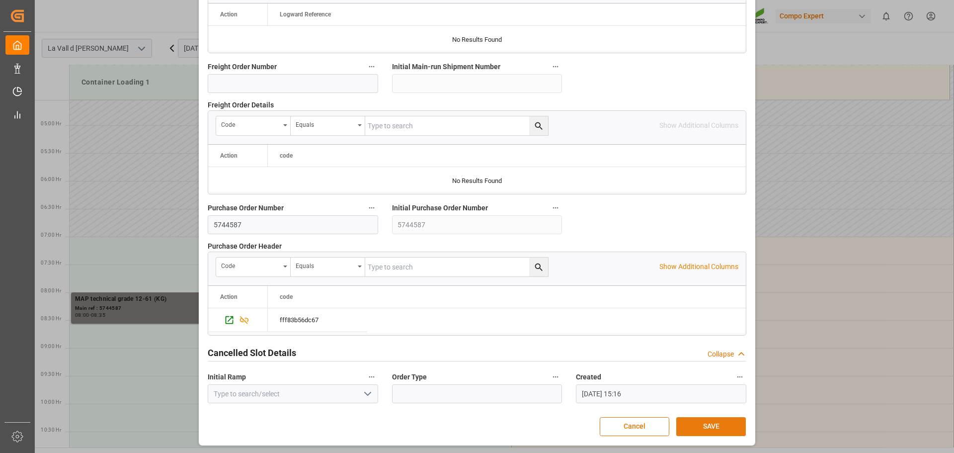
click at [704, 427] on button "SAVE" at bounding box center [711, 426] width 70 height 19
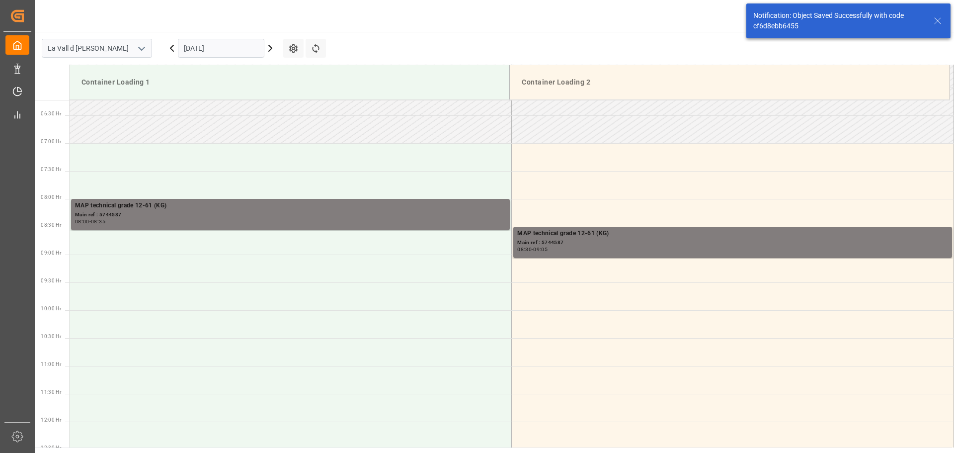
scroll to position [348, 0]
